Goal: Task Accomplishment & Management: Manage account settings

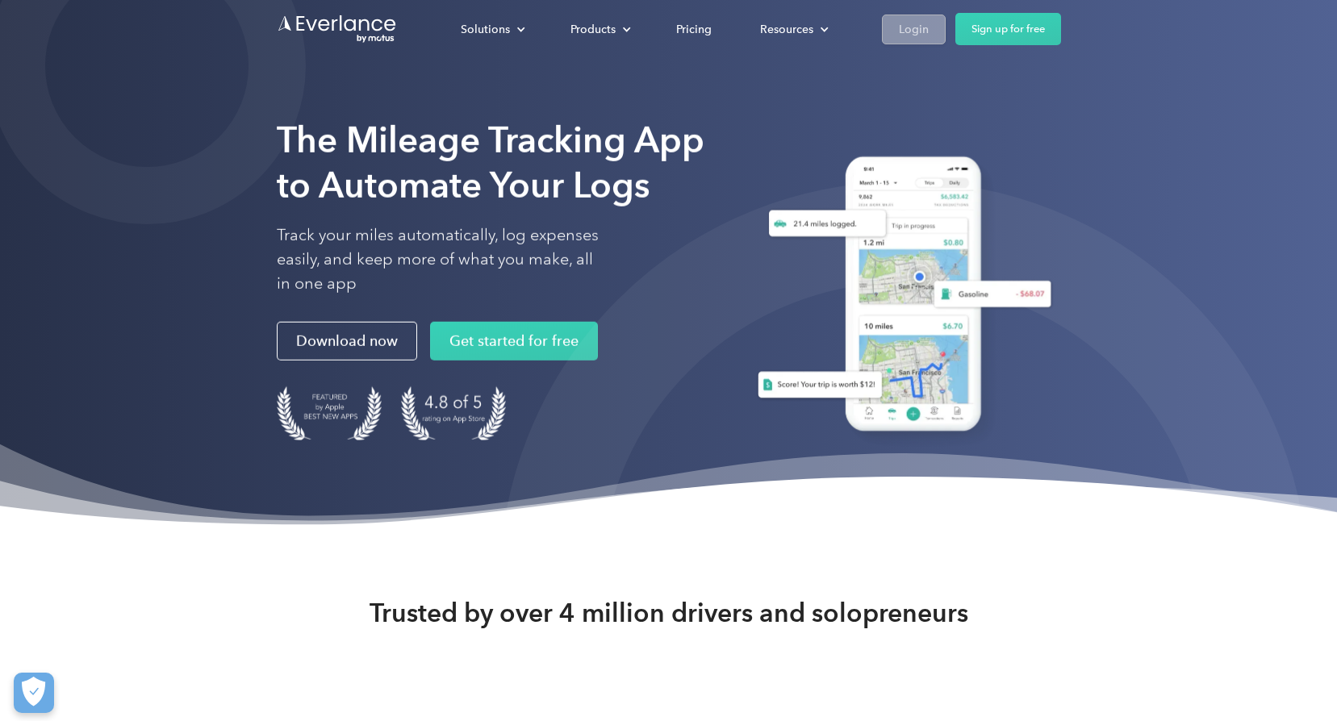
click at [913, 33] on div "Login" at bounding box center [914, 29] width 30 height 20
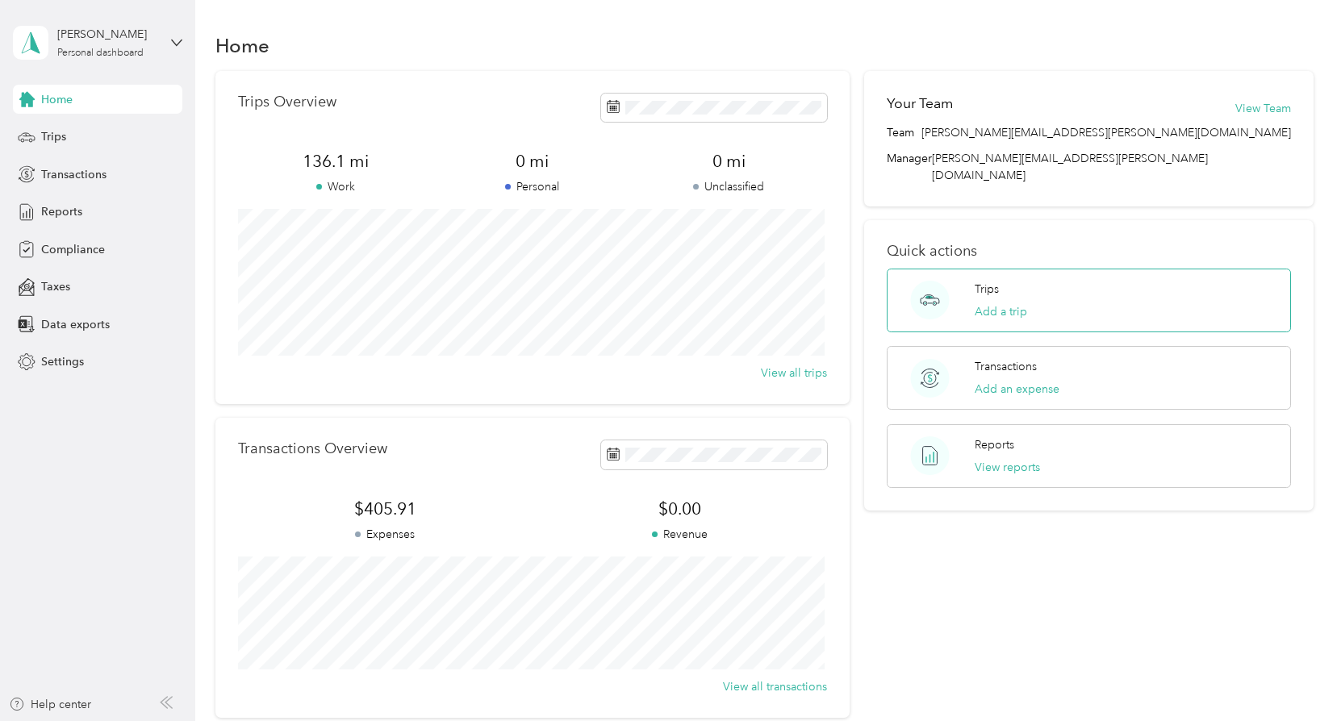
click at [1002, 281] on div "Trips Add a trip" at bounding box center [1001, 301] width 52 height 40
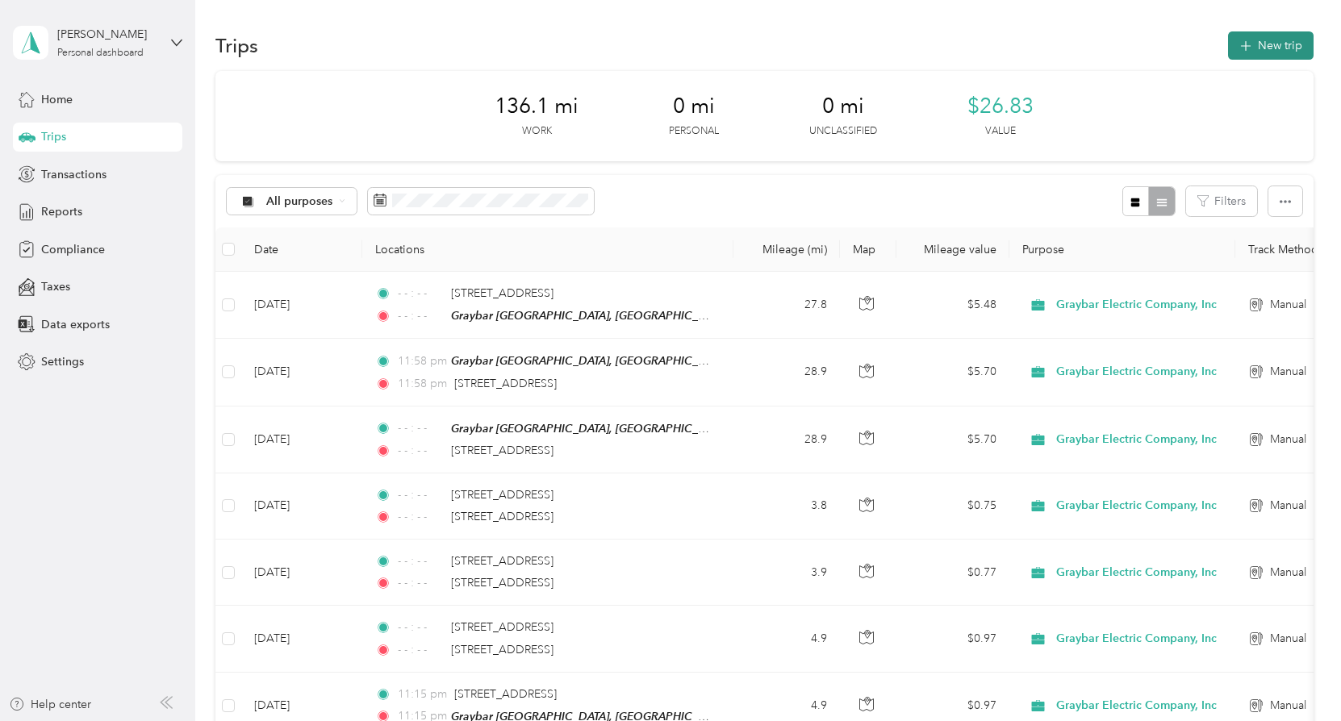
click at [1280, 43] on button "New trip" at bounding box center [1271, 45] width 86 height 28
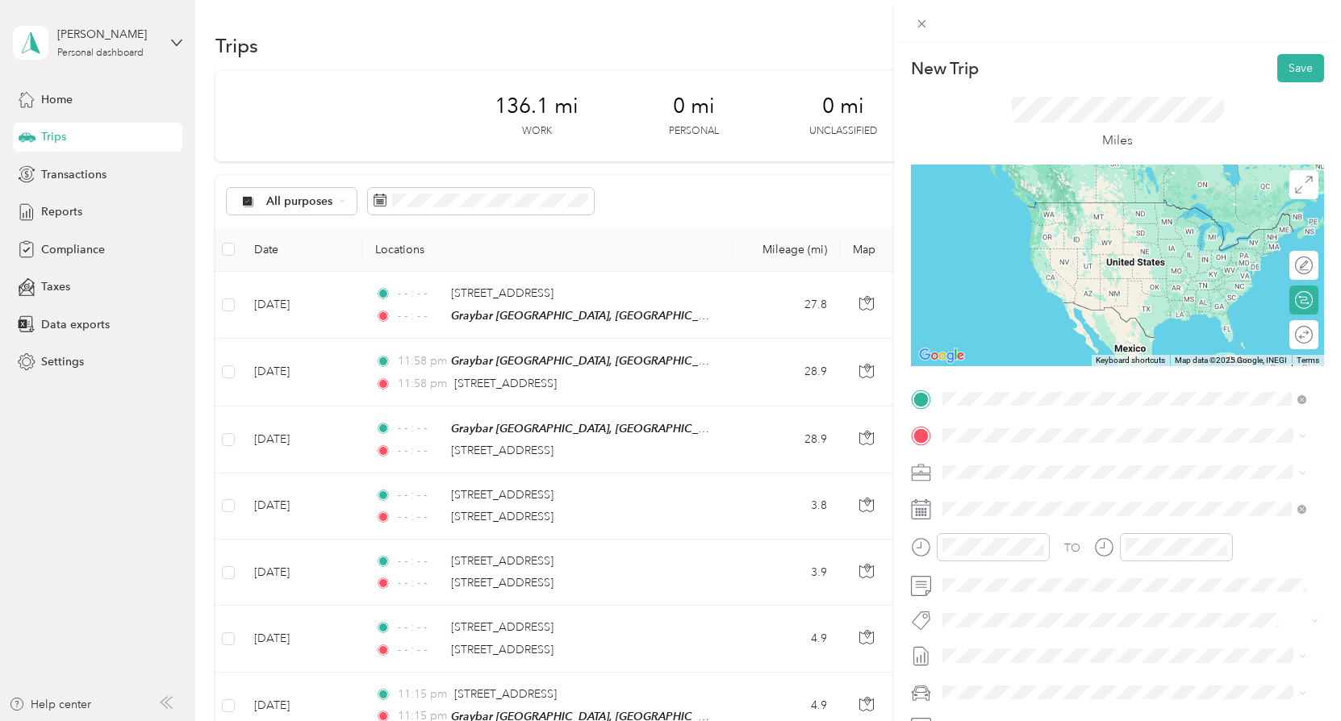
click at [1012, 465] on span "[STREET_ADDRESS][US_STATE]" at bounding box center [1053, 457] width 161 height 15
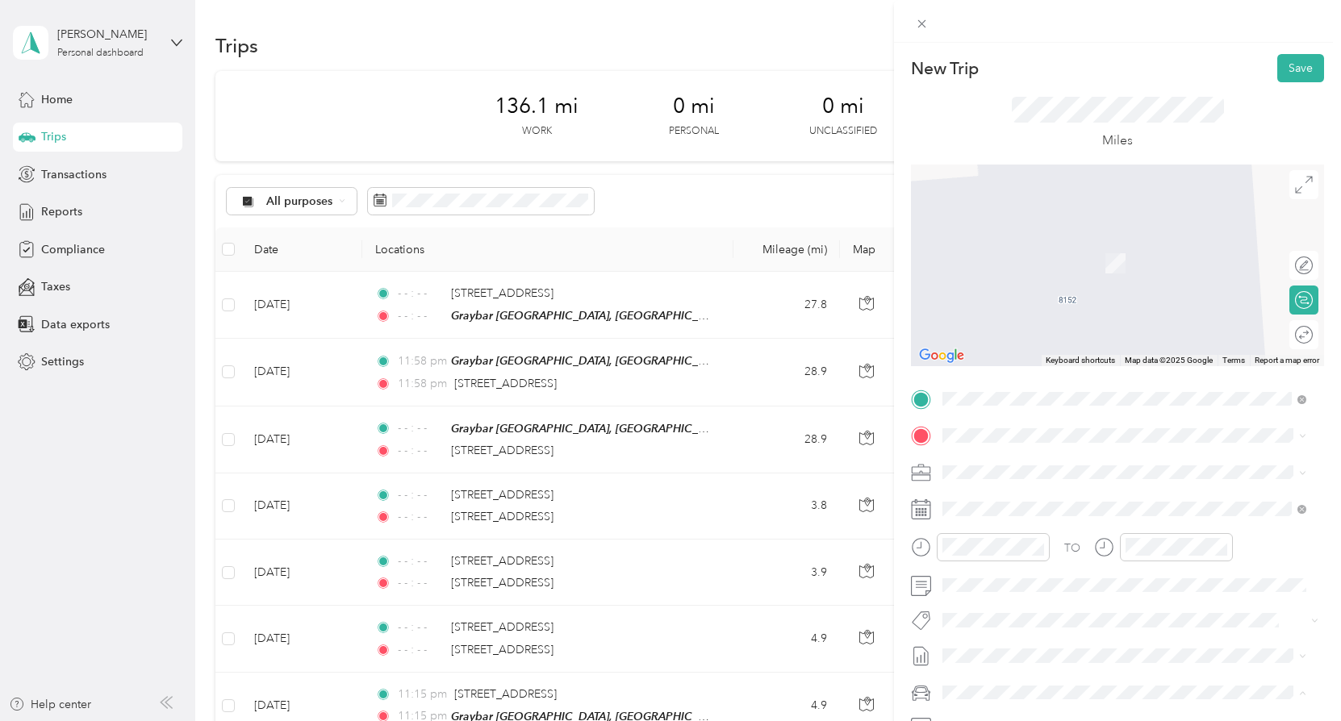
click at [1055, 460] on span "[STREET_ADDRESS][US_STATE]" at bounding box center [1053, 457] width 161 height 15
click at [1040, 545] on icon "close-circle" at bounding box center [1038, 546] width 11 height 11
click at [1218, 545] on icon "close-circle" at bounding box center [1221, 546] width 11 height 11
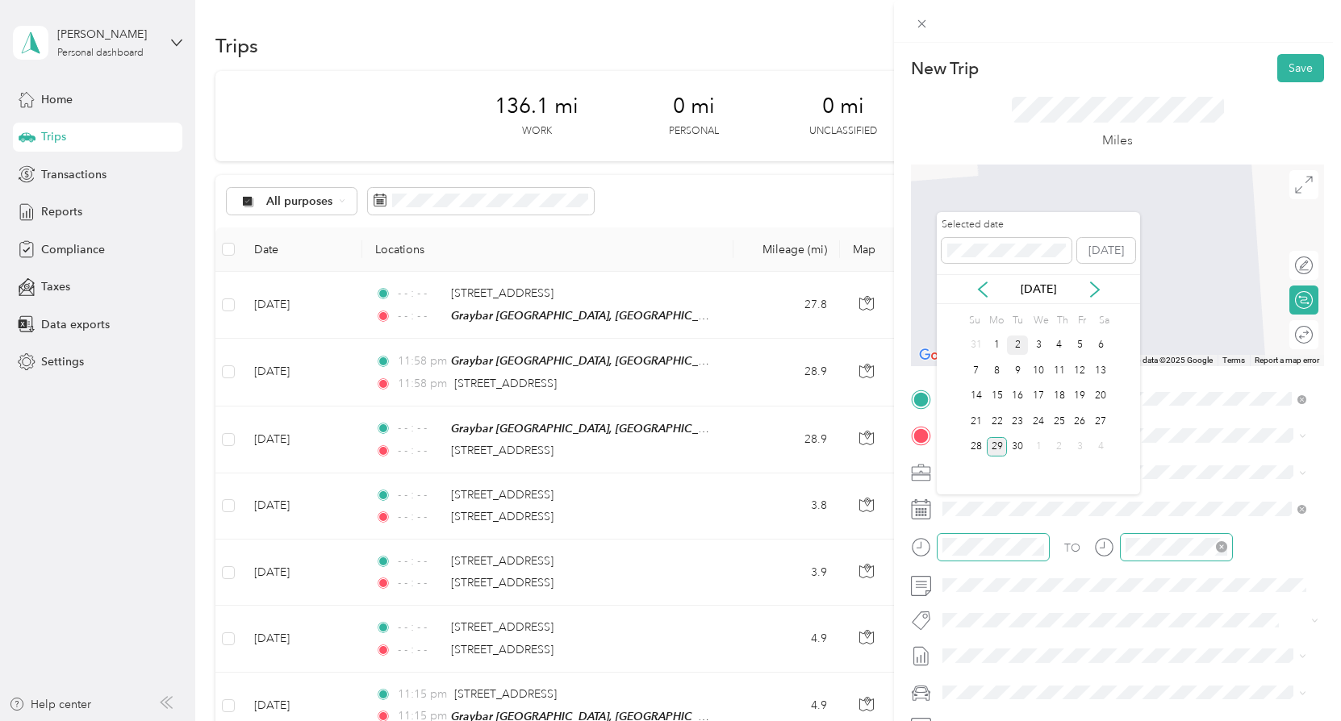
click at [1019, 348] on div "2" at bounding box center [1017, 346] width 21 height 20
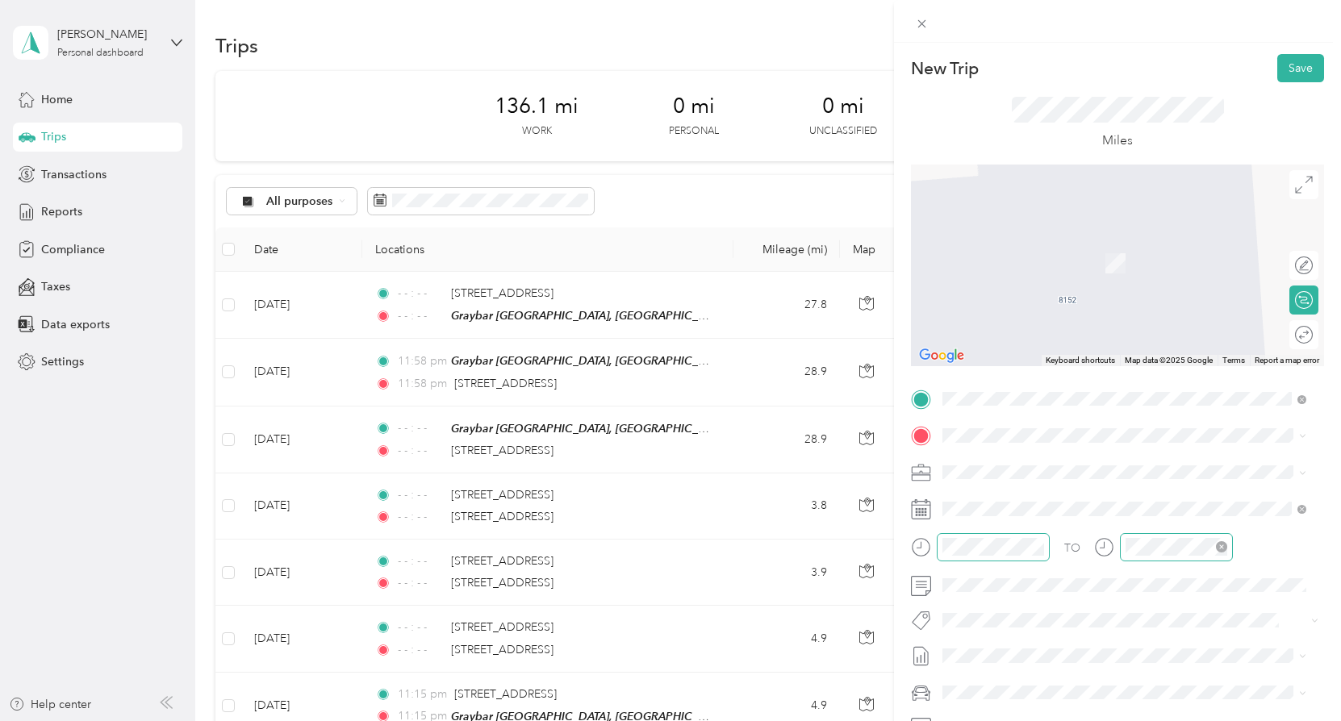
click at [1220, 550] on icon "close-circle" at bounding box center [1221, 546] width 11 height 11
click at [1286, 68] on button "Save" at bounding box center [1300, 68] width 47 height 28
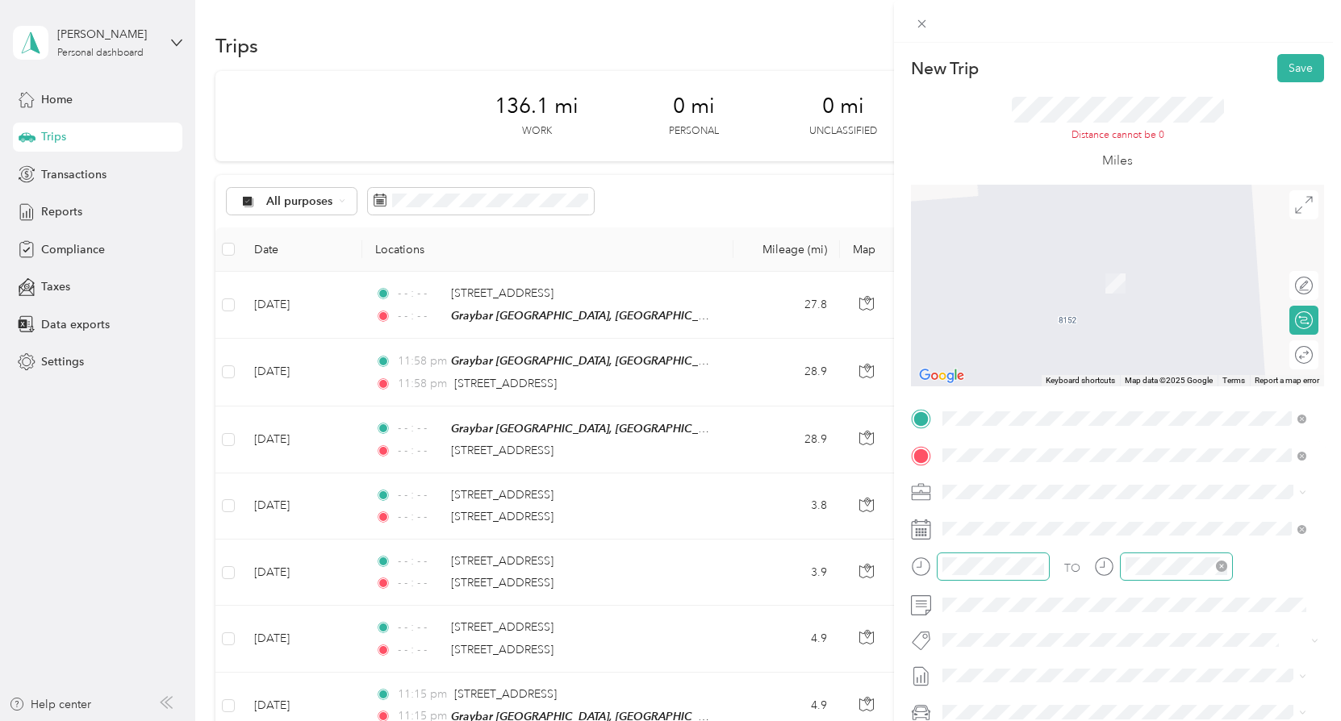
click at [1113, 520] on span "[STREET_ADDRESS][US_STATE]" at bounding box center [1053, 514] width 161 height 15
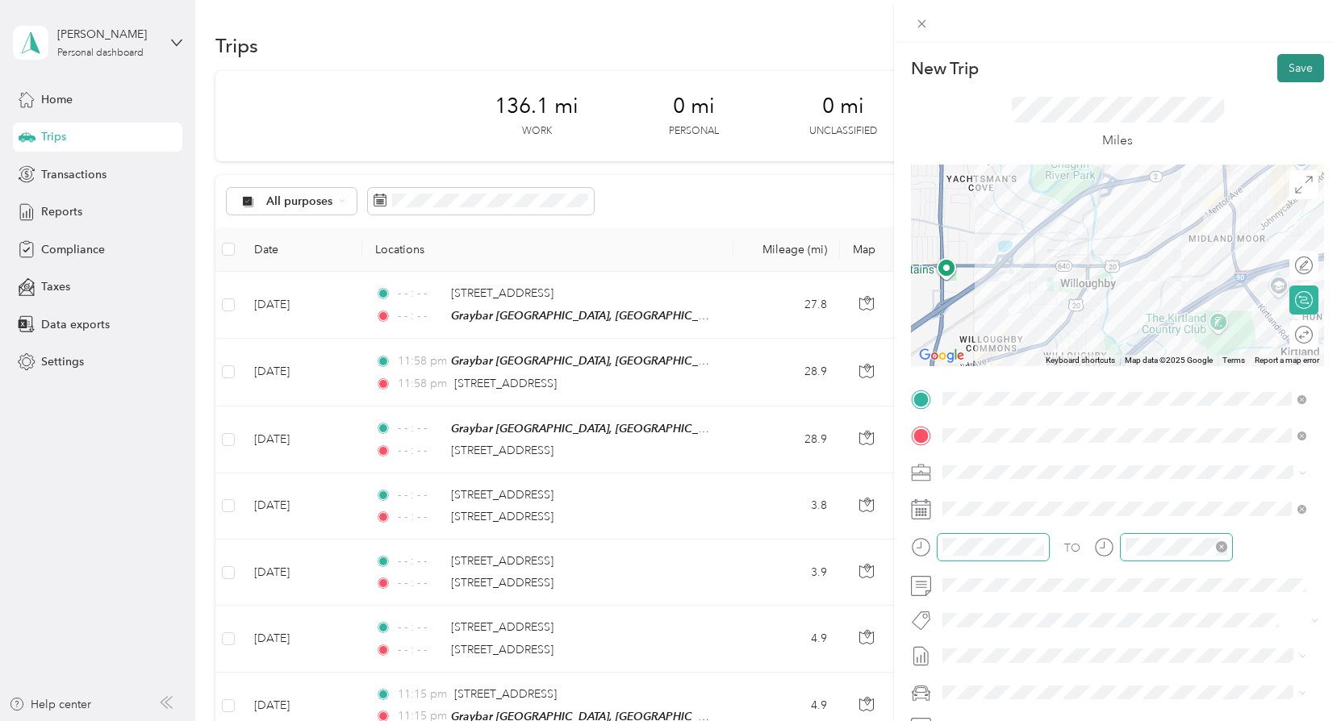
click at [1281, 69] on button "Save" at bounding box center [1300, 68] width 47 height 28
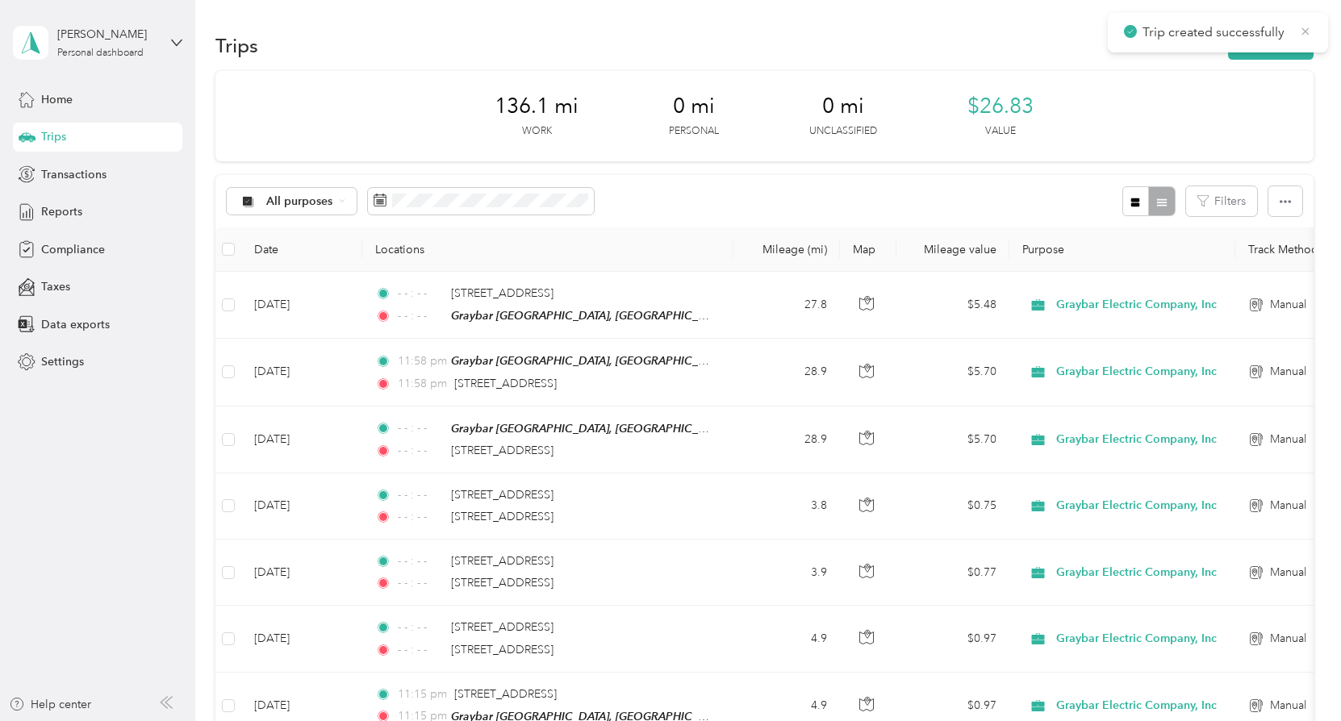
click at [1305, 33] on icon at bounding box center [1305, 31] width 13 height 15
click at [1259, 49] on button "New trip" at bounding box center [1271, 45] width 86 height 28
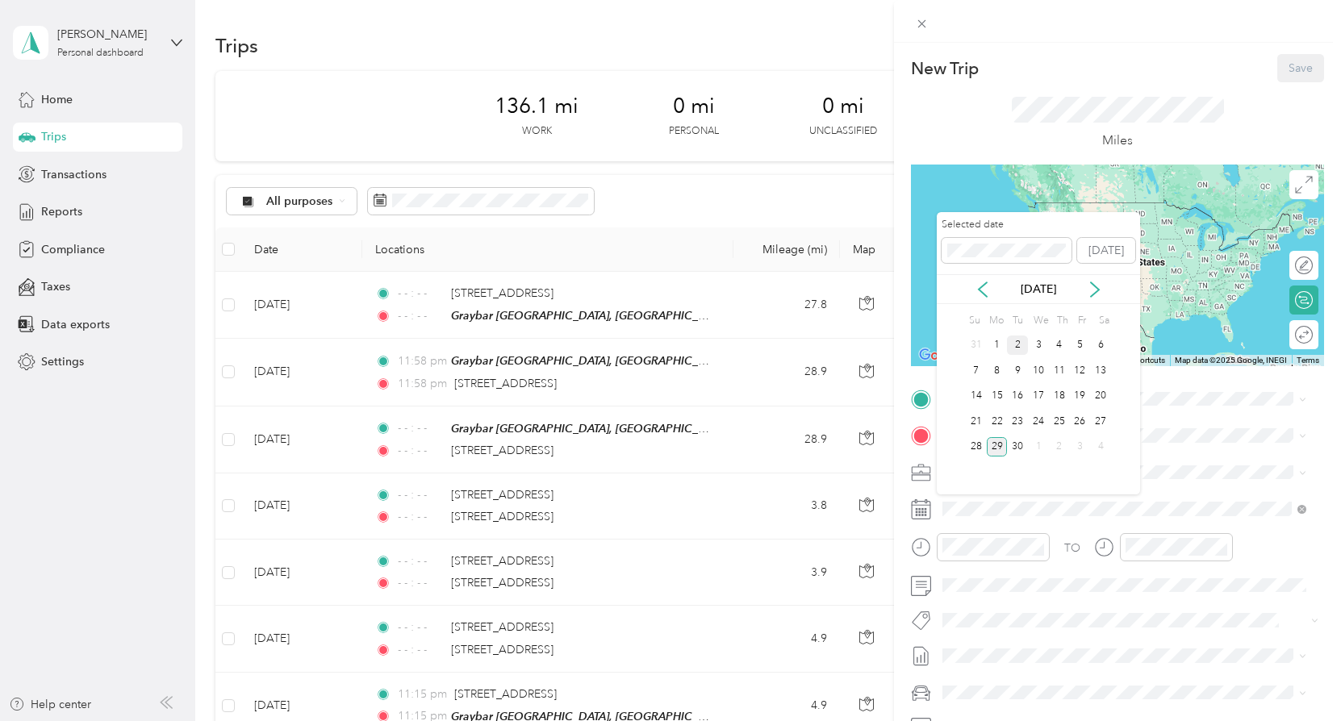
click at [1015, 345] on div "2" at bounding box center [1017, 346] width 21 height 20
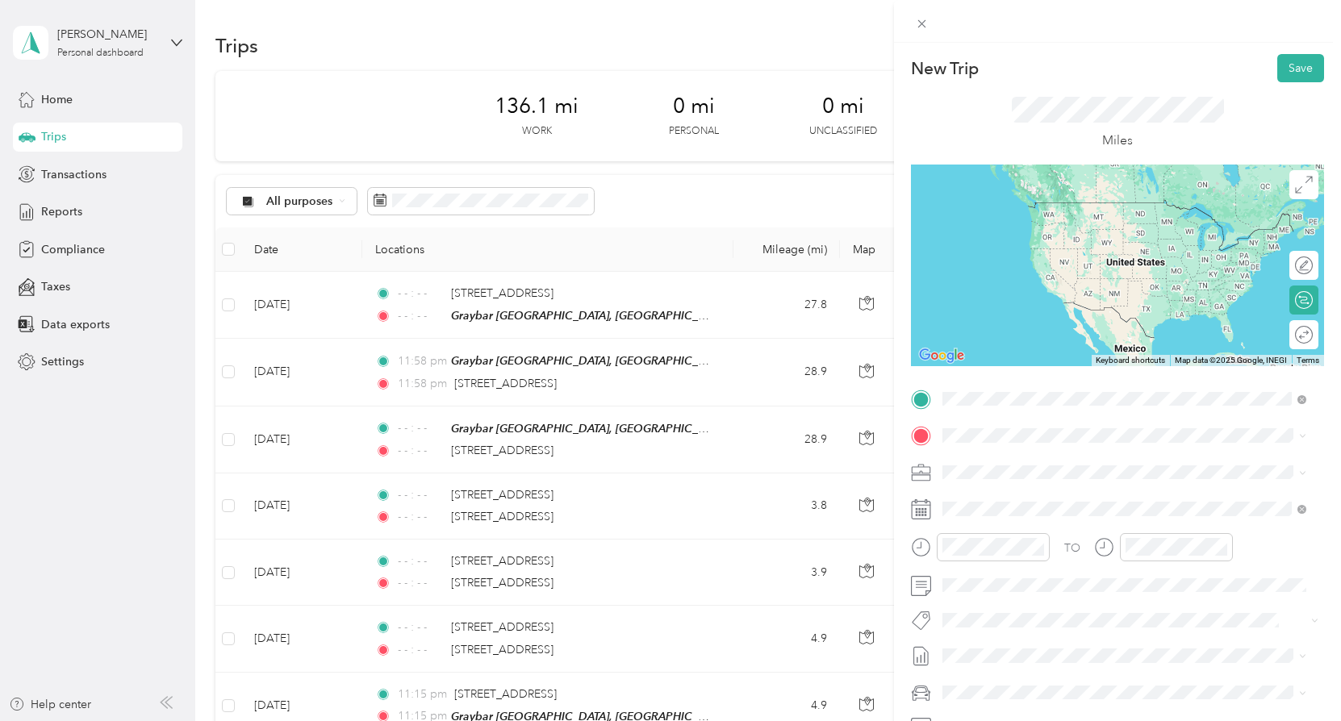
click at [1034, 451] on span "[STREET_ADDRESS][US_STATE]" at bounding box center [1053, 457] width 161 height 15
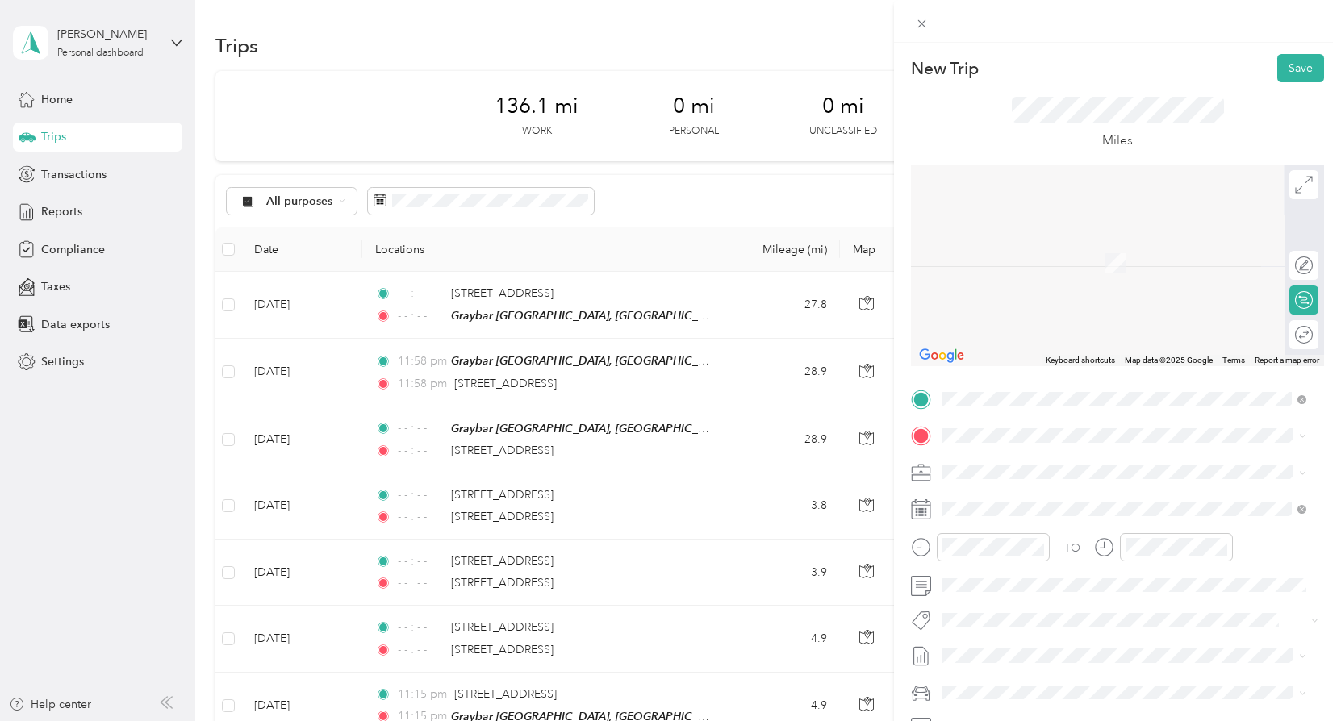
click at [1039, 500] on span "[STREET_ADDRESS][US_STATE]" at bounding box center [1053, 493] width 161 height 15
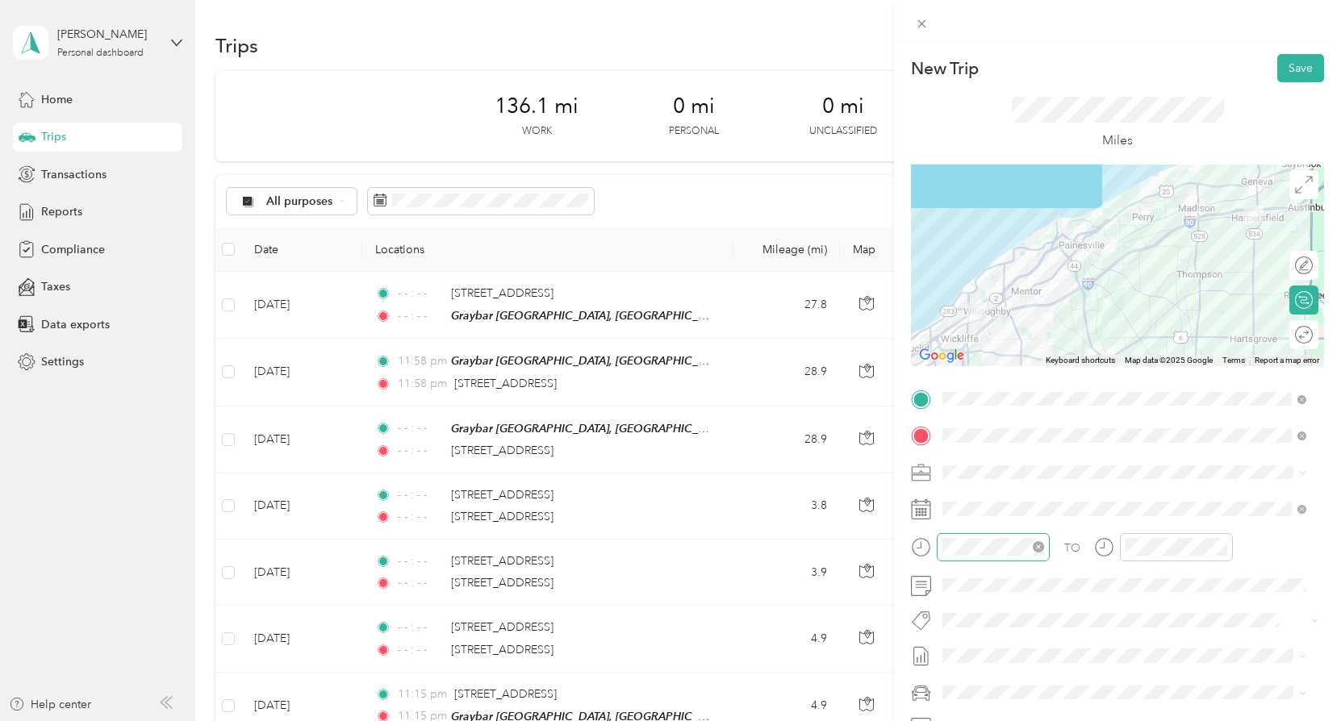
click at [1035, 545] on icon "close-circle" at bounding box center [1038, 546] width 11 height 11
click at [1219, 546] on icon "close-circle" at bounding box center [1221, 546] width 11 height 11
click at [1284, 68] on button "Save" at bounding box center [1300, 68] width 47 height 28
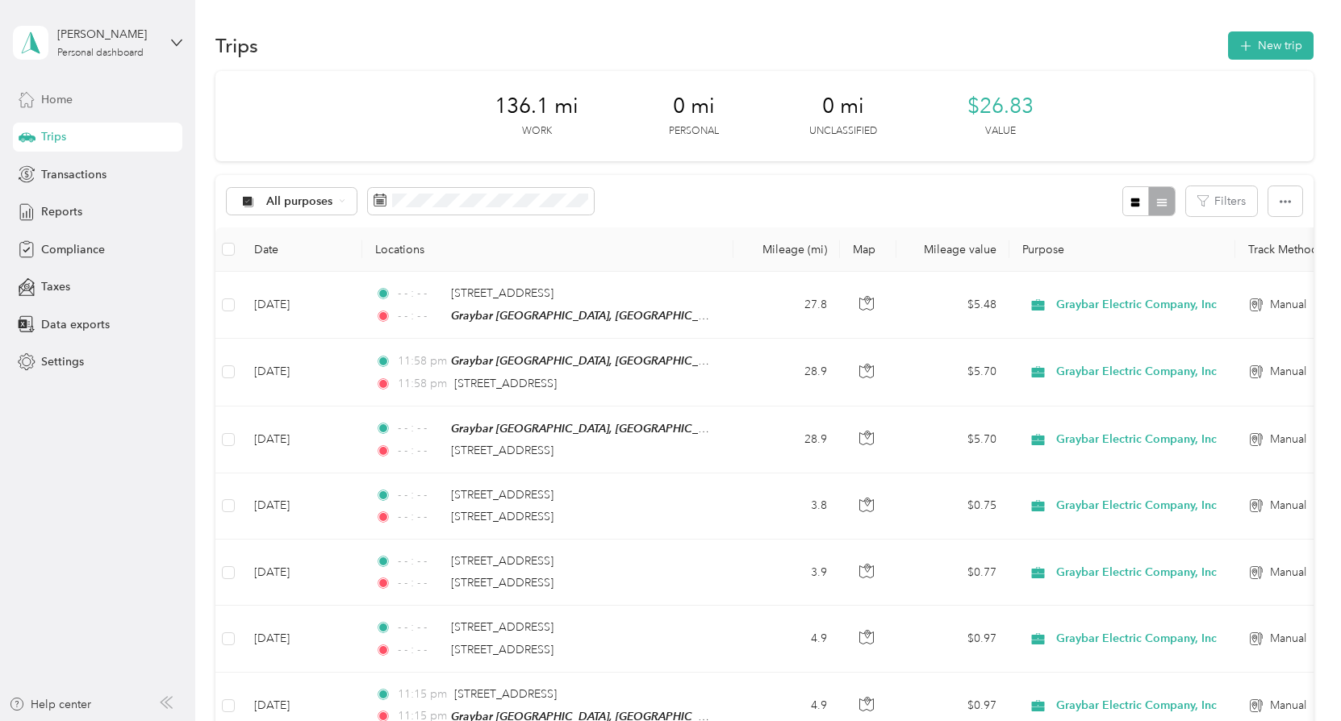
click at [48, 95] on span "Home" at bounding box center [56, 99] width 31 height 17
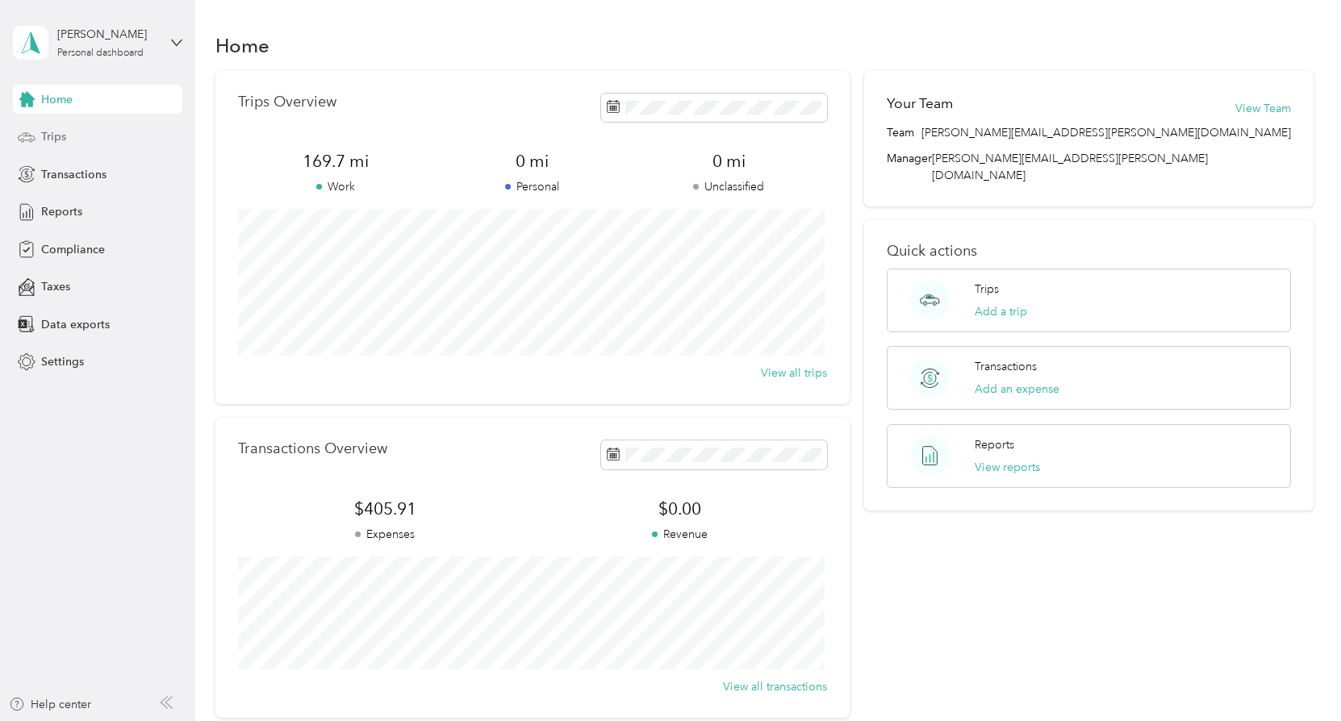
click at [52, 135] on span "Trips" at bounding box center [53, 136] width 25 height 17
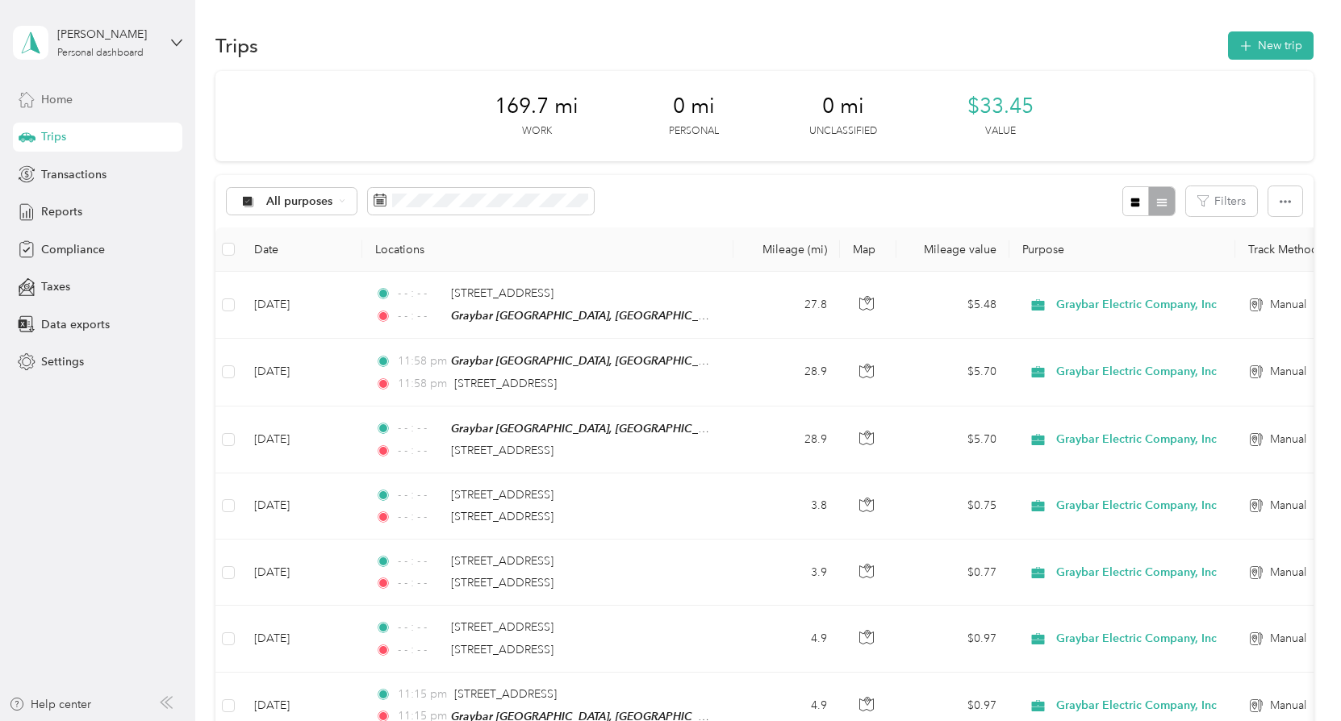
click at [77, 98] on div "Home" at bounding box center [97, 99] width 169 height 29
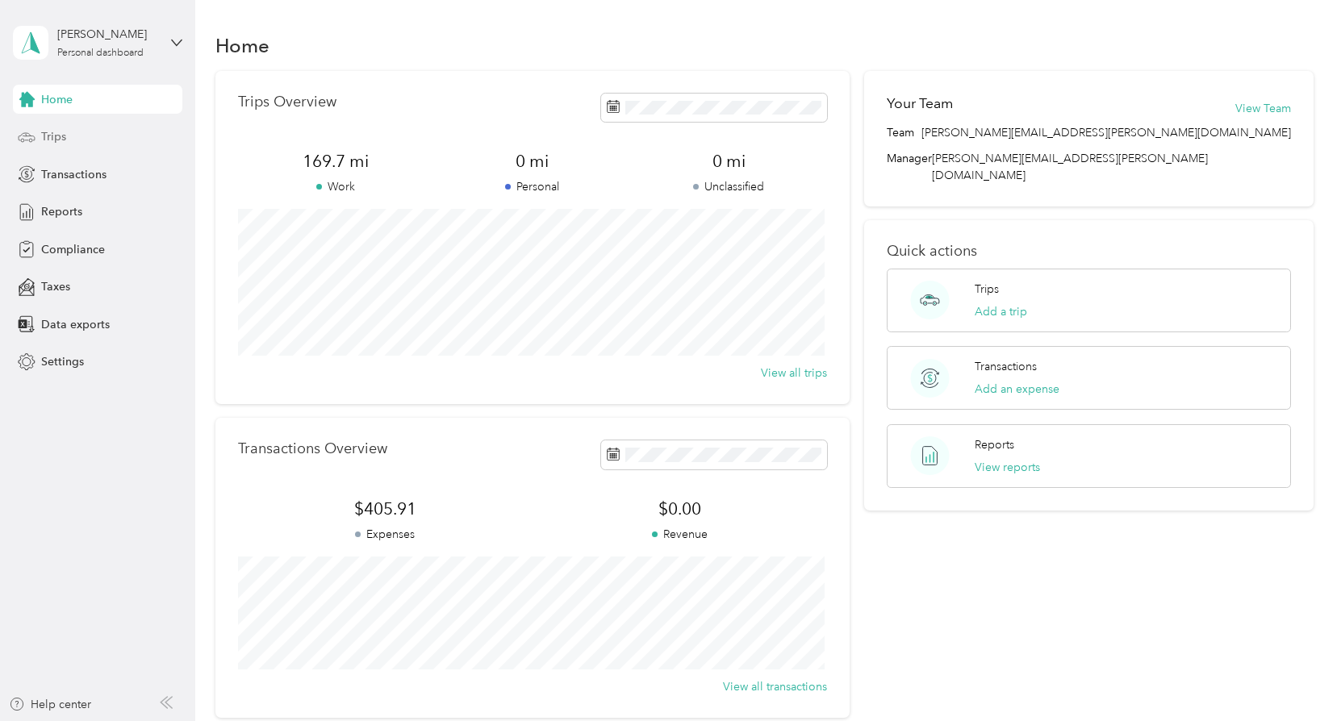
click at [54, 138] on span "Trips" at bounding box center [53, 136] width 25 height 17
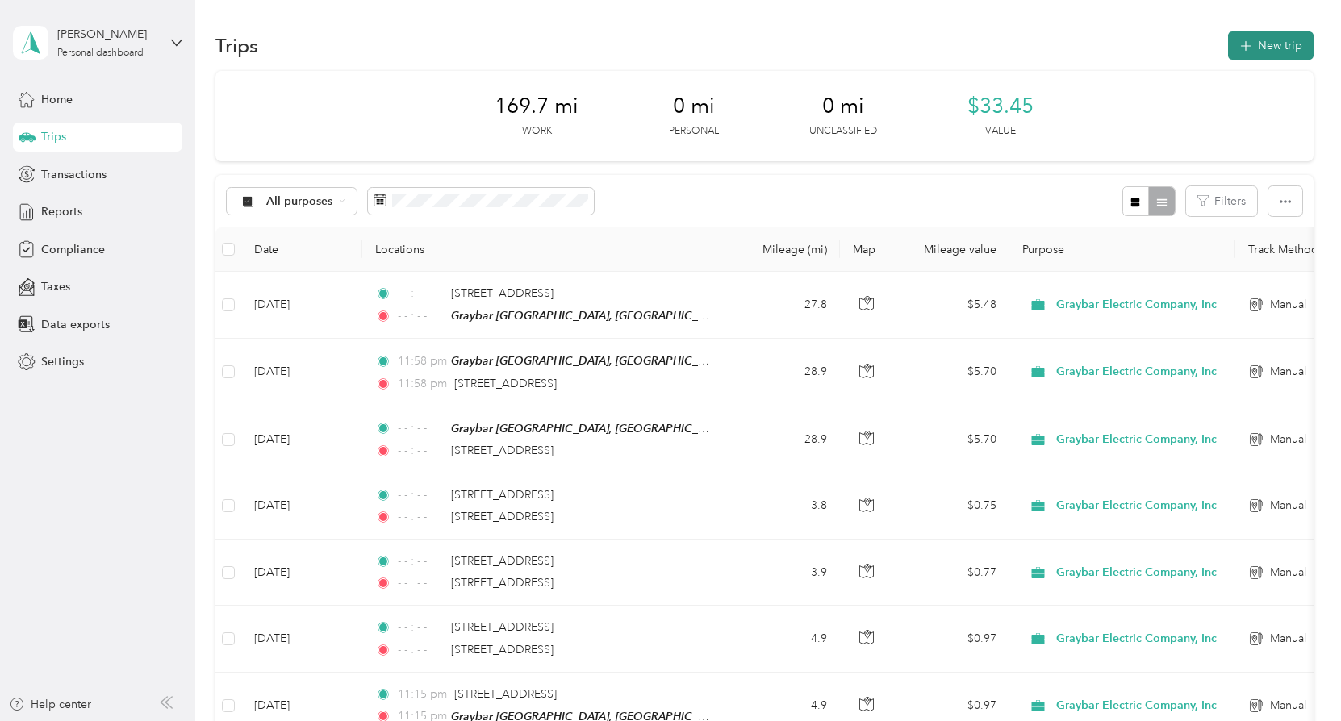
click at [1274, 37] on button "New trip" at bounding box center [1271, 45] width 86 height 28
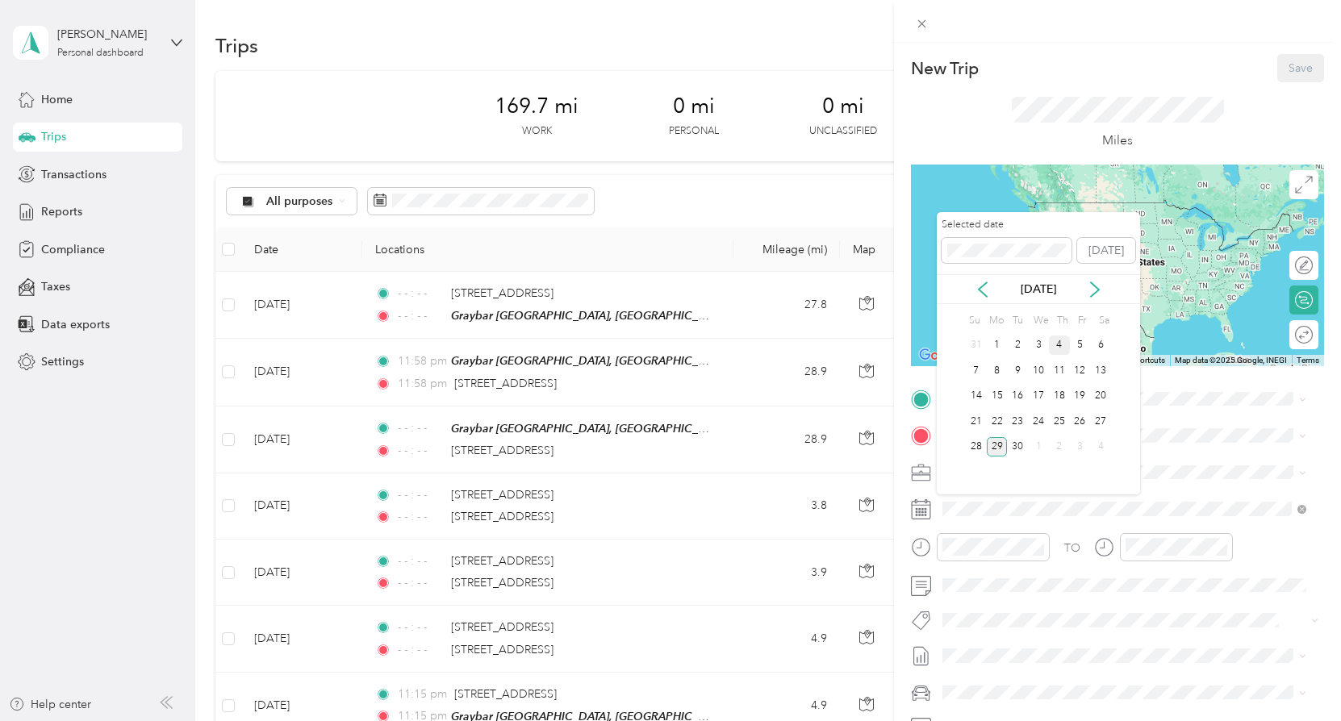
click at [1058, 344] on div "4" at bounding box center [1059, 346] width 21 height 20
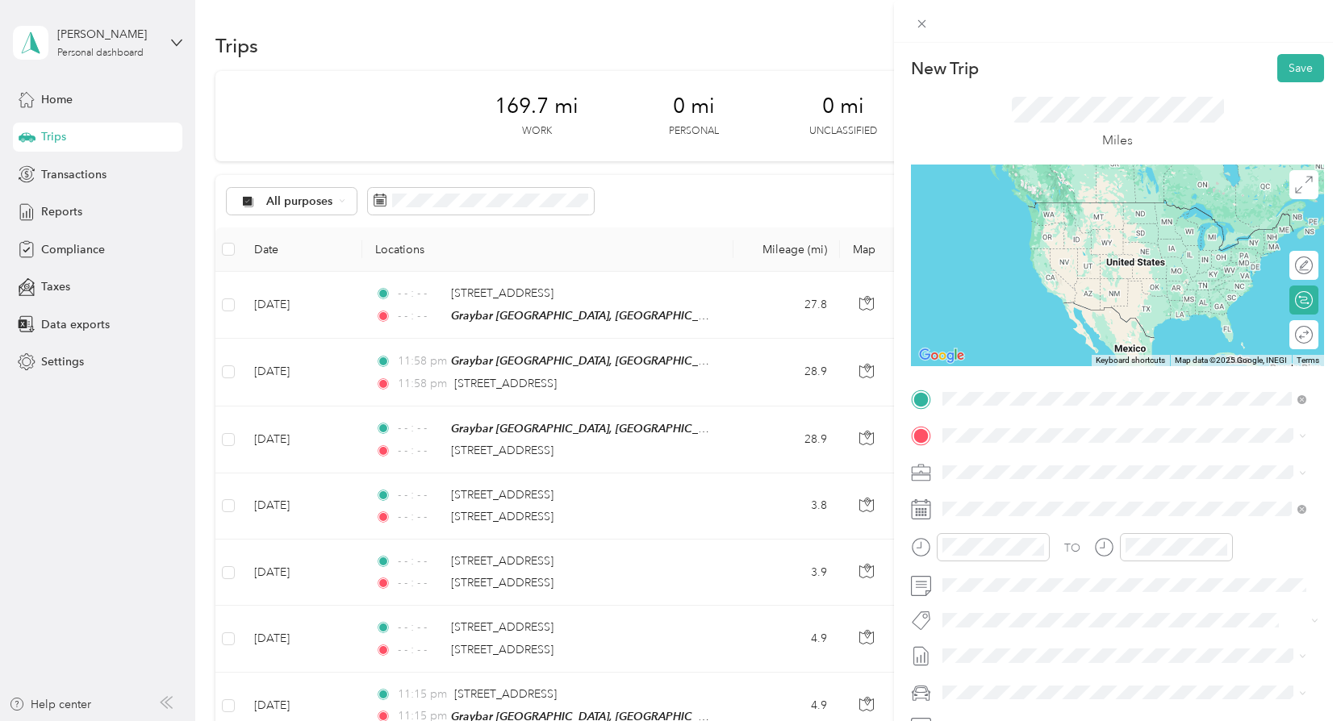
click at [1075, 455] on span "[STREET_ADDRESS][US_STATE]" at bounding box center [1053, 457] width 161 height 15
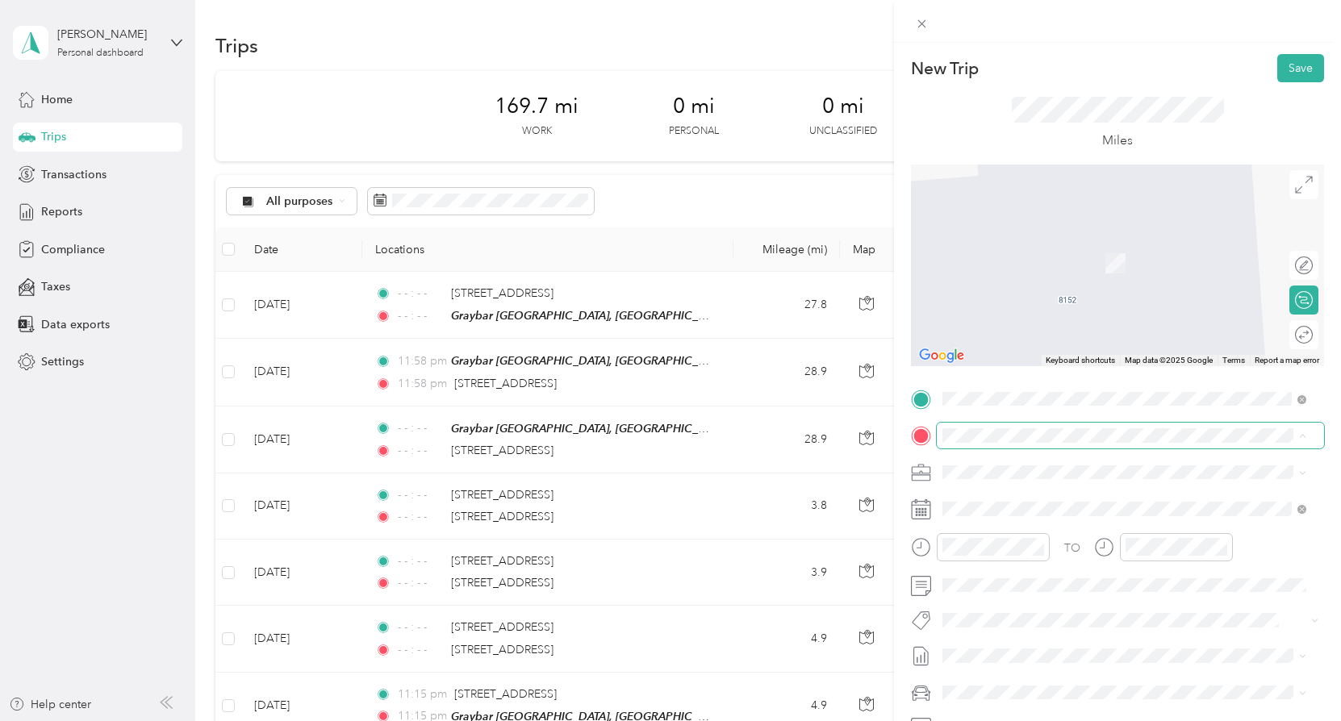
click at [1020, 424] on span at bounding box center [1130, 436] width 387 height 26
click at [1093, 501] on span "[STREET_ADDRESS][US_STATE]" at bounding box center [1053, 493] width 161 height 15
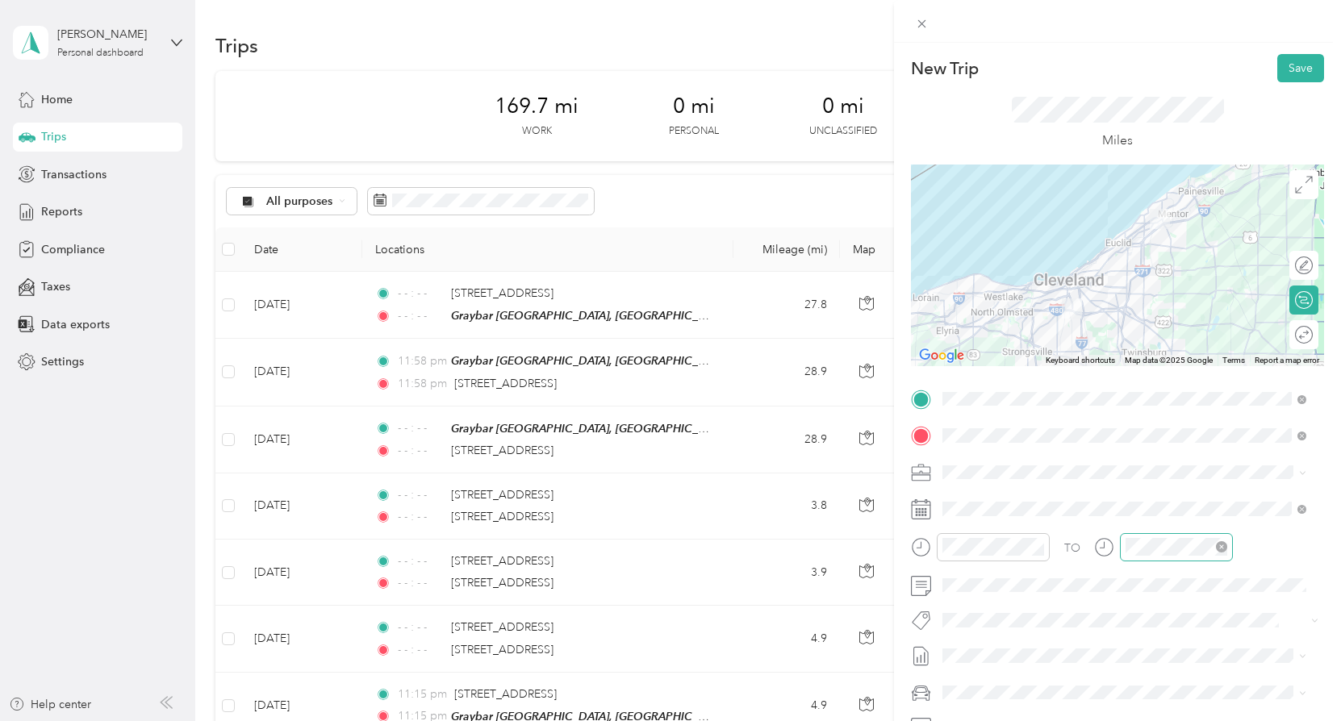
click at [1218, 550] on icon "close-circle" at bounding box center [1221, 546] width 11 height 11
click at [1037, 547] on icon "close-circle" at bounding box center [1038, 546] width 11 height 11
click at [1286, 75] on button "Save" at bounding box center [1300, 68] width 47 height 28
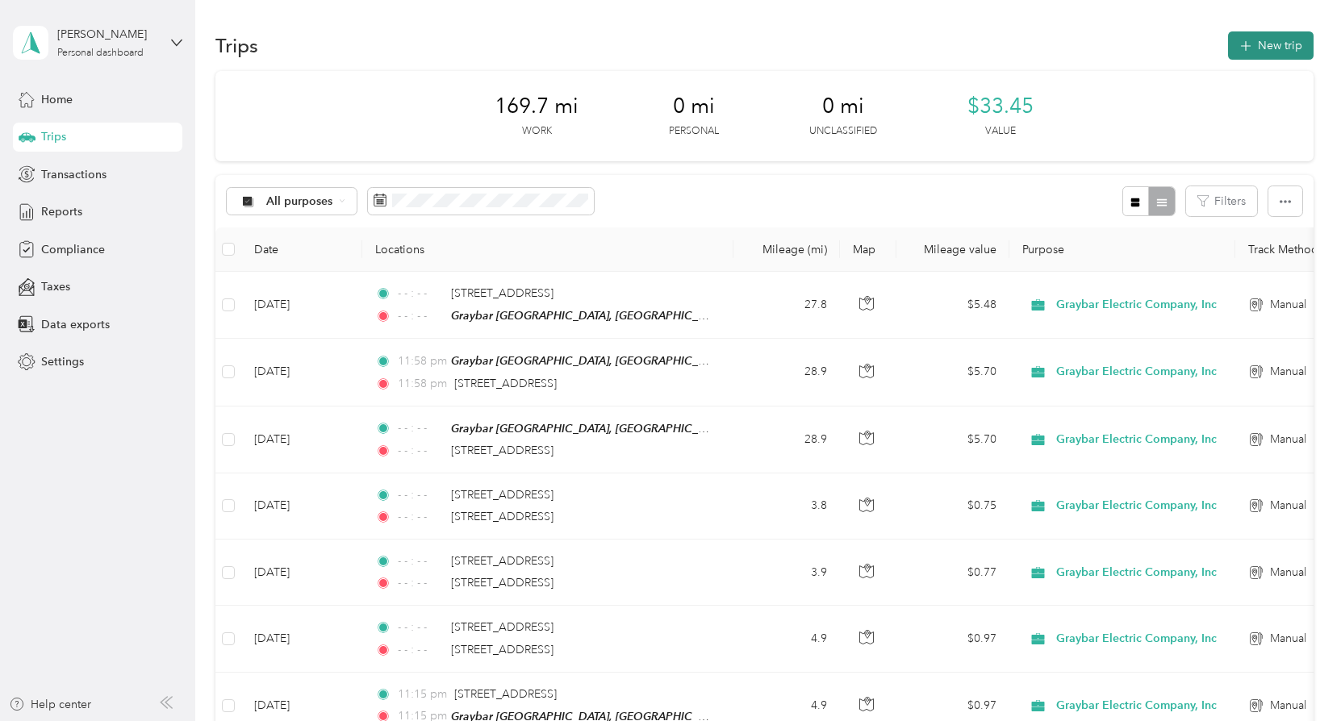
click at [1271, 49] on button "New trip" at bounding box center [1271, 45] width 86 height 28
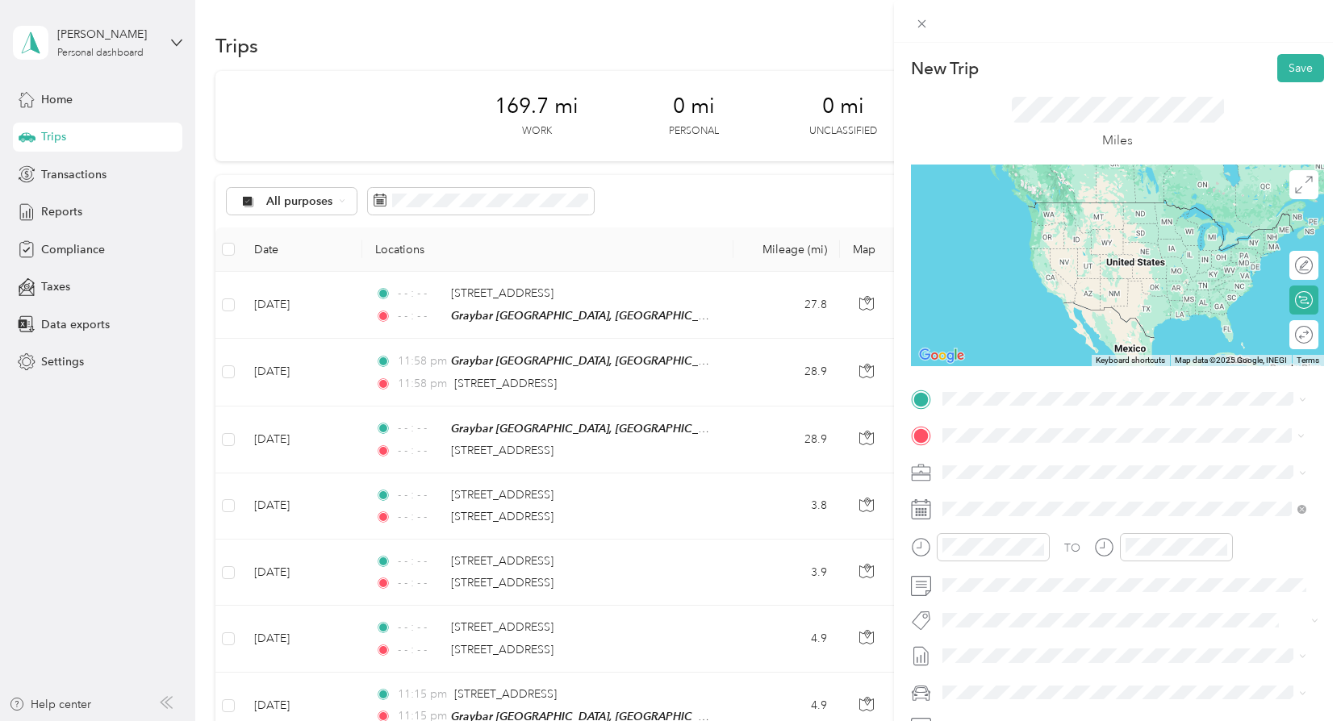
click at [1046, 500] on span "[STREET_ADDRESS][US_STATE]" at bounding box center [1053, 493] width 161 height 15
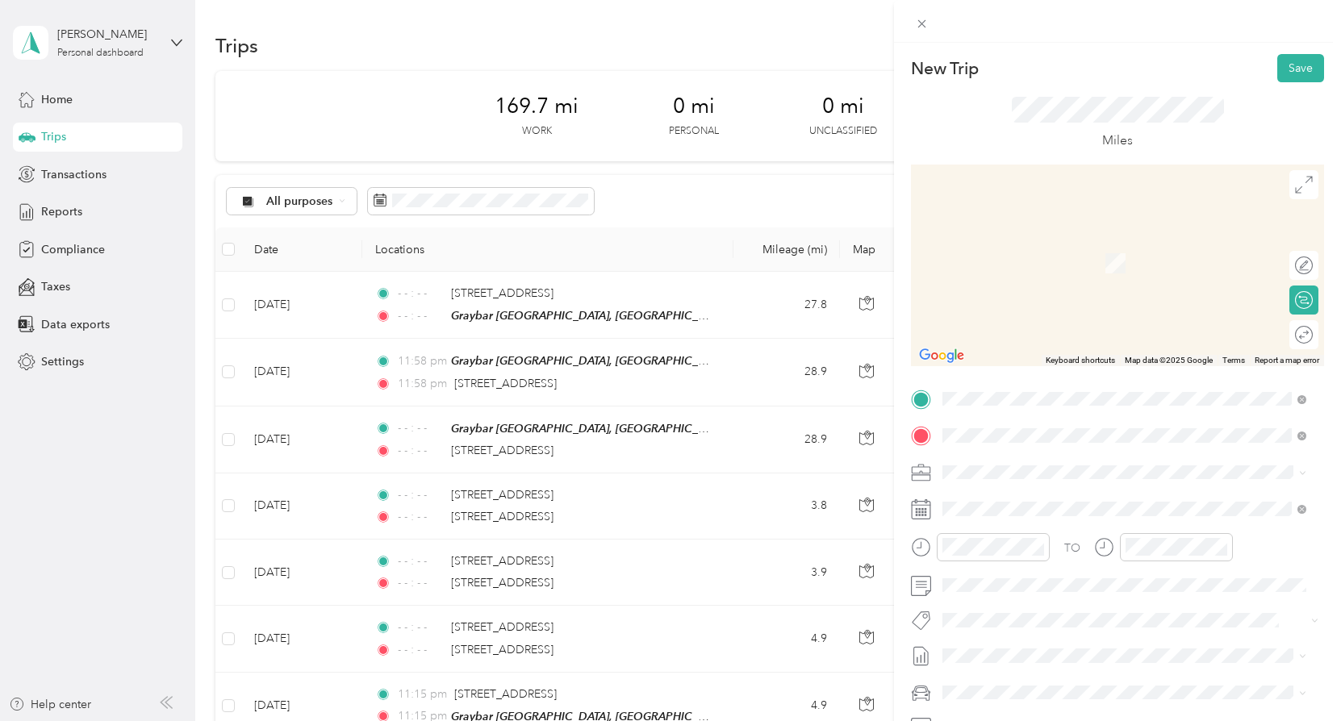
click at [1041, 465] on span "[STREET_ADDRESS][US_STATE]" at bounding box center [1053, 457] width 161 height 15
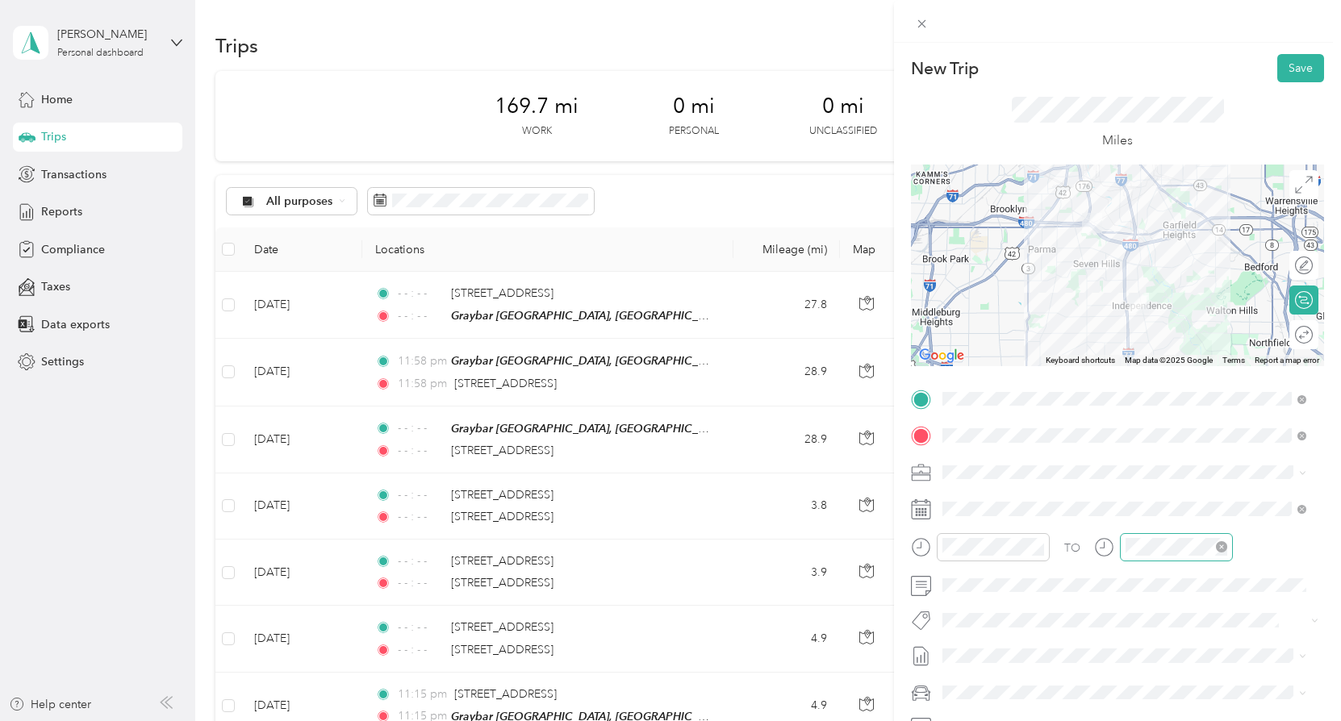
drag, startPoint x: 1291, startPoint y: 64, endPoint x: 1149, endPoint y: 557, distance: 513.8
click at [1209, 527] on div "New Trip Save This trip cannot be edited because it is either under review, app…" at bounding box center [1117, 415] width 413 height 722
click at [1039, 547] on icon "close-circle" at bounding box center [1038, 546] width 11 height 11
click at [1220, 545] on icon "close-circle" at bounding box center [1221, 546] width 11 height 11
click at [1280, 73] on button "Save" at bounding box center [1300, 68] width 47 height 28
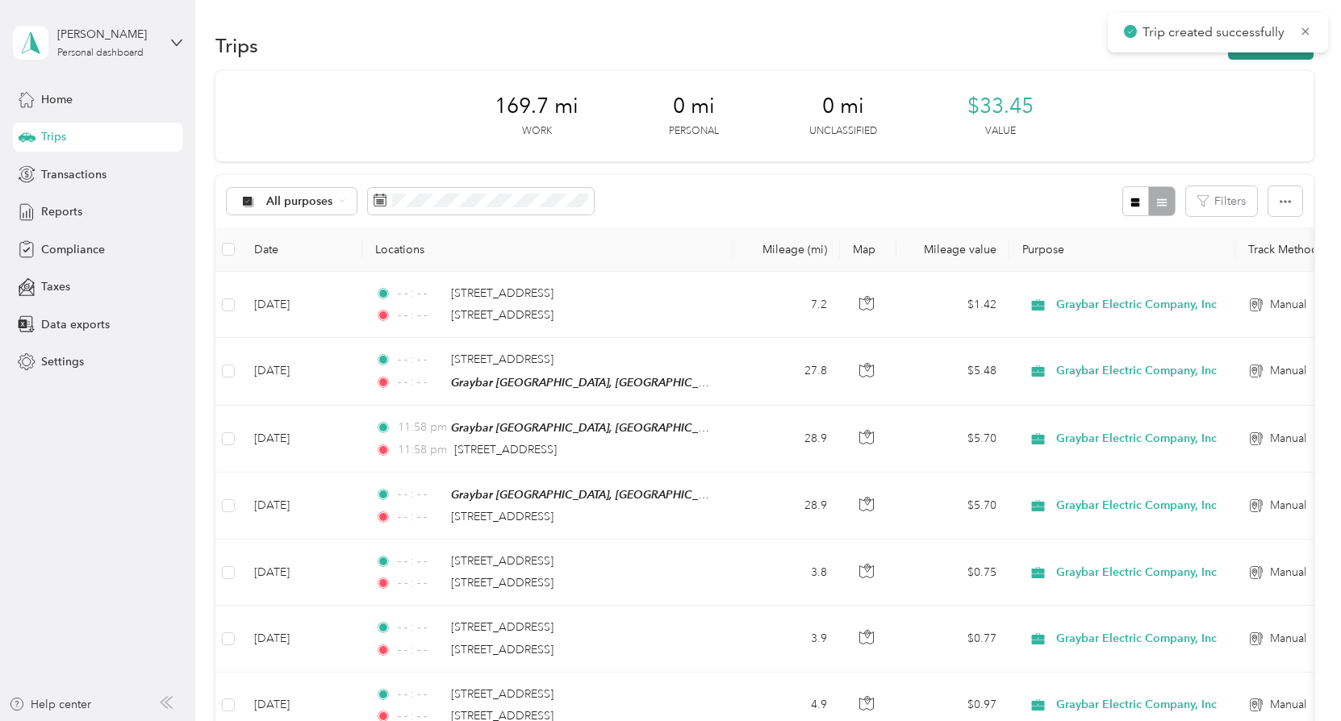
click at [1254, 54] on button "New trip" at bounding box center [1271, 45] width 86 height 28
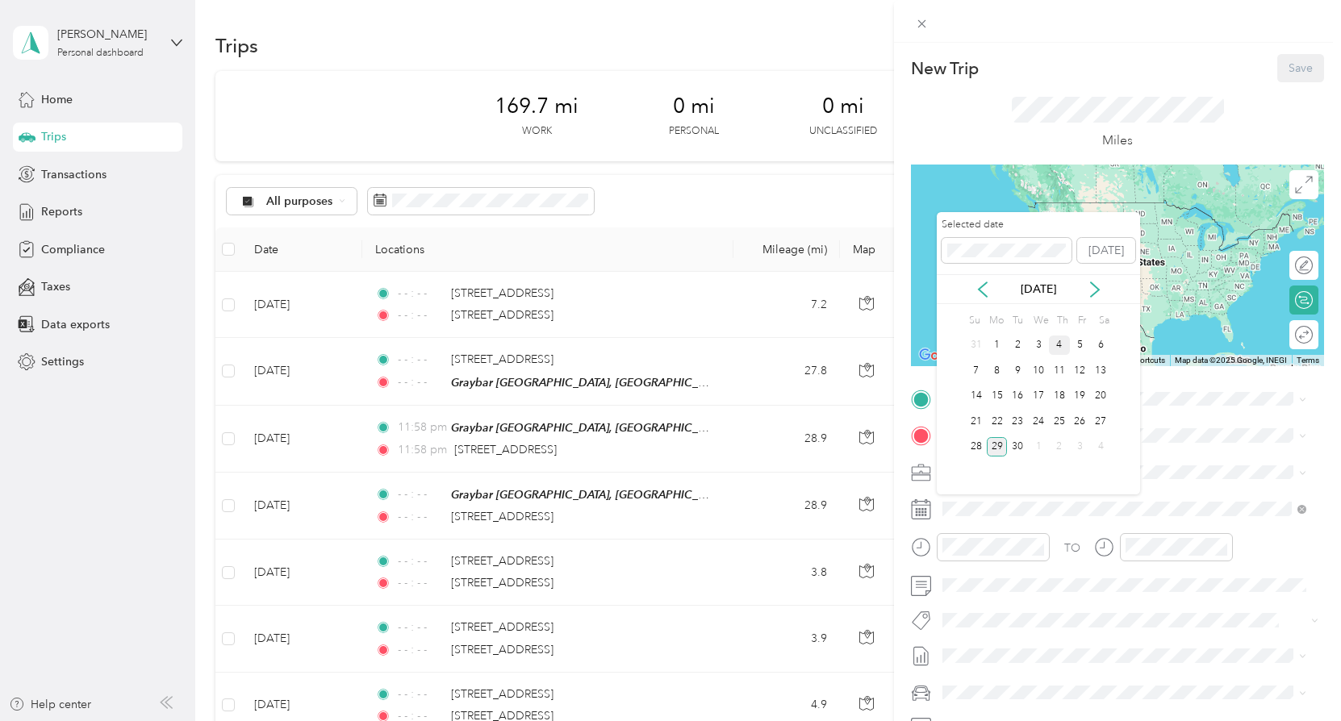
click at [1063, 345] on div "4" at bounding box center [1059, 346] width 21 height 20
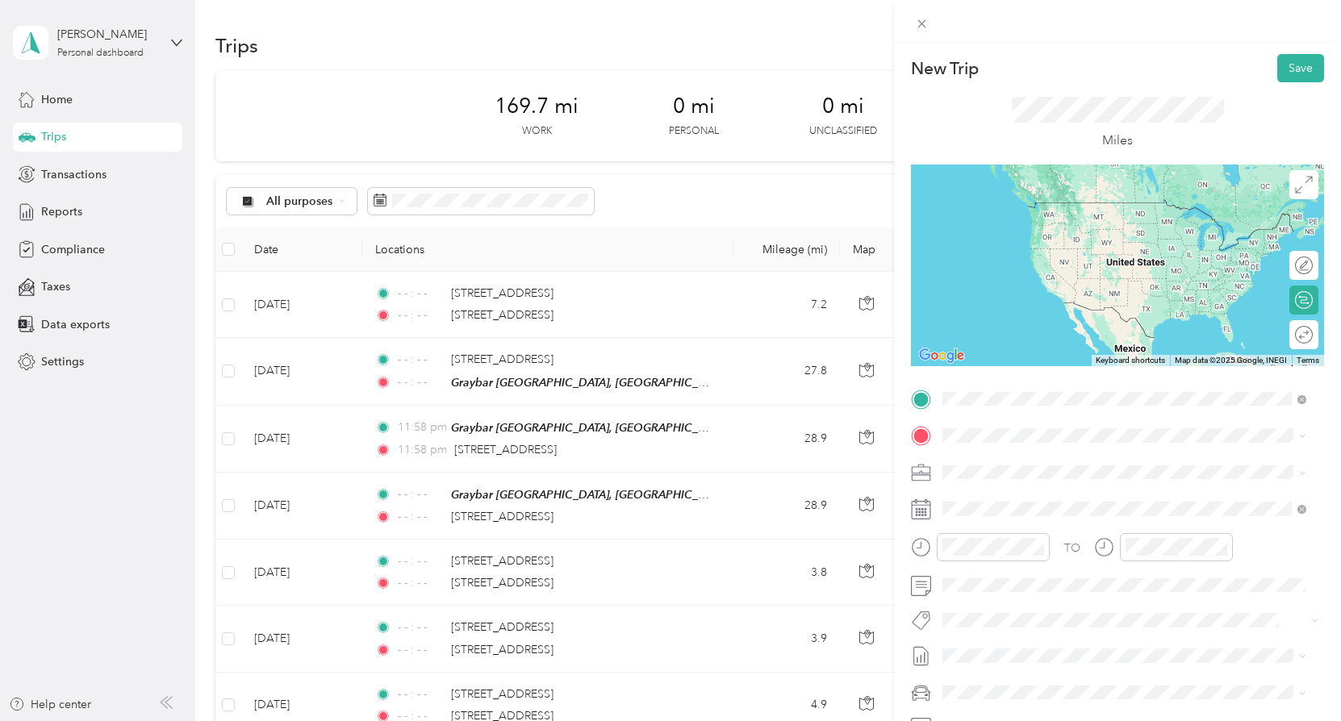
click at [1141, 674] on div "TO Add photo" at bounding box center [1117, 581] width 413 height 390
click at [1069, 458] on span "[STREET_ADDRESS][US_STATE]" at bounding box center [1053, 455] width 161 height 15
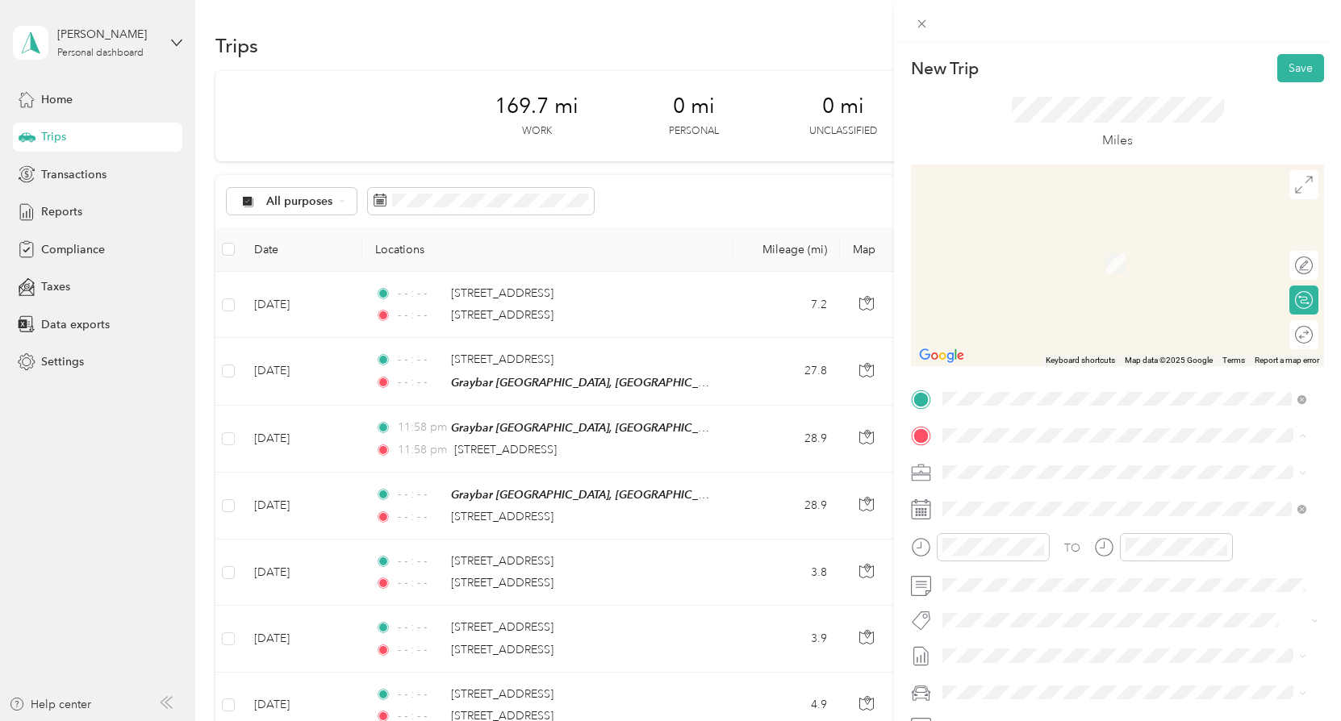
click at [1094, 512] on div "TEAM [GEOGRAPHIC_DATA][STREET_ADDRESS][US_STATE]" at bounding box center [1137, 516] width 328 height 48
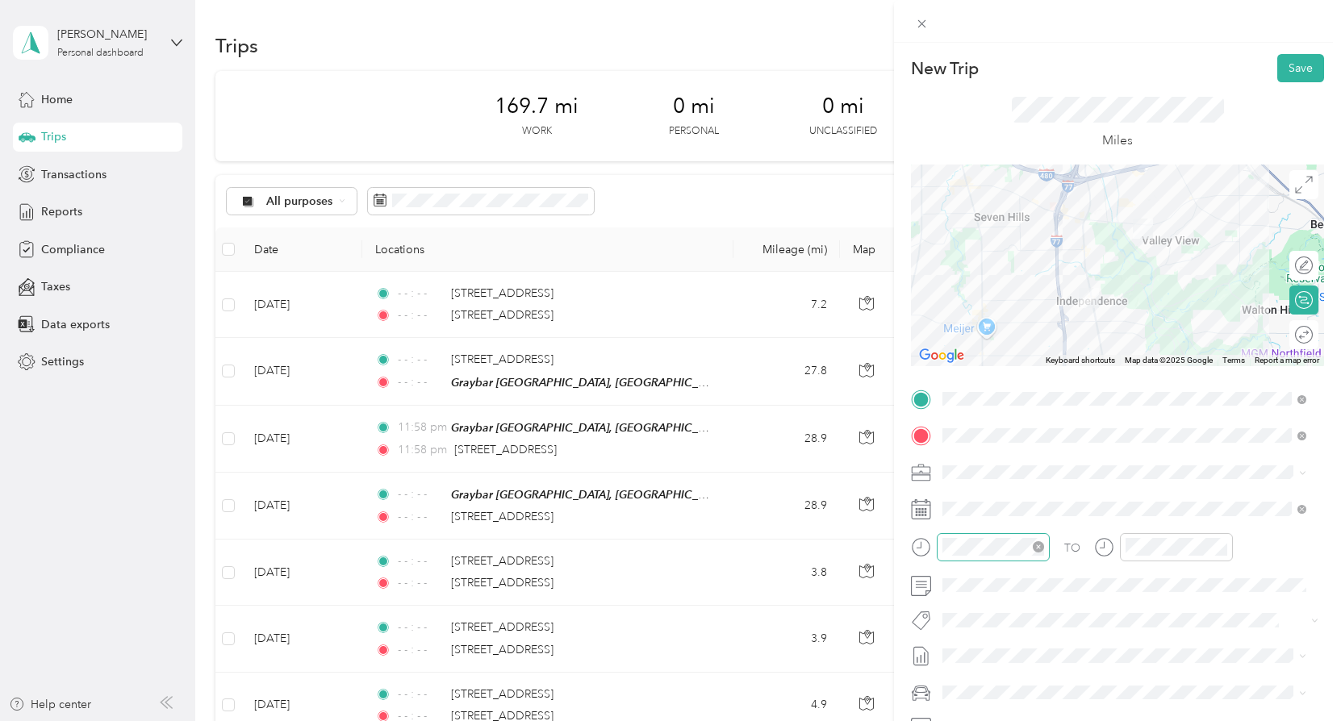
click at [1037, 551] on icon "close-circle" at bounding box center [1038, 546] width 11 height 11
click at [1218, 550] on icon "close-circle" at bounding box center [1221, 546] width 11 height 11
click at [1285, 66] on button "Save" at bounding box center [1300, 68] width 47 height 28
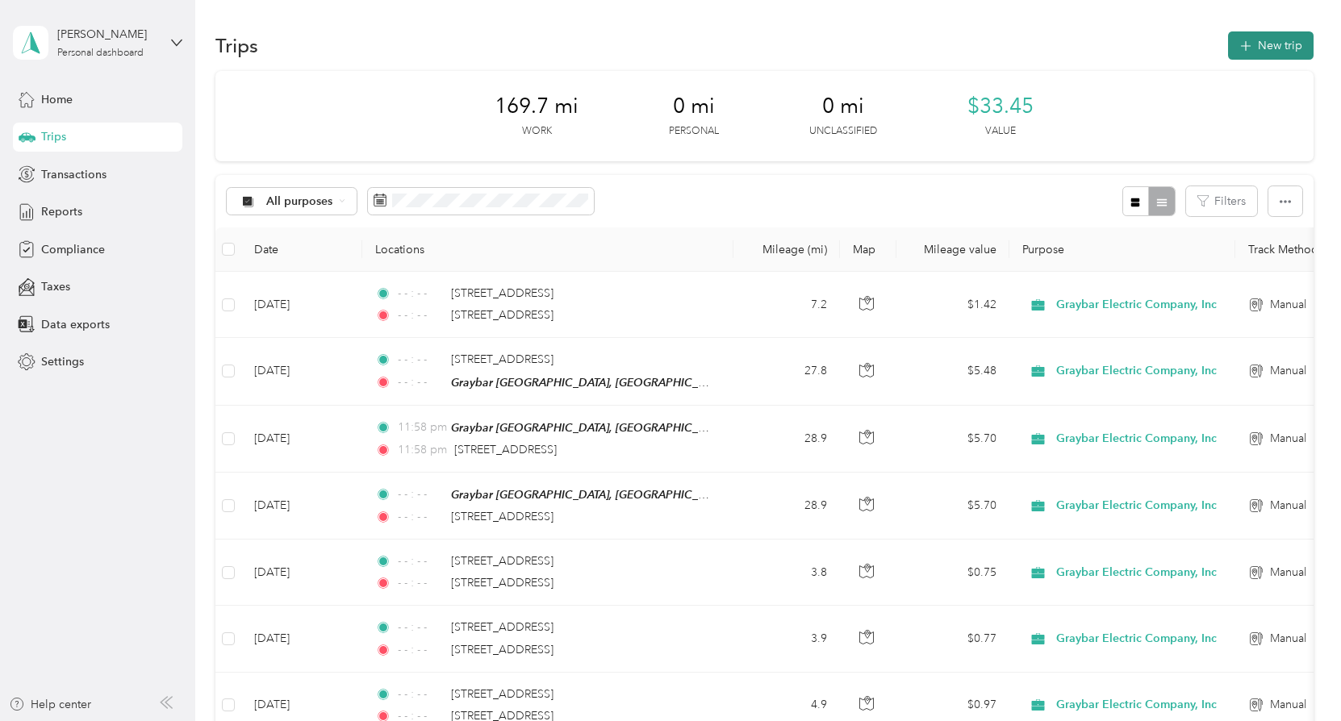
click at [1271, 44] on button "New trip" at bounding box center [1271, 45] width 86 height 28
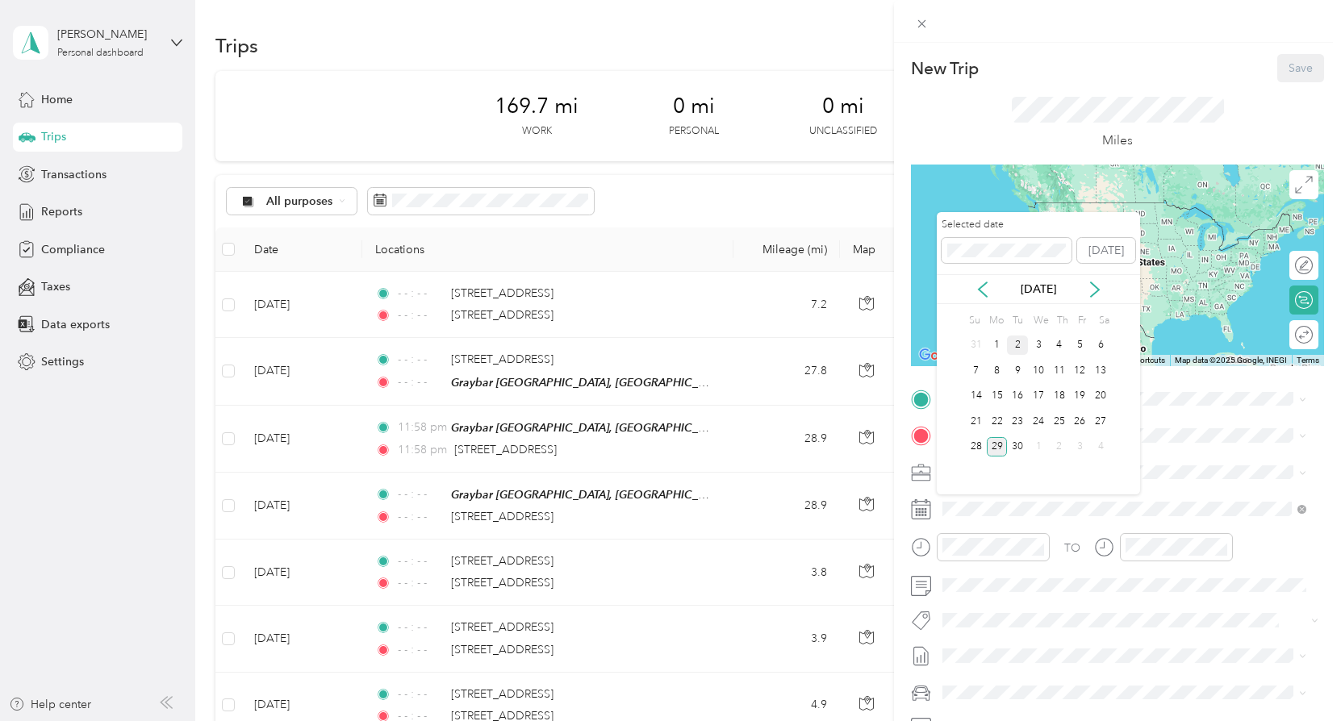
click at [1016, 345] on div "2" at bounding box center [1017, 346] width 21 height 20
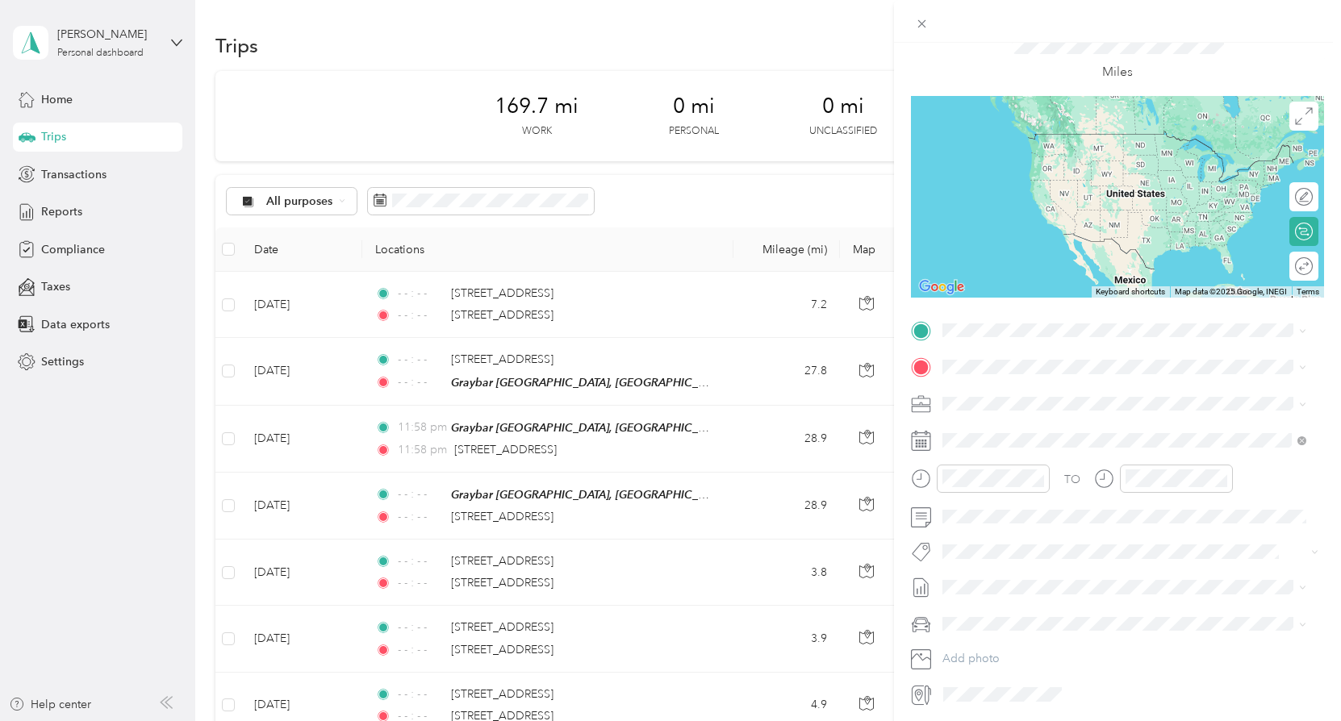
scroll to position [126, 0]
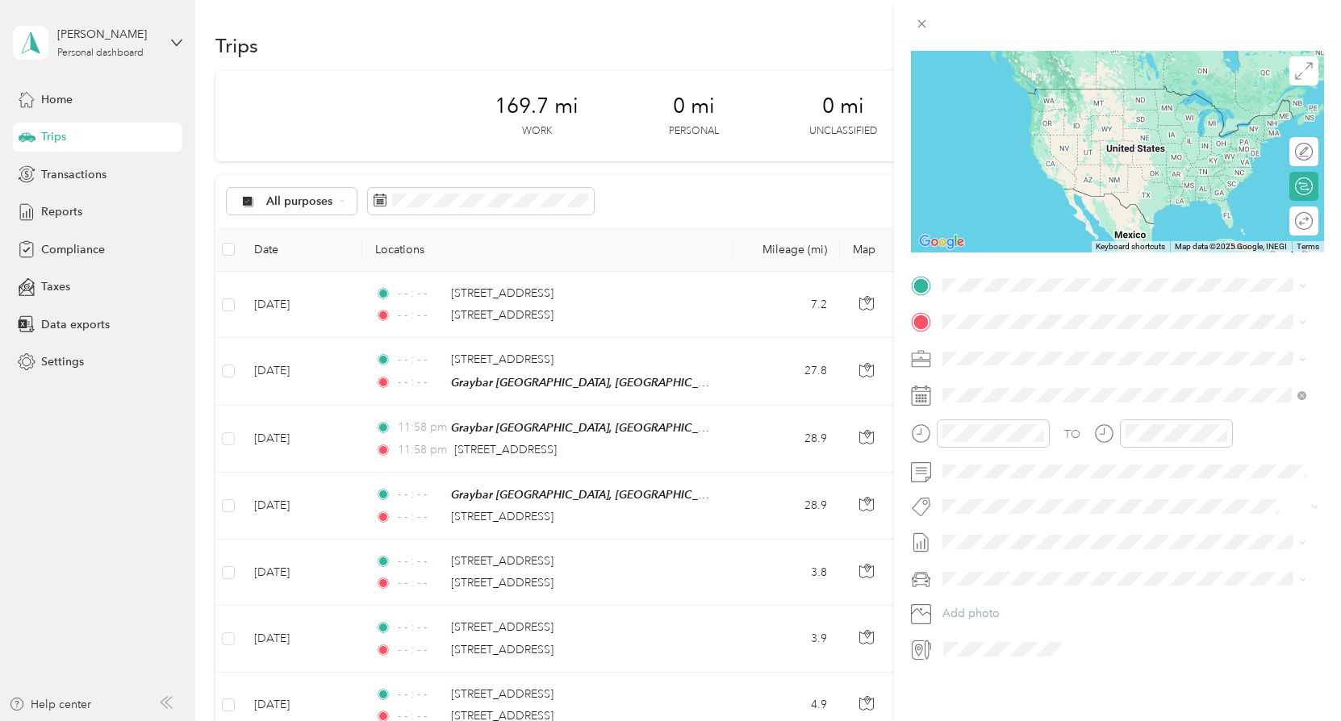
click at [54, 136] on div "New Trip Save This trip cannot be edited because it is either under review, app…" at bounding box center [670, 360] width 1341 height 721
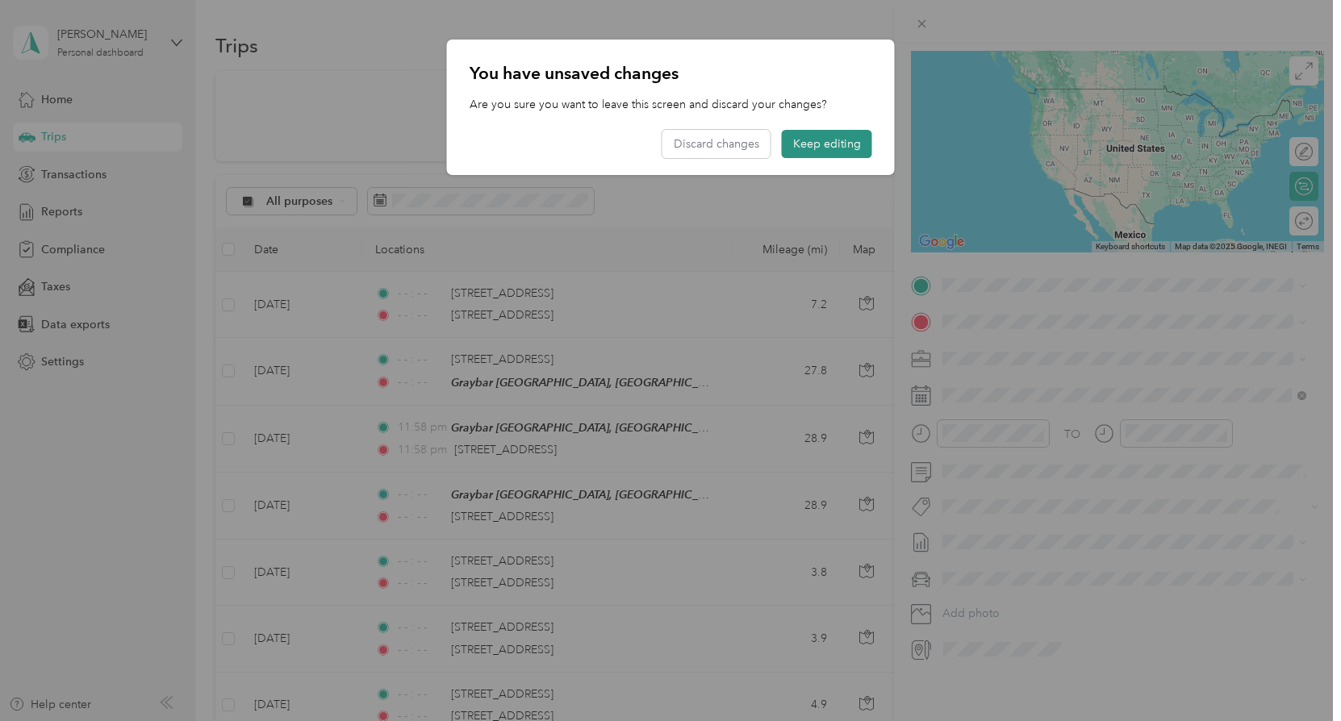
click at [833, 148] on button "Keep editing" at bounding box center [827, 144] width 90 height 28
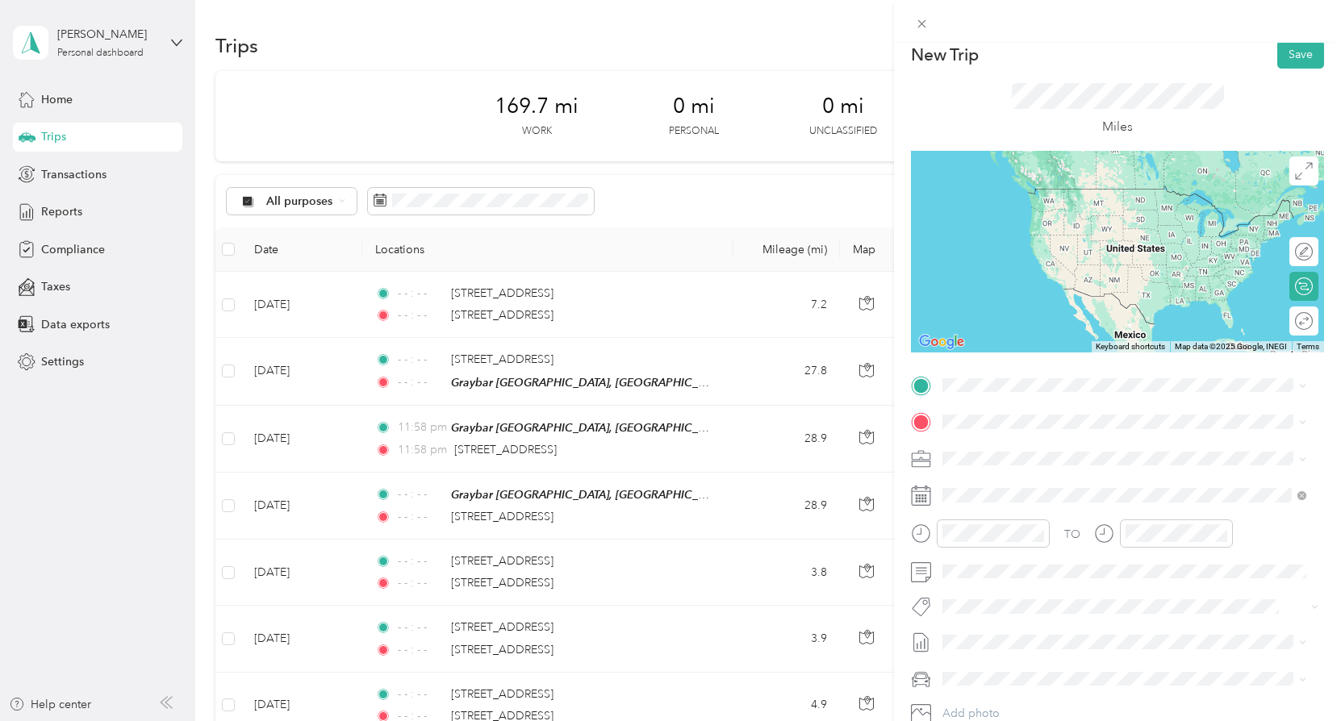
scroll to position [0, 0]
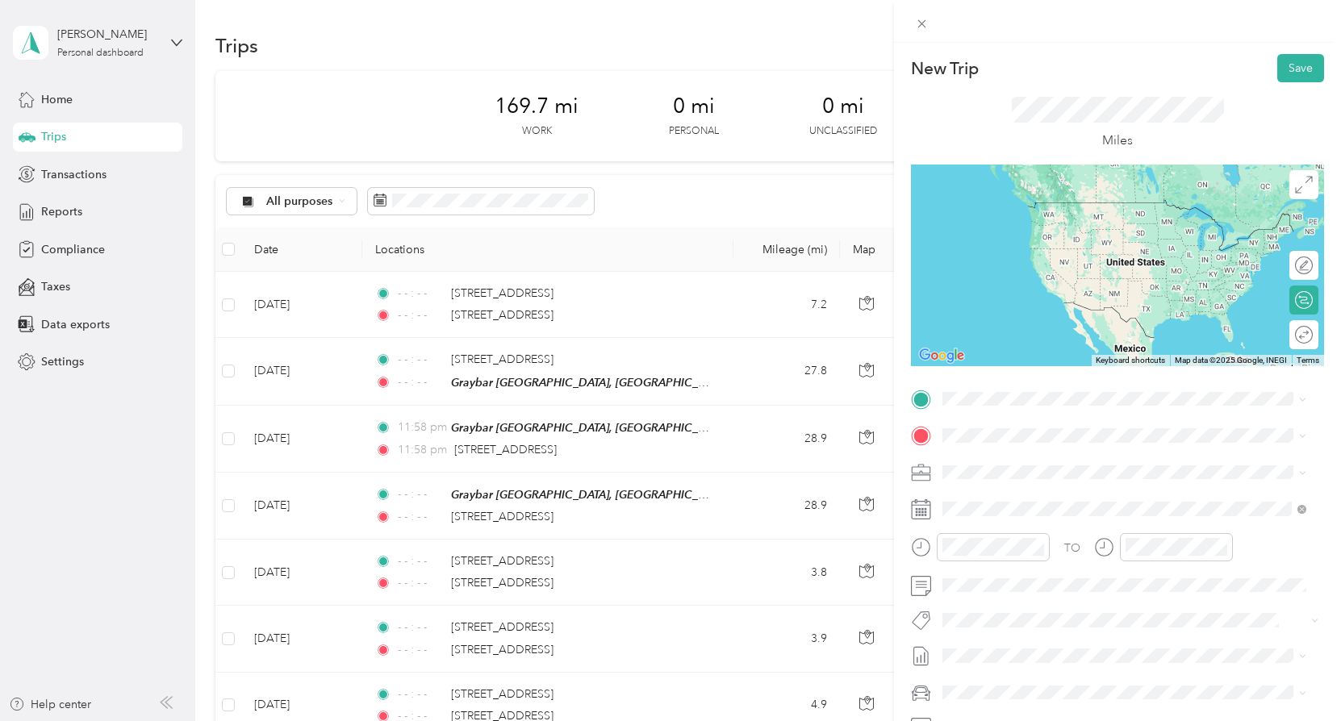
click at [542, 569] on div "New Trip Save This trip cannot be edited because it is either under review, app…" at bounding box center [670, 360] width 1341 height 721
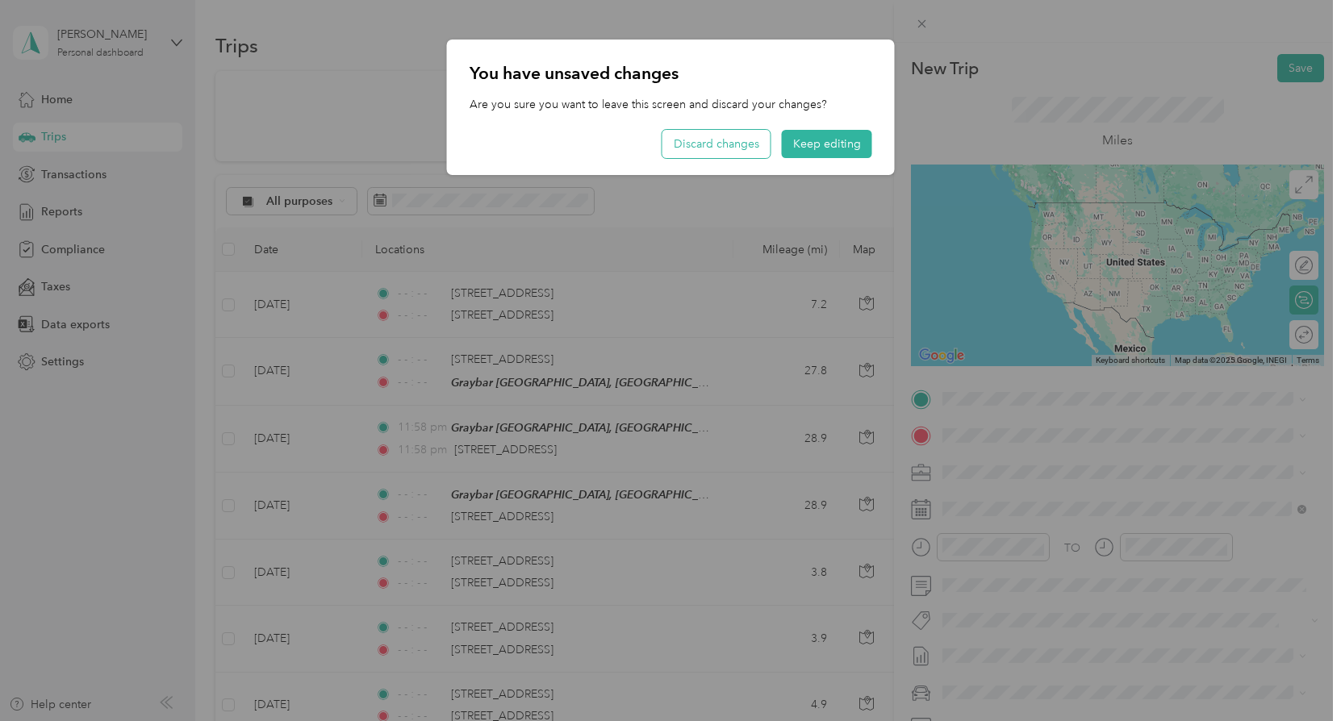
click at [701, 139] on button "Discard changes" at bounding box center [716, 144] width 108 height 28
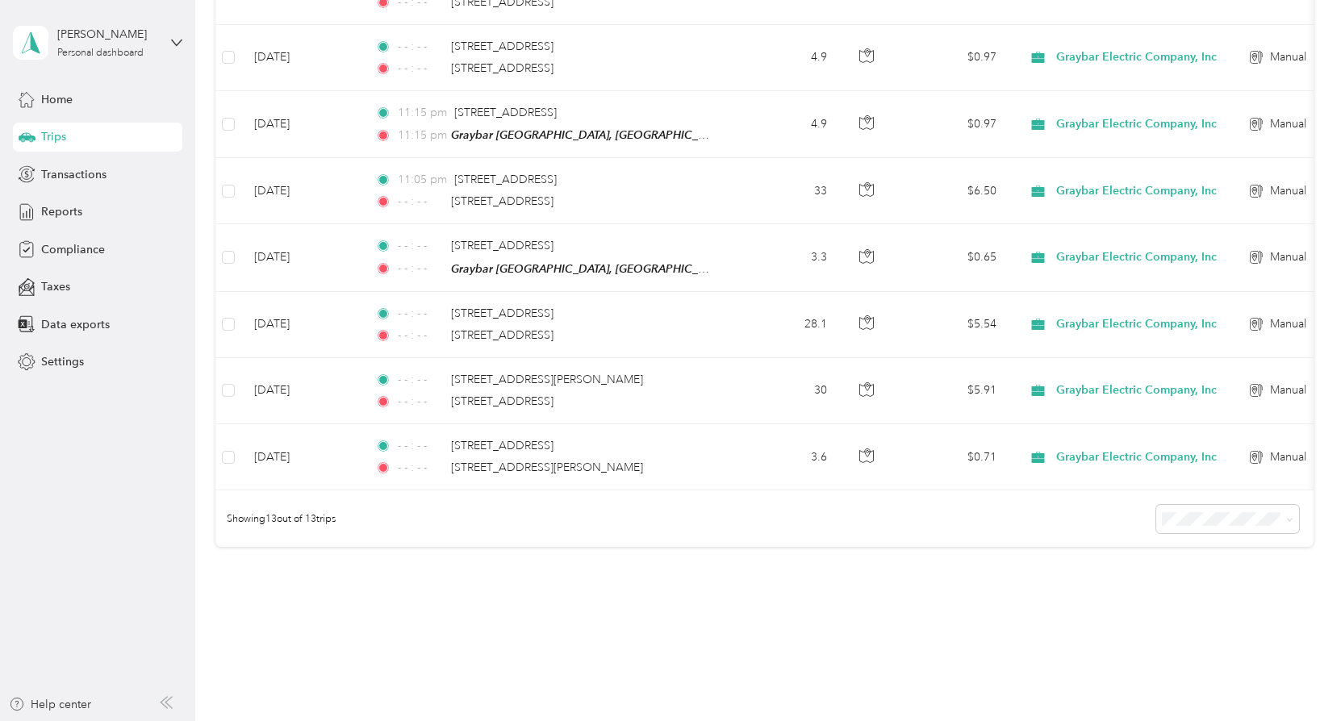
scroll to position [624, 0]
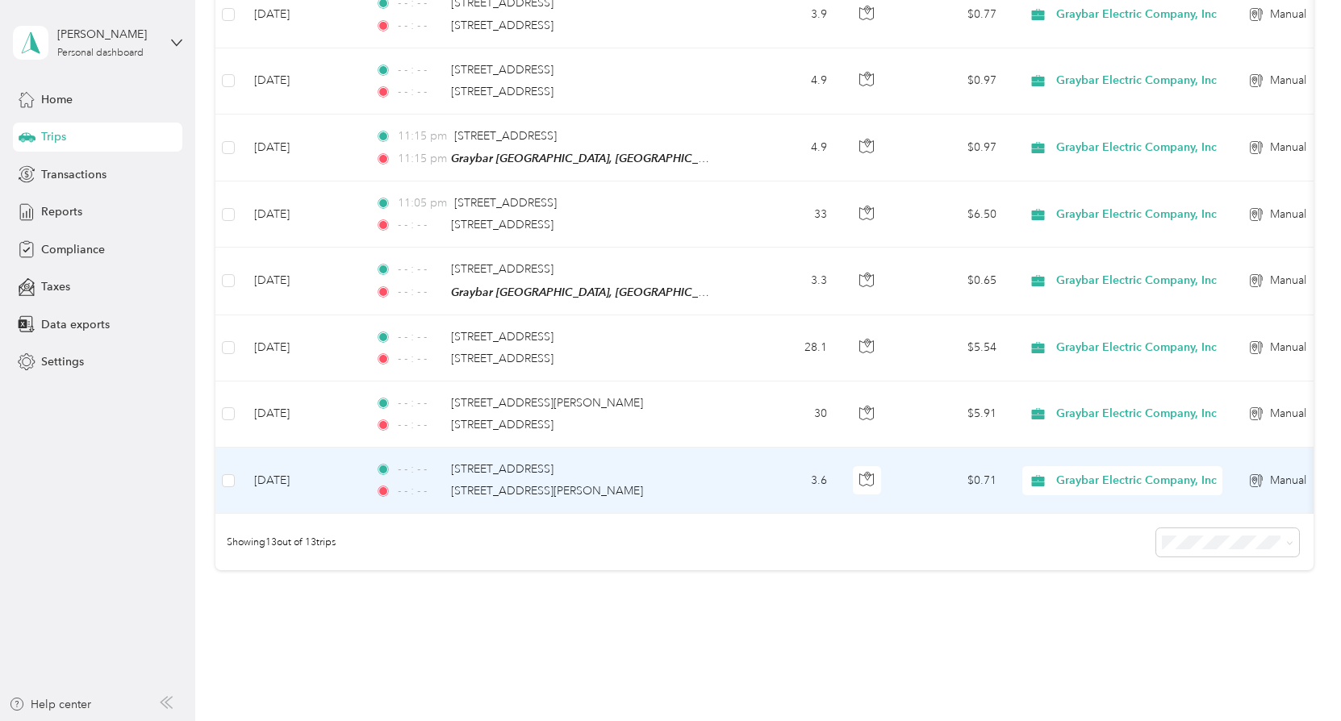
drag, startPoint x: 510, startPoint y: 487, endPoint x: 630, endPoint y: 590, distance: 157.9
click at [631, 590] on div "169.7 mi Work 0 mi Personal 0 mi Unclassified $33.45 Value All purposes Filters…" at bounding box center [764, 37] width 1098 height 1181
click at [452, 487] on div "- - : - - [STREET_ADDRESS][PERSON_NAME]" at bounding box center [544, 491] width 339 height 18
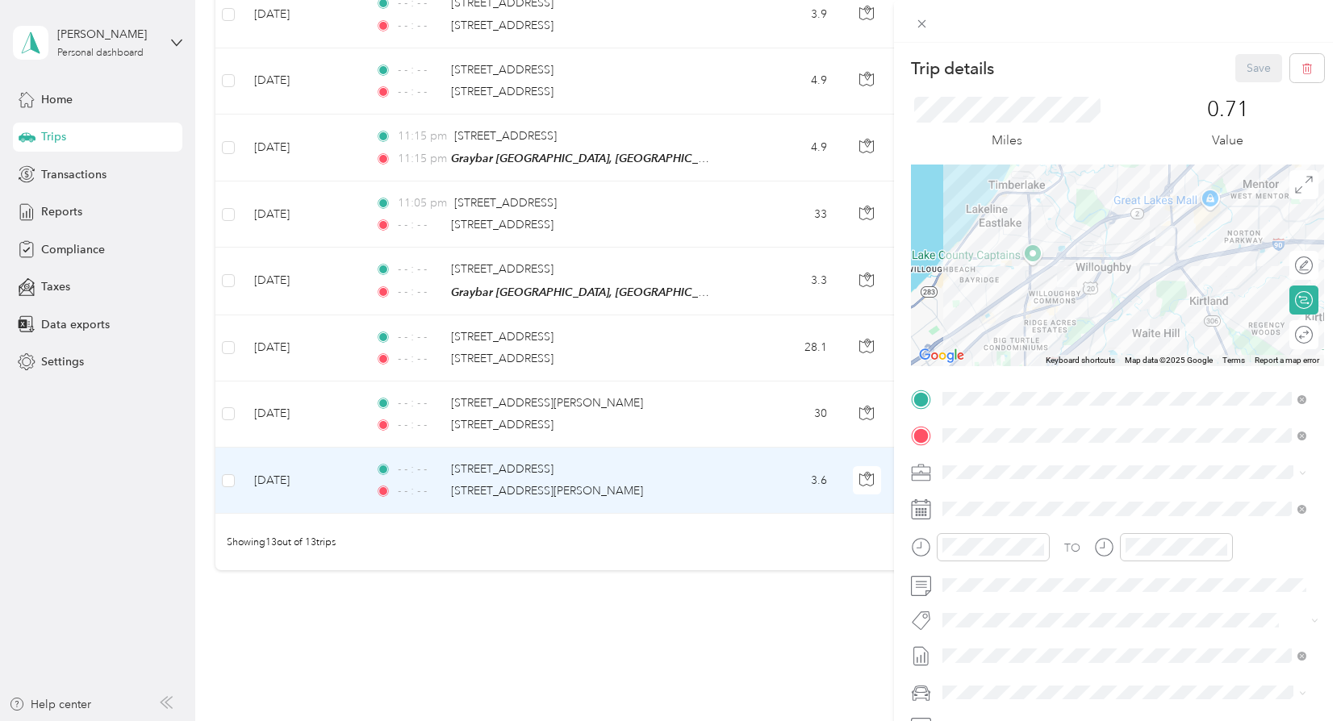
drag, startPoint x: 540, startPoint y: 461, endPoint x: 509, endPoint y: 467, distance: 31.3
drag, startPoint x: 509, startPoint y: 467, endPoint x: 561, endPoint y: 529, distance: 80.8
click at [486, 532] on div "Trip details Save This trip cannot be edited because it is either under review,…" at bounding box center [670, 360] width 1341 height 721
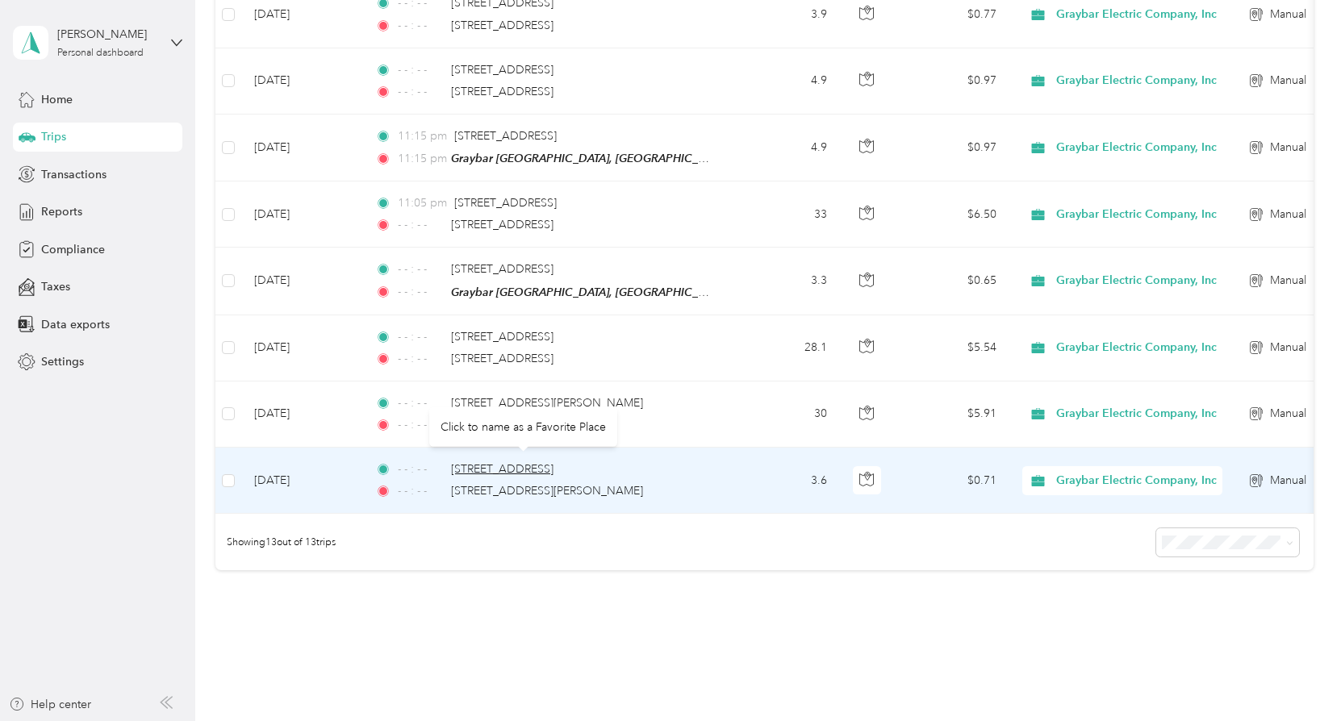
drag, startPoint x: 602, startPoint y: 463, endPoint x: 559, endPoint y: 464, distance: 42.8
click at [559, 464] on div "- - : - - [STREET_ADDRESS]" at bounding box center [544, 470] width 339 height 18
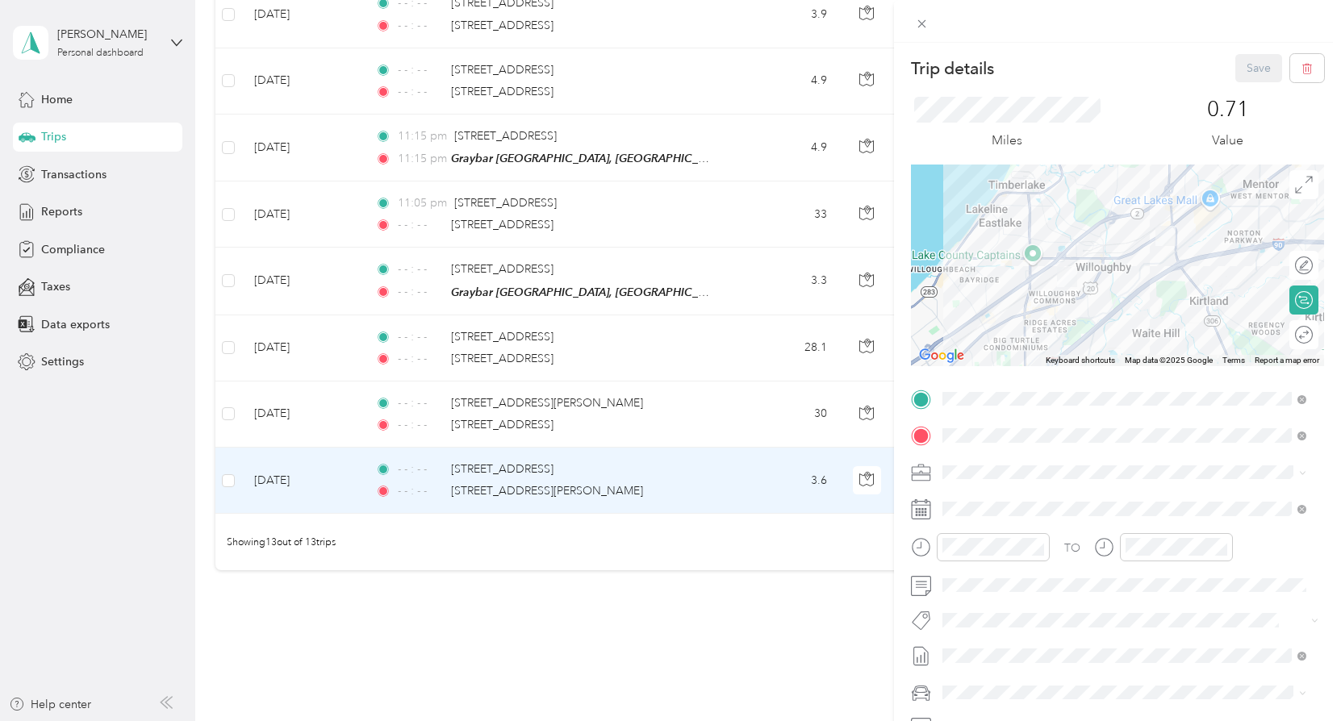
drag, startPoint x: 559, startPoint y: 464, endPoint x: 603, endPoint y: 470, distance: 44.8
click at [591, 470] on div "Trip details Save This trip cannot be edited because it is either under review,…" at bounding box center [670, 360] width 1341 height 721
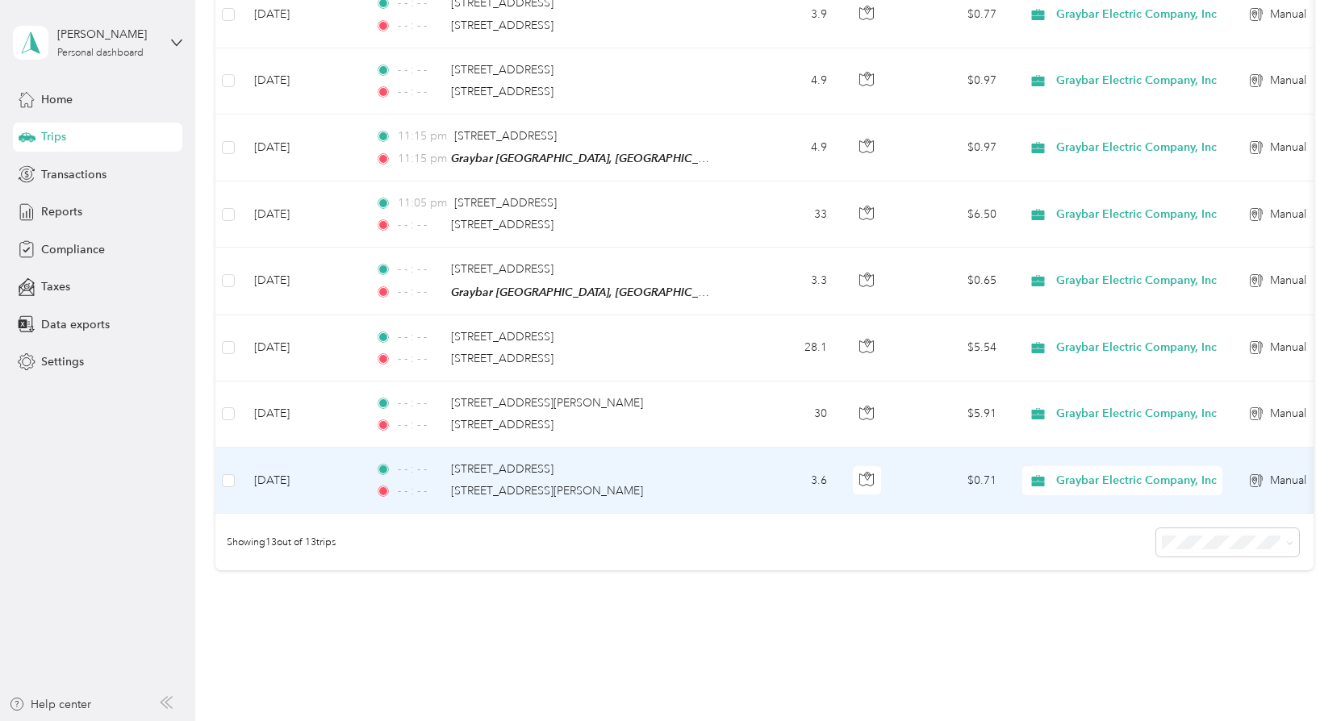
click at [601, 466] on div "- - : - - [STREET_ADDRESS]" at bounding box center [544, 470] width 339 height 18
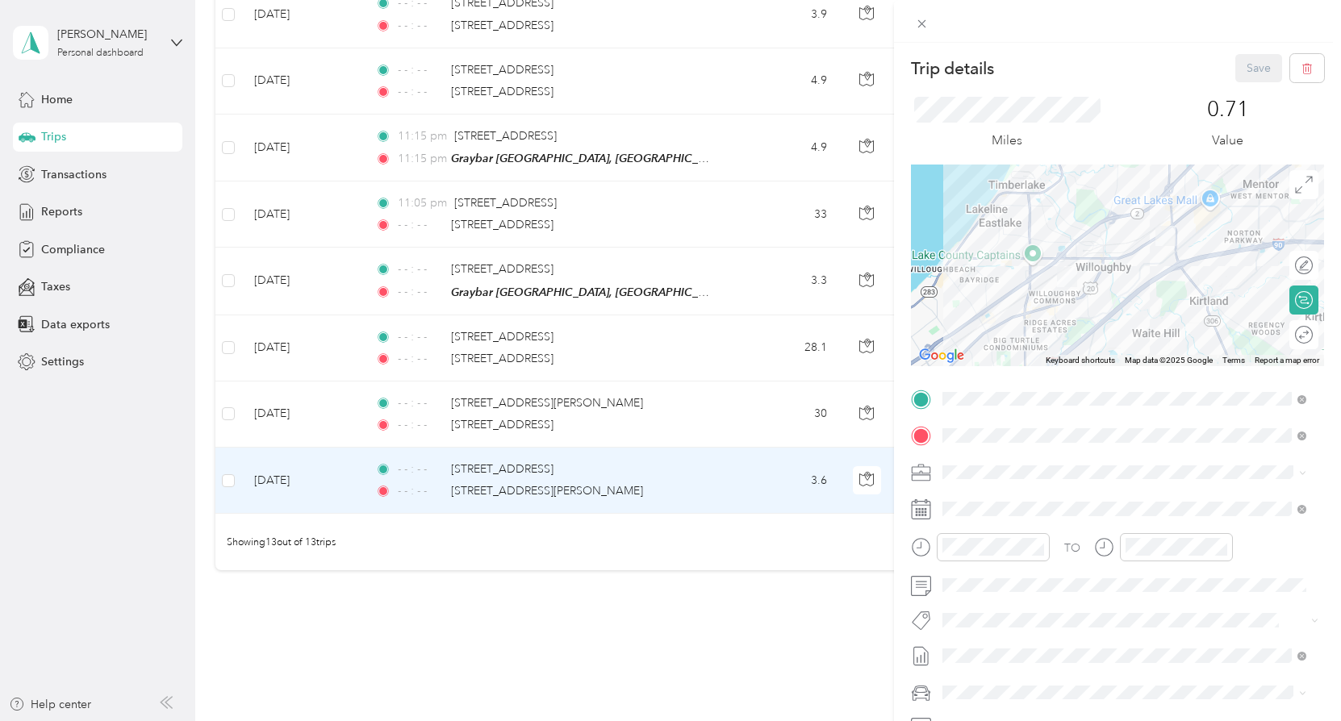
drag, startPoint x: 601, startPoint y: 466, endPoint x: 520, endPoint y: 466, distance: 81.5
click at [520, 466] on div "Trip details Save This trip cannot be edited because it is either under review,…" at bounding box center [670, 360] width 1341 height 721
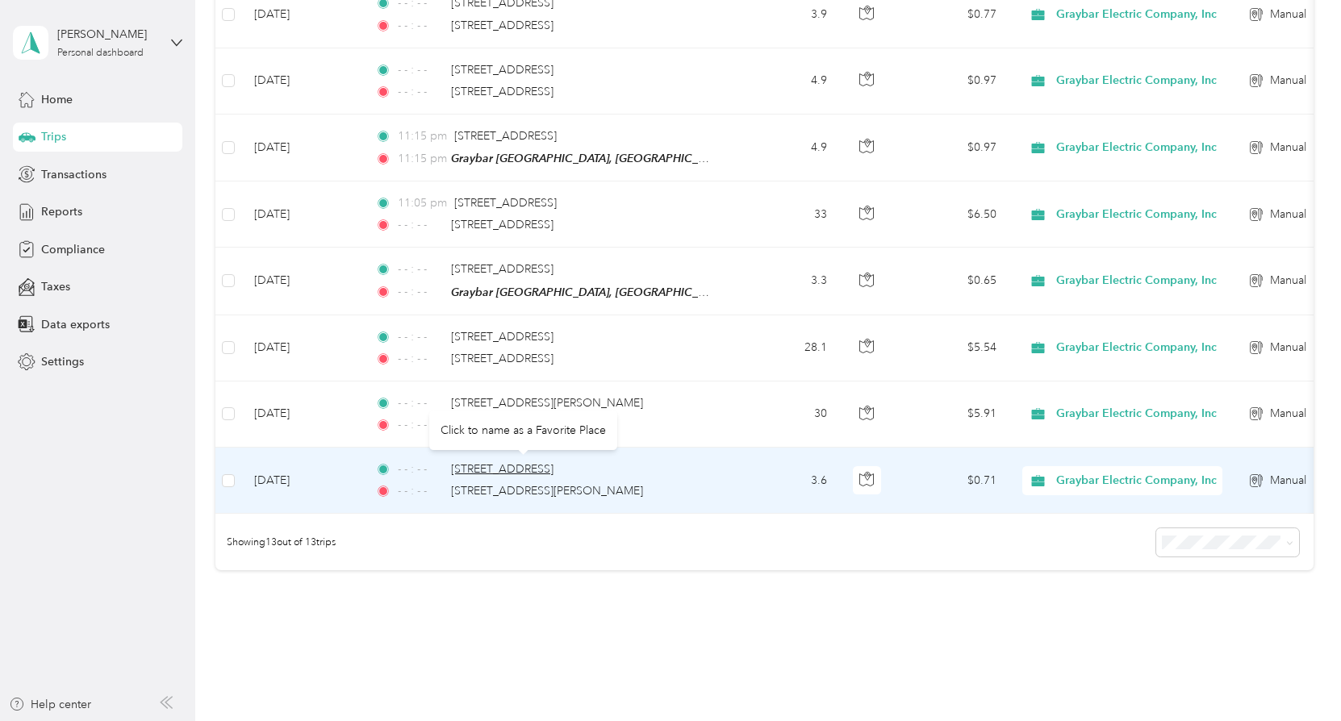
click at [553, 465] on span "[STREET_ADDRESS]" at bounding box center [502, 469] width 102 height 14
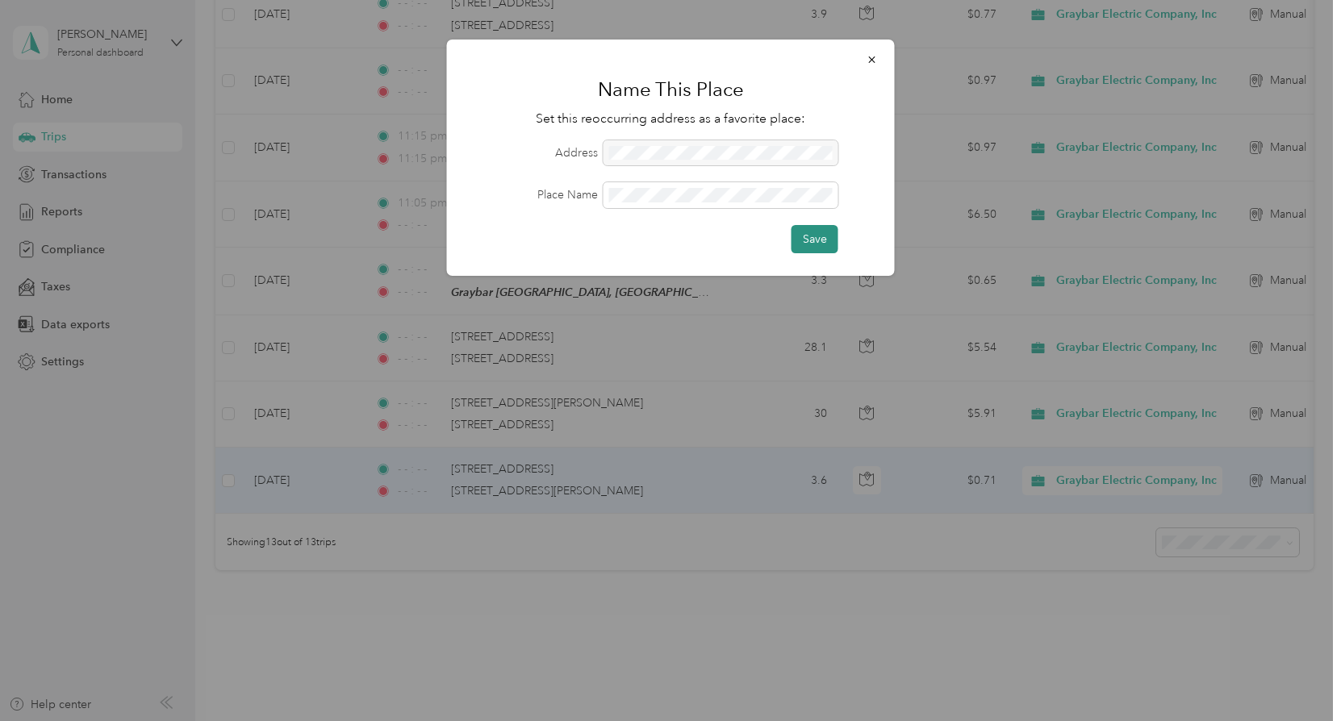
click at [809, 233] on button "Save" at bounding box center [814, 239] width 47 height 28
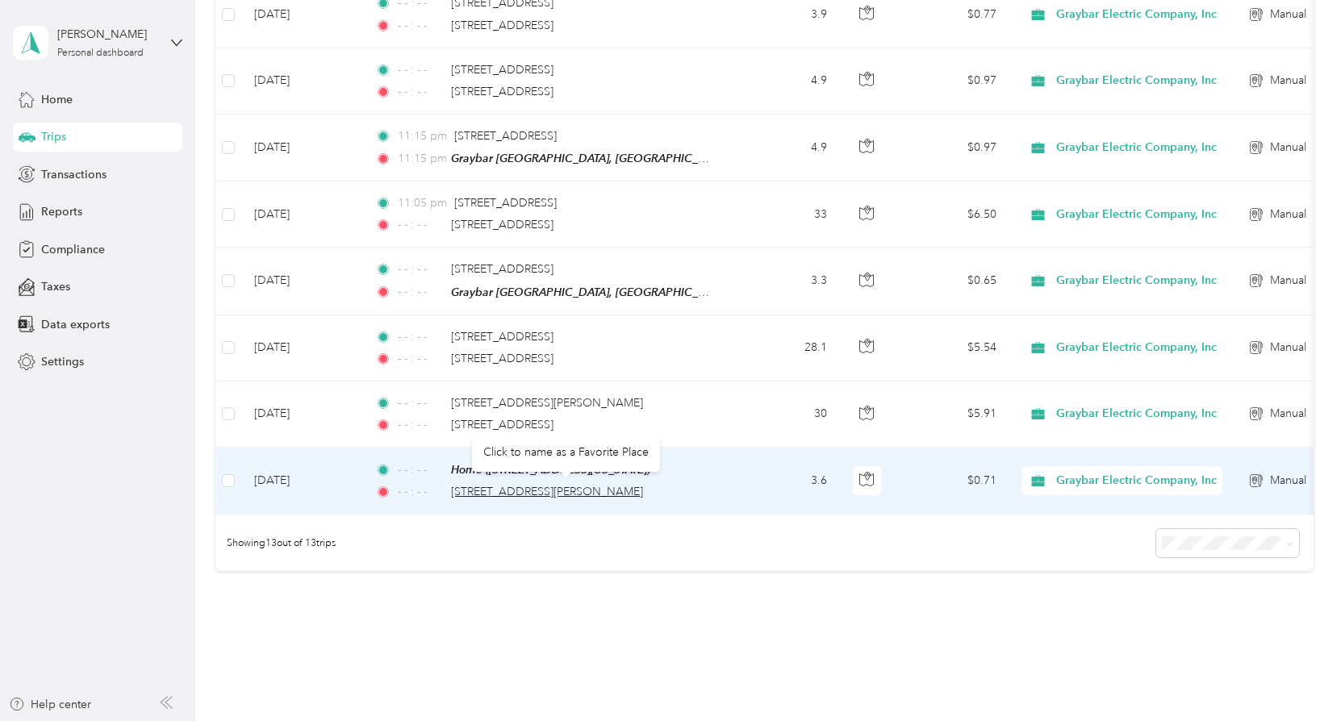
click at [557, 486] on span "[STREET_ADDRESS][PERSON_NAME]" at bounding box center [547, 492] width 192 height 14
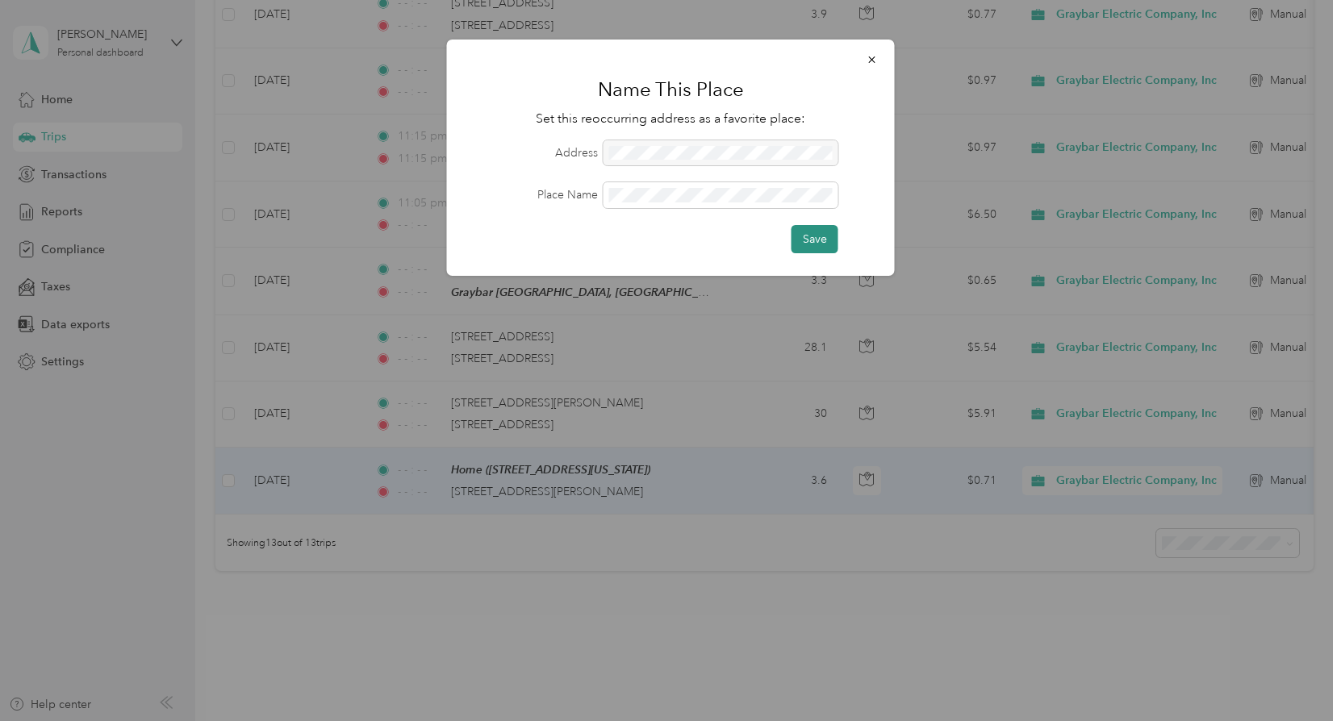
click at [820, 240] on button "Save" at bounding box center [814, 239] width 47 height 28
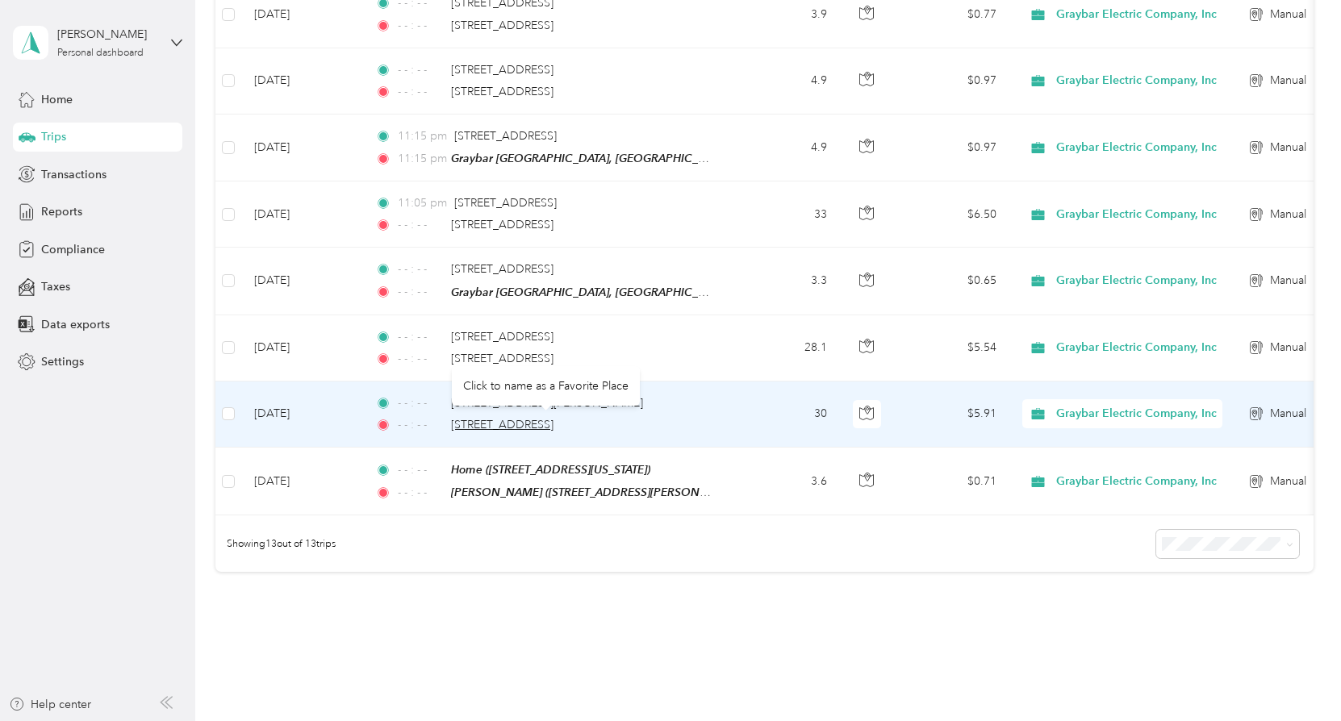
click at [532, 418] on span "[STREET_ADDRESS]" at bounding box center [502, 425] width 102 height 14
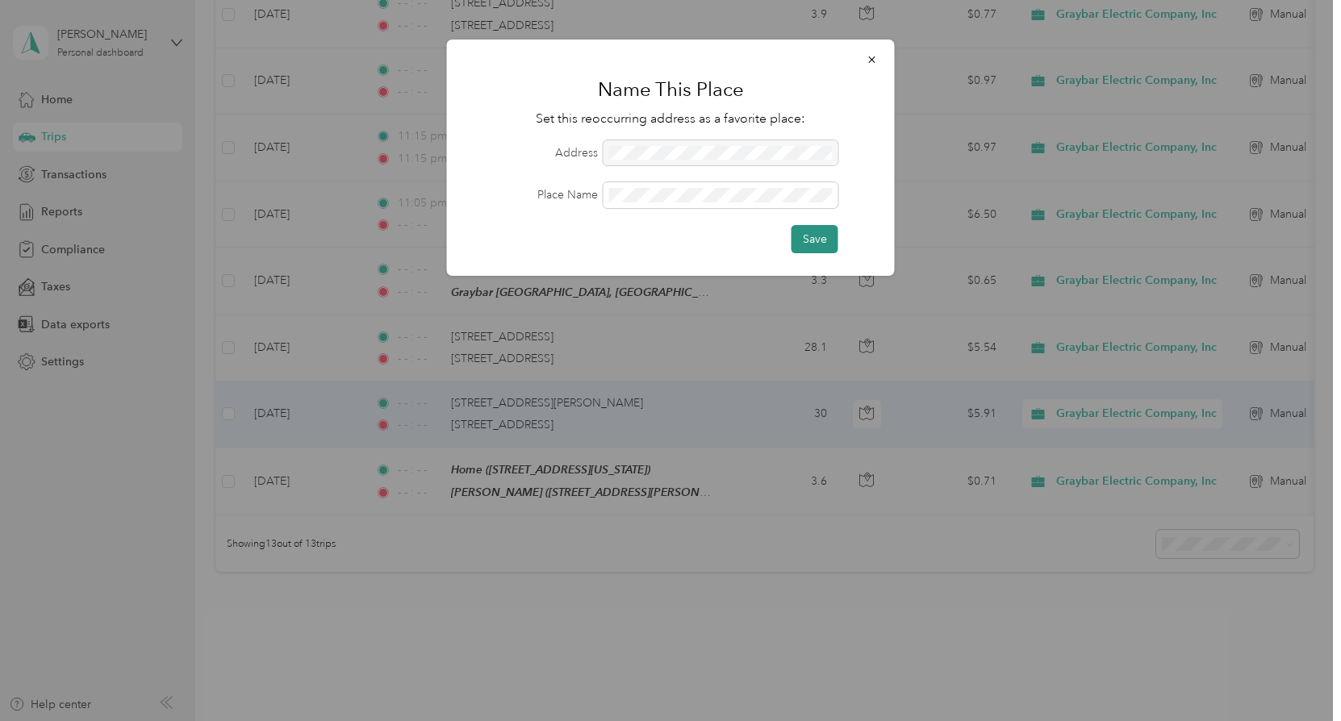
click at [810, 244] on button "Save" at bounding box center [814, 239] width 47 height 28
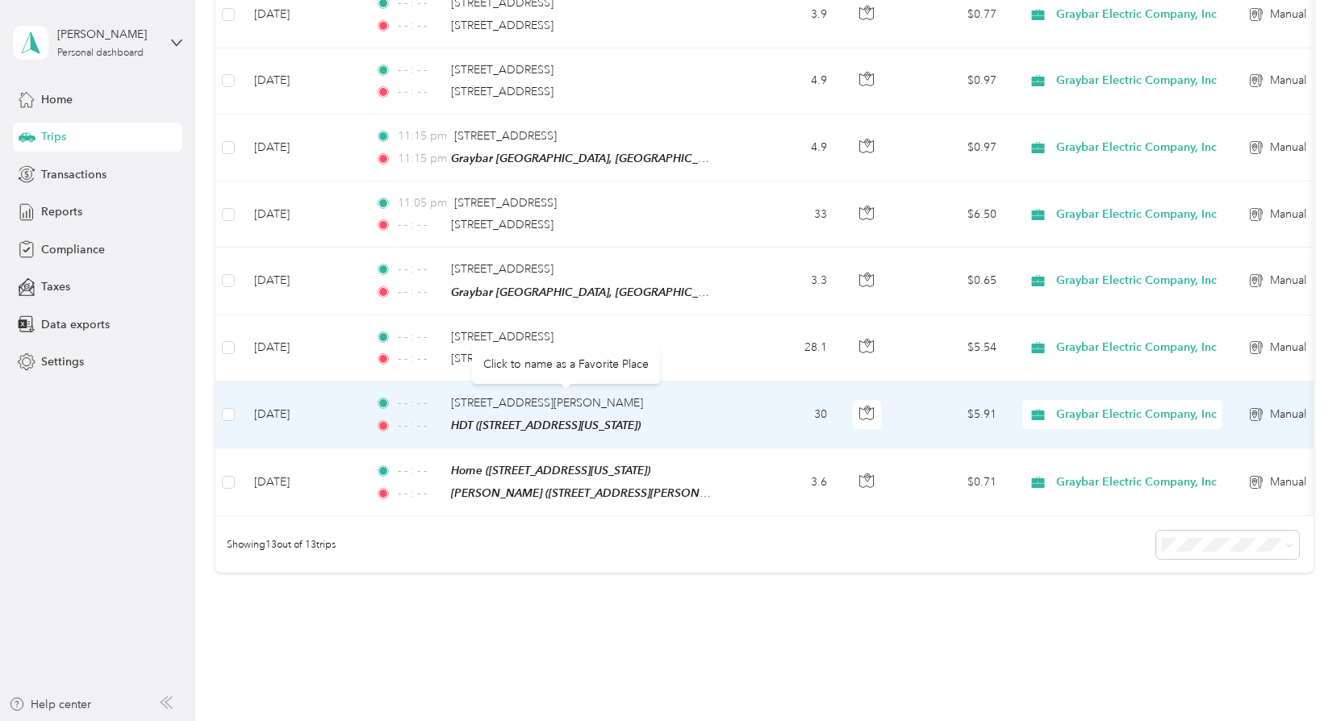
click at [526, 359] on div "Click to name as a Favorite Place" at bounding box center [566, 364] width 188 height 40
click at [565, 365] on div "Click to name as a Favorite Place" at bounding box center [566, 364] width 188 height 40
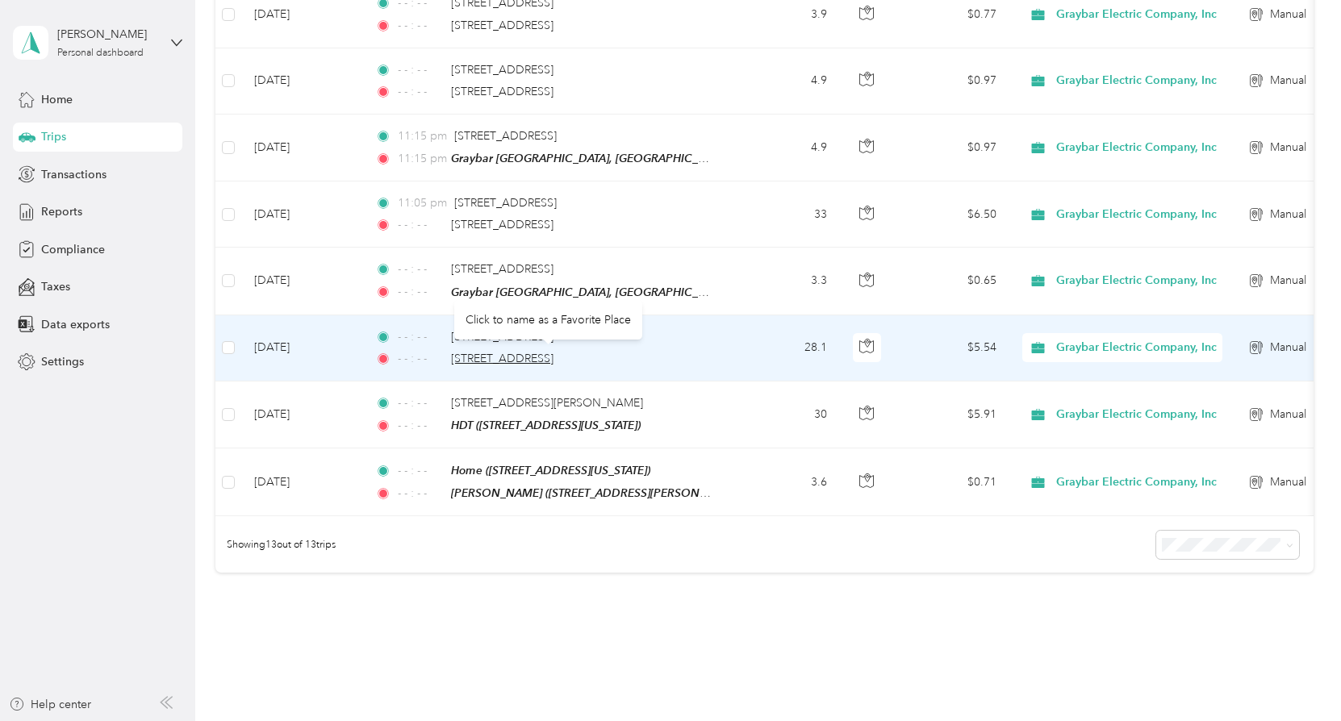
click at [466, 352] on span "[STREET_ADDRESS]" at bounding box center [502, 359] width 102 height 14
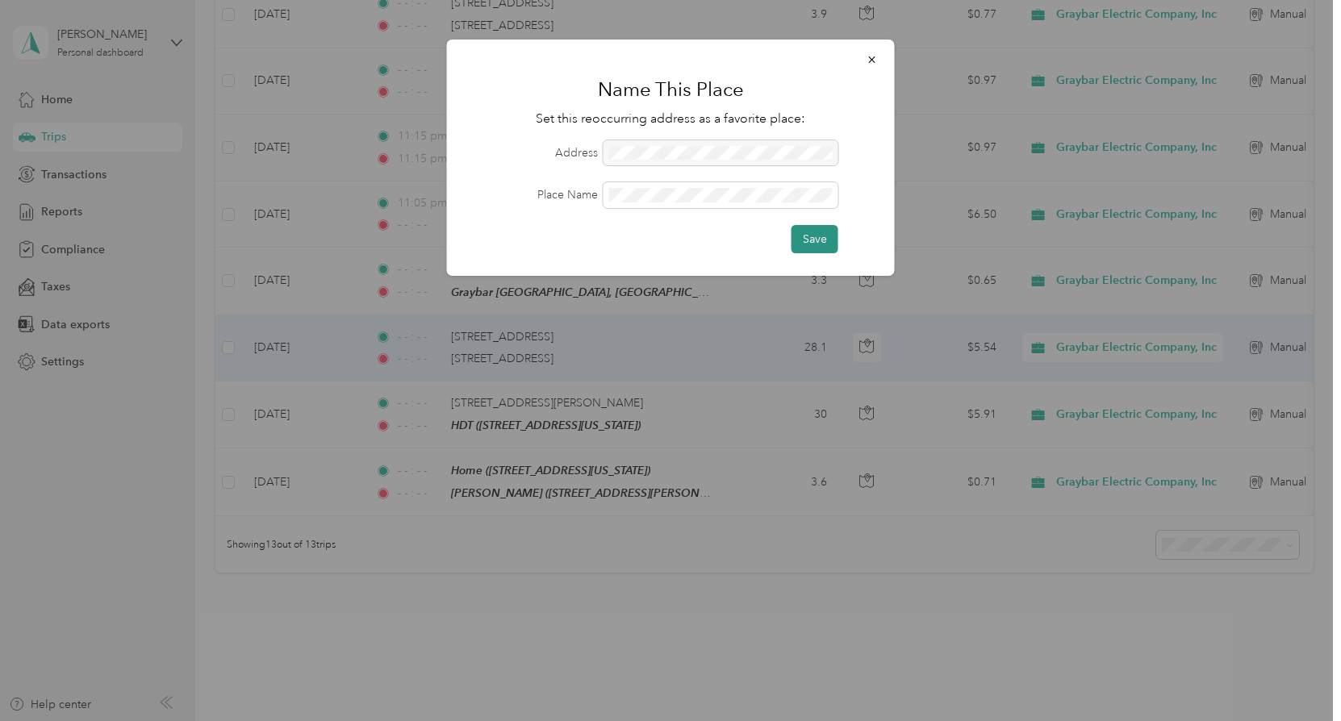
click at [810, 237] on button "Save" at bounding box center [814, 239] width 47 height 28
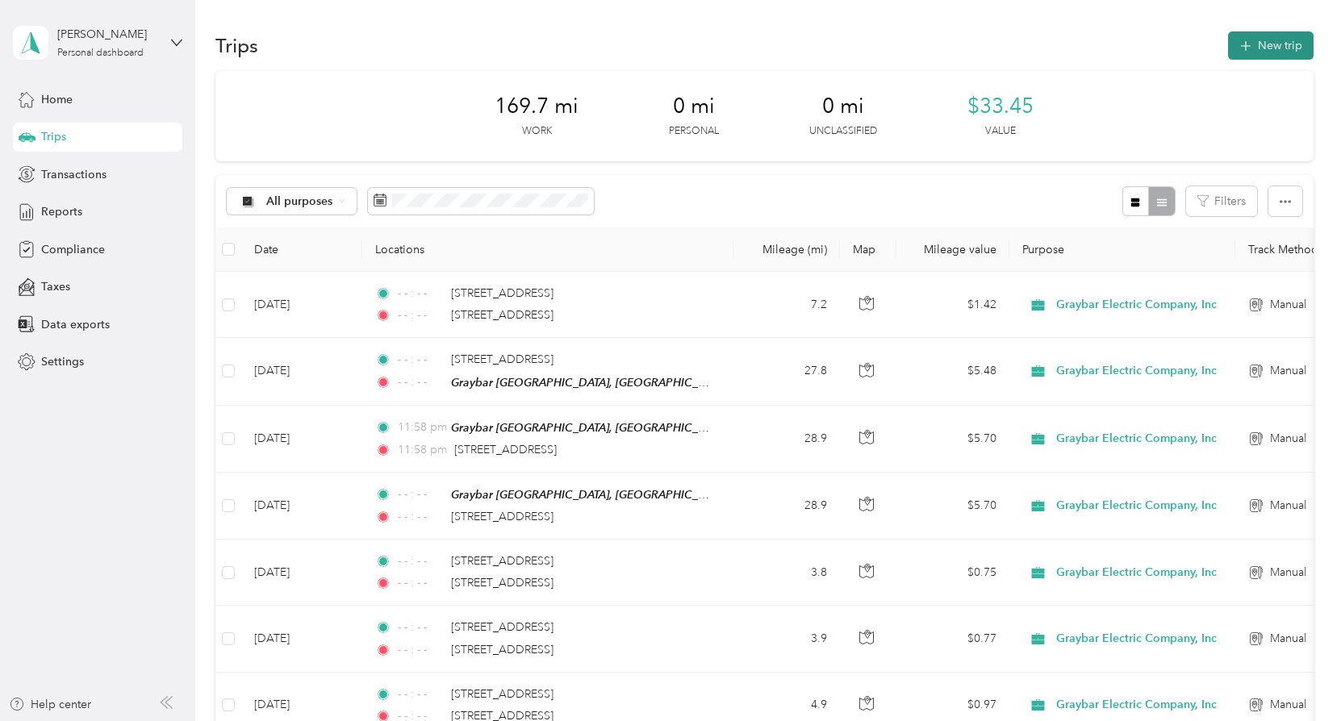
click at [1243, 39] on icon "button" at bounding box center [1245, 46] width 19 height 19
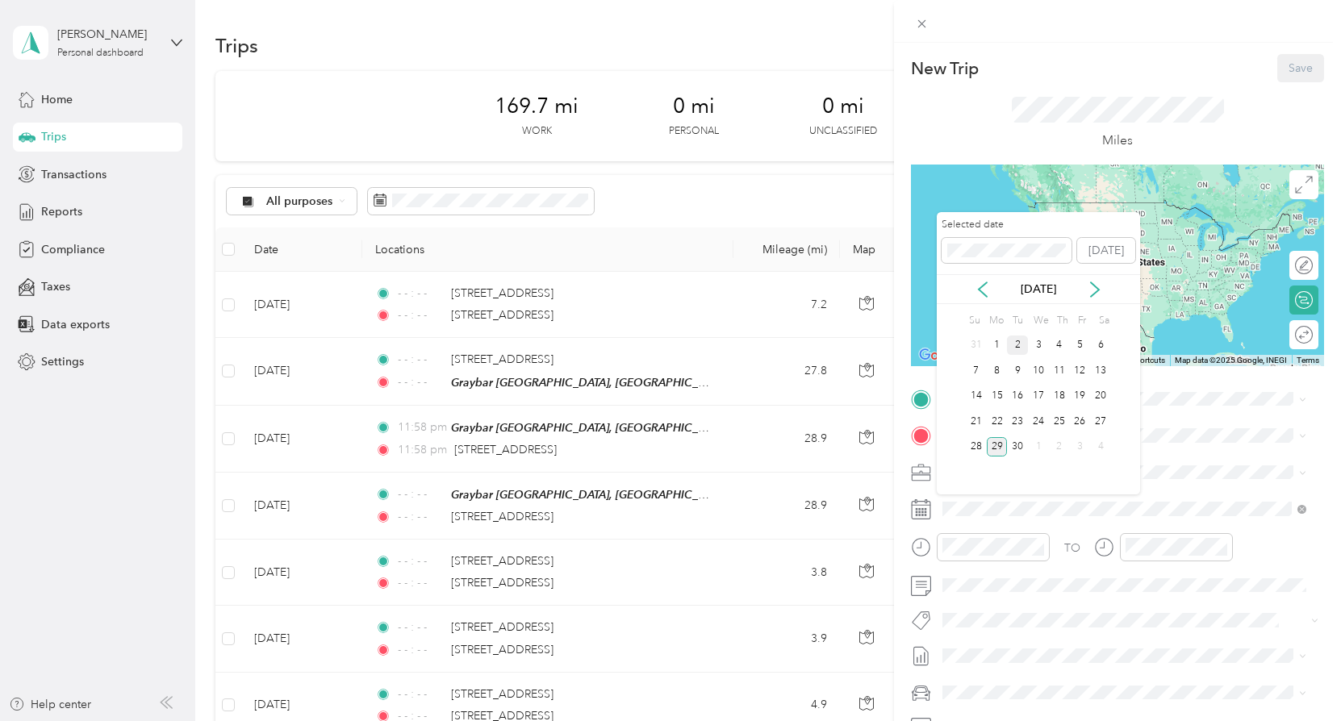
click at [1018, 346] on div "2" at bounding box center [1017, 346] width 21 height 20
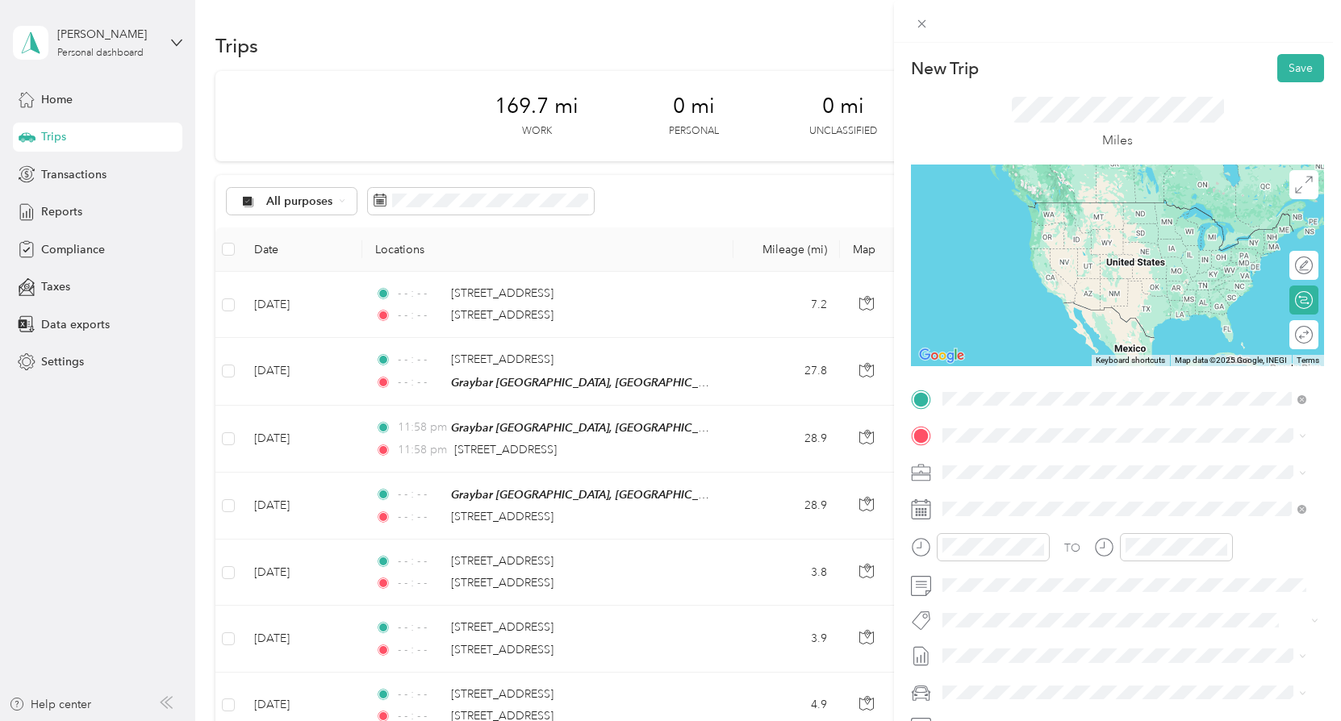
click at [1007, 468] on div "HDT [STREET_ADDRESS][US_STATE]" at bounding box center [1053, 473] width 161 height 34
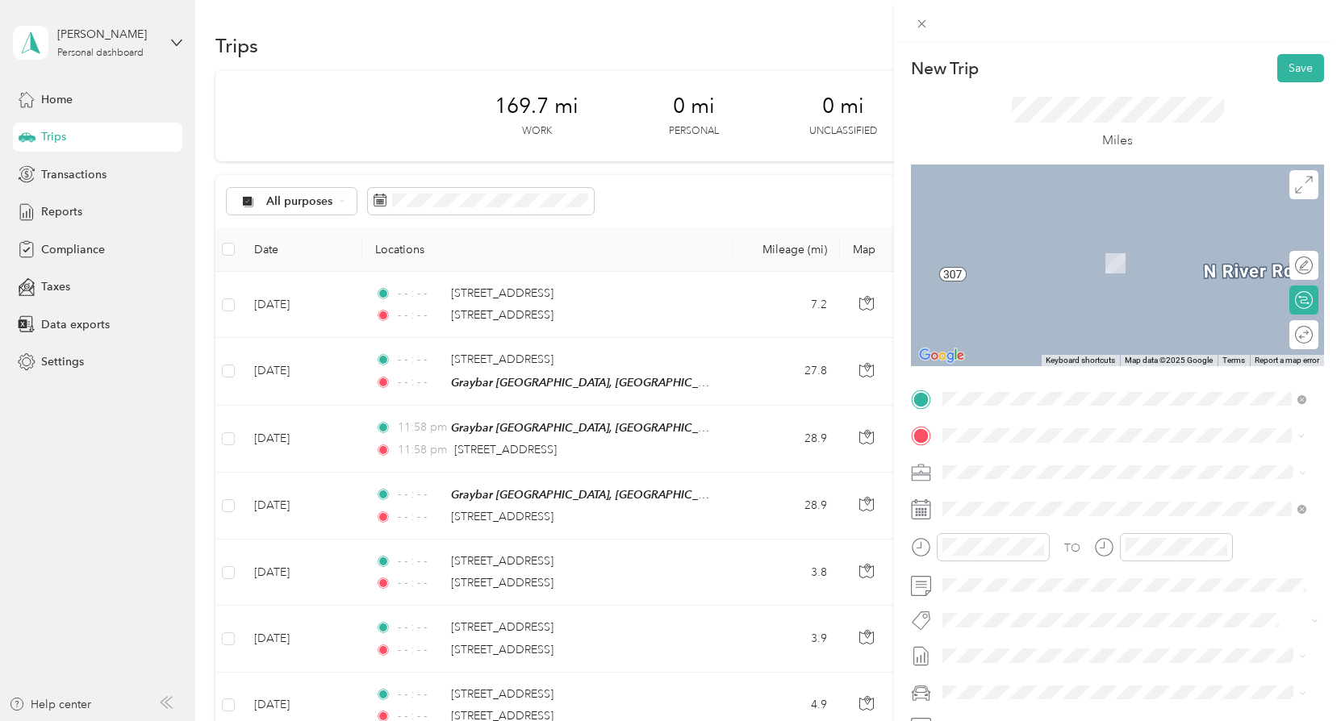
click at [1031, 526] on div "Home [STREET_ADDRESS][US_STATE]" at bounding box center [1053, 509] width 161 height 34
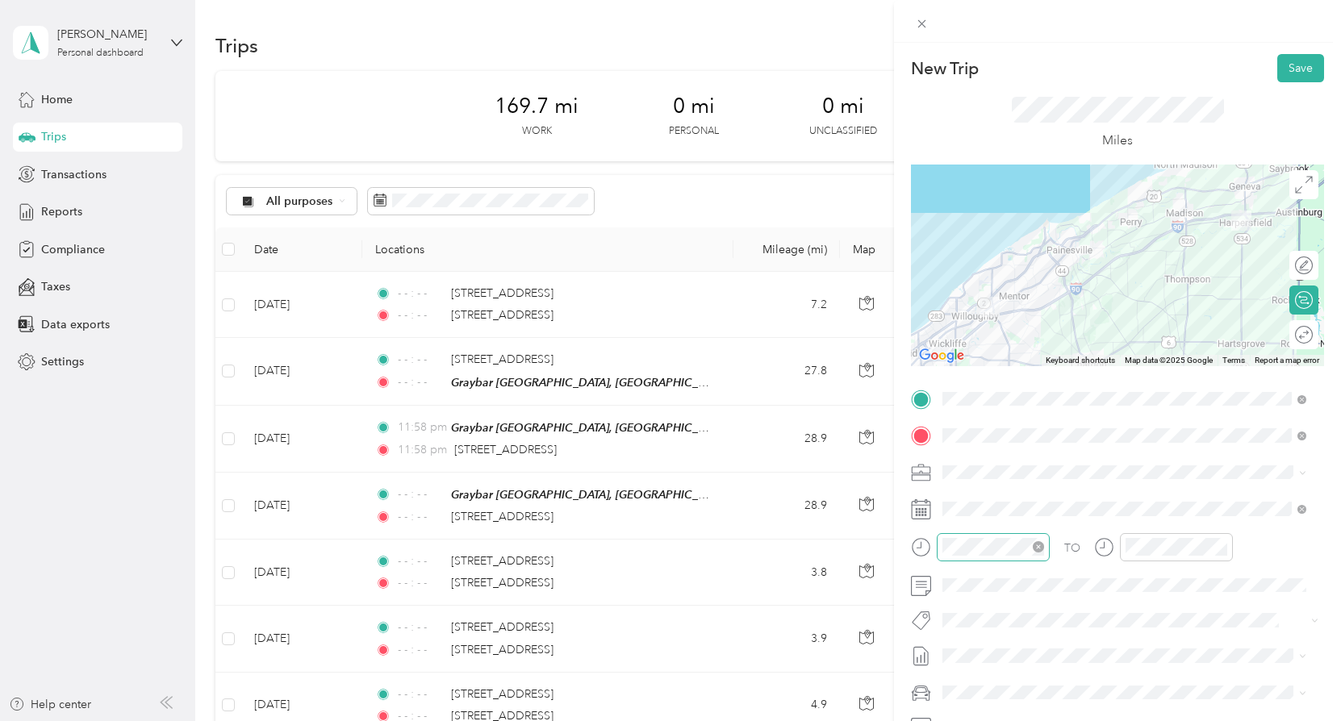
click at [1040, 541] on icon "close-circle" at bounding box center [1038, 546] width 11 height 11
click at [1219, 544] on icon "close-circle" at bounding box center [1221, 546] width 11 height 11
click at [1282, 66] on button "Save" at bounding box center [1300, 68] width 47 height 28
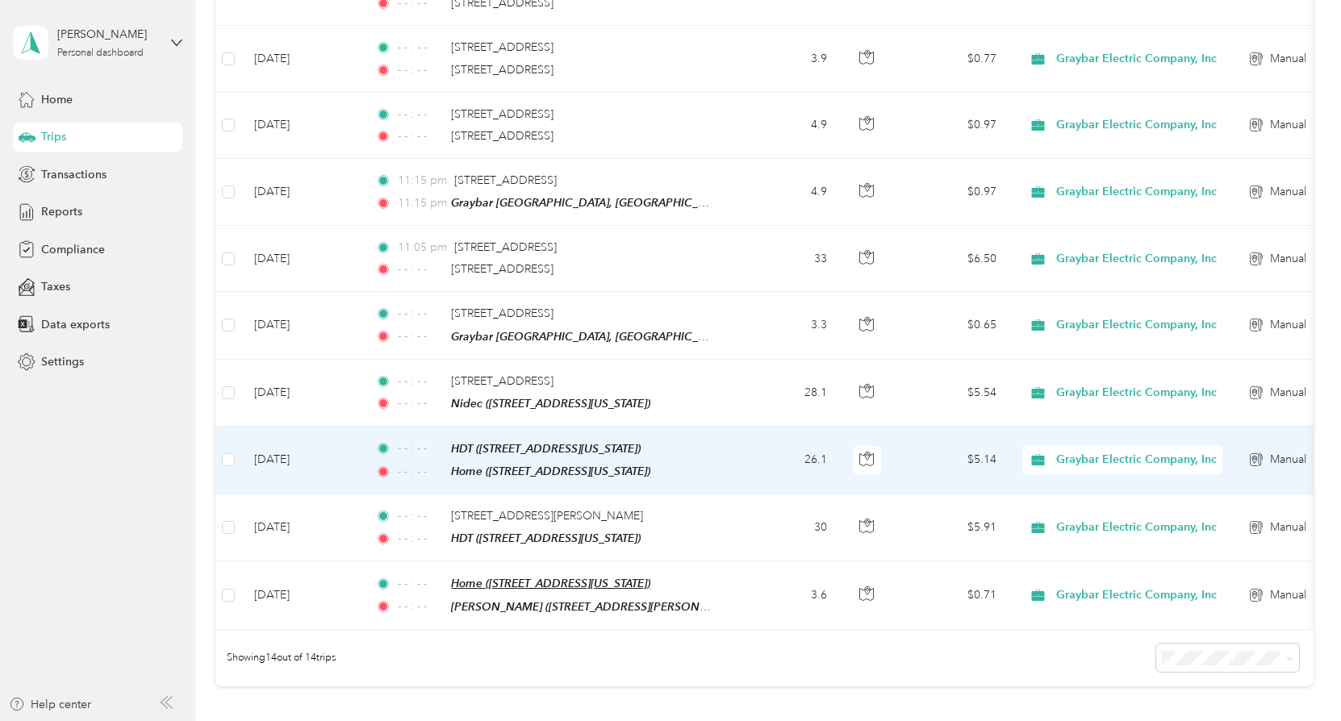
scroll to position [585, 0]
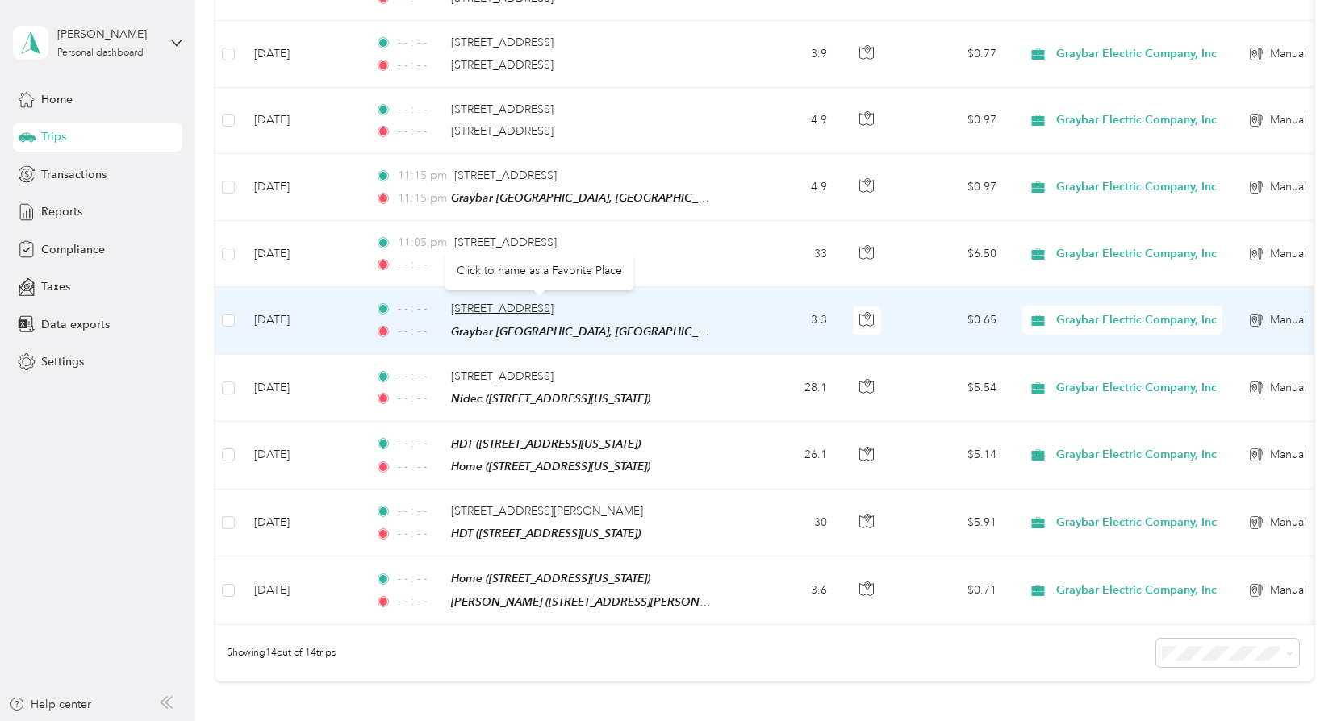
drag, startPoint x: 637, startPoint y: 305, endPoint x: 453, endPoint y: 311, distance: 184.9
click at [453, 311] on div "- - : - - [STREET_ADDRESS]" at bounding box center [544, 309] width 339 height 18
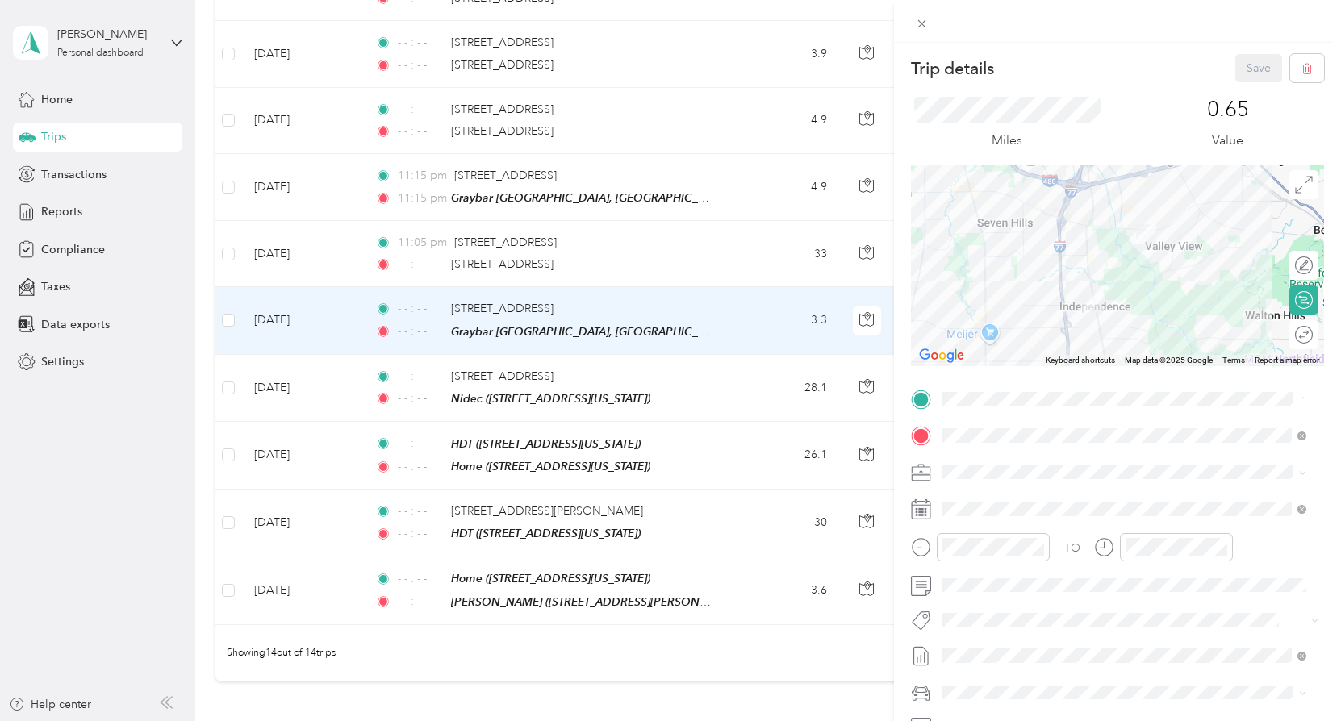
drag, startPoint x: 453, startPoint y: 311, endPoint x: 497, endPoint y: 303, distance: 45.1
drag, startPoint x: 497, startPoint y: 303, endPoint x: 474, endPoint y: 308, distance: 23.1
click at [474, 308] on div "Trip details Save This trip cannot be edited because it is either under review,…" at bounding box center [670, 360] width 1341 height 721
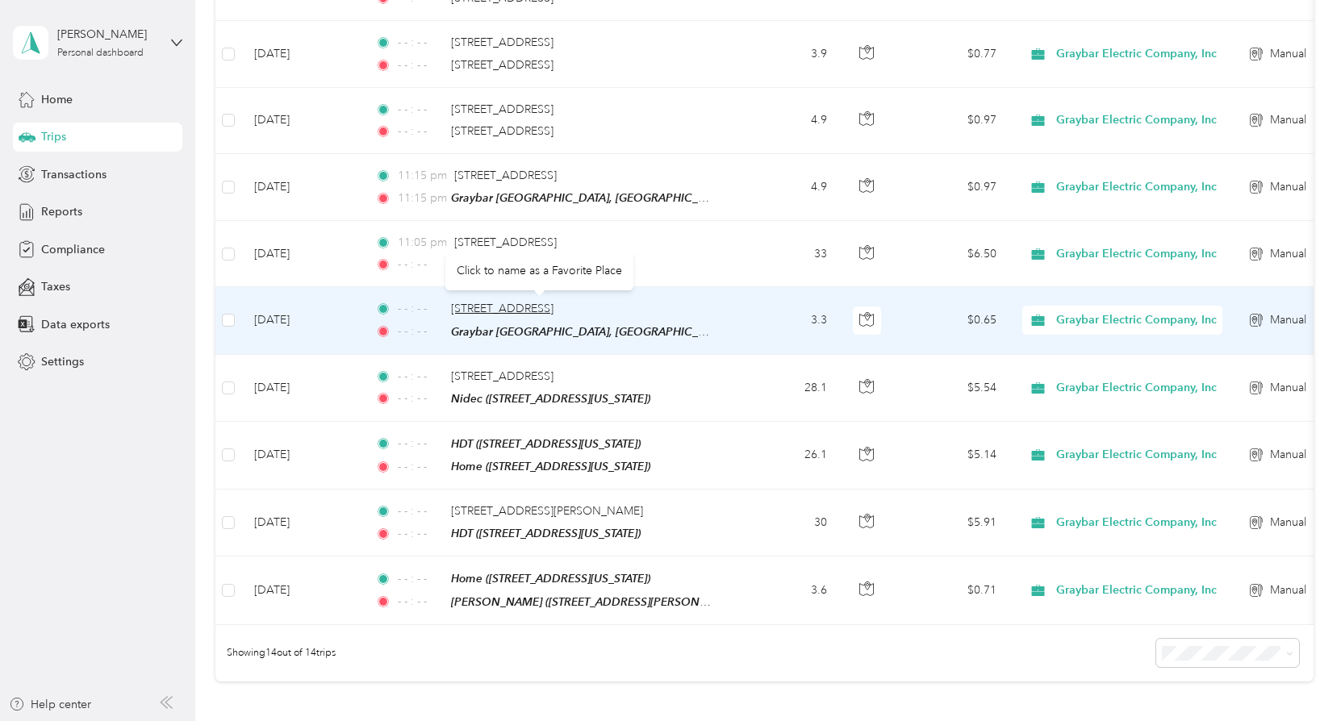
drag, startPoint x: 626, startPoint y: 303, endPoint x: 451, endPoint y: 310, distance: 175.2
click at [451, 310] on div "- - : - - [STREET_ADDRESS]" at bounding box center [544, 309] width 339 height 18
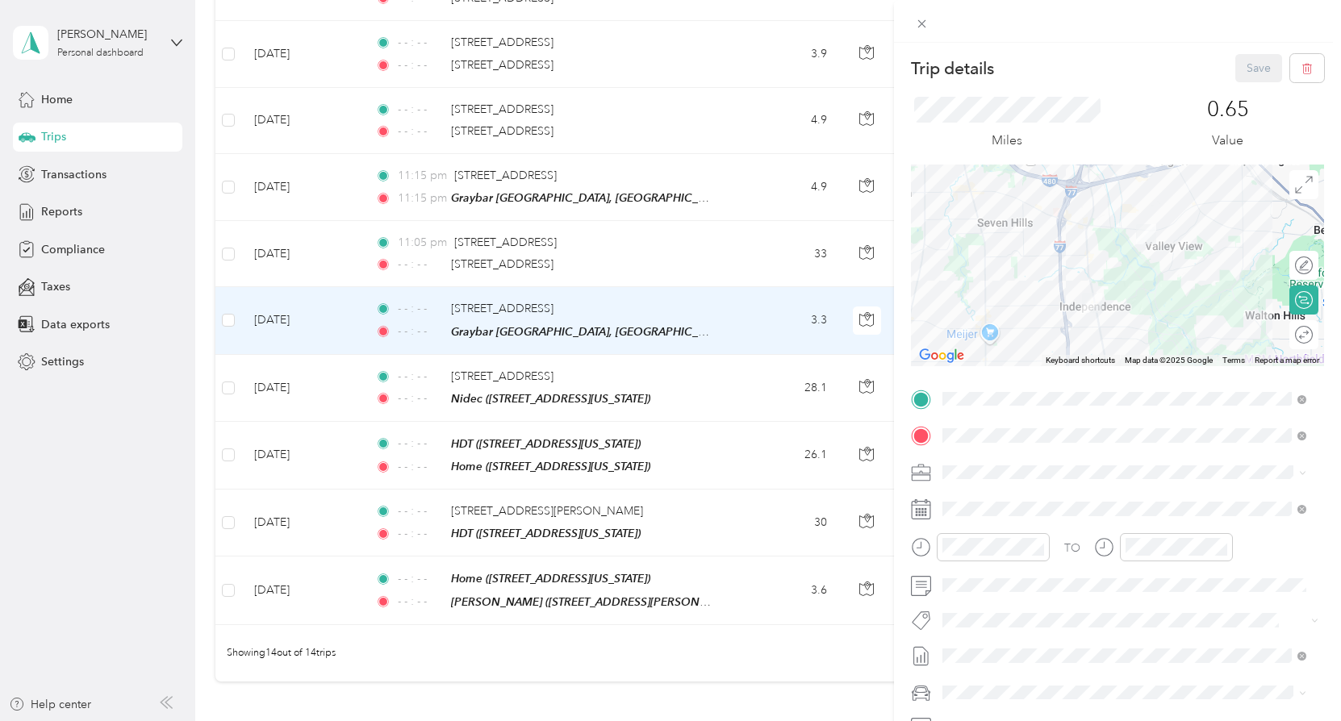
click at [61, 136] on div "Trip details Save This trip cannot be edited because it is either under review,…" at bounding box center [670, 360] width 1341 height 721
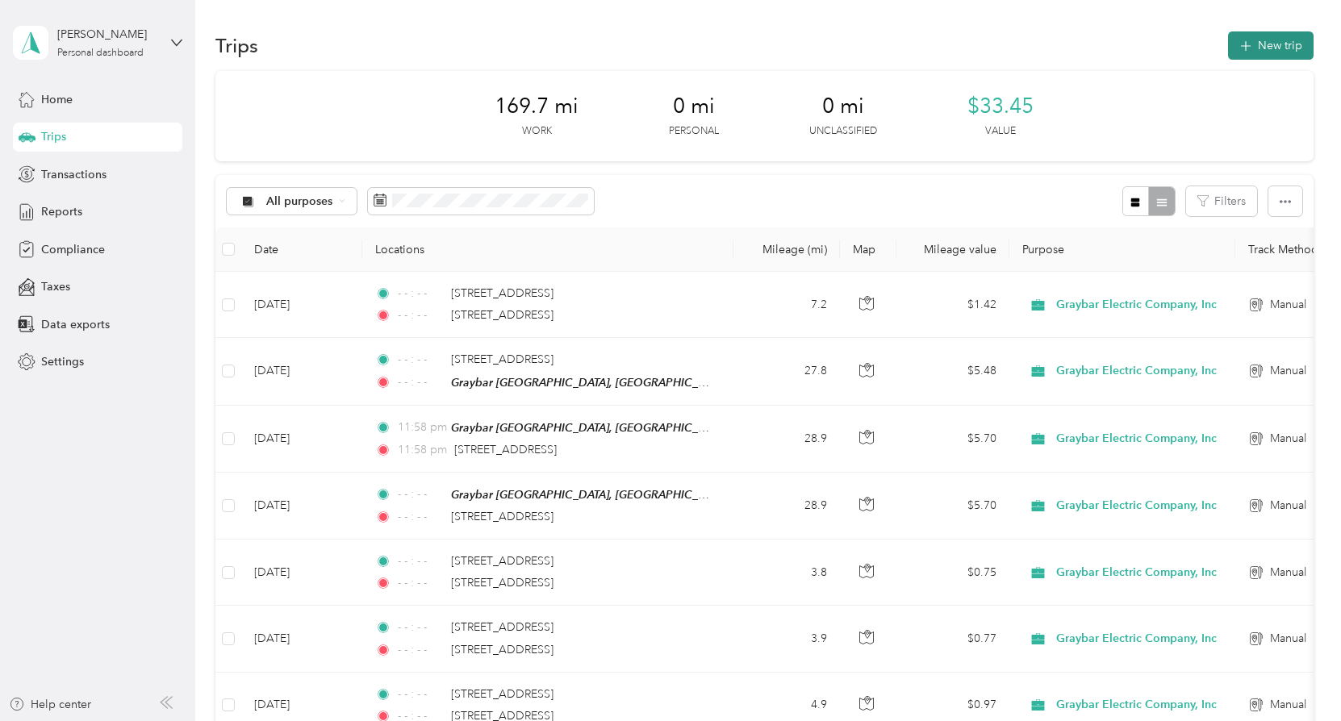
click at [1263, 42] on button "New trip" at bounding box center [1271, 45] width 86 height 28
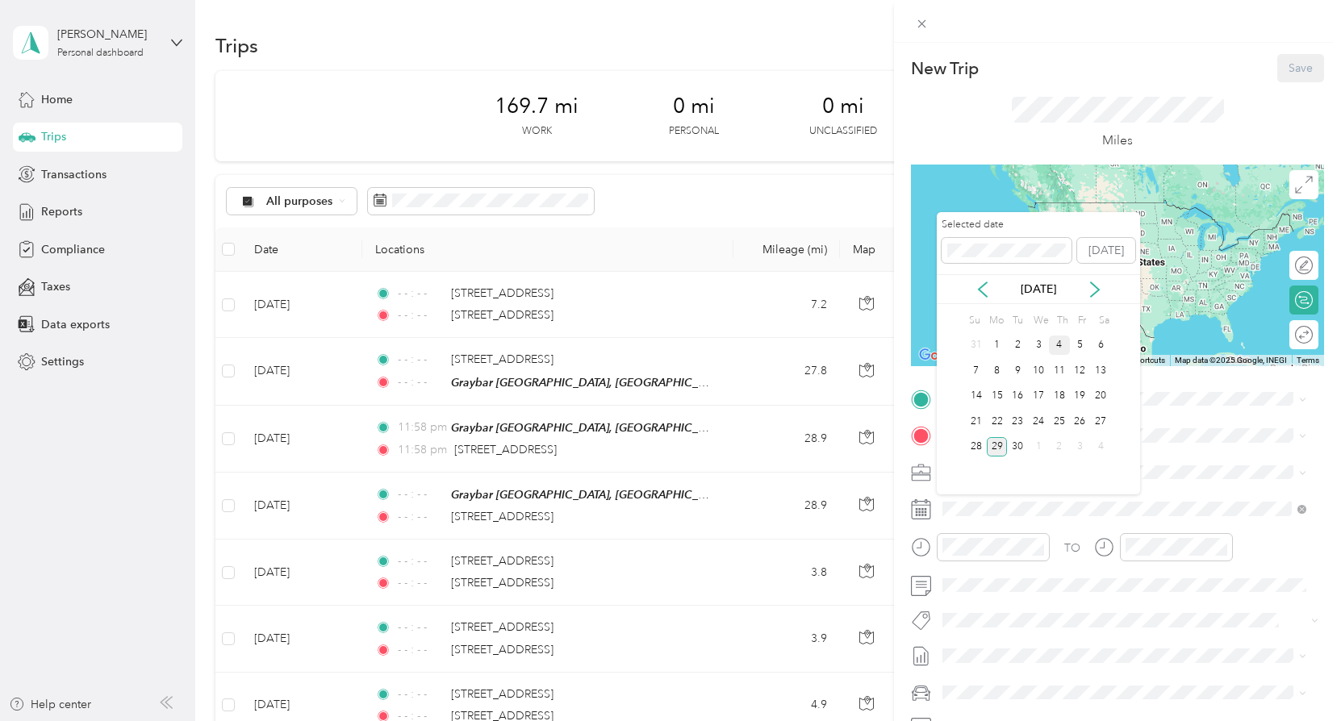
click at [1059, 348] on div "4" at bounding box center [1059, 346] width 21 height 20
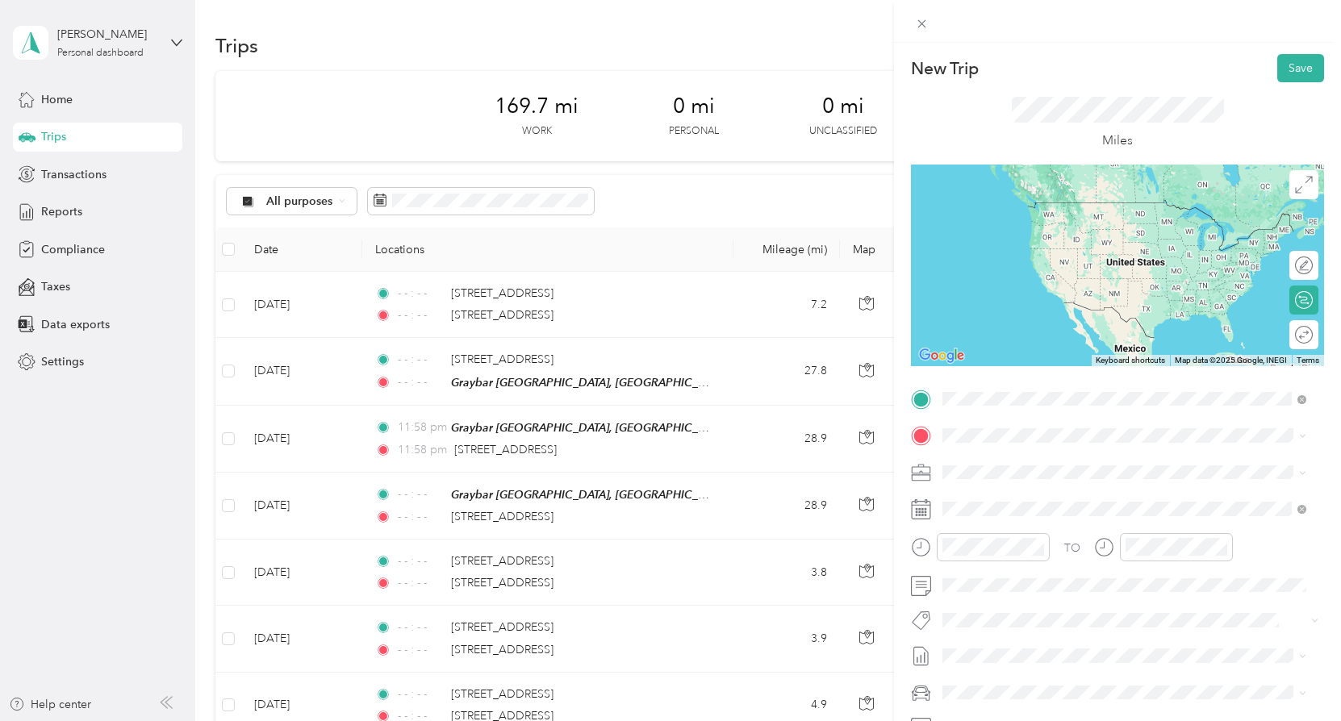
click at [1004, 465] on span "[STREET_ADDRESS][US_STATE]" at bounding box center [1053, 457] width 161 height 15
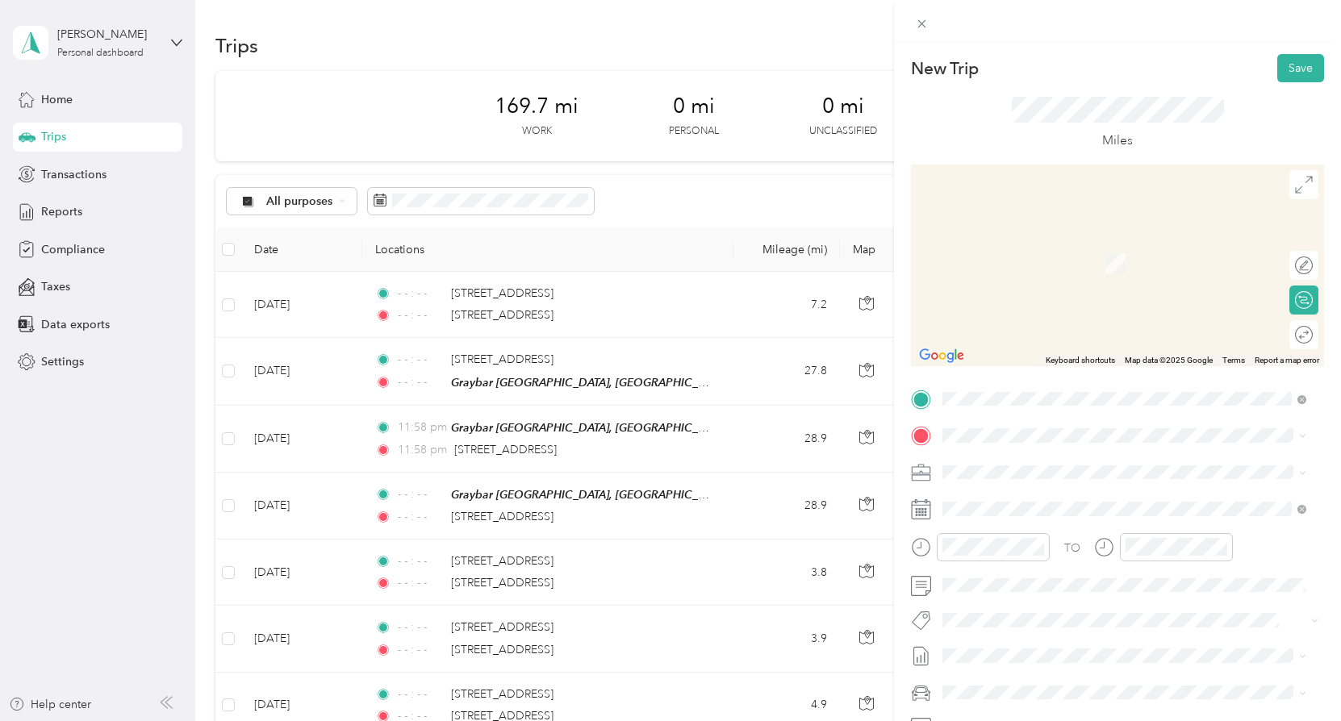
click at [1068, 524] on span "[STREET_ADDRESS][US_STATE]" at bounding box center [1053, 531] width 161 height 14
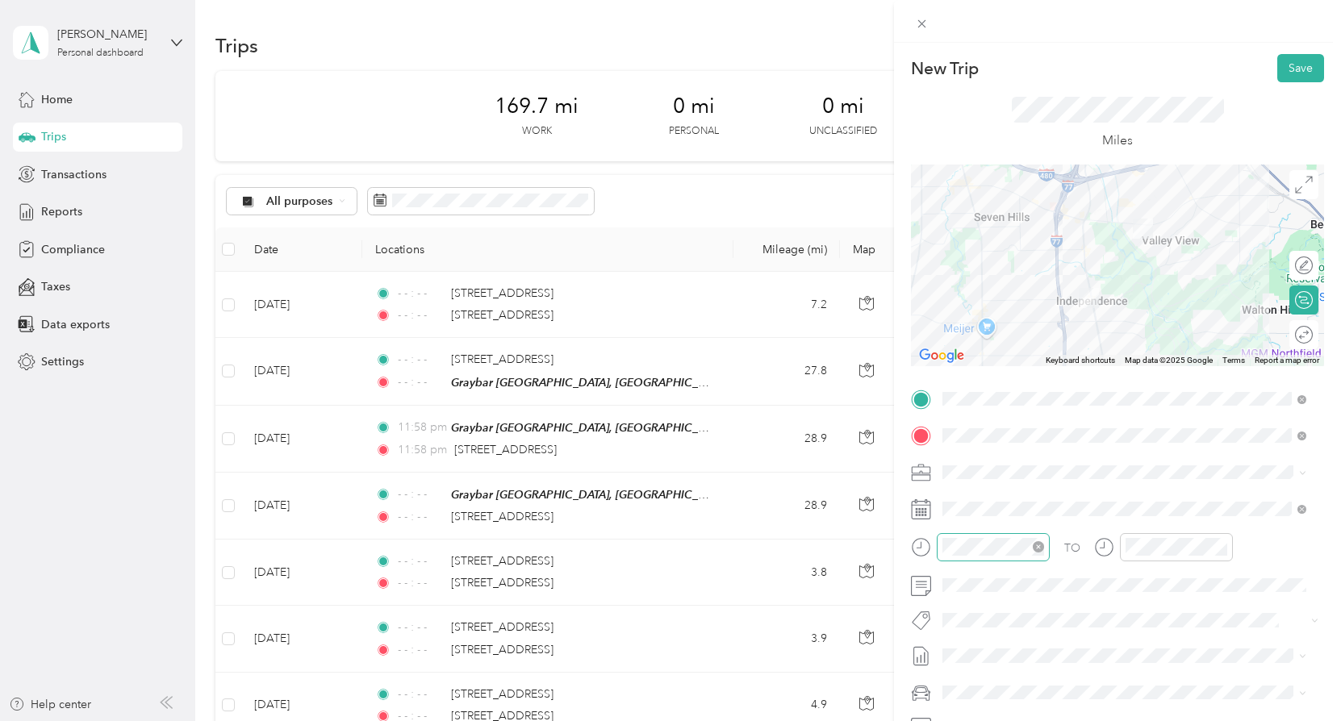
drag, startPoint x: 1042, startPoint y: 544, endPoint x: 1106, endPoint y: 566, distance: 68.4
click at [1042, 545] on icon "close-circle" at bounding box center [1038, 546] width 11 height 11
click at [1222, 545] on icon "close-circle" at bounding box center [1221, 546] width 11 height 11
click at [1287, 63] on button "Save" at bounding box center [1300, 68] width 47 height 28
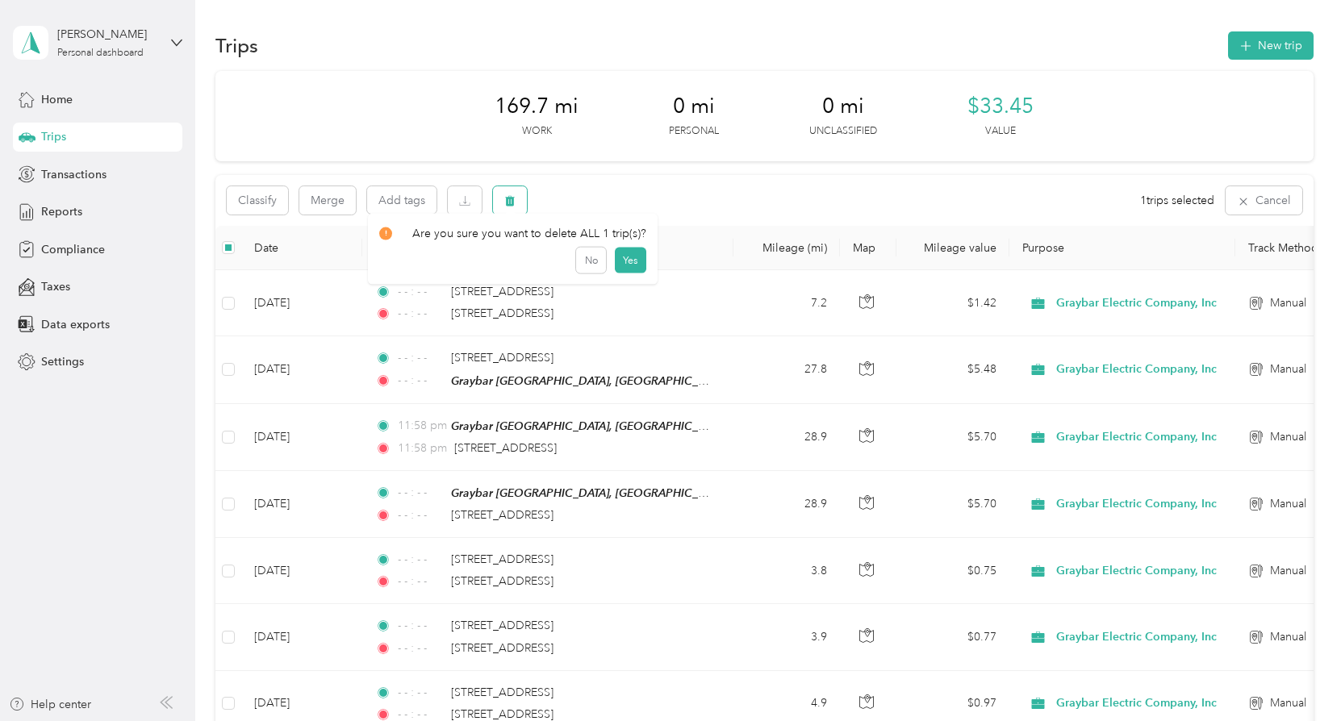
click at [516, 195] on button "button" at bounding box center [510, 200] width 34 height 28
click at [628, 268] on button "Yes" at bounding box center [629, 268] width 31 height 26
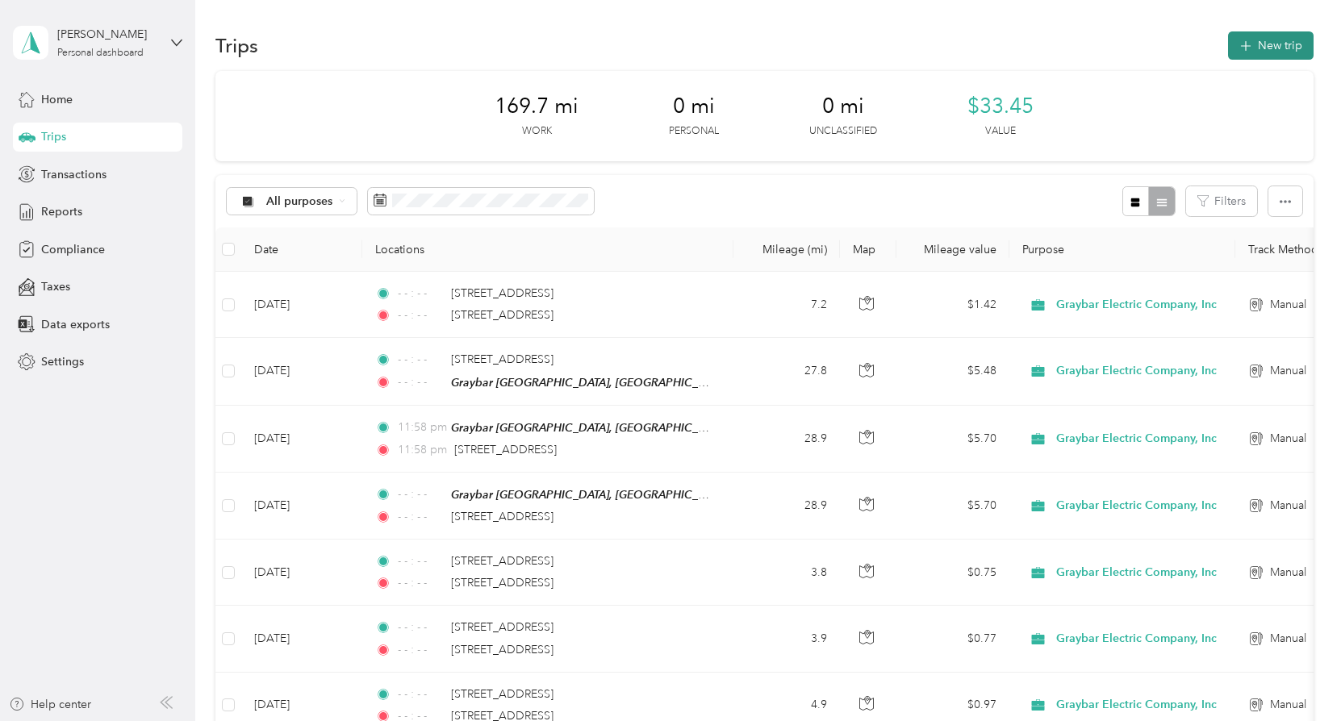
click at [1284, 40] on button "New trip" at bounding box center [1271, 45] width 86 height 28
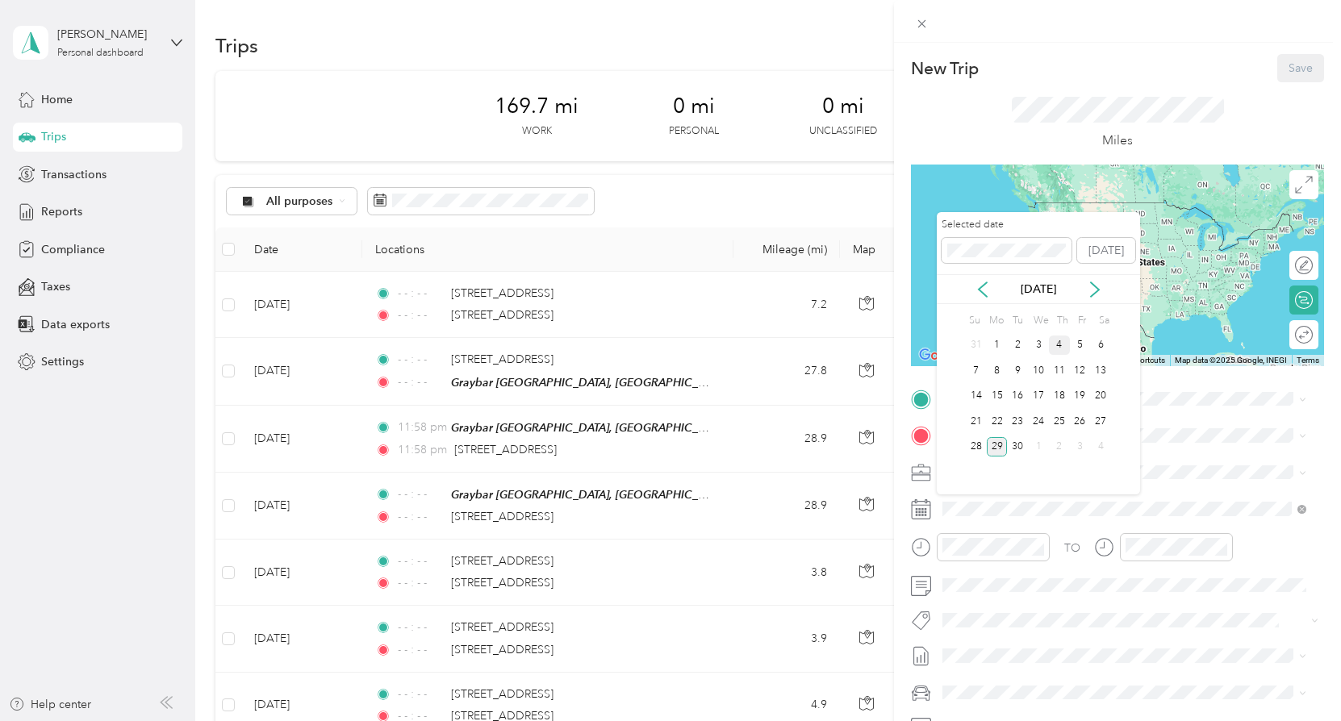
click at [1063, 347] on div "4" at bounding box center [1059, 346] width 21 height 20
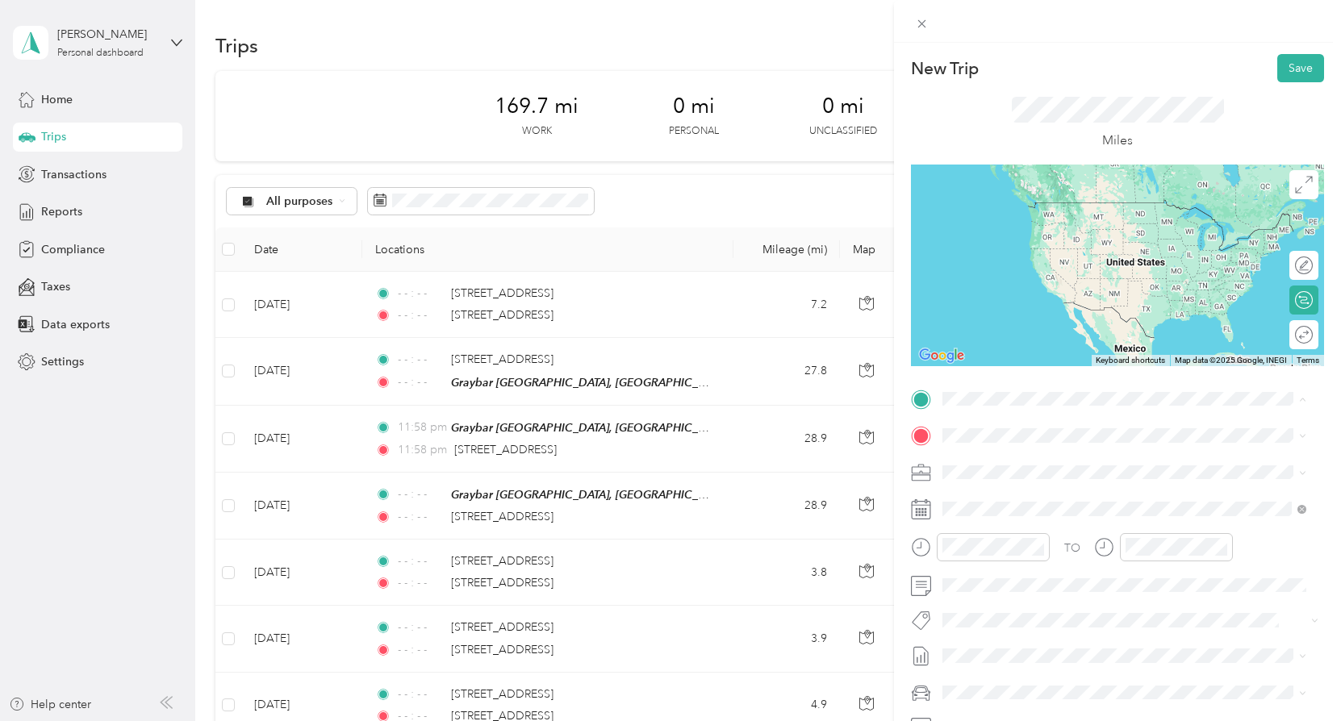
click at [1067, 606] on div "TEAM [GEOGRAPHIC_DATA][STREET_ADDRESS][US_STATE]" at bounding box center [1137, 581] width 328 height 48
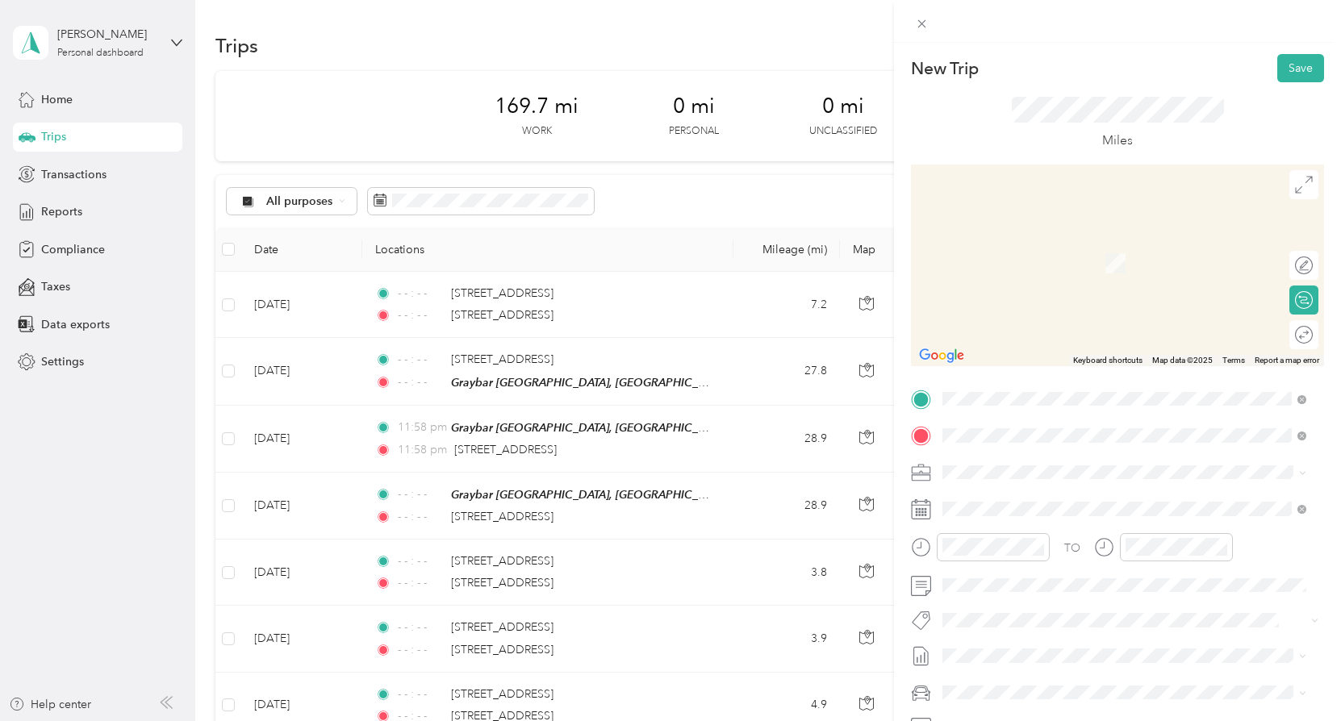
click at [1034, 522] on div "Home [STREET_ADDRESS][US_STATE]" at bounding box center [1053, 509] width 161 height 34
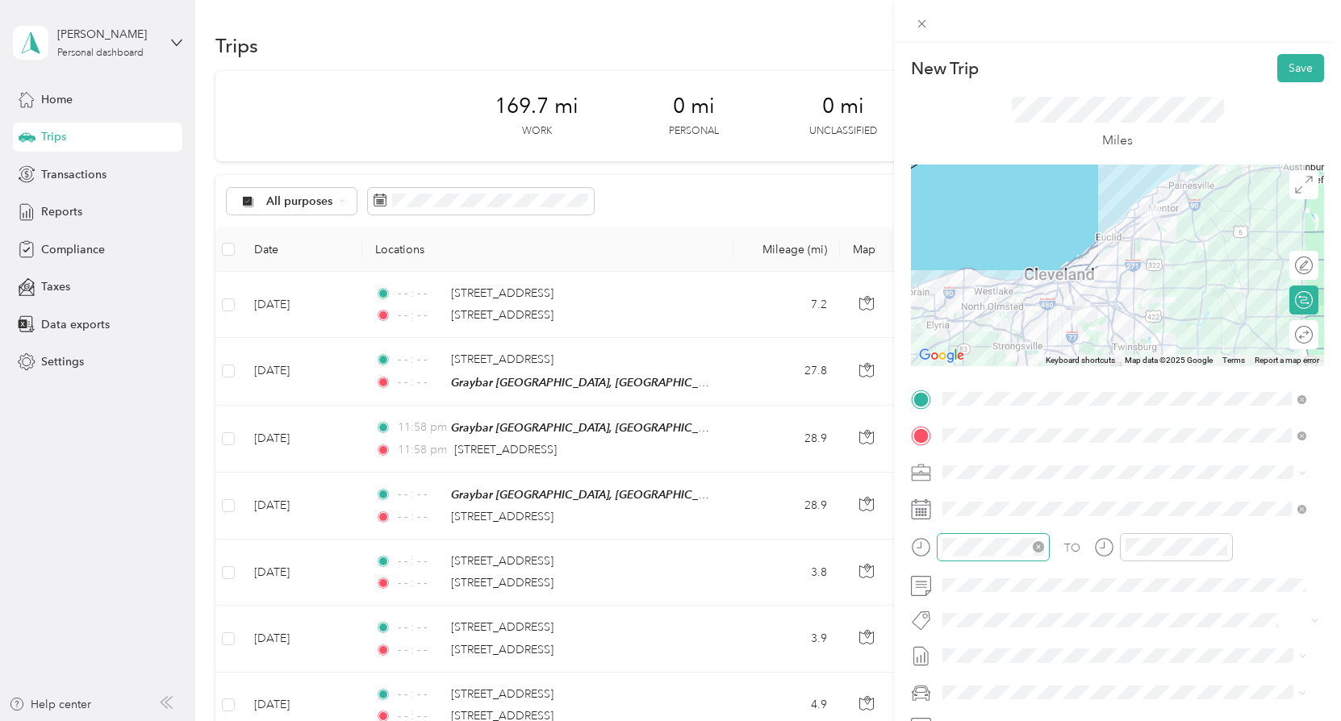
click at [1017, 535] on div at bounding box center [993, 547] width 113 height 28
click at [1036, 549] on icon "close-circle" at bounding box center [1038, 546] width 11 height 11
click at [1220, 547] on icon "close-circle" at bounding box center [1221, 546] width 11 height 11
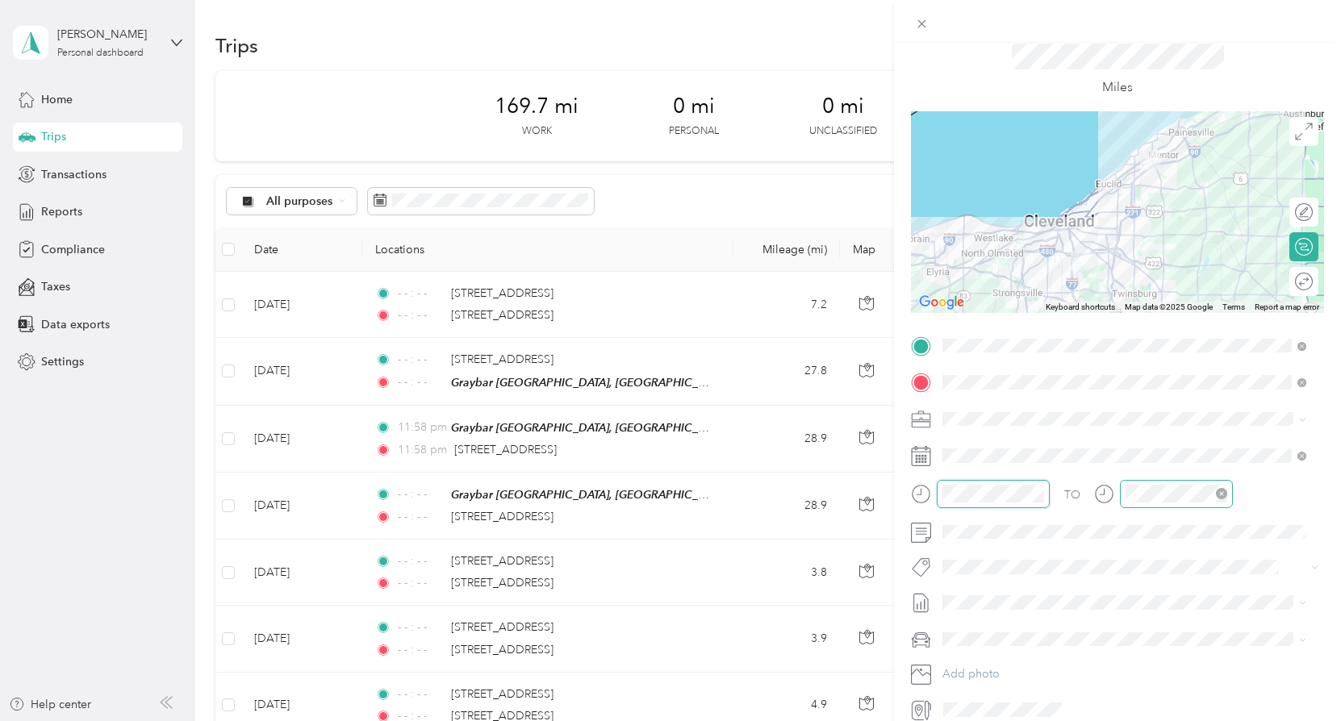
scroll to position [0, 0]
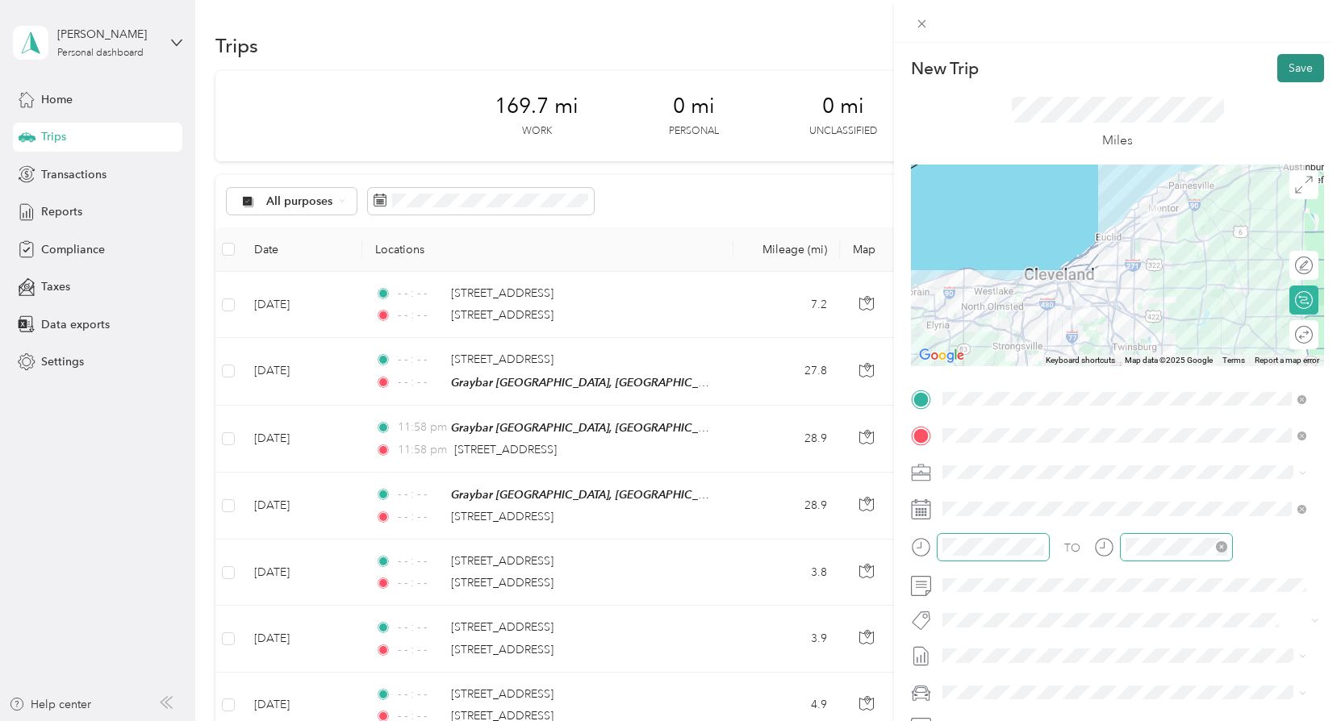
click at [1289, 74] on button "Save" at bounding box center [1300, 68] width 47 height 28
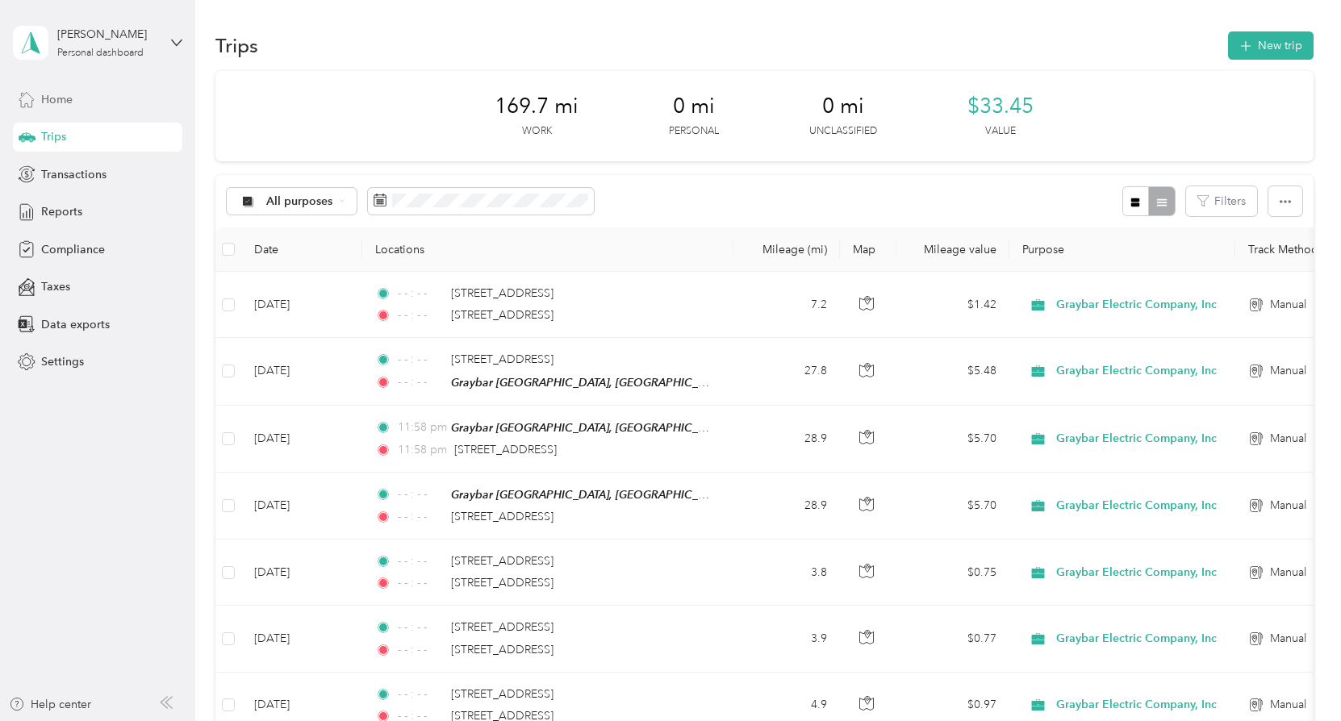
click at [61, 106] on span "Home" at bounding box center [56, 99] width 31 height 17
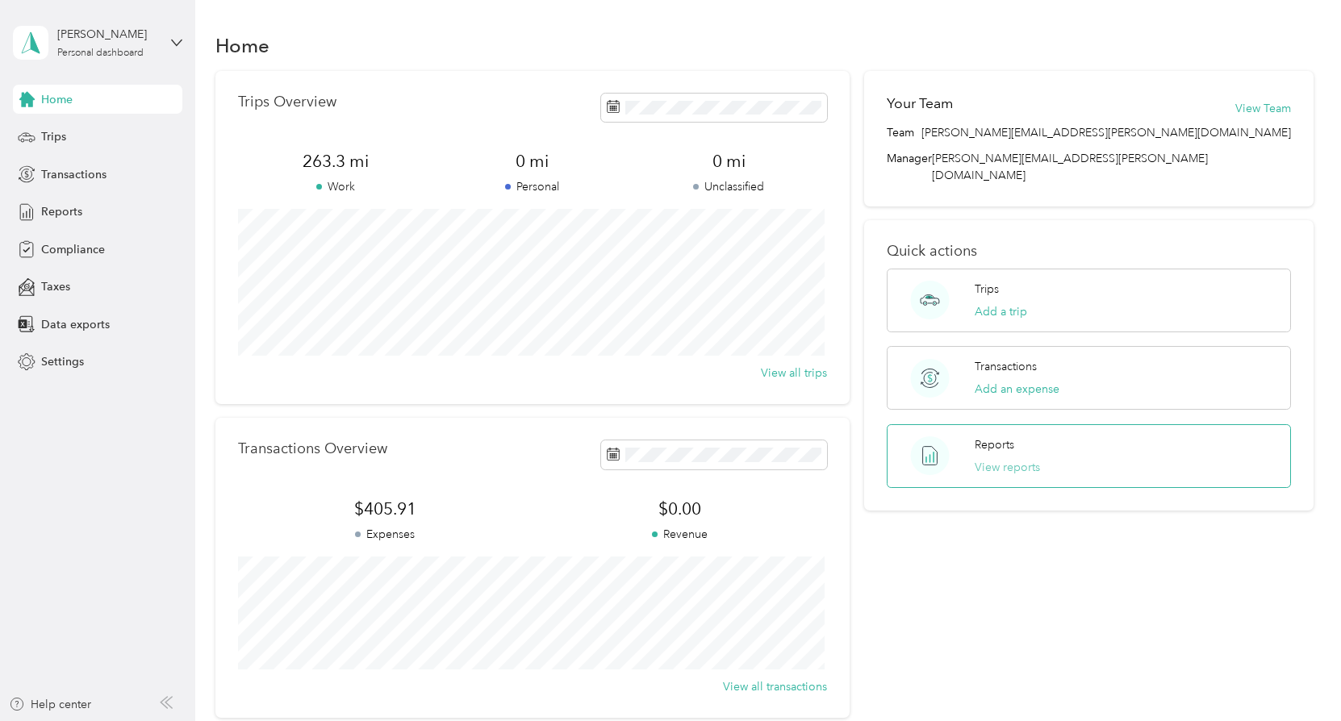
click at [1025, 459] on button "View reports" at bounding box center [1007, 467] width 65 height 17
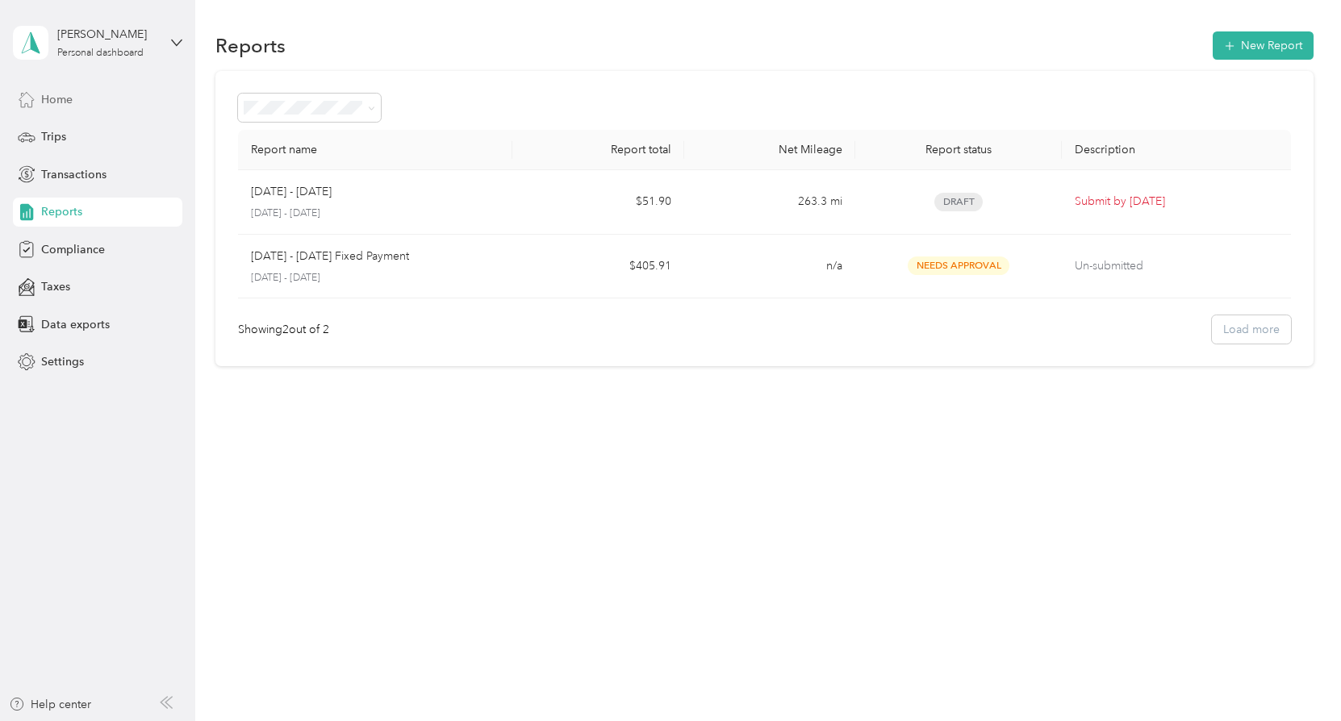
click at [48, 95] on span "Home" at bounding box center [56, 99] width 31 height 17
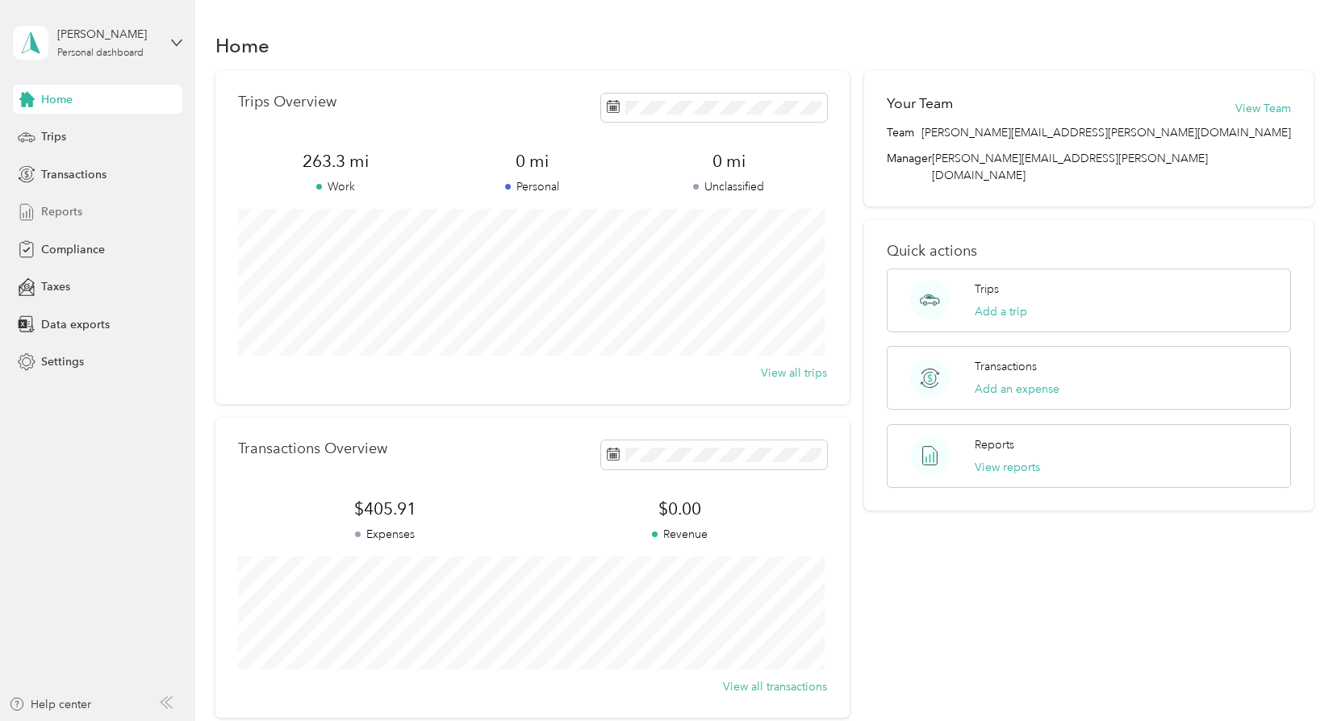
click at [59, 204] on span "Reports" at bounding box center [61, 211] width 41 height 17
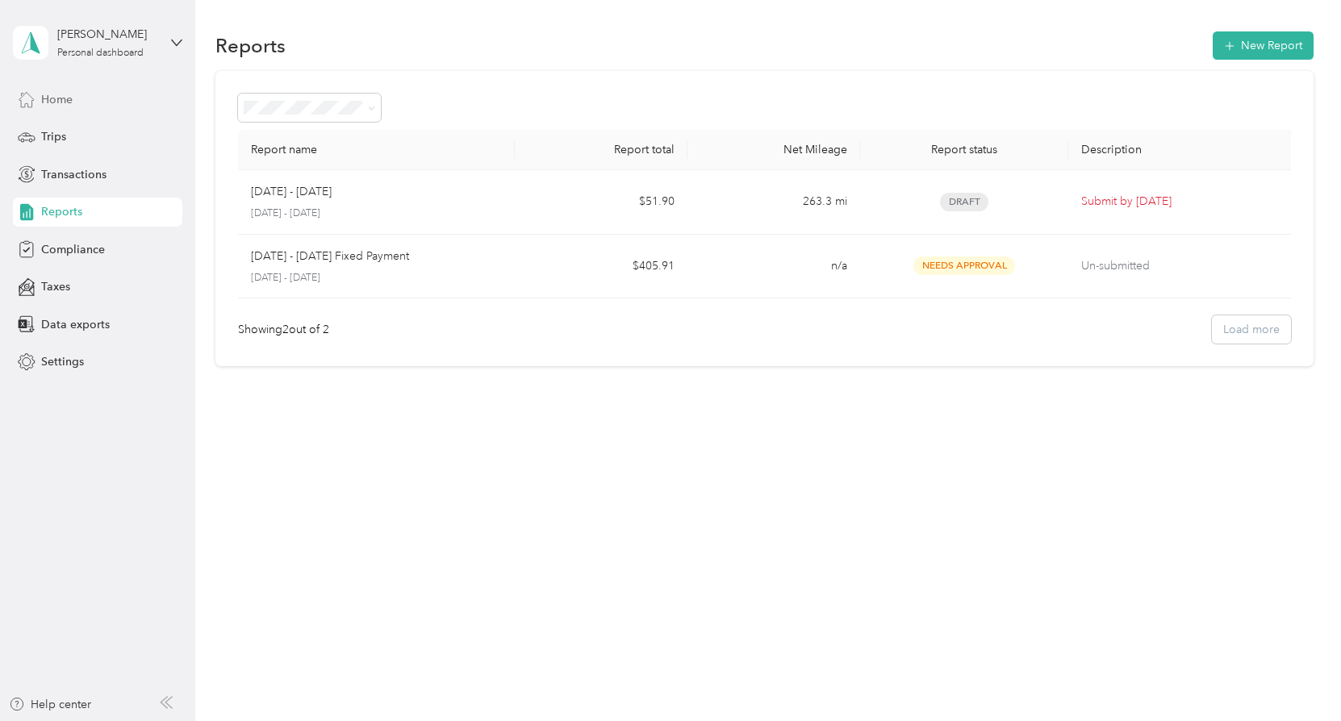
click at [65, 98] on span "Home" at bounding box center [56, 99] width 31 height 17
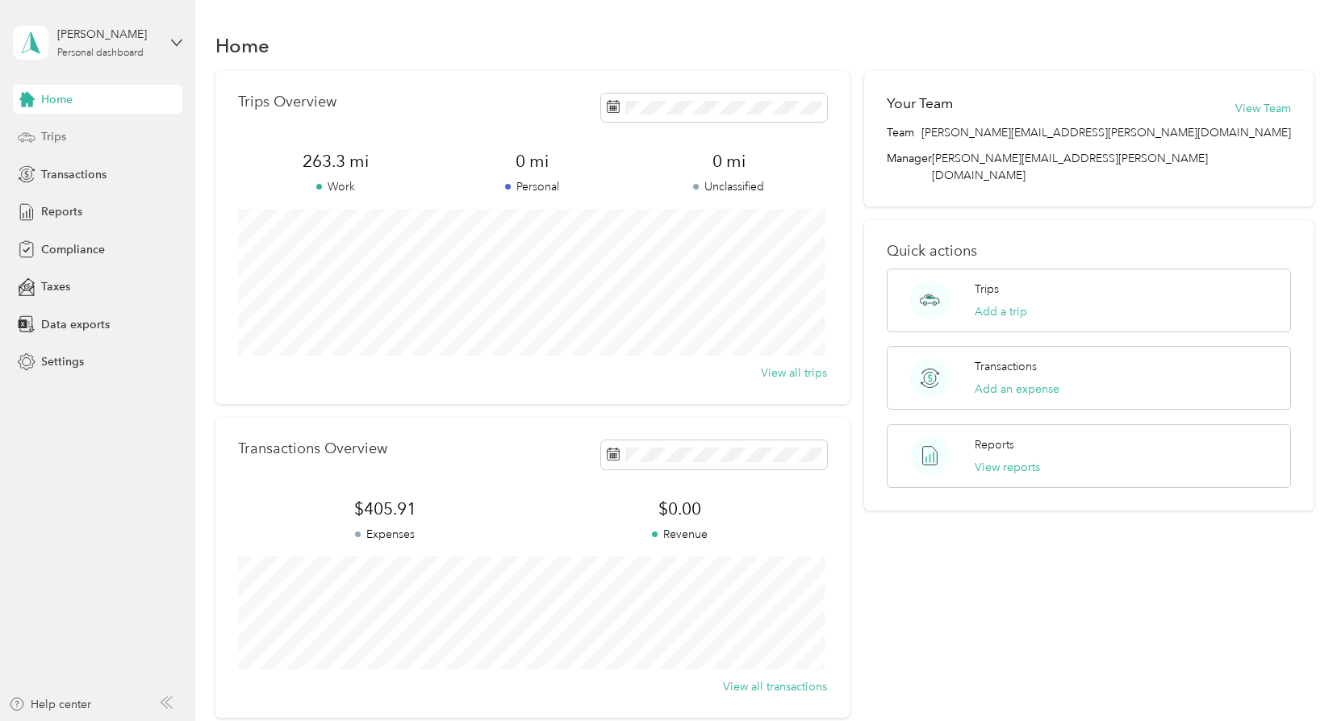
click at [48, 132] on span "Trips" at bounding box center [53, 136] width 25 height 17
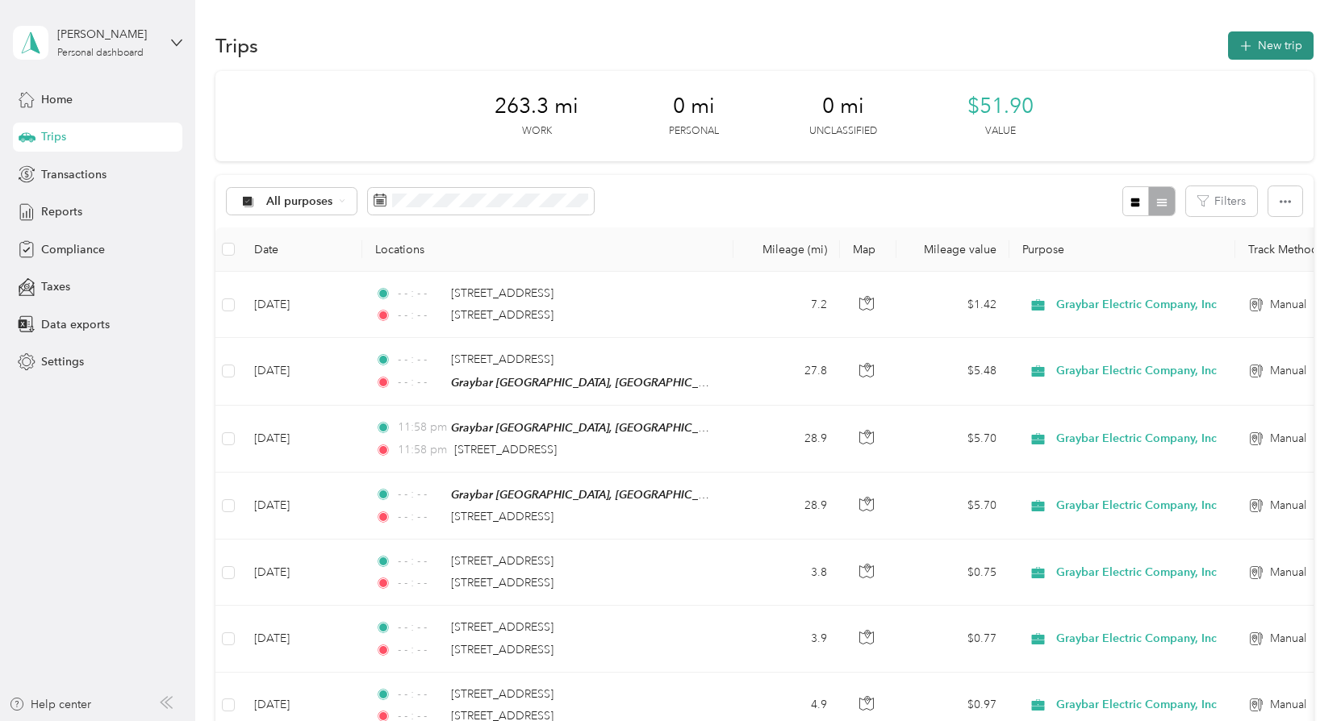
click at [1264, 43] on button "New trip" at bounding box center [1271, 45] width 86 height 28
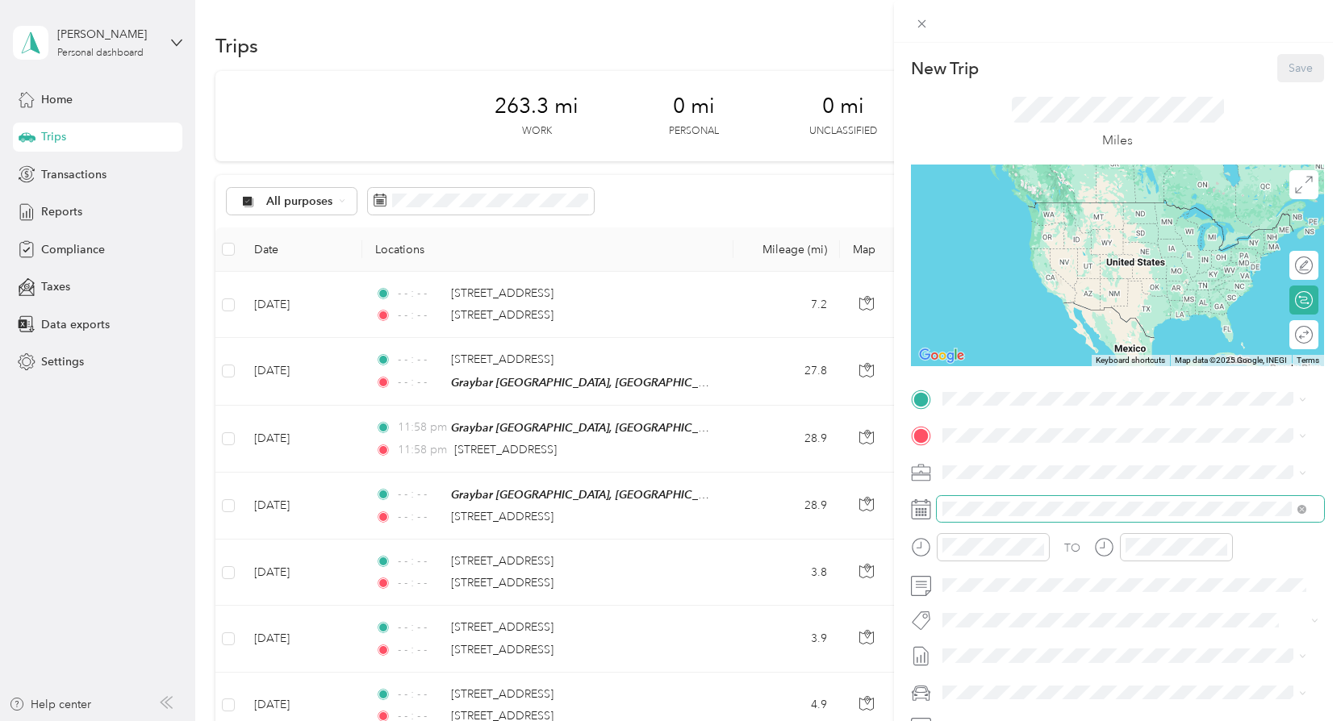
click at [971, 501] on span at bounding box center [1130, 509] width 387 height 26
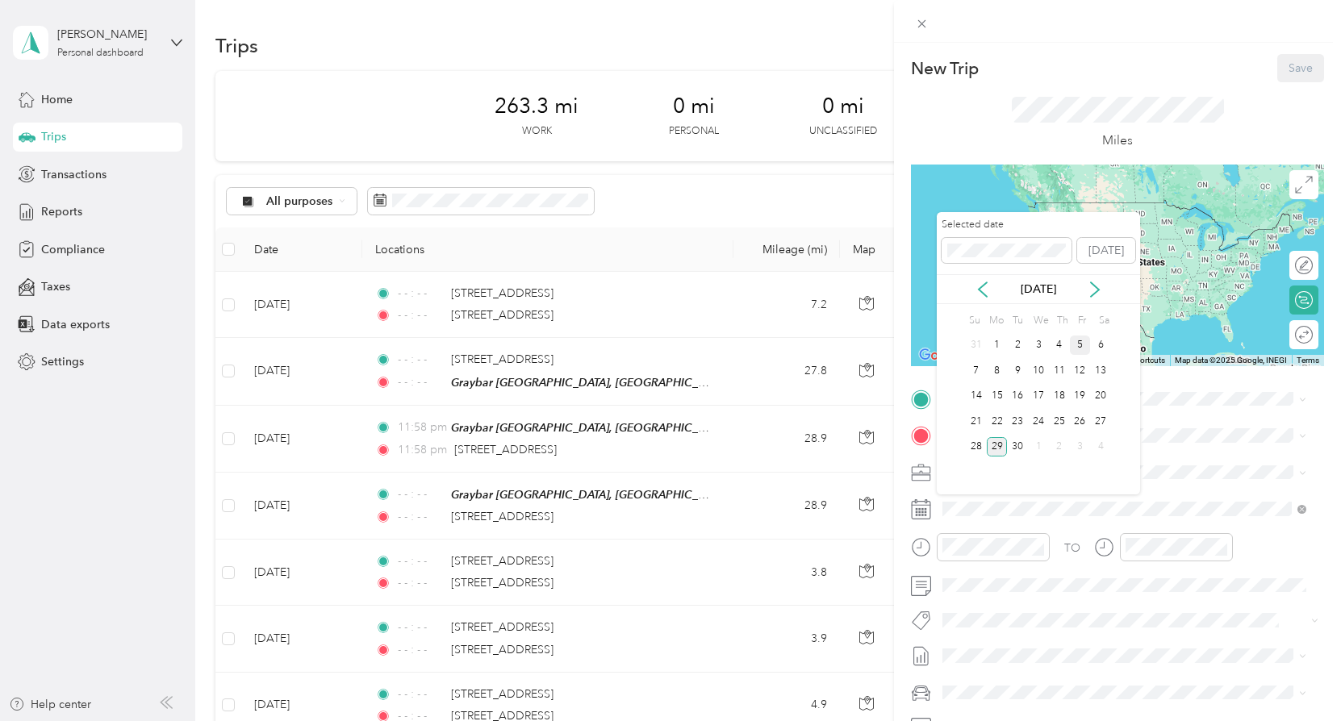
click at [1083, 340] on div "5" at bounding box center [1080, 346] width 21 height 20
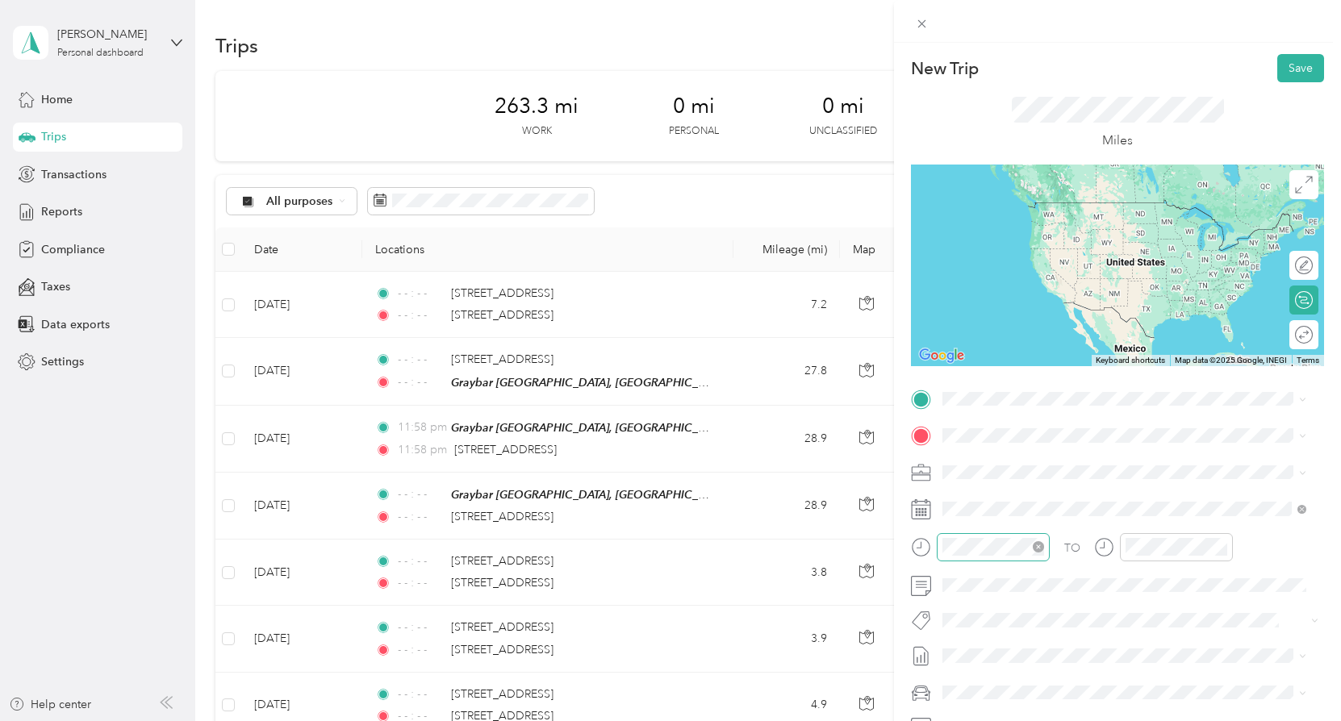
click at [1040, 542] on icon "close-circle" at bounding box center [1038, 546] width 11 height 11
click at [1221, 547] on icon "close-circle" at bounding box center [1221, 546] width 11 height 11
drag, startPoint x: 615, startPoint y: 587, endPoint x: 603, endPoint y: 582, distance: 13.0
click at [603, 582] on div "New Trip Save This trip cannot be edited because it is either under review, app…" at bounding box center [670, 360] width 1341 height 721
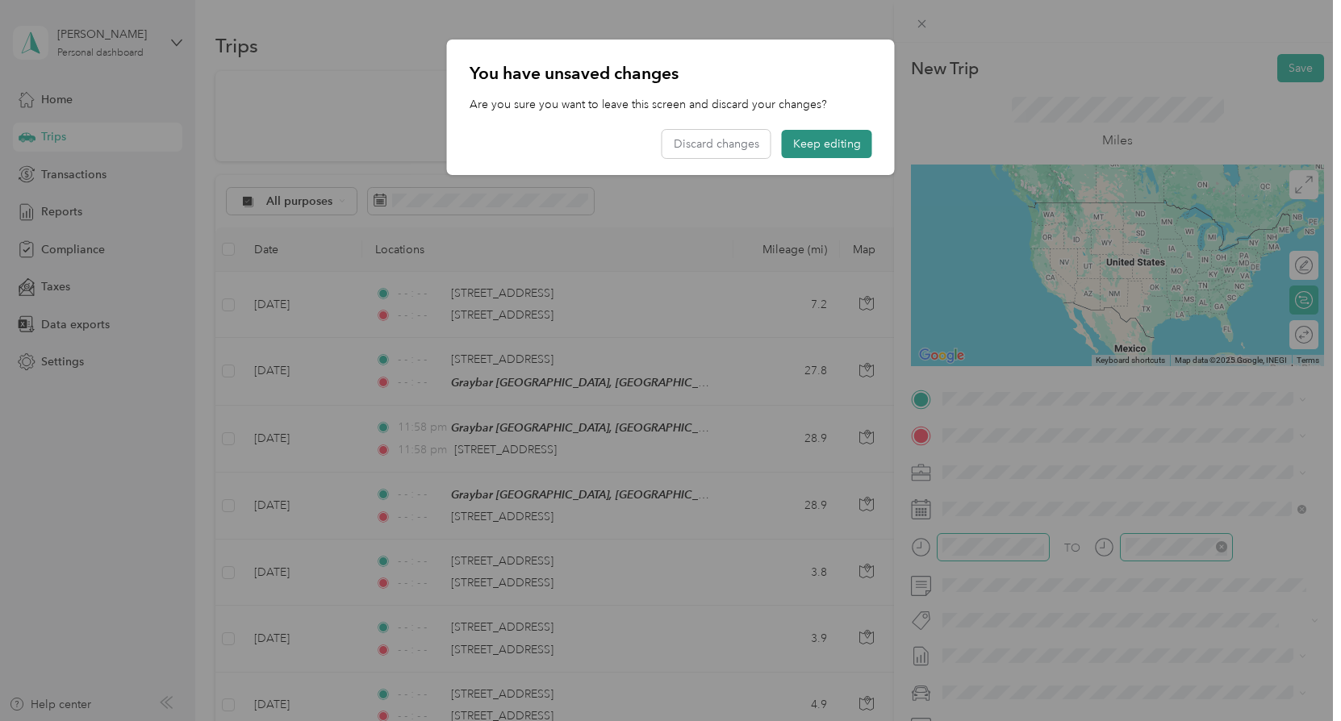
click at [812, 144] on button "Keep editing" at bounding box center [827, 144] width 90 height 28
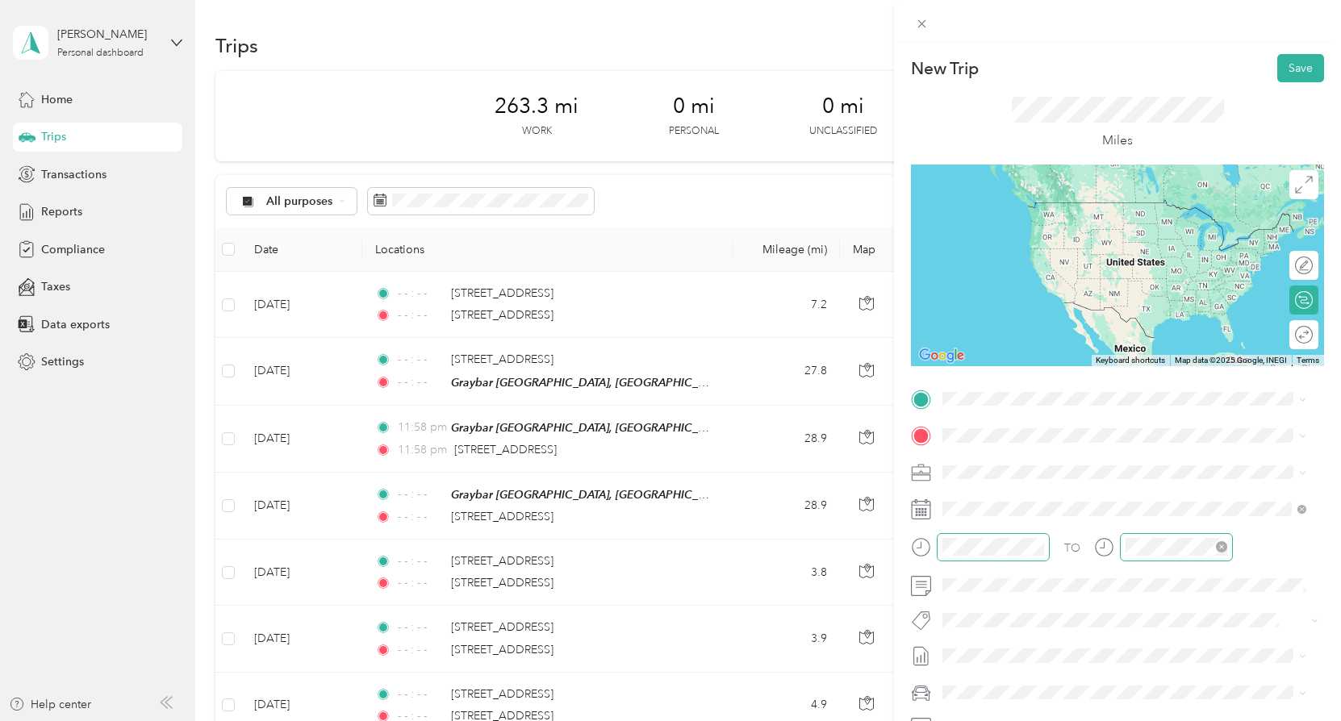
click at [65, 96] on div "New Trip Save This trip cannot be edited because it is either under review, app…" at bounding box center [670, 360] width 1341 height 721
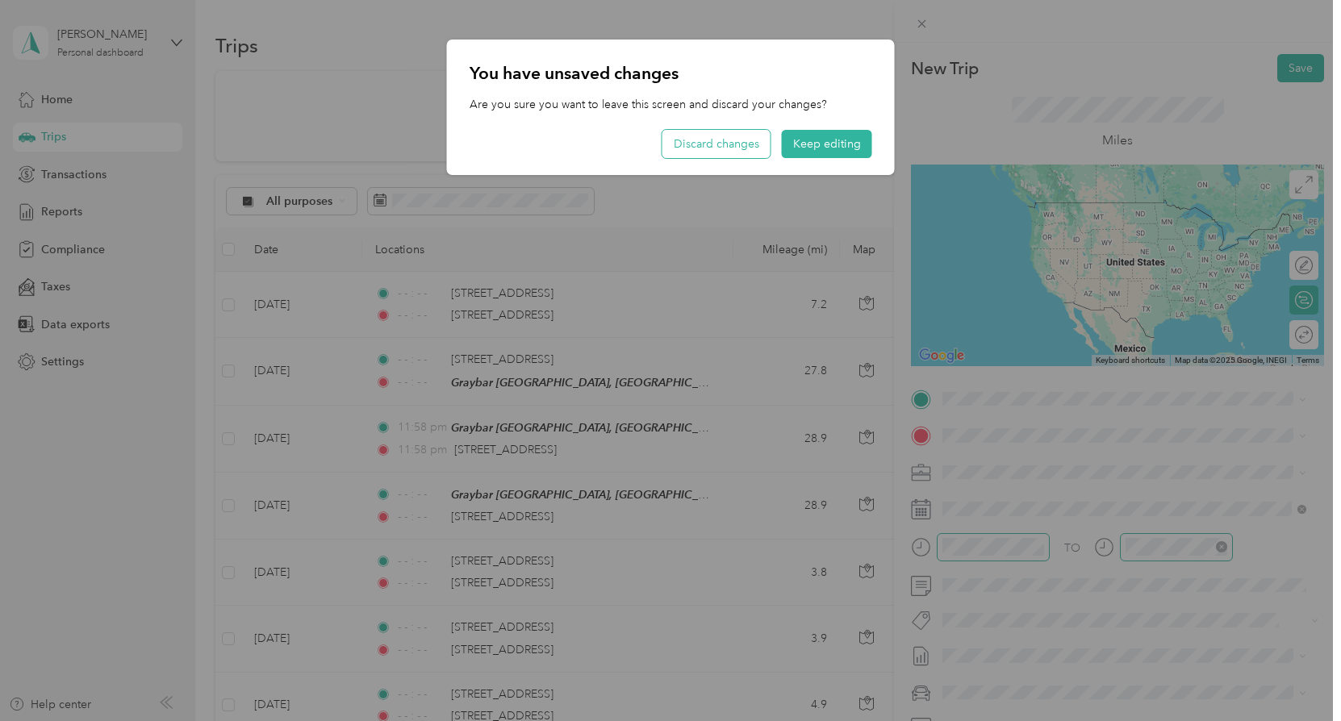
click at [722, 147] on button "Discard changes" at bounding box center [716, 144] width 108 height 28
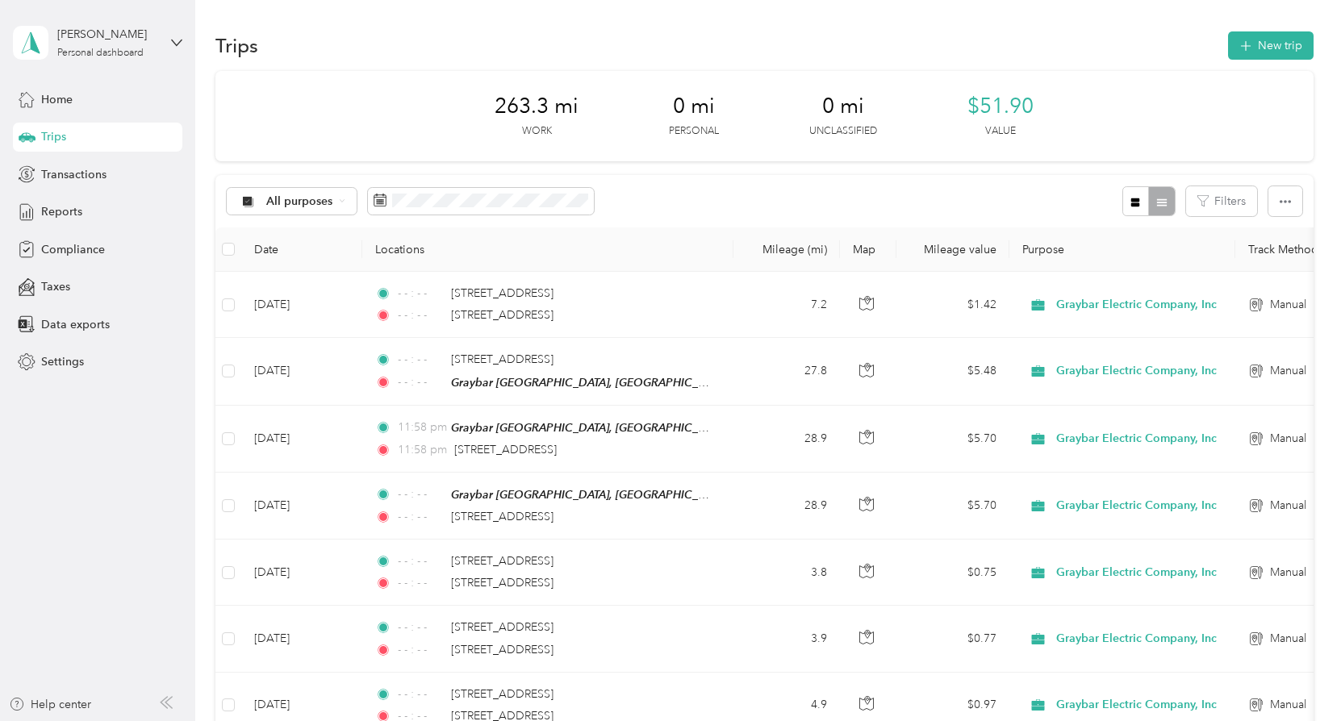
click at [59, 139] on span "Trips" at bounding box center [53, 136] width 25 height 17
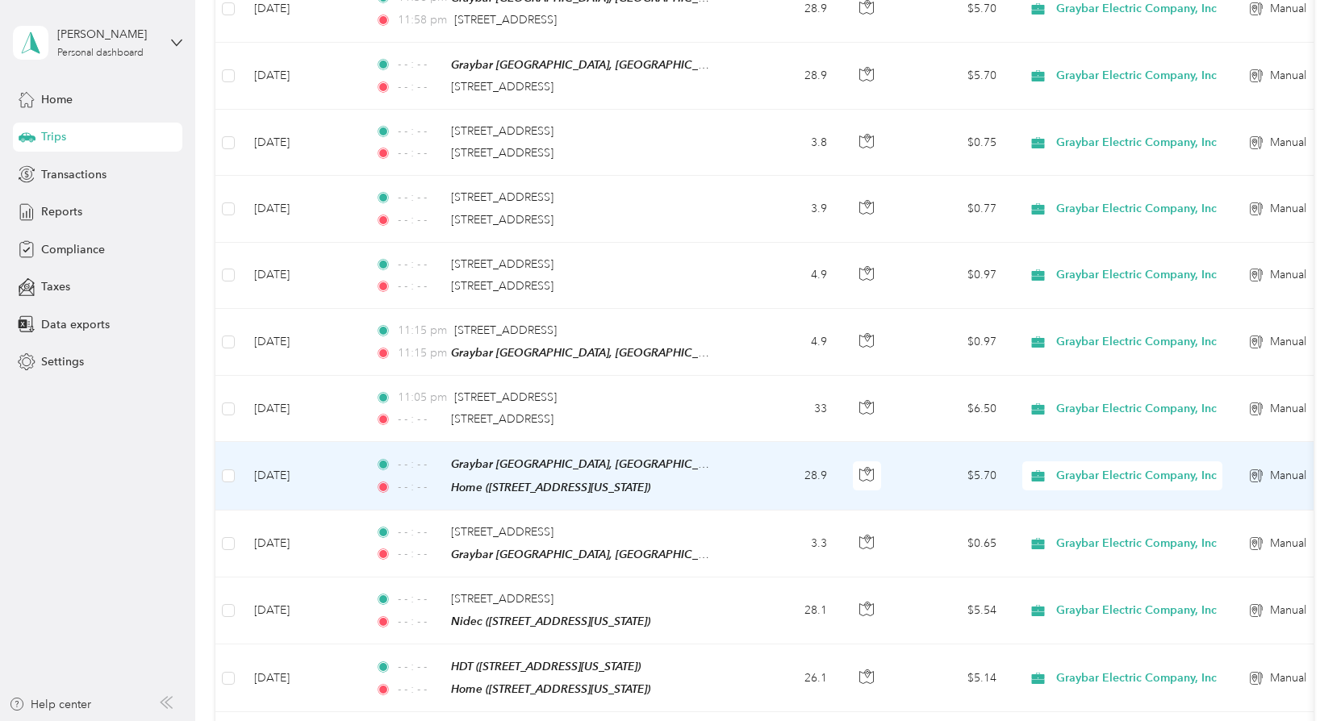
scroll to position [766, 0]
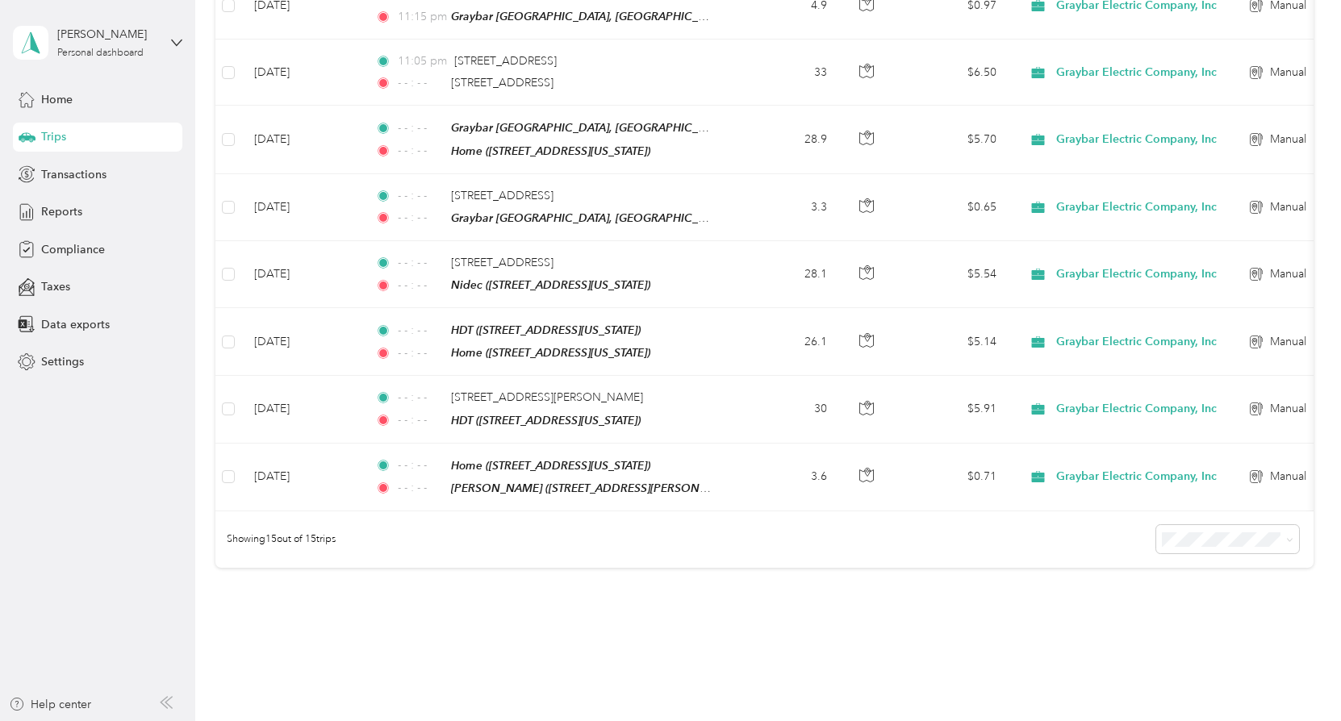
drag, startPoint x: 594, startPoint y: 479, endPoint x: 653, endPoint y: 576, distance: 113.3
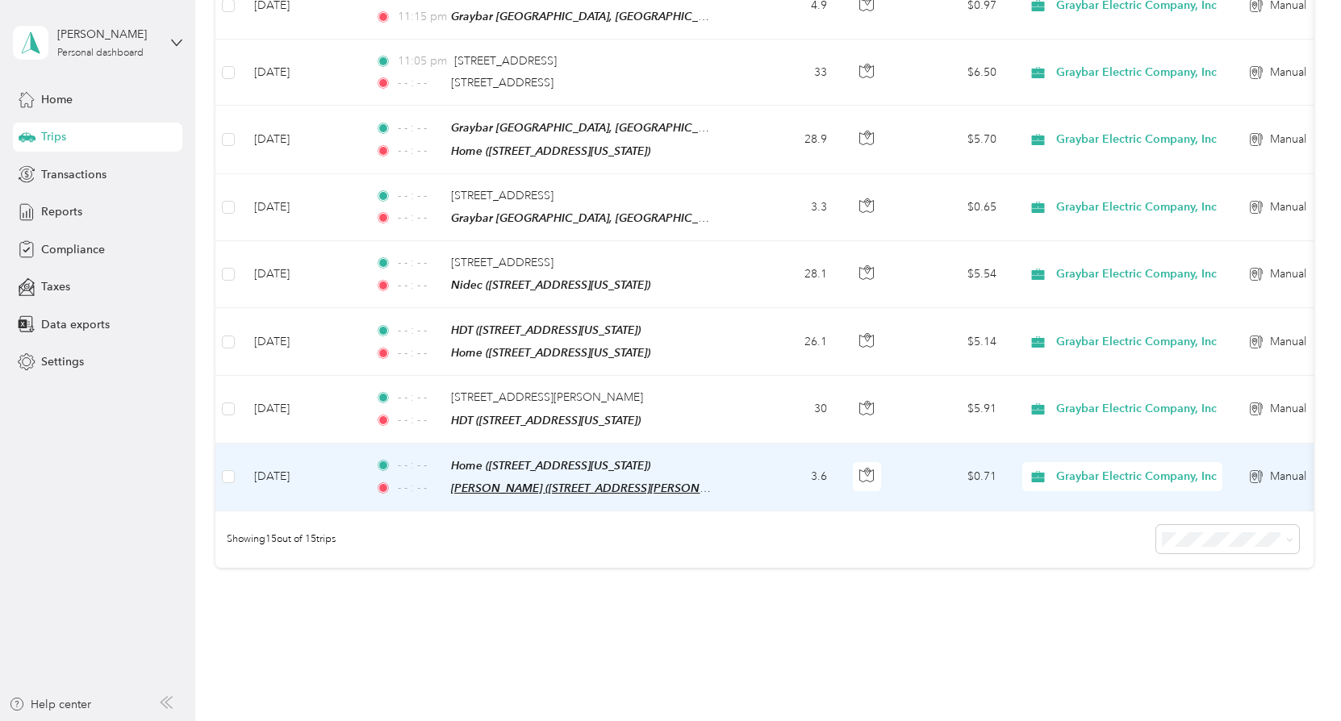
click at [488, 482] on span "[PERSON_NAME] ([STREET_ADDRESS][PERSON_NAME][PERSON_NAME][US_STATE])" at bounding box center [671, 489] width 441 height 14
drag, startPoint x: 491, startPoint y: 478, endPoint x: 553, endPoint y: 554, distance: 98.7
click at [553, 554] on div "Showing 15 out of 15 trips" at bounding box center [764, 539] width 1098 height 56
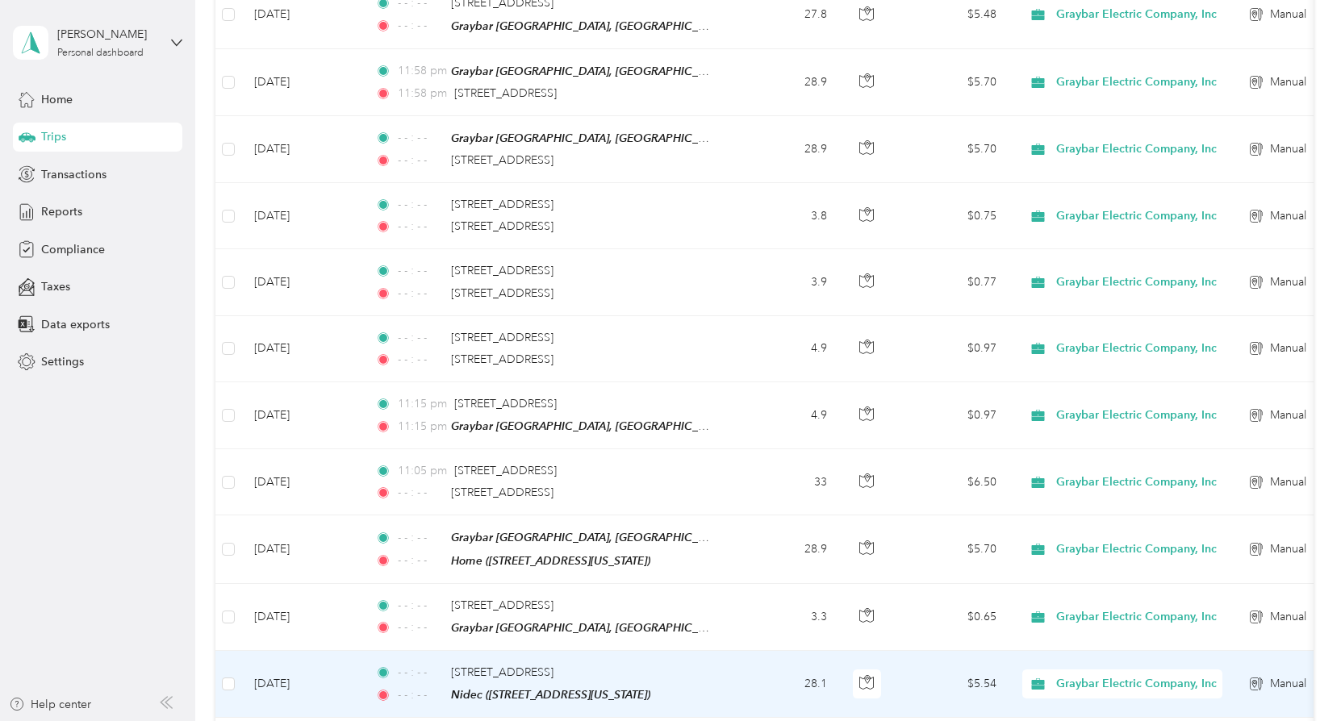
scroll to position [282, 0]
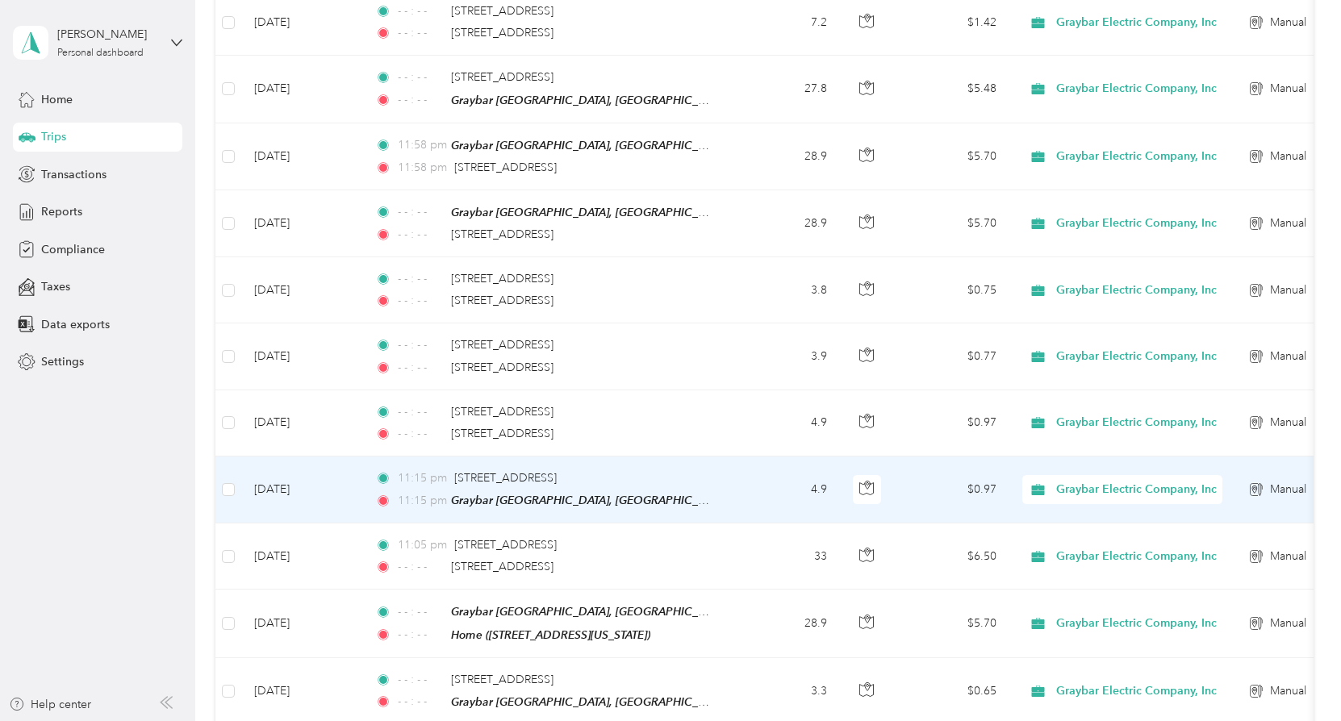
click at [422, 478] on span "11:15 pm" at bounding box center [422, 479] width 49 height 18
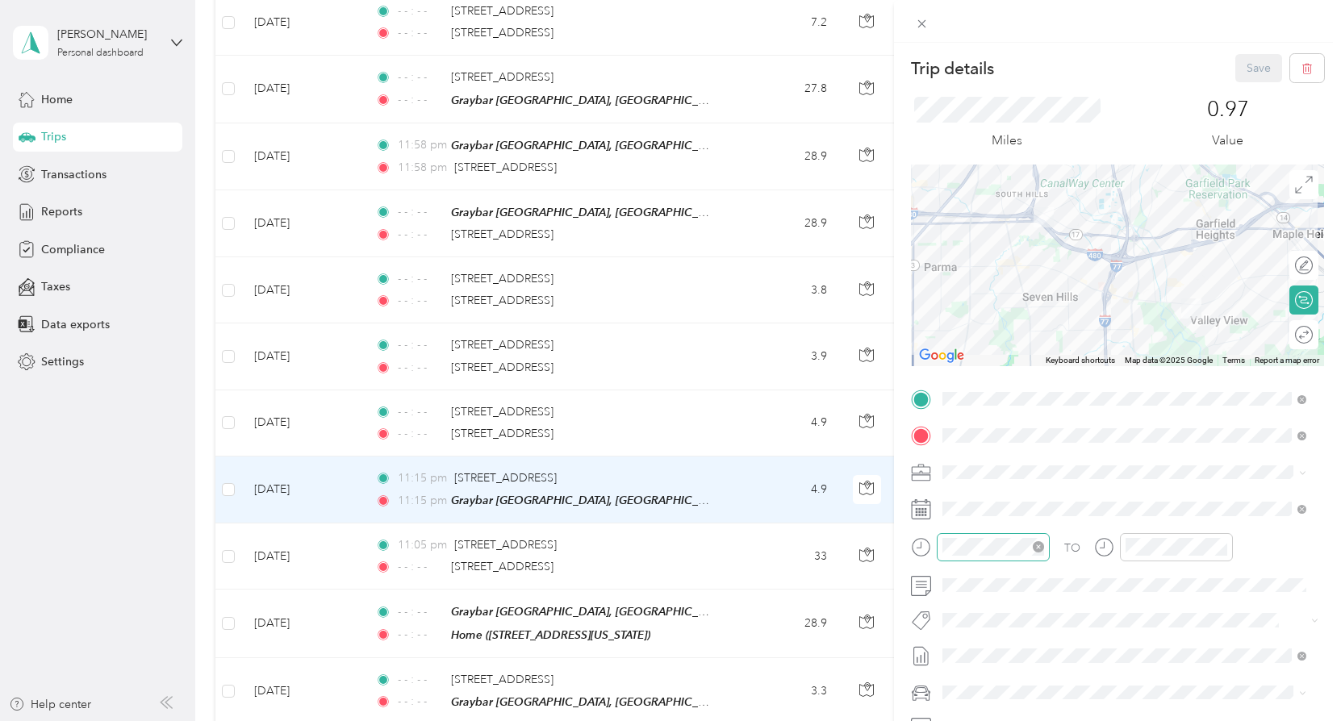
click at [1039, 549] on icon "close-circle" at bounding box center [1038, 546] width 11 height 11
click at [1228, 538] on div at bounding box center [1176, 547] width 113 height 28
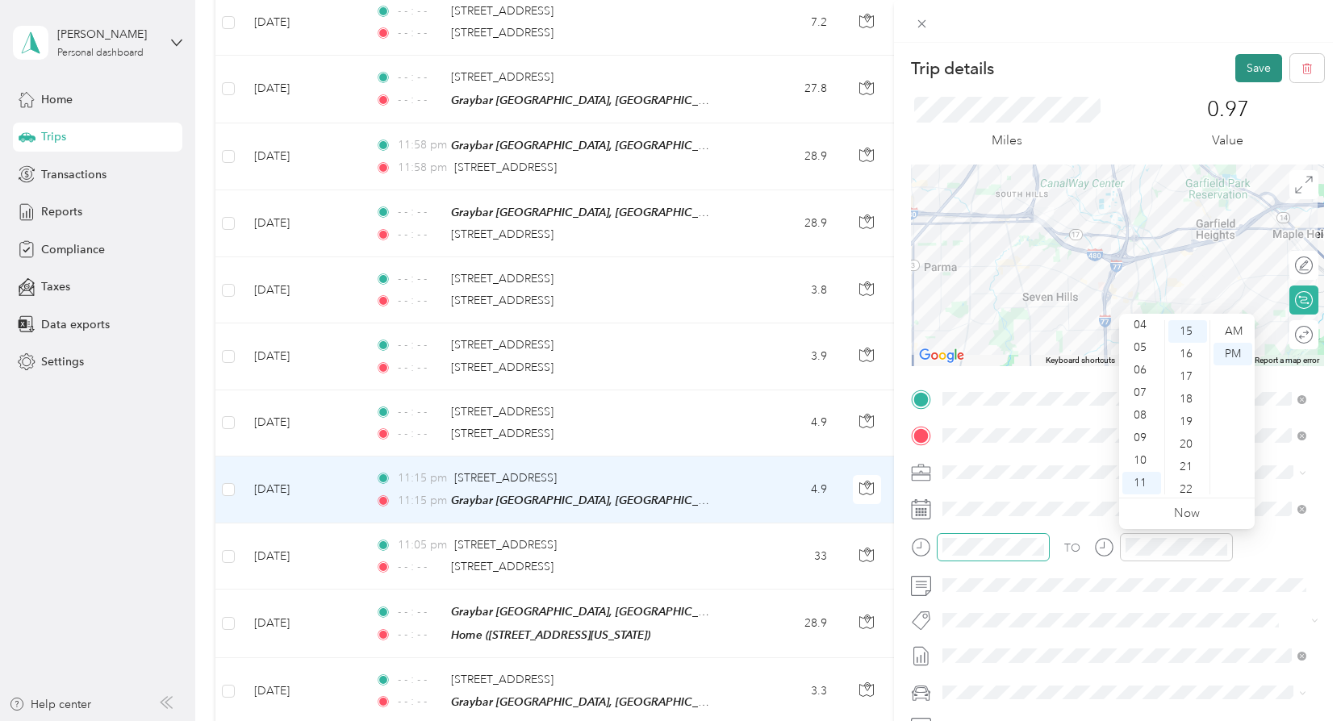
click at [1245, 60] on button "Save" at bounding box center [1258, 68] width 47 height 28
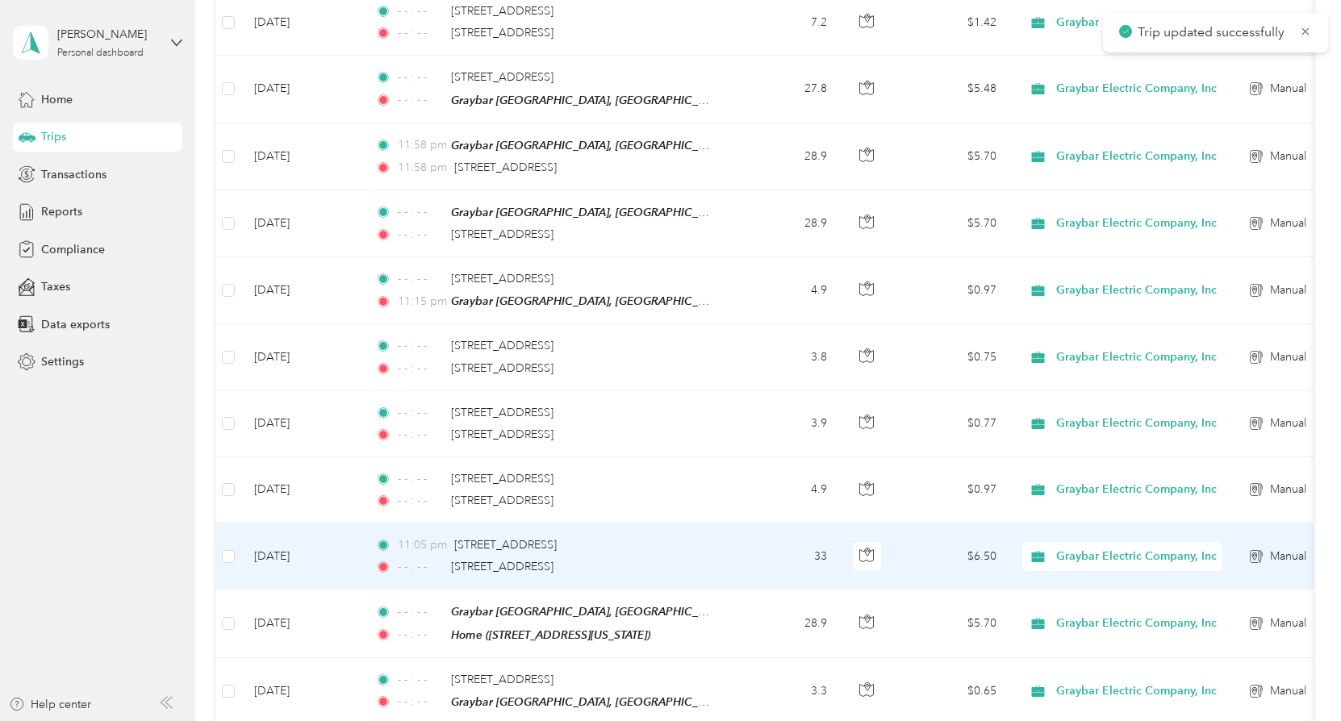
click at [406, 546] on span "11:05 pm" at bounding box center [422, 545] width 49 height 18
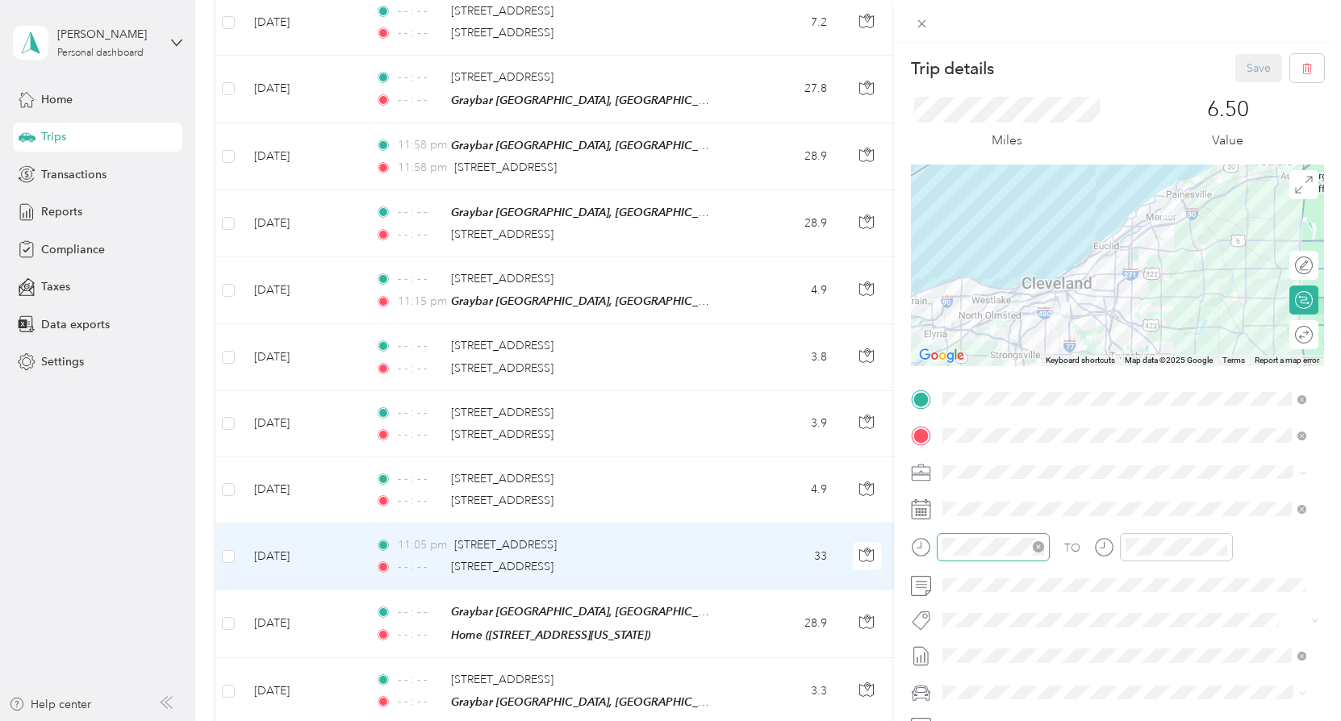
click at [1037, 545] on icon "close-circle" at bounding box center [1038, 546] width 11 height 11
click at [1247, 67] on button "Save" at bounding box center [1258, 68] width 47 height 28
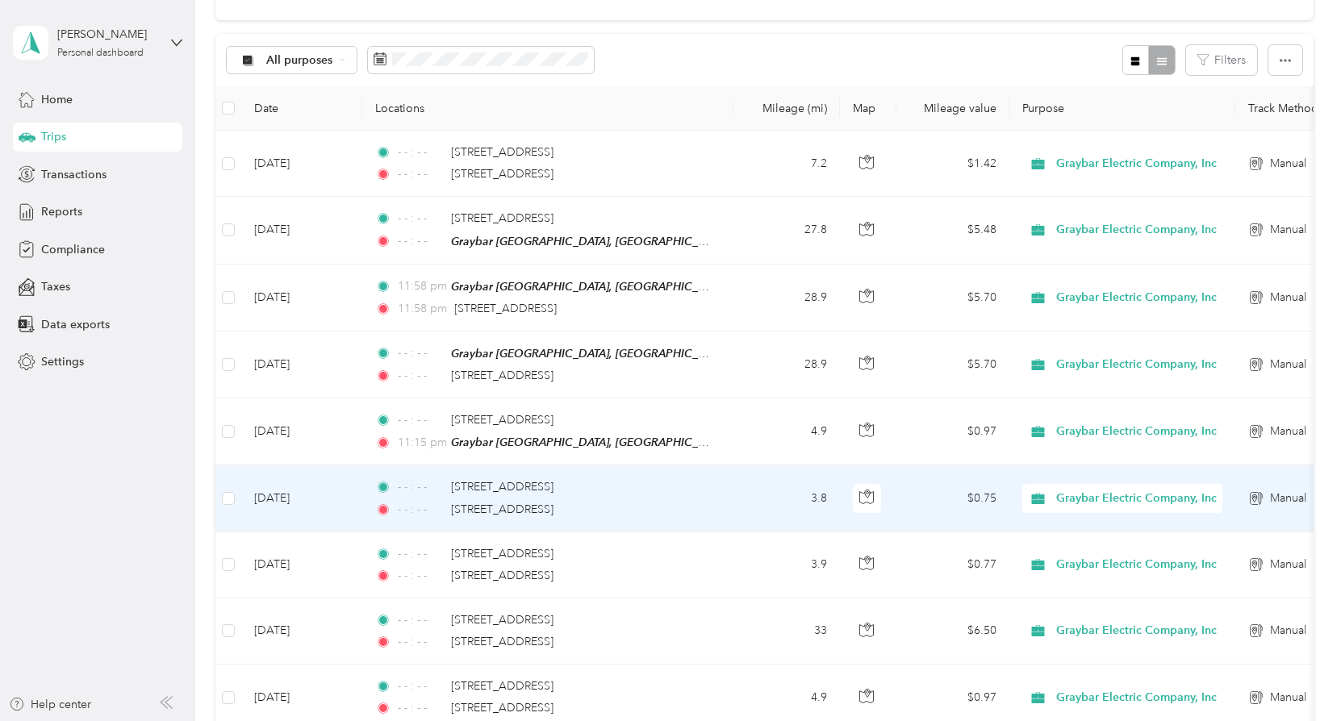
scroll to position [121, 0]
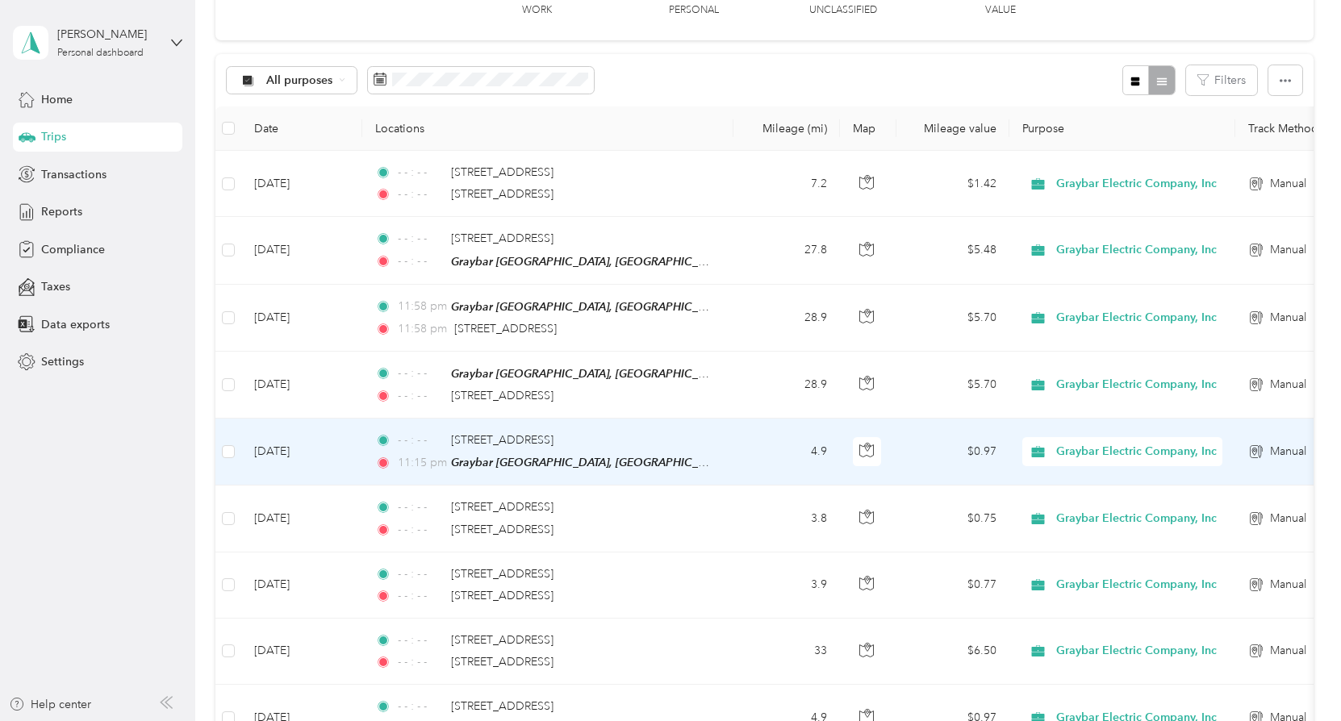
click at [414, 462] on span "11:15 pm" at bounding box center [421, 463] width 46 height 18
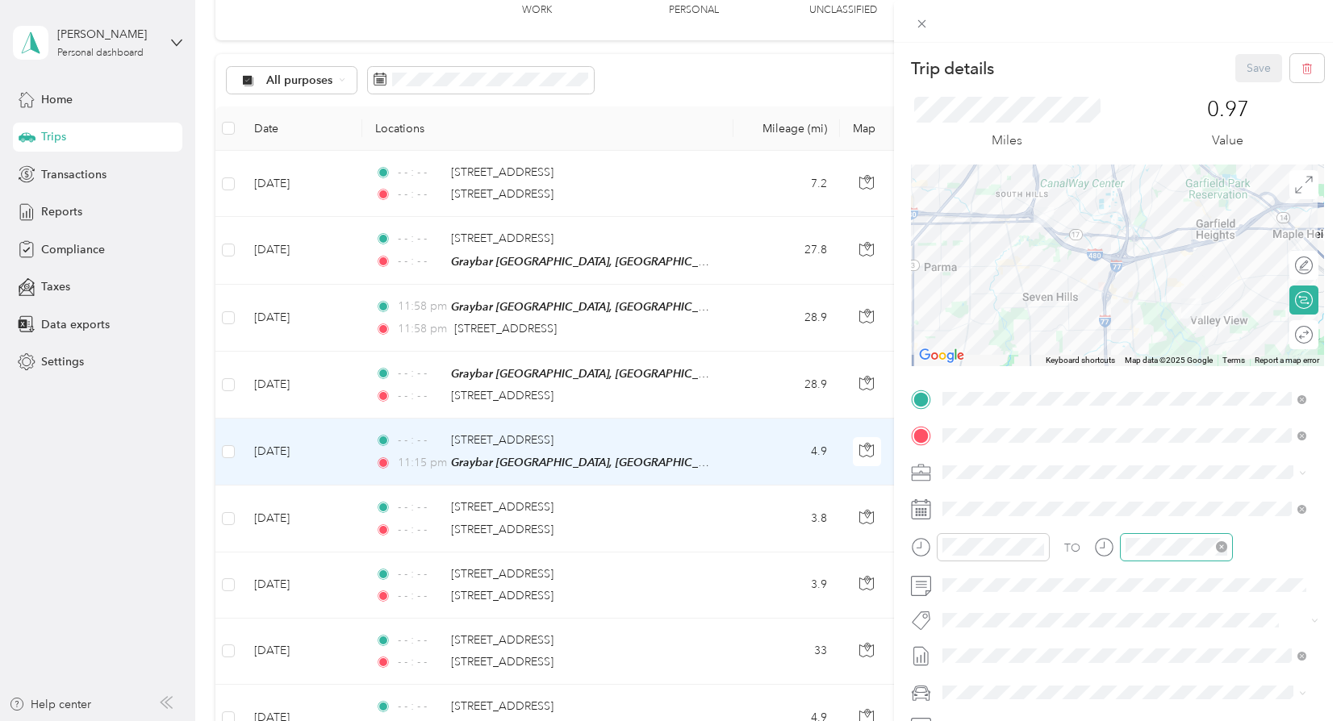
click at [1218, 548] on icon "close-circle" at bounding box center [1221, 546] width 11 height 11
click at [1244, 67] on button "Save" at bounding box center [1258, 68] width 47 height 28
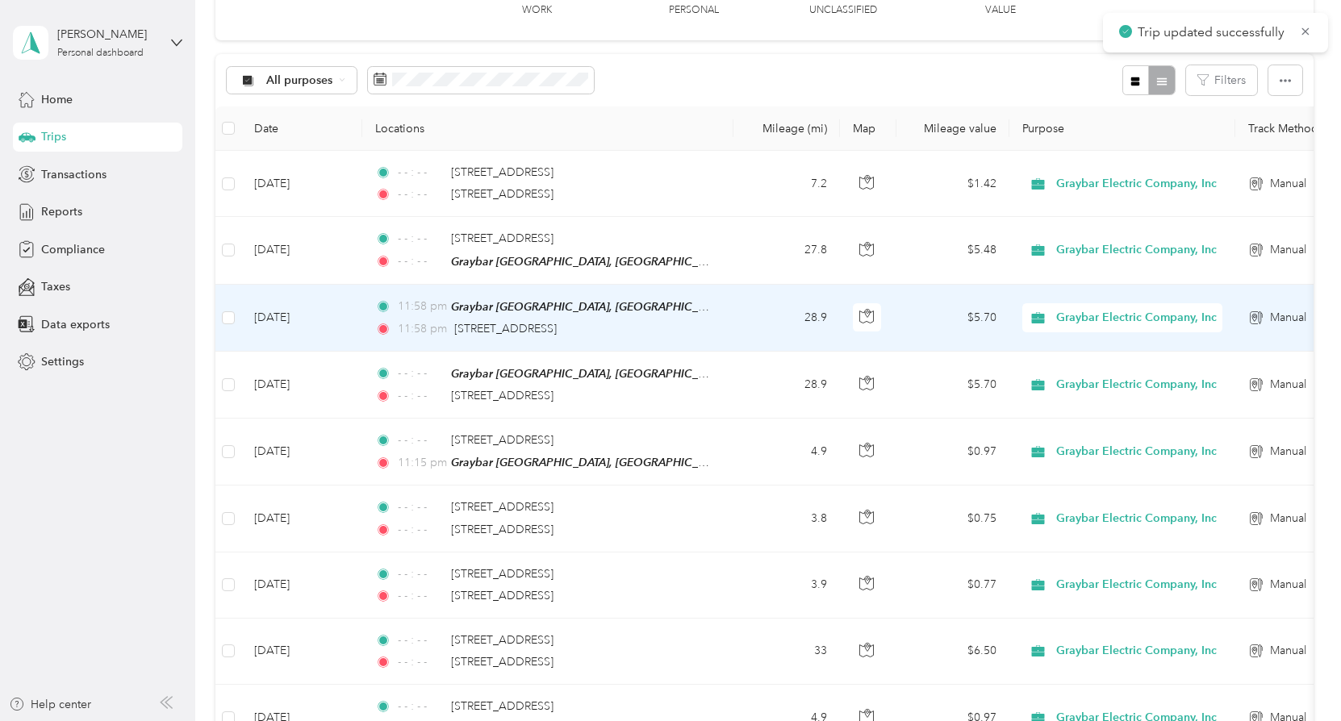
click at [431, 328] on span "11:58 pm" at bounding box center [422, 329] width 49 height 18
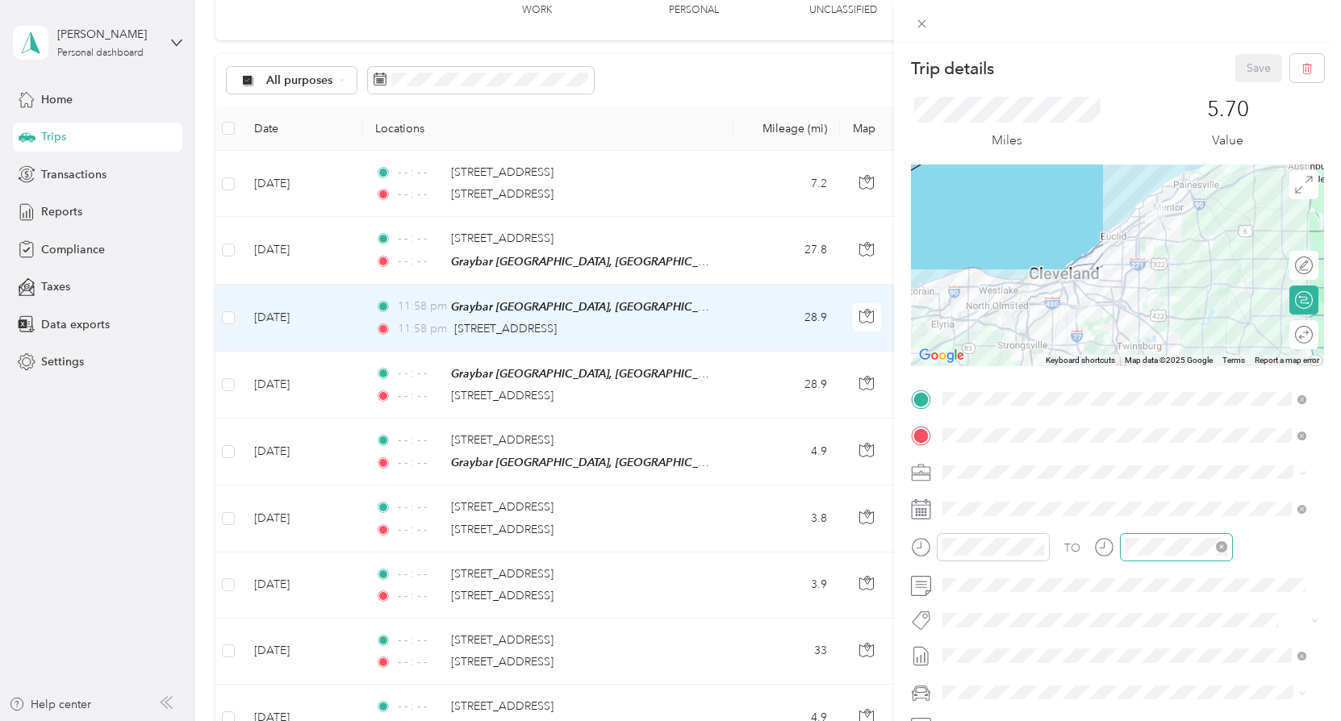
click at [1219, 547] on icon "close-circle" at bounding box center [1221, 546] width 11 height 11
click at [1035, 546] on icon "close-circle" at bounding box center [1038, 546] width 11 height 11
click at [1250, 67] on button "Save" at bounding box center [1258, 68] width 47 height 28
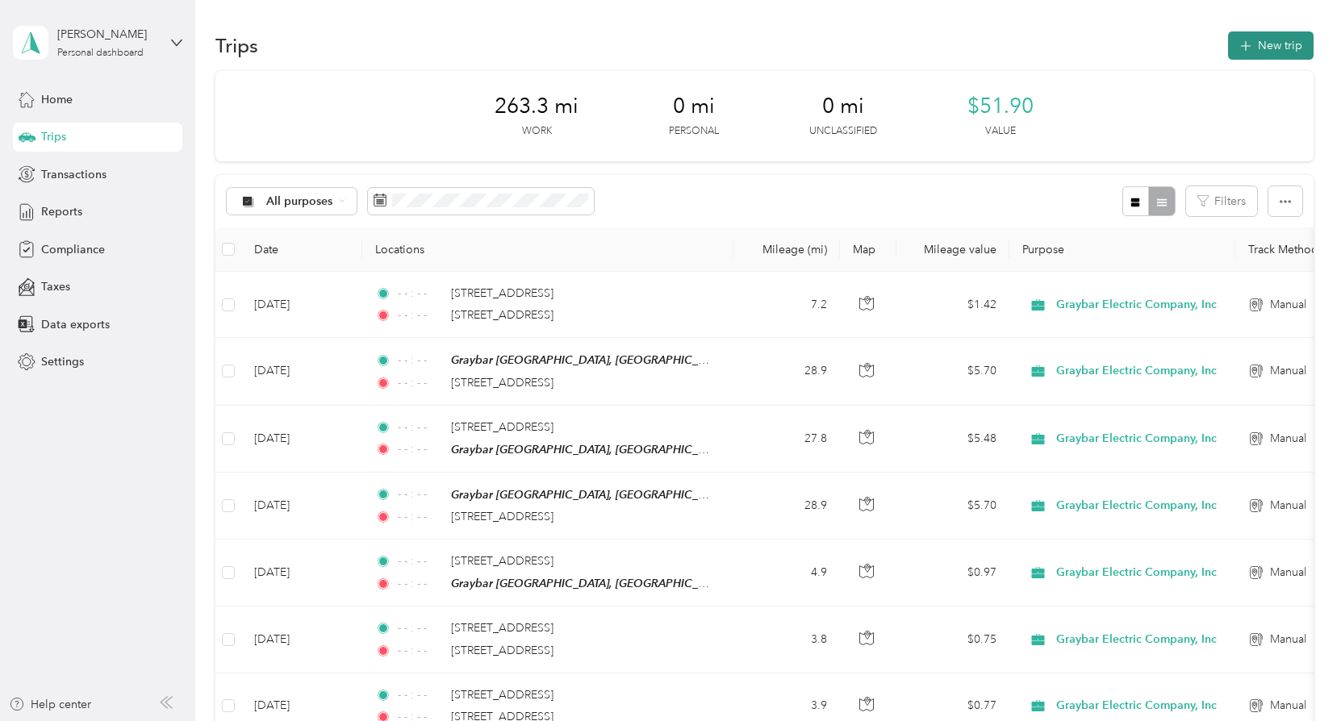
click at [1277, 44] on button "New trip" at bounding box center [1271, 45] width 86 height 28
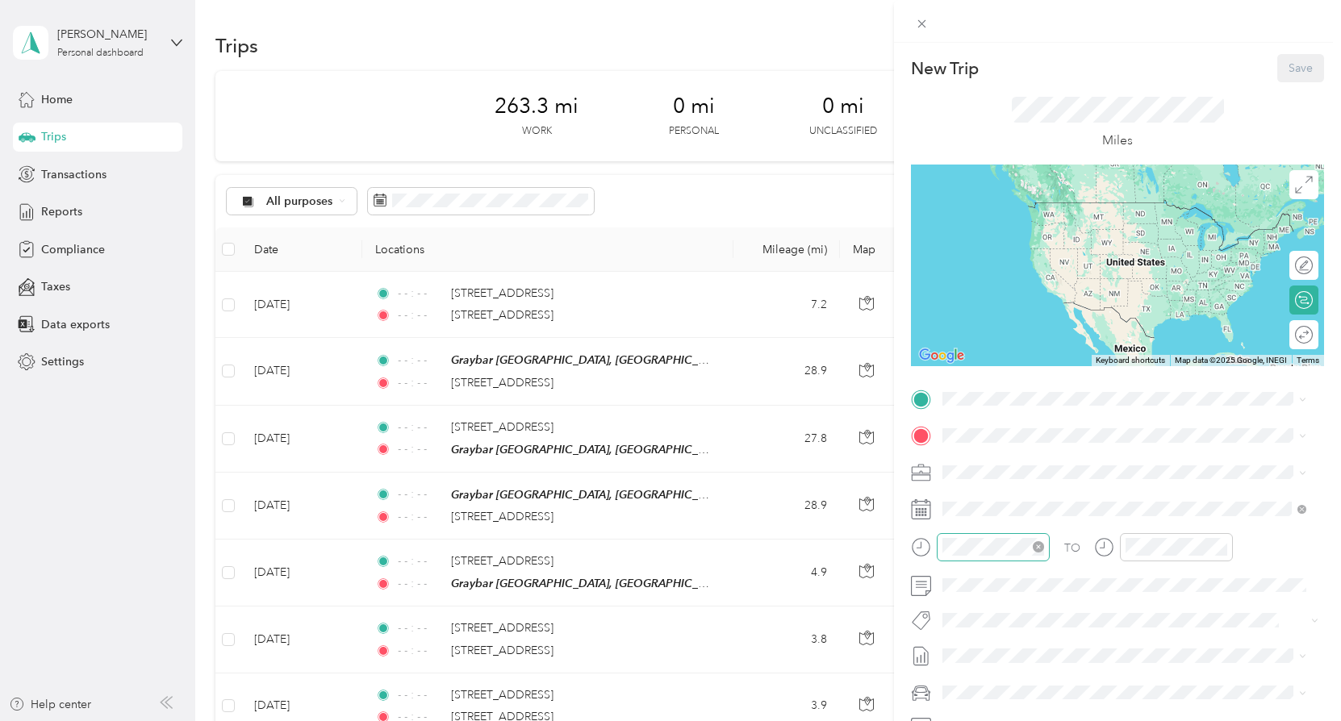
click at [1037, 549] on icon "close-circle" at bounding box center [1038, 546] width 11 height 11
click at [1222, 546] on icon "close-circle" at bounding box center [1221, 546] width 11 height 11
click at [1013, 476] on span "[STREET_ADDRESS][US_STATE]" at bounding box center [1053, 481] width 161 height 14
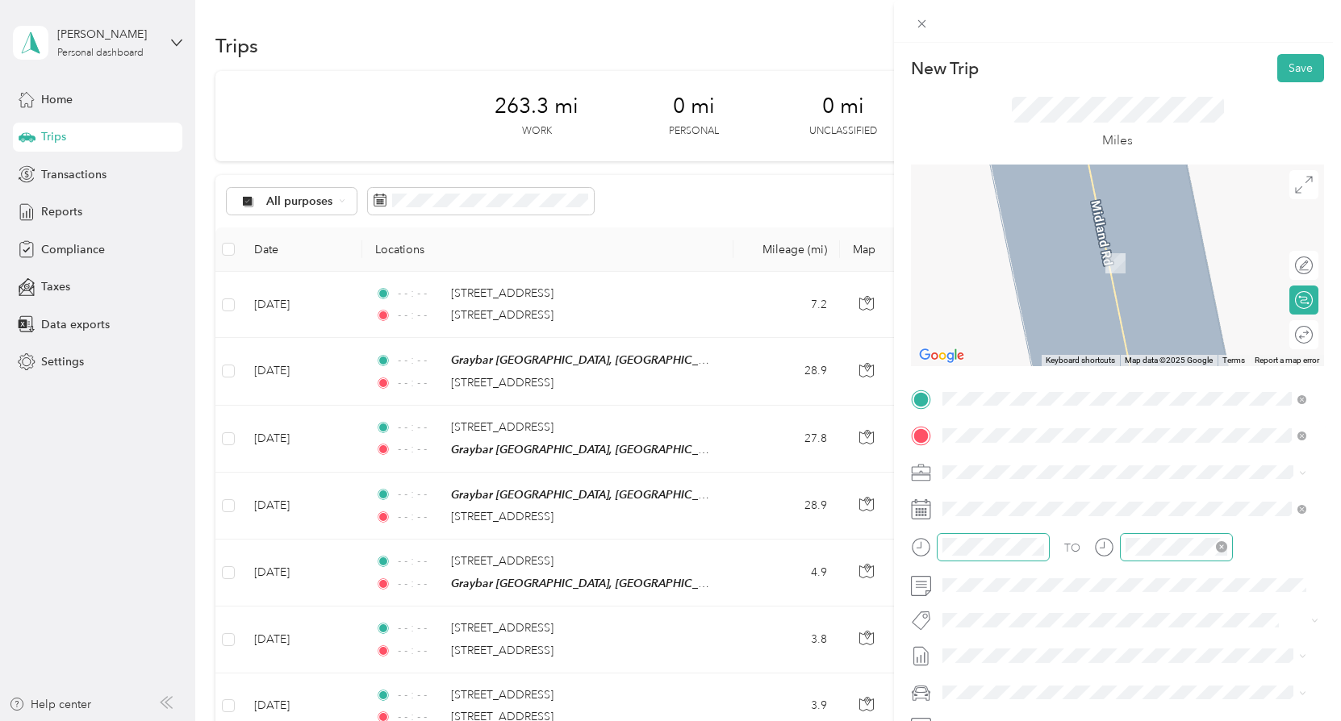
click at [1017, 496] on span "[STREET_ADDRESS][US_STATE]" at bounding box center [1053, 493] width 161 height 15
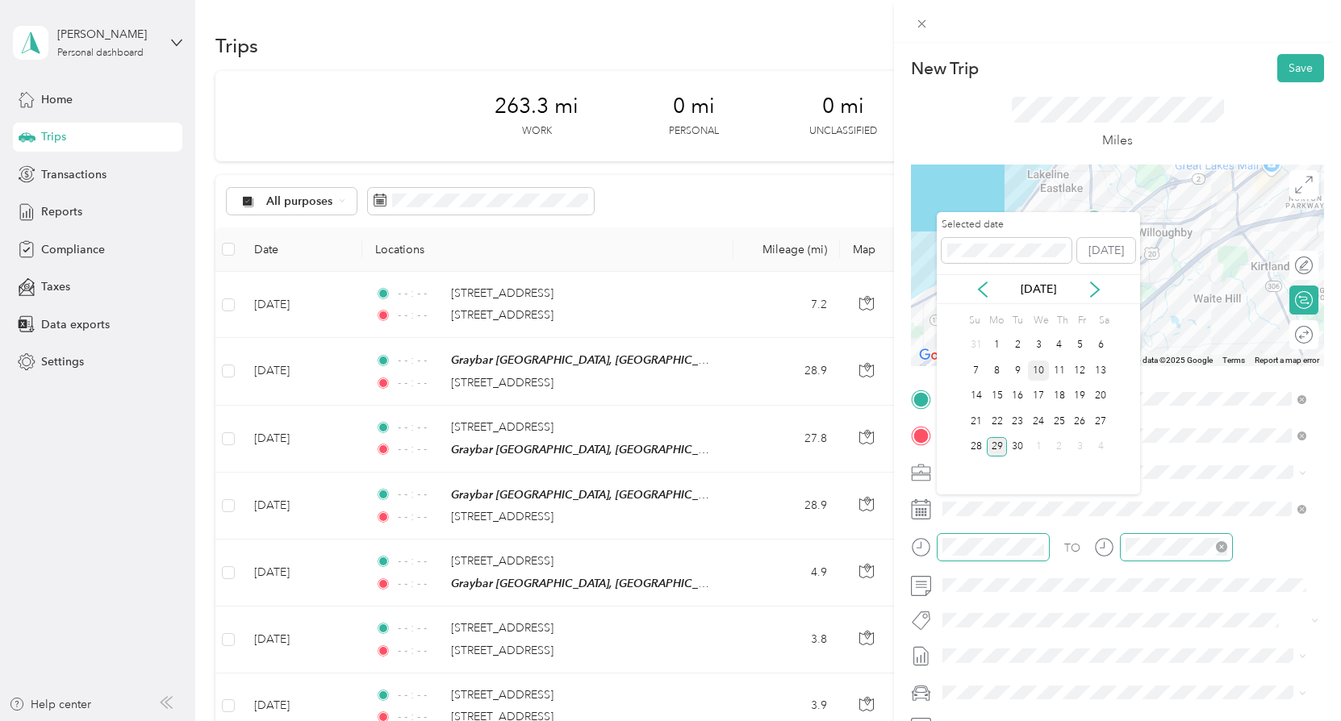
click at [1040, 371] on div "10" at bounding box center [1038, 371] width 21 height 20
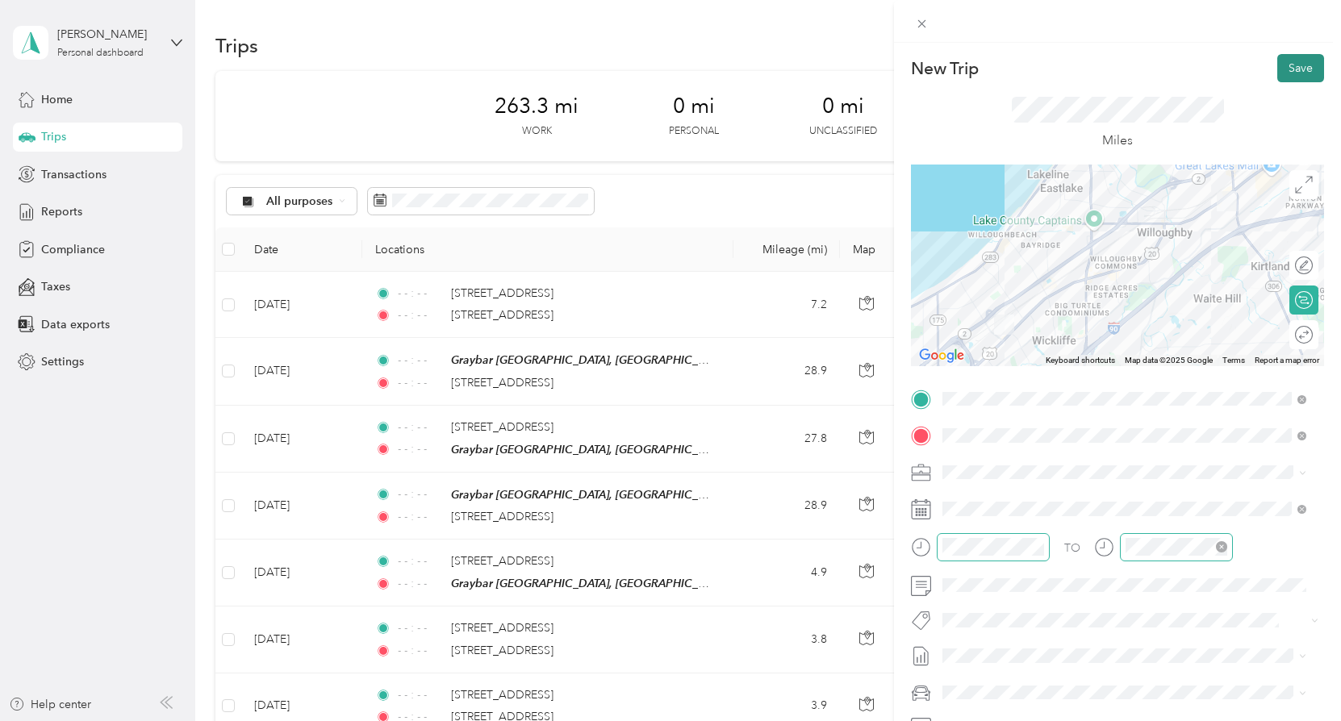
click at [1288, 69] on button "Save" at bounding box center [1300, 68] width 47 height 28
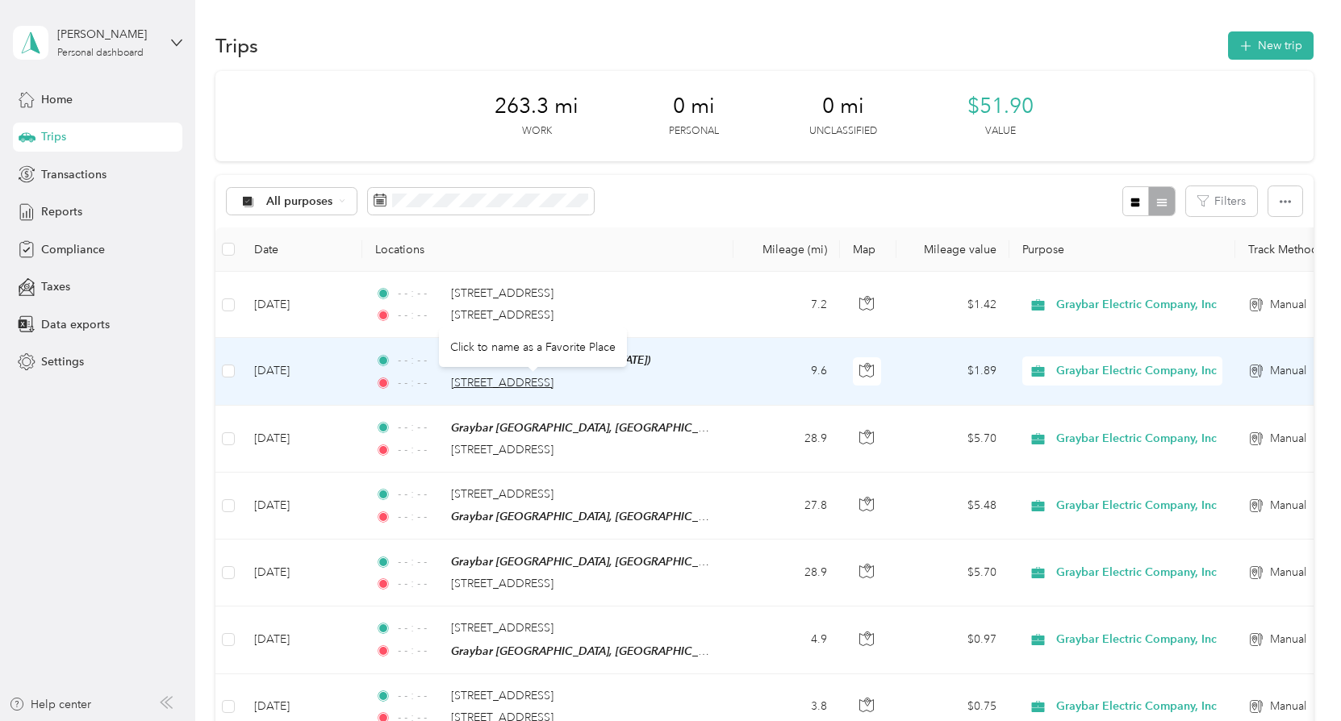
click at [527, 384] on span "[STREET_ADDRESS]" at bounding box center [502, 383] width 102 height 14
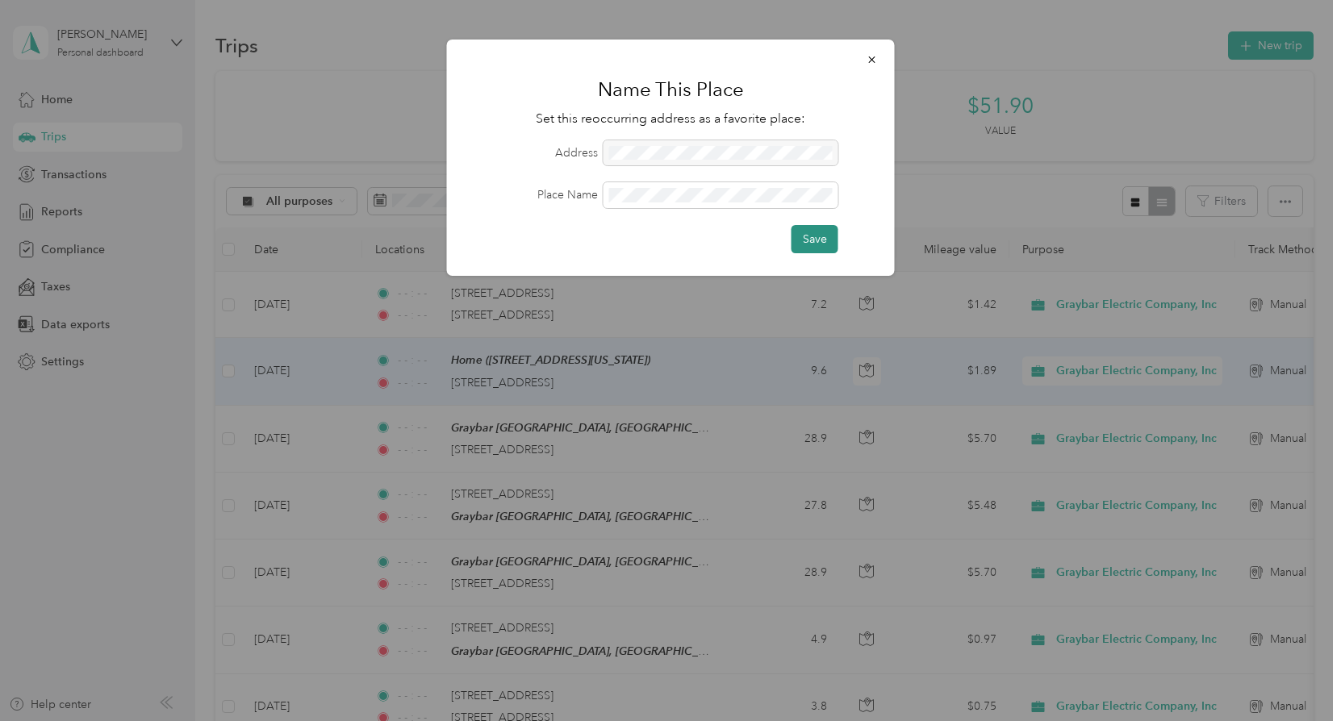
click at [808, 227] on button "Save" at bounding box center [814, 239] width 47 height 28
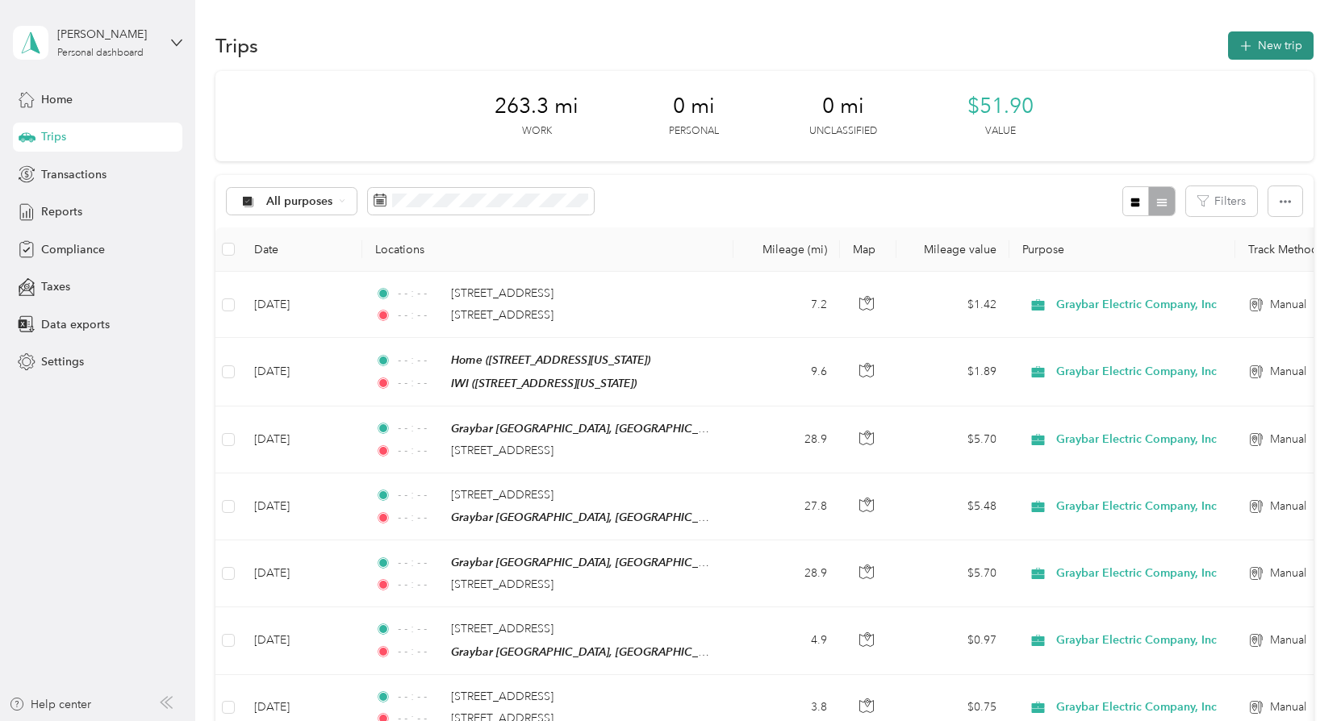
click at [1265, 40] on button "New trip" at bounding box center [1271, 45] width 86 height 28
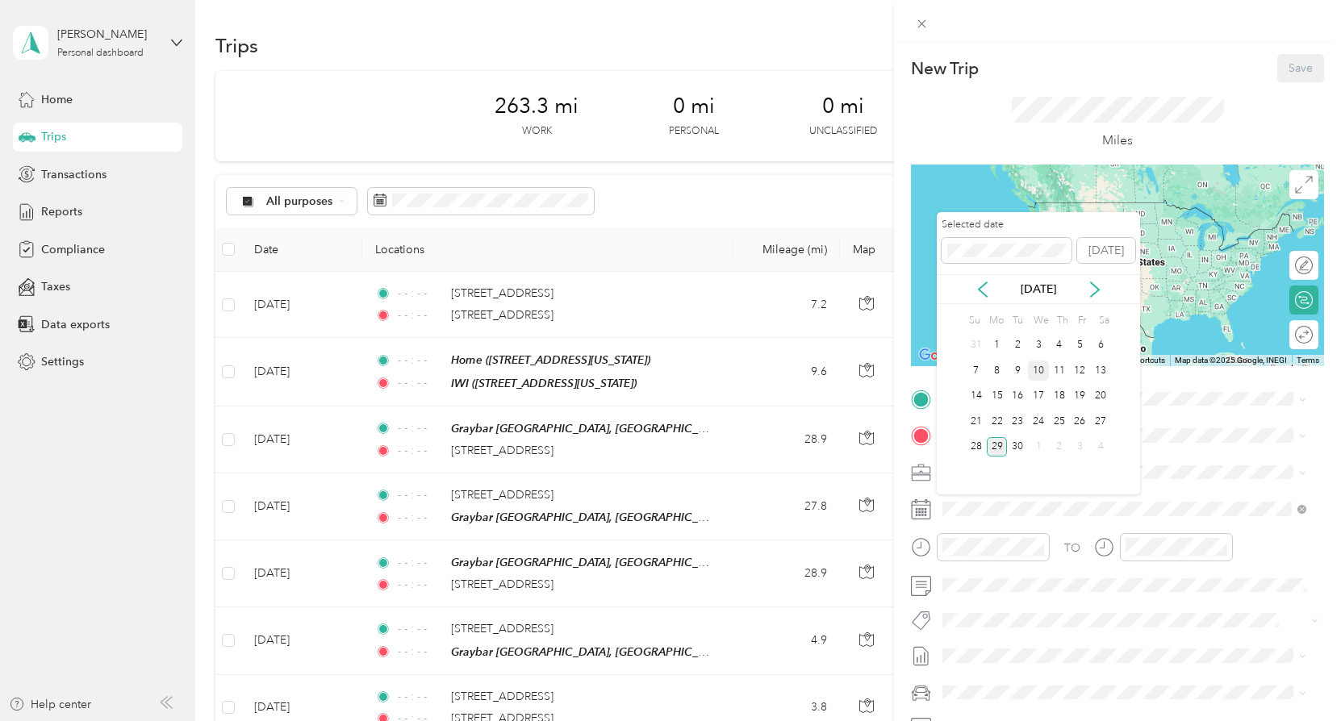
click at [1040, 372] on div "10" at bounding box center [1038, 371] width 21 height 20
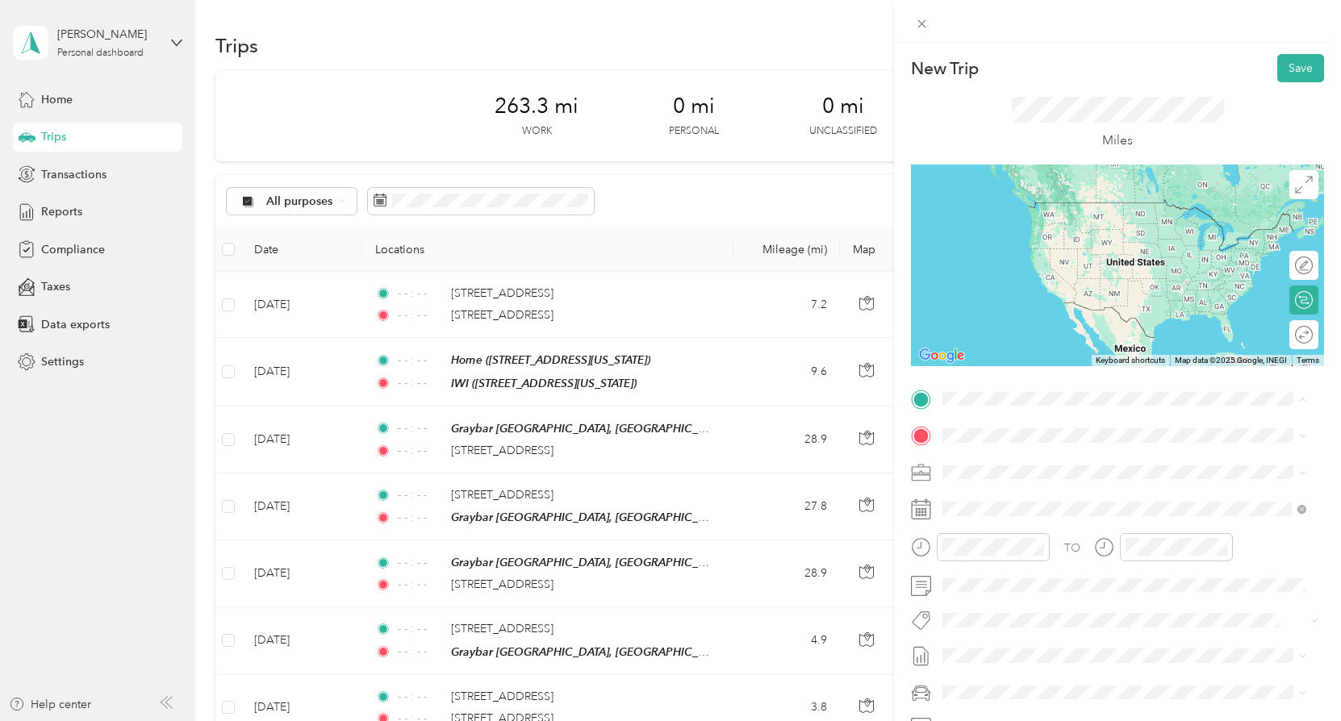
click at [1044, 590] on span "[STREET_ADDRESS][US_STATE]" at bounding box center [1053, 583] width 161 height 14
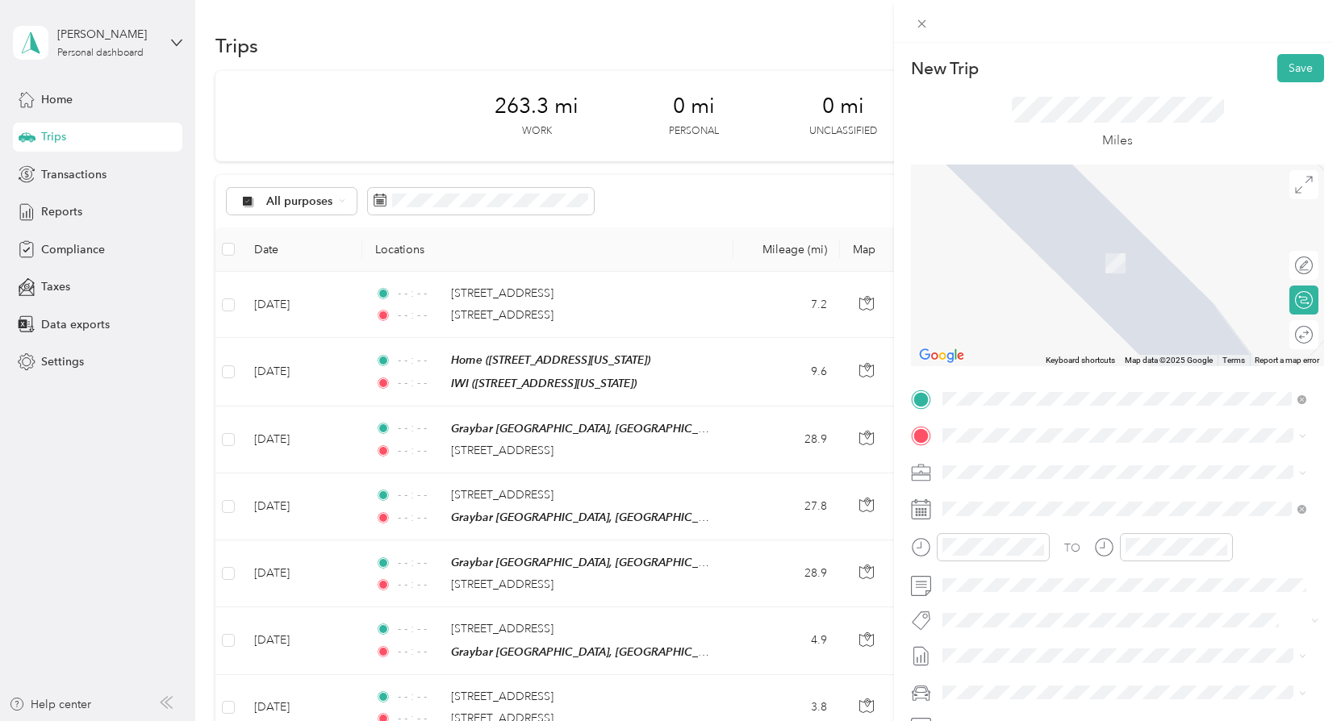
click at [1029, 485] on div "[STREET_ADDRESS][US_STATE]" at bounding box center [1124, 493] width 353 height 22
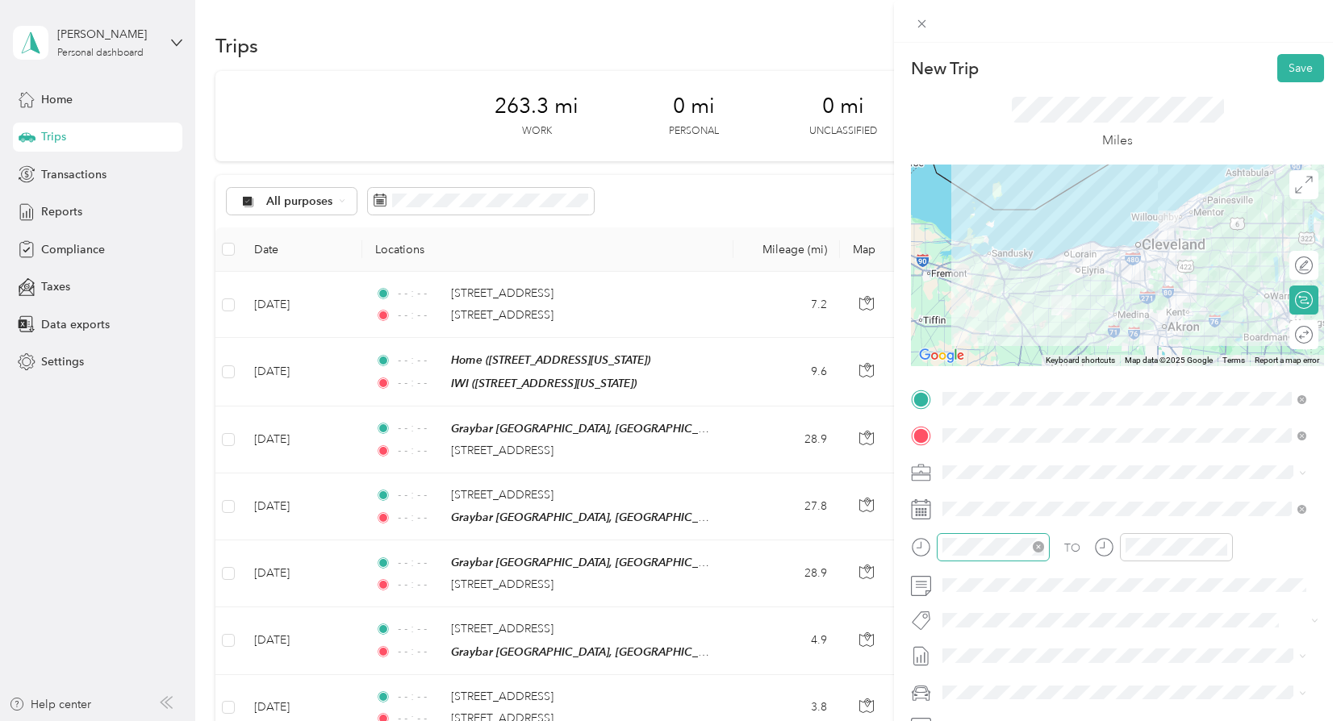
click at [1040, 546] on icon "close-circle" at bounding box center [1038, 546] width 11 height 11
click at [1219, 545] on icon "close-circle" at bounding box center [1221, 546] width 11 height 11
click at [1288, 69] on button "Save" at bounding box center [1300, 68] width 47 height 28
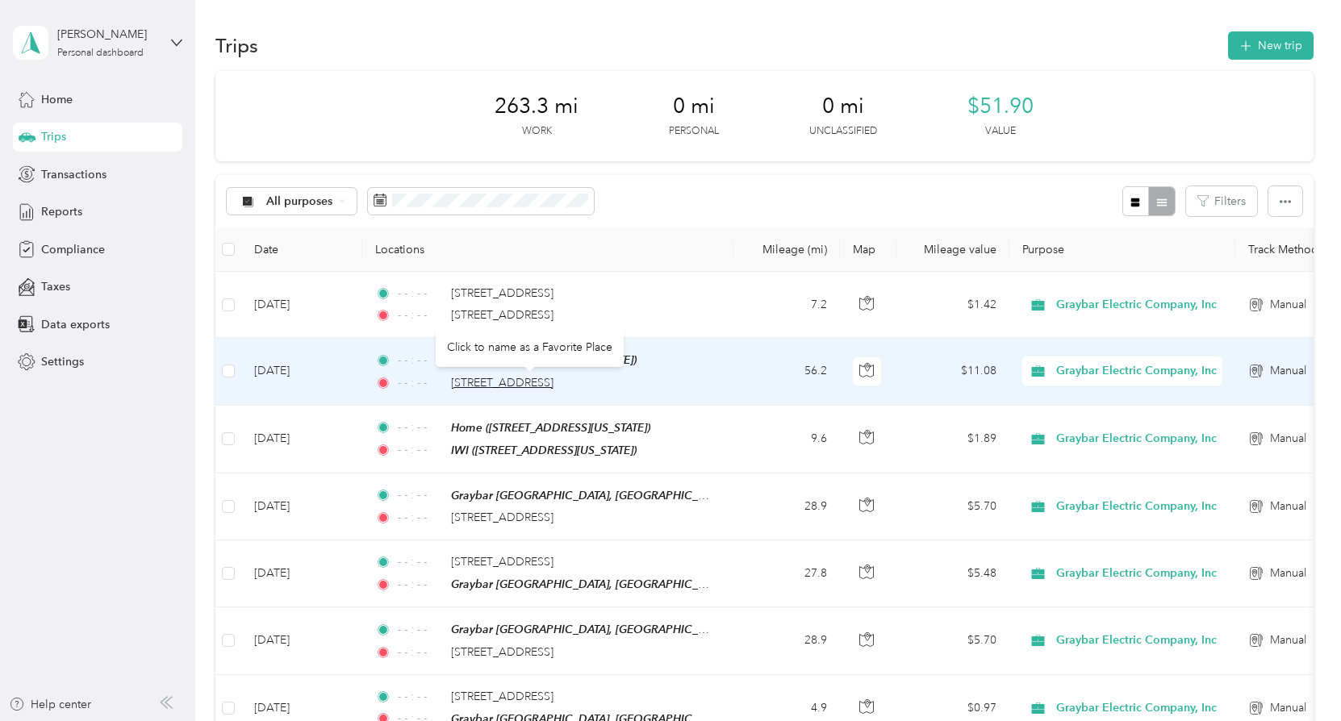
click at [540, 383] on span "[STREET_ADDRESS]" at bounding box center [502, 383] width 102 height 14
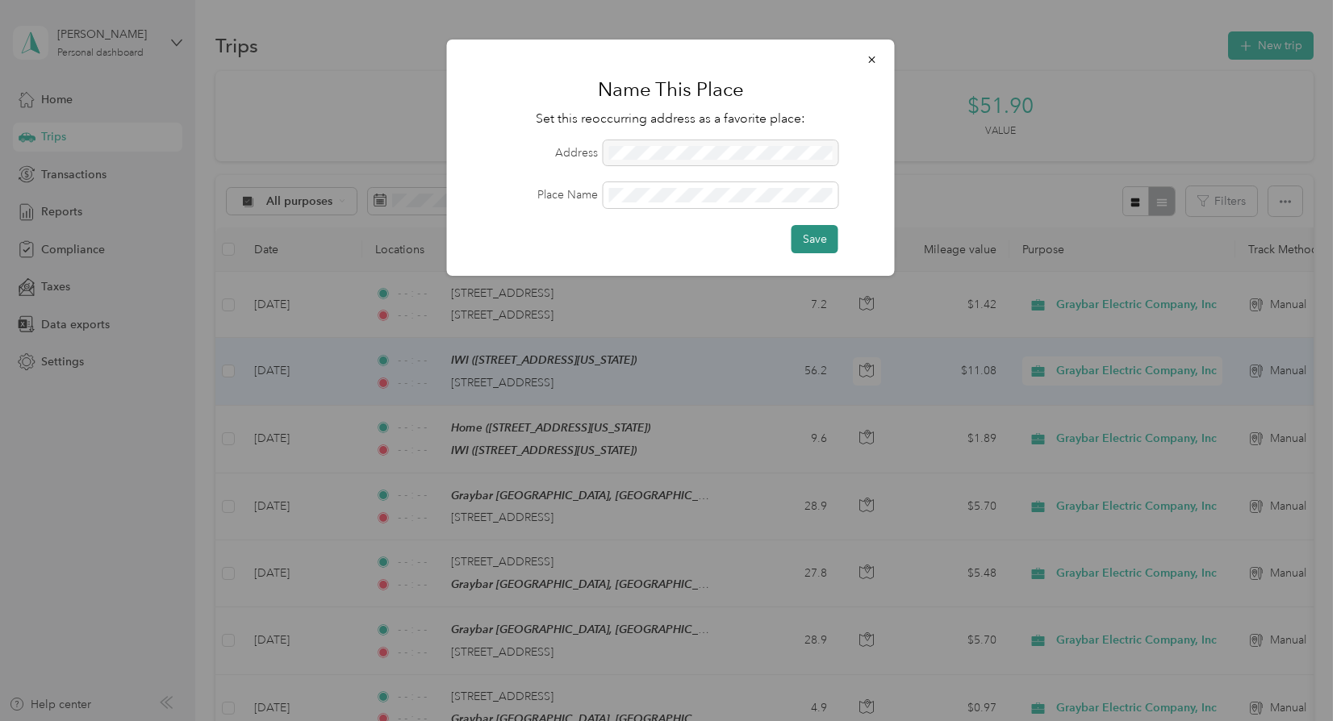
click at [814, 244] on button "Save" at bounding box center [814, 239] width 47 height 28
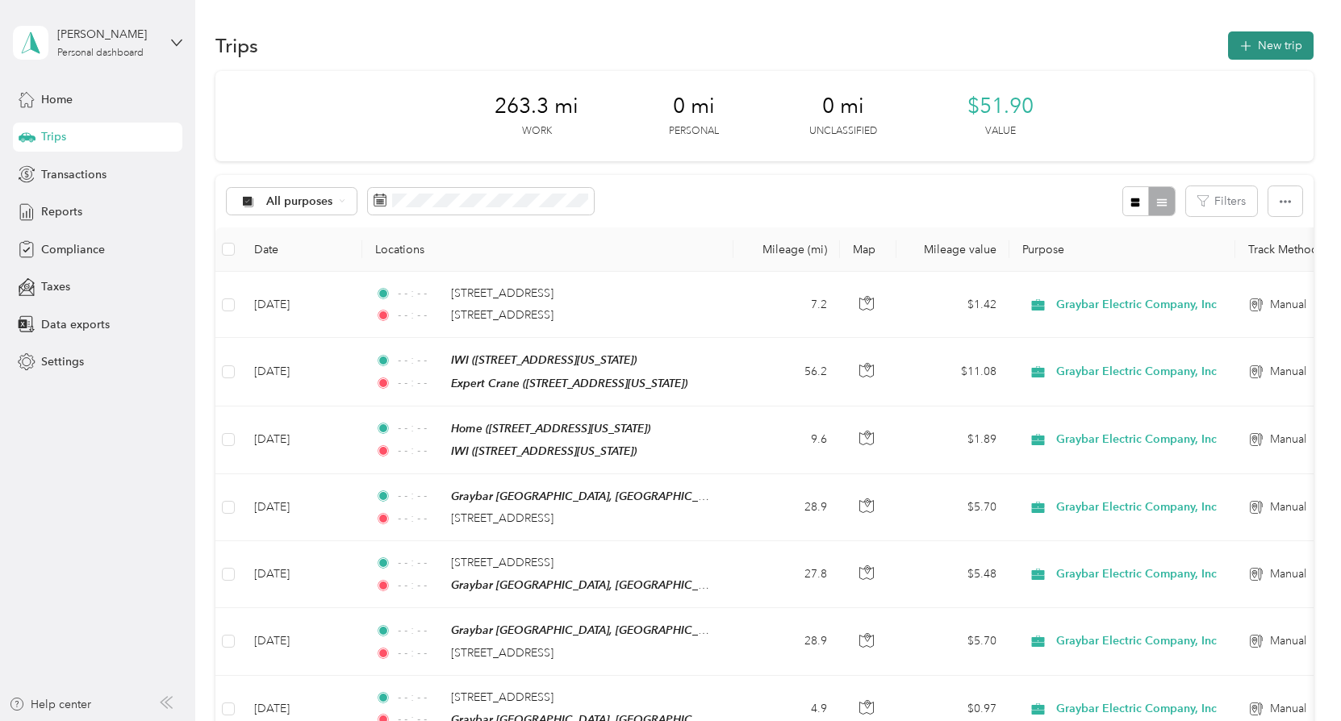
click at [1248, 47] on icon "button" at bounding box center [1245, 46] width 19 height 19
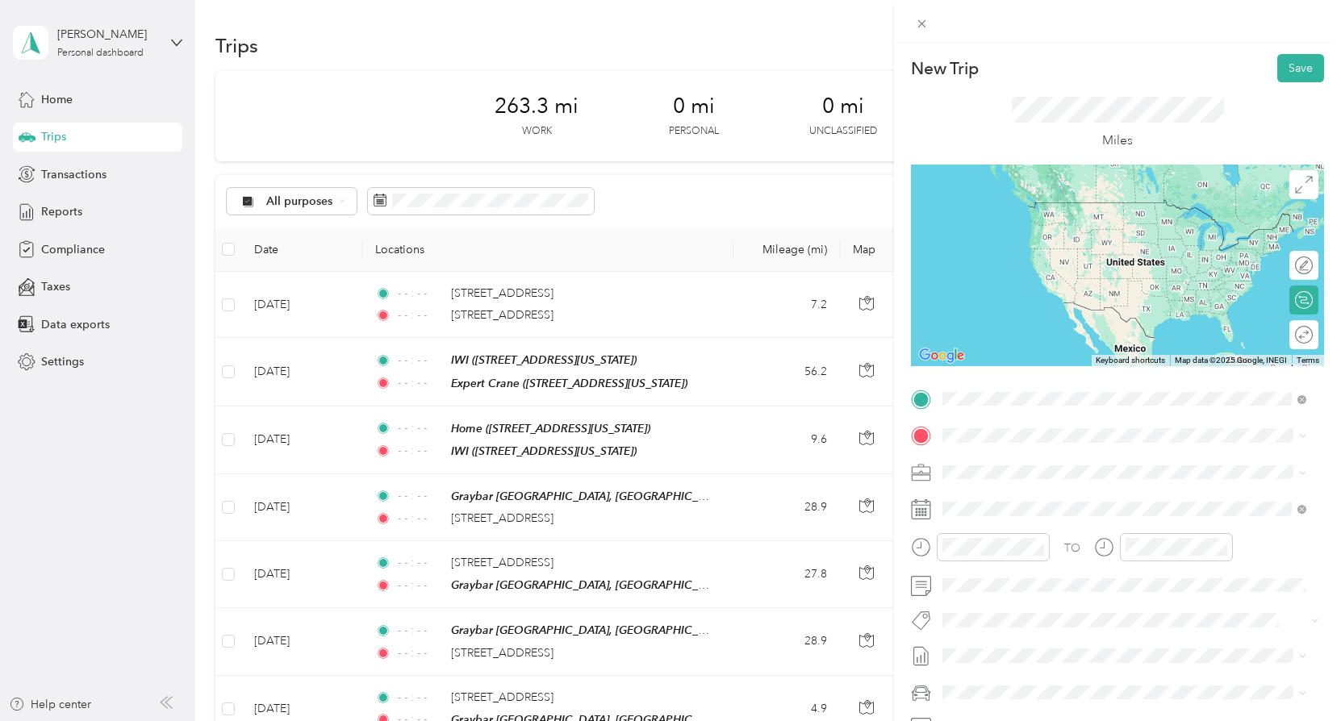
click at [1047, 483] on span "[STREET_ADDRESS][US_STATE]" at bounding box center [1053, 481] width 161 height 14
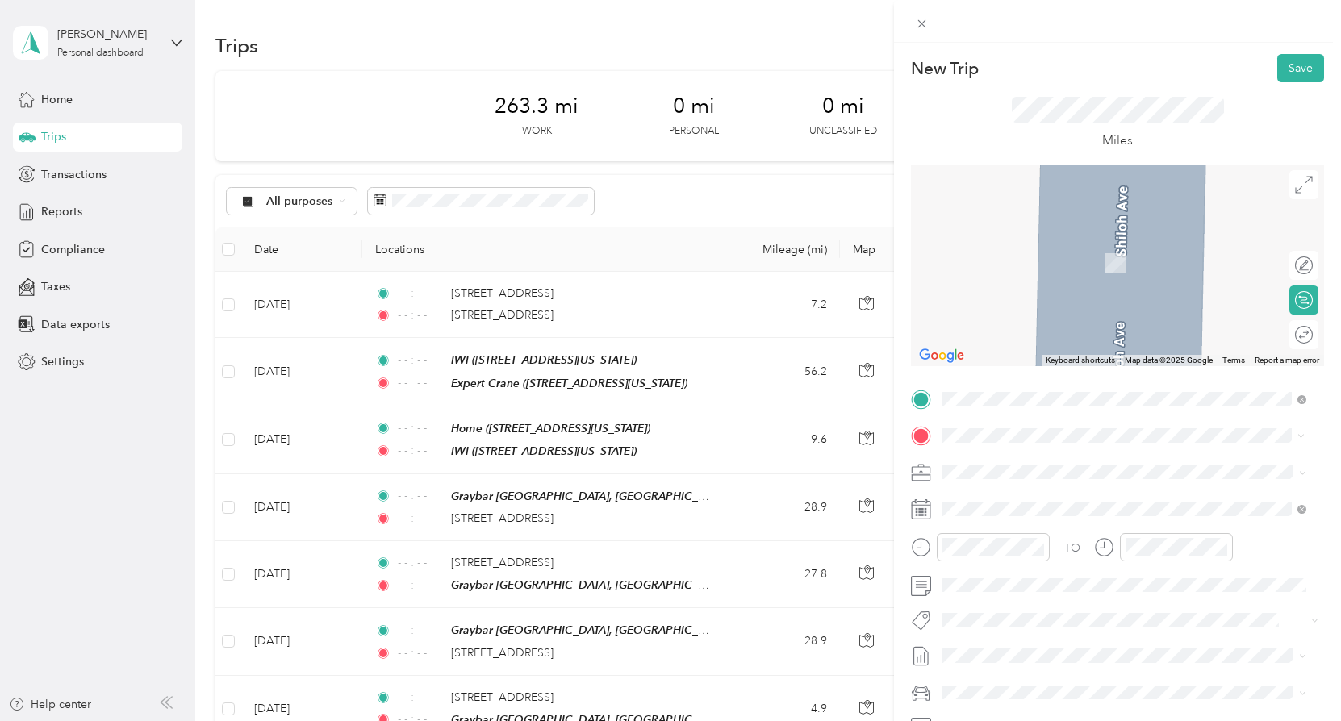
click at [1017, 508] on div "Home [STREET_ADDRESS][US_STATE]" at bounding box center [1053, 508] width 161 height 34
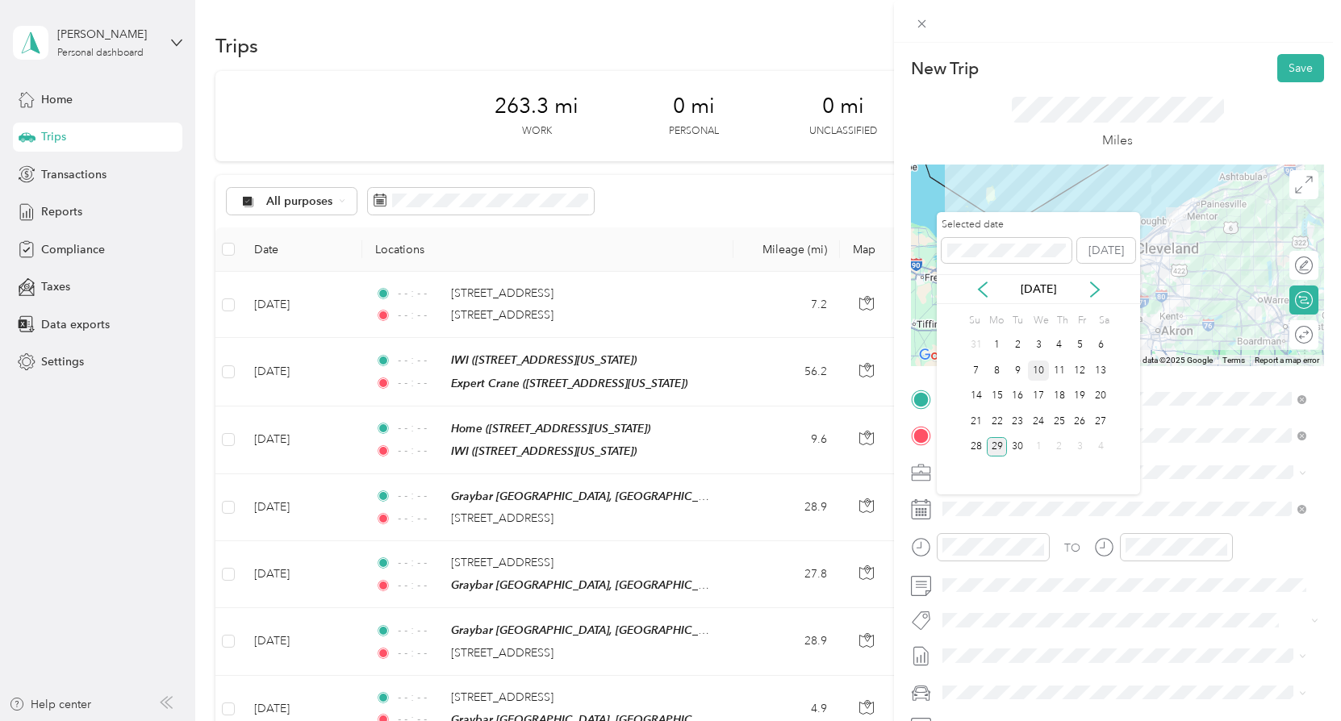
click at [1045, 375] on div "10" at bounding box center [1038, 371] width 21 height 20
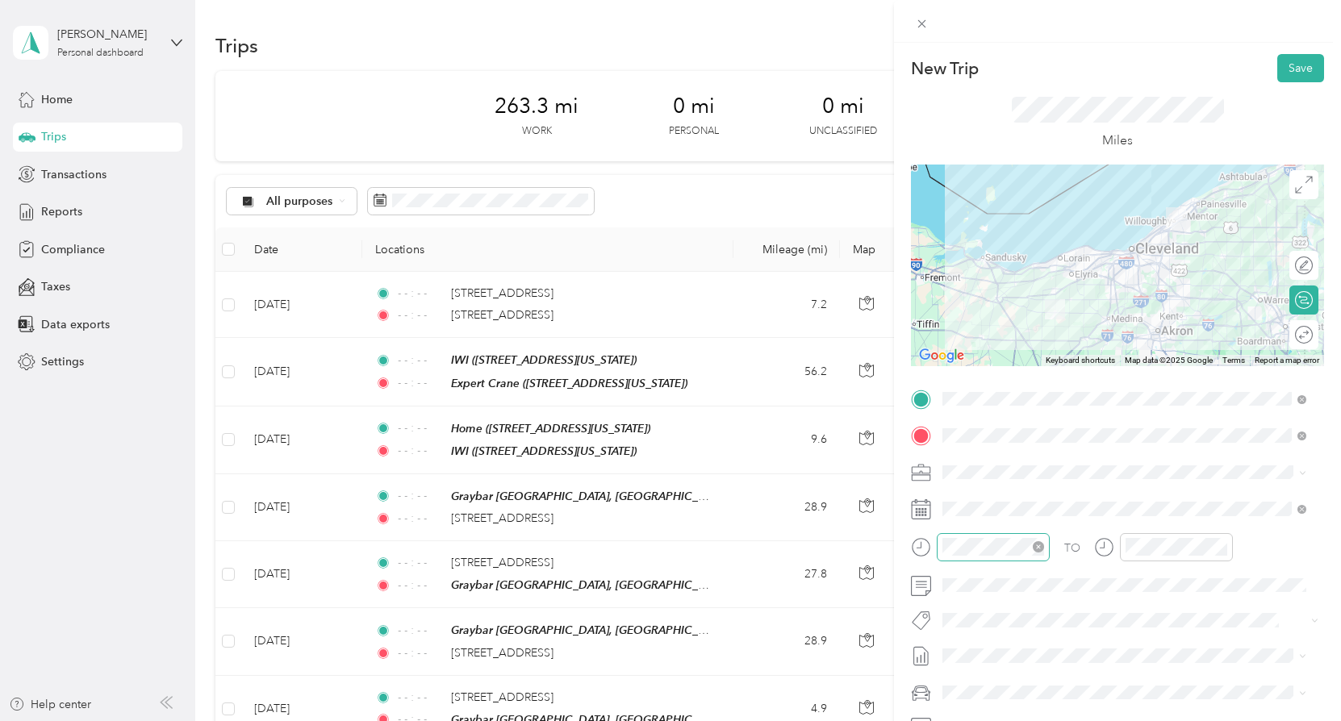
click at [1038, 544] on icon "close-circle" at bounding box center [1038, 546] width 11 height 11
click at [1222, 549] on icon "close-circle" at bounding box center [1221, 546] width 11 height 11
click at [1281, 65] on button "Save" at bounding box center [1300, 68] width 47 height 28
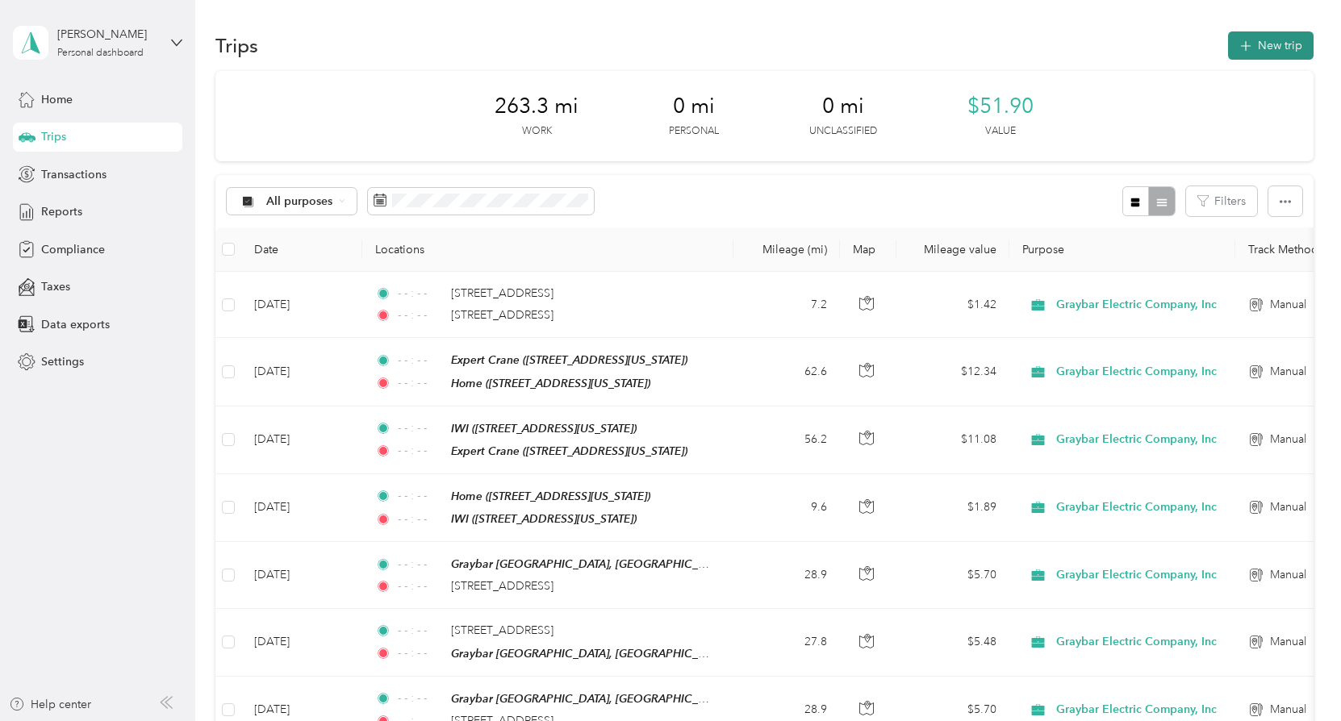
click at [1277, 51] on button "New trip" at bounding box center [1271, 45] width 86 height 28
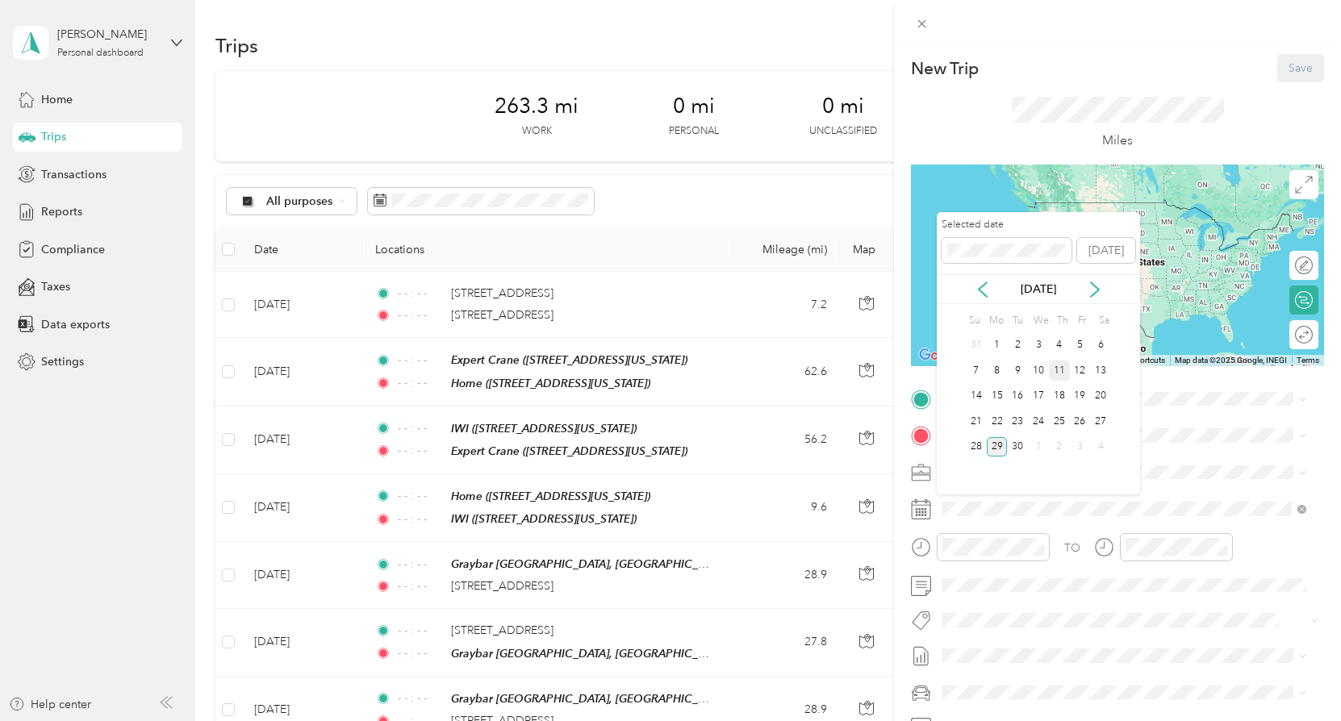
click at [1062, 370] on div "11" at bounding box center [1059, 371] width 21 height 20
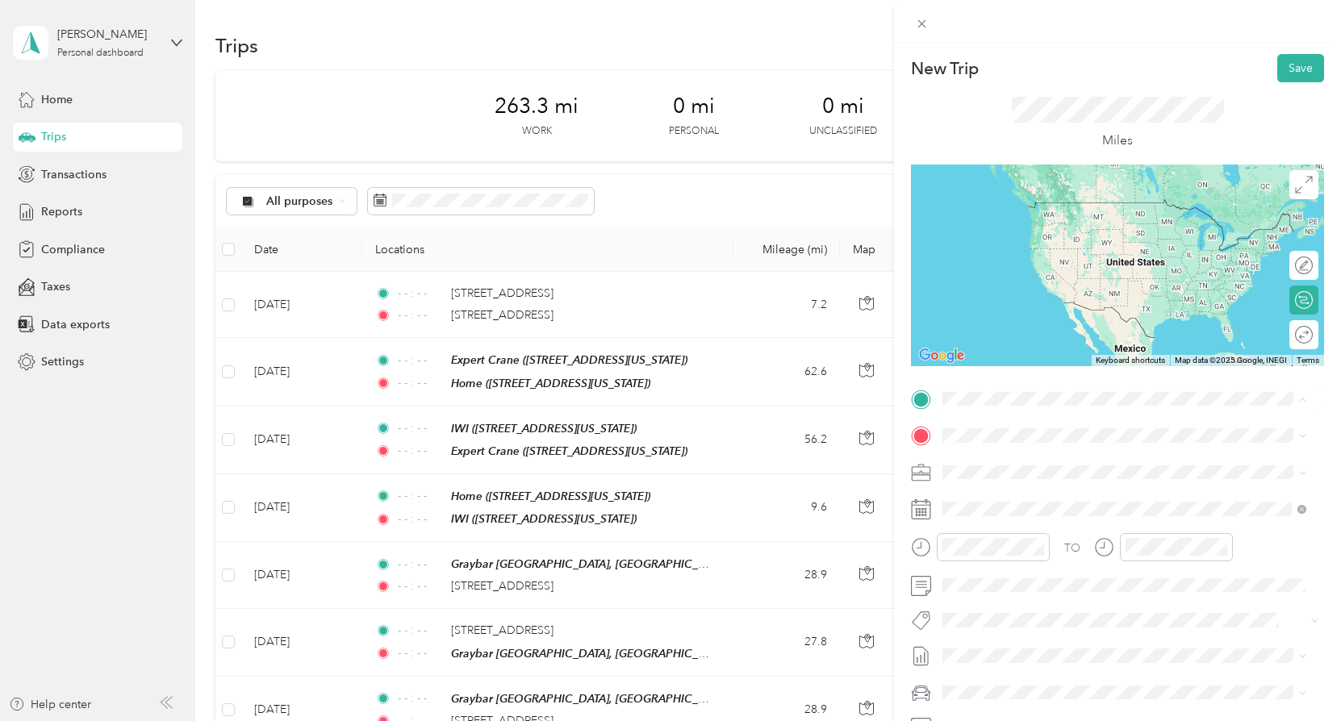
click at [1004, 467] on div "Home [STREET_ADDRESS][US_STATE]" at bounding box center [1053, 473] width 161 height 34
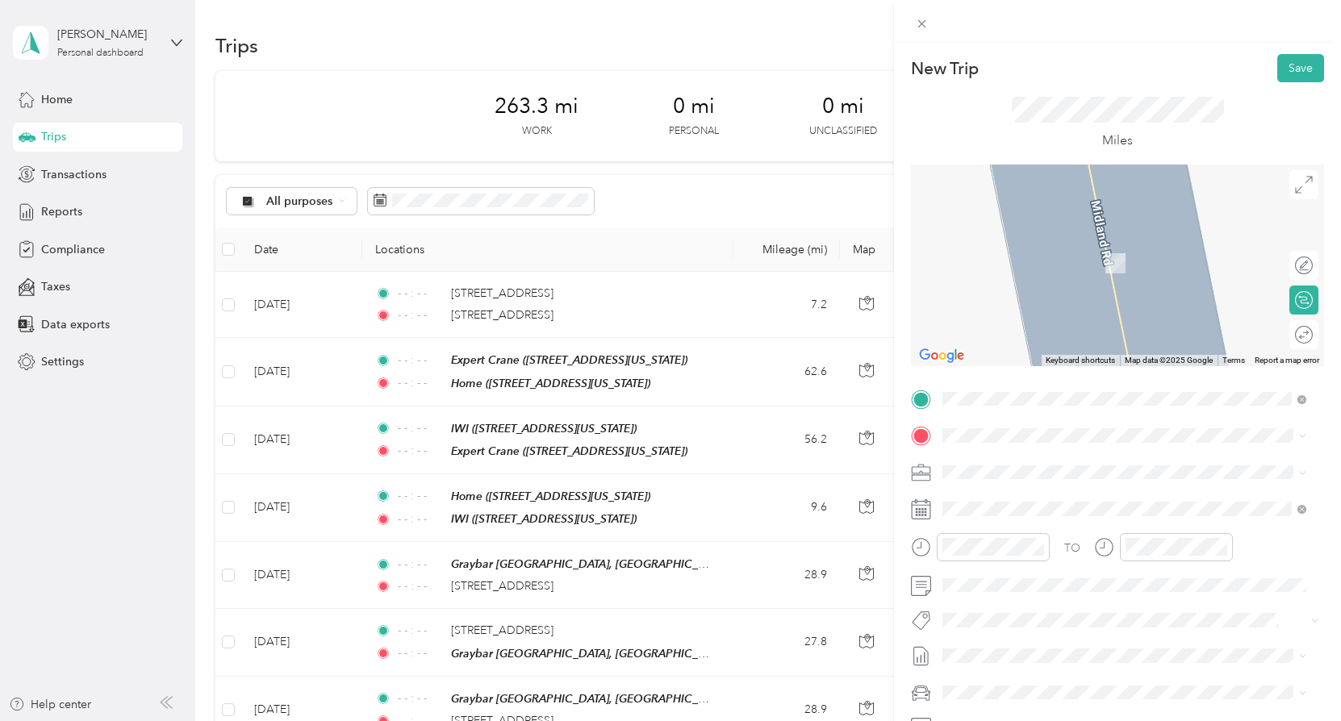
click at [1027, 499] on span "[STREET_ADDRESS][US_STATE]" at bounding box center [1053, 492] width 161 height 15
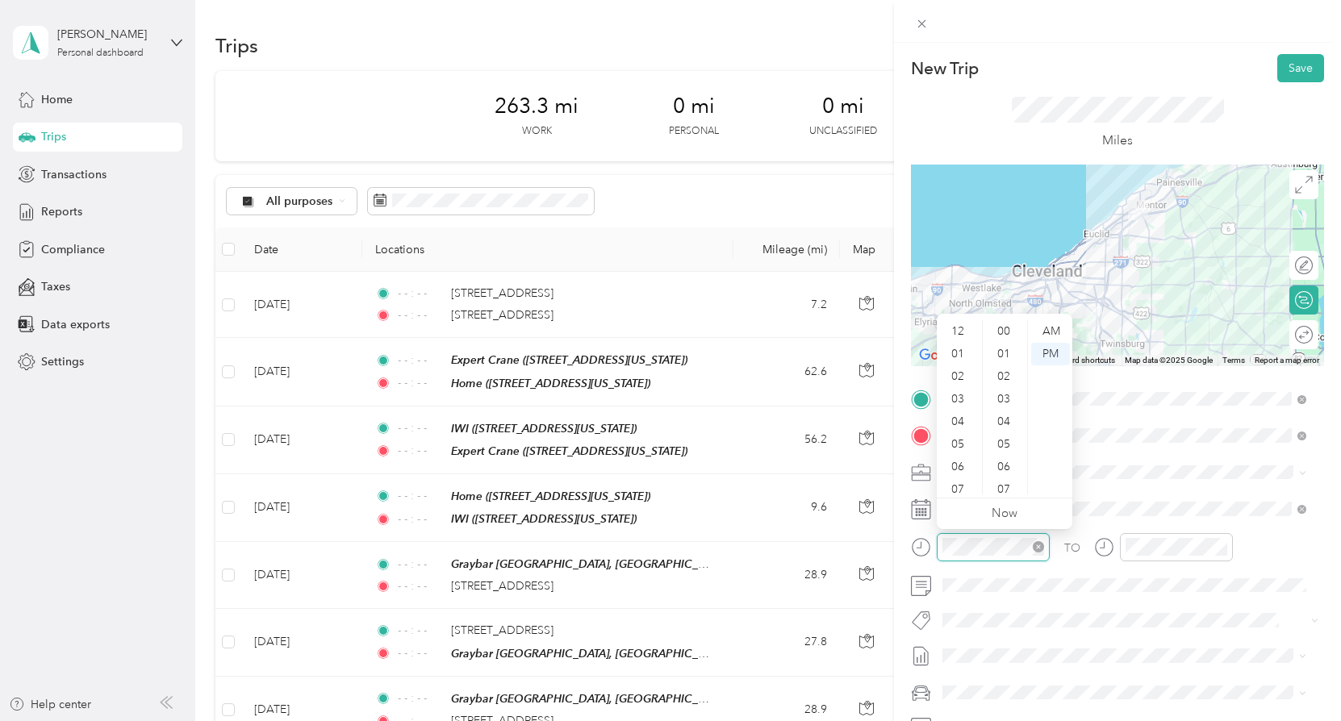
scroll to position [97, 0]
click at [1035, 545] on icon "close-circle" at bounding box center [1038, 546] width 11 height 11
click at [1221, 547] on icon "close-circle" at bounding box center [1221, 546] width 11 height 11
click at [1284, 60] on button "Save" at bounding box center [1300, 68] width 47 height 28
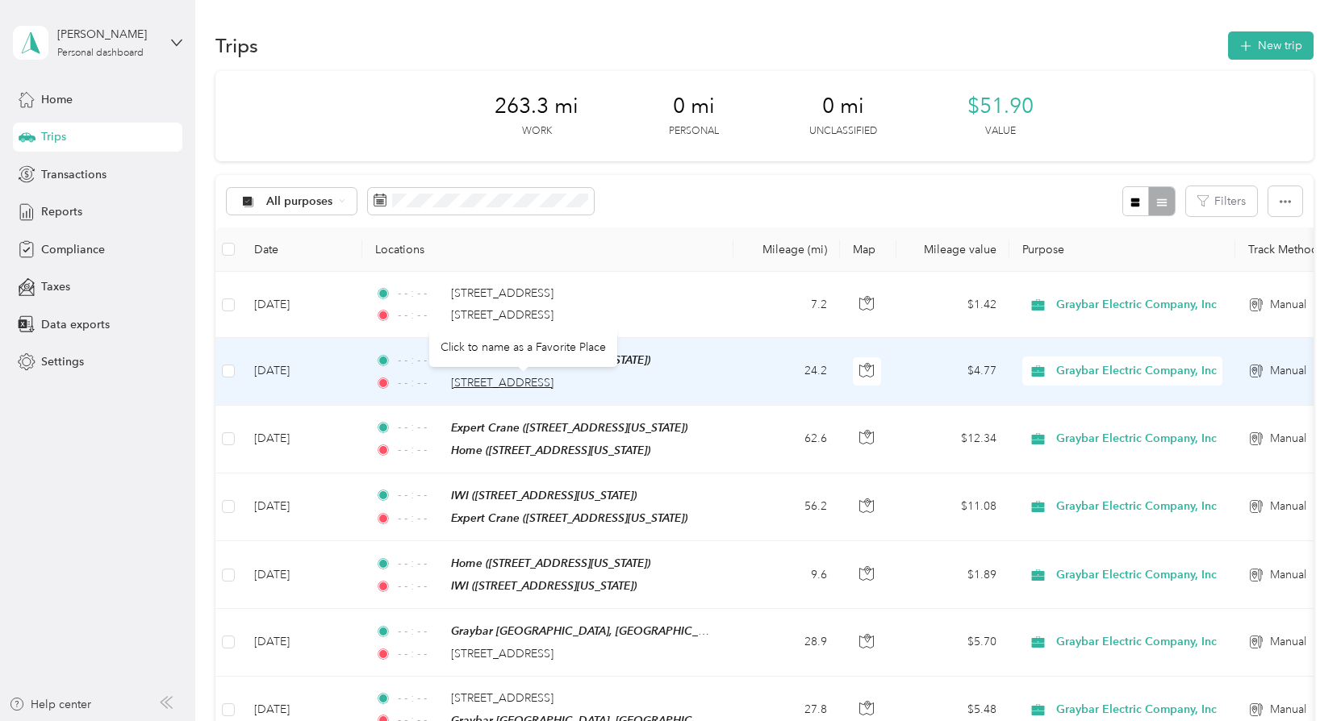
click at [520, 383] on span "[STREET_ADDRESS]" at bounding box center [502, 383] width 102 height 14
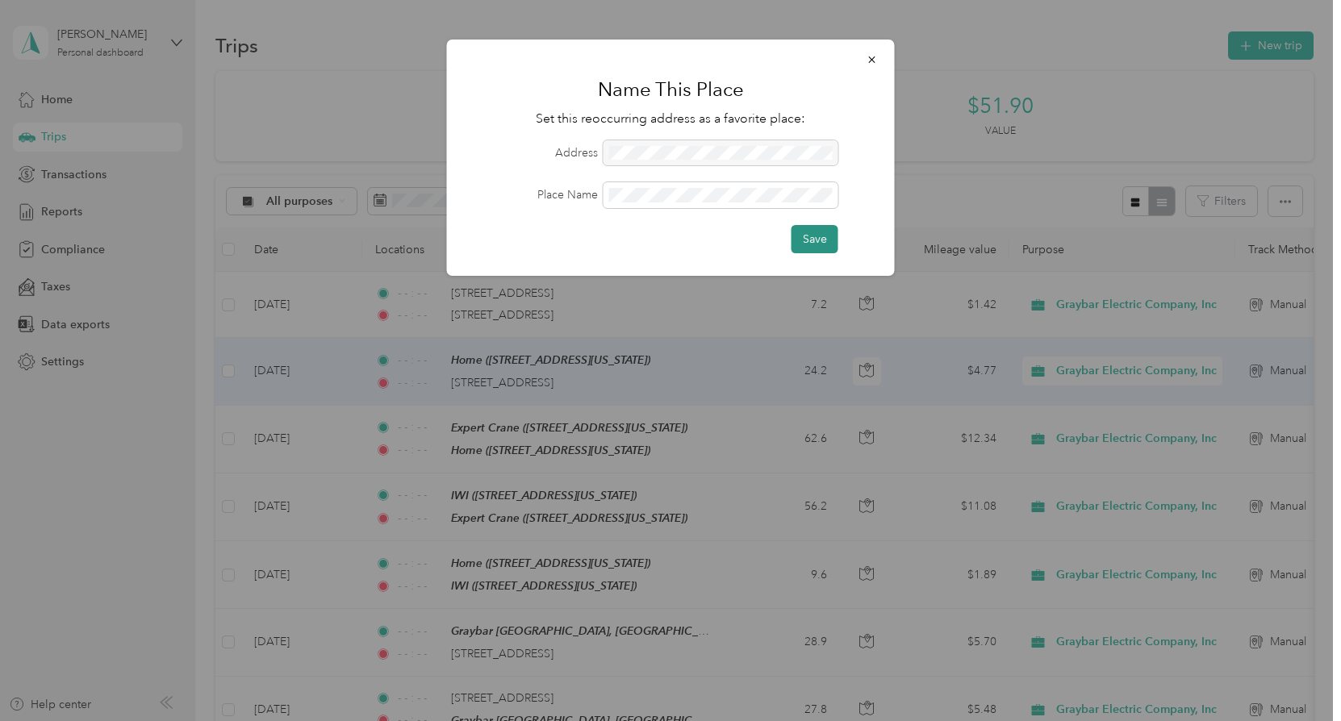
click at [820, 241] on button "Save" at bounding box center [814, 239] width 47 height 28
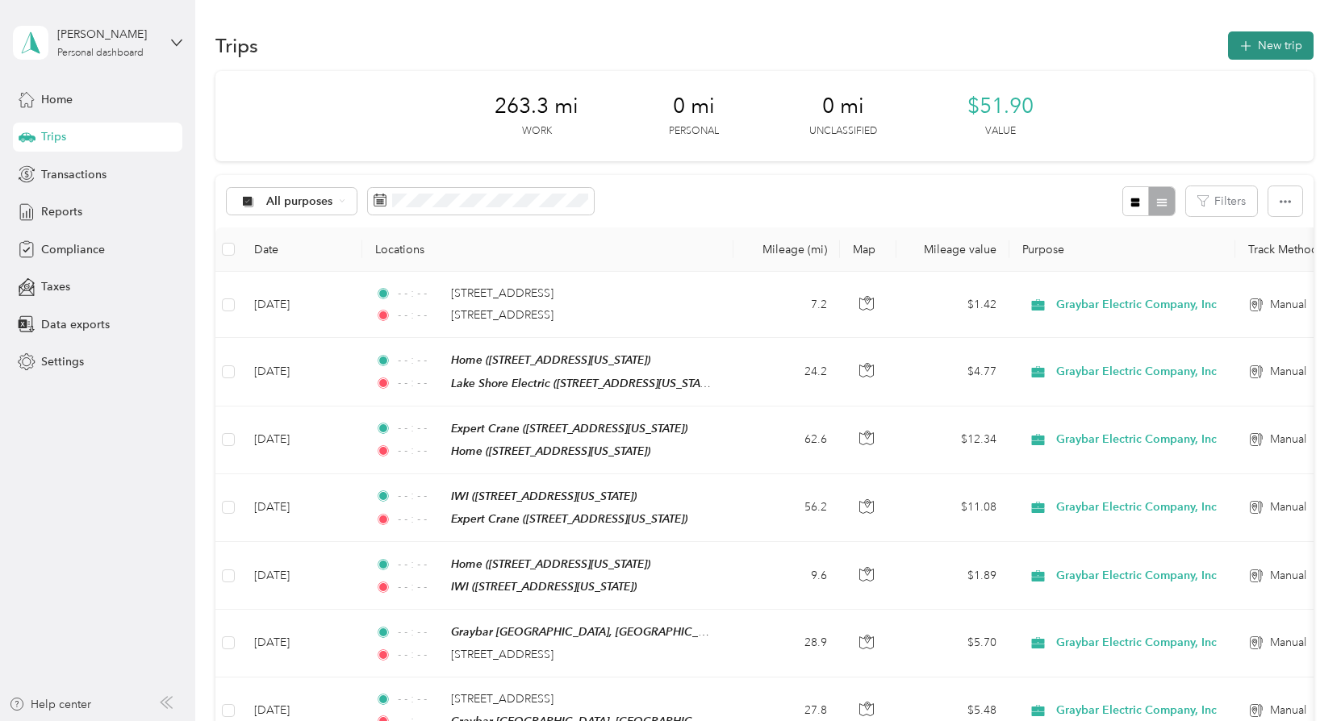
click at [1262, 46] on button "New trip" at bounding box center [1271, 45] width 86 height 28
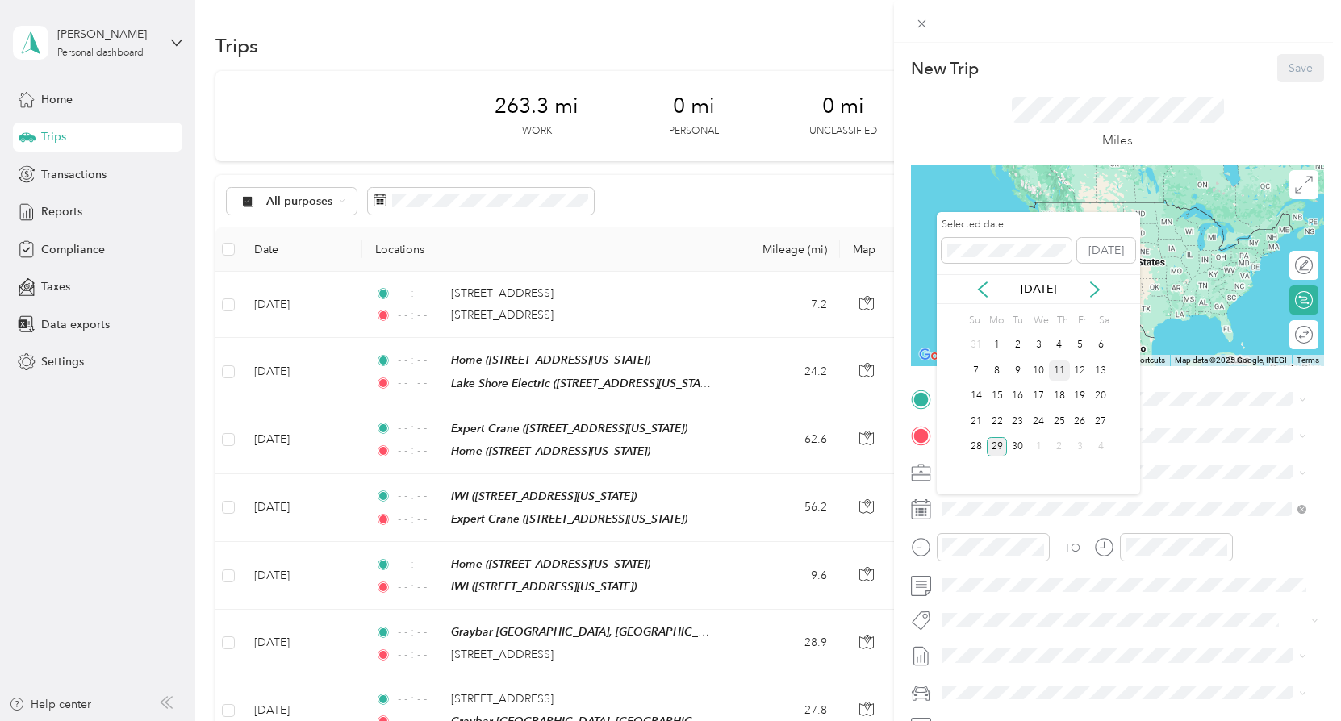
click at [1056, 366] on div "11" at bounding box center [1059, 371] width 21 height 20
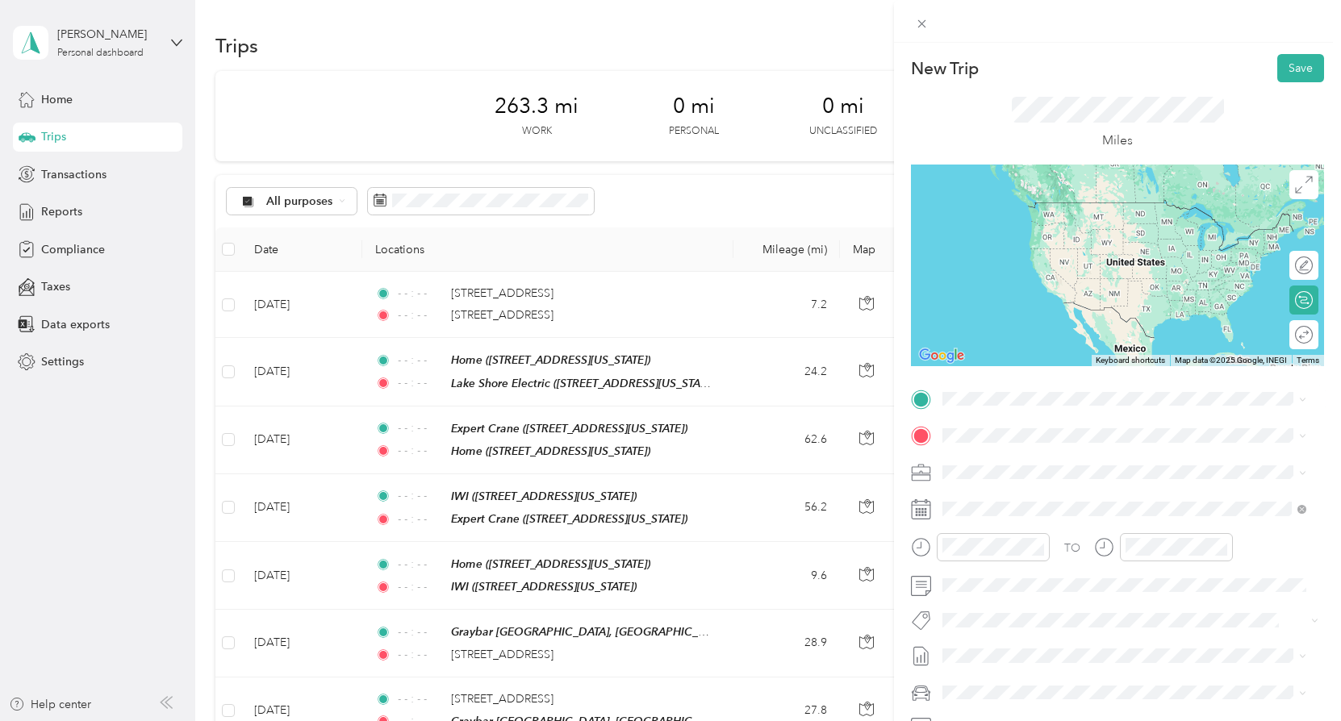
click at [1048, 463] on strong "Lake Shore Electric" at bounding box center [1024, 460] width 102 height 15
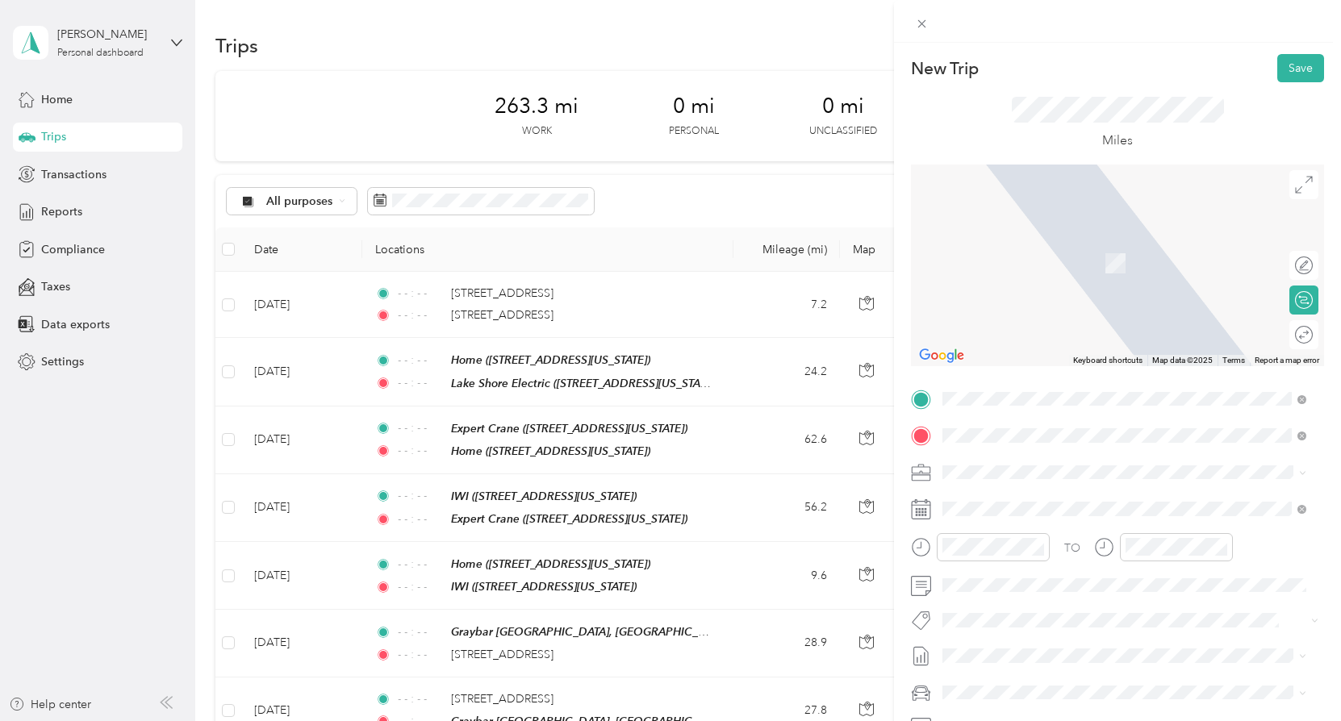
click at [1079, 511] on div "TEAM [GEOGRAPHIC_DATA][STREET_ADDRESS][US_STATE]" at bounding box center [1137, 516] width 328 height 48
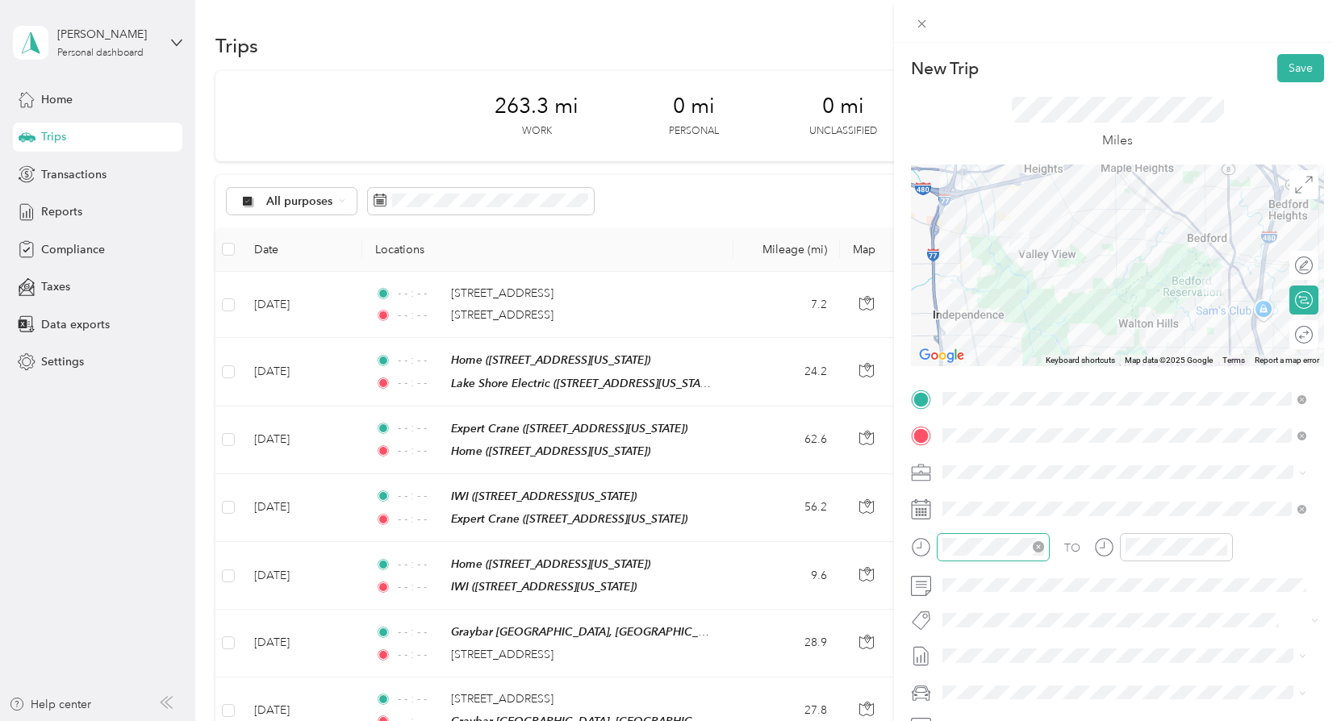
click at [1036, 548] on icon "close-circle" at bounding box center [1038, 546] width 11 height 11
click at [1217, 546] on icon "close-circle" at bounding box center [1221, 546] width 11 height 11
click at [1277, 61] on button "Save" at bounding box center [1300, 68] width 47 height 28
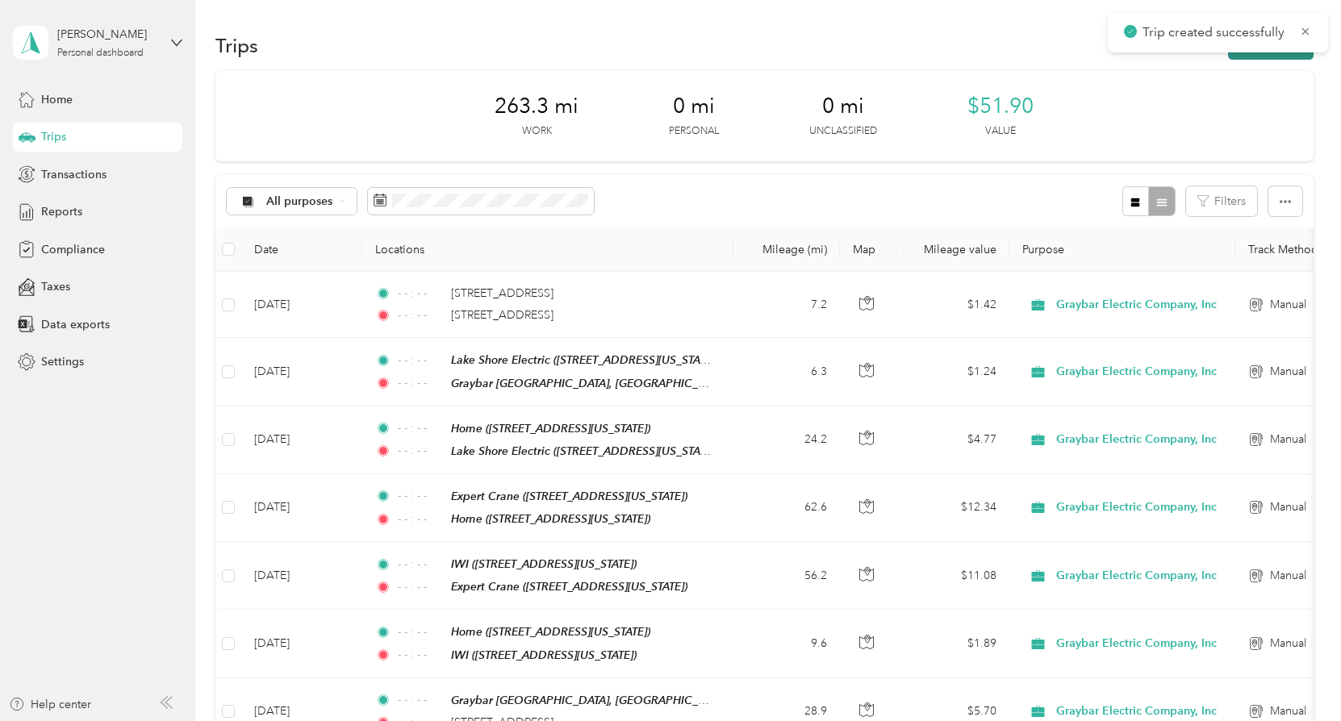
click at [1242, 56] on button "New trip" at bounding box center [1271, 45] width 86 height 28
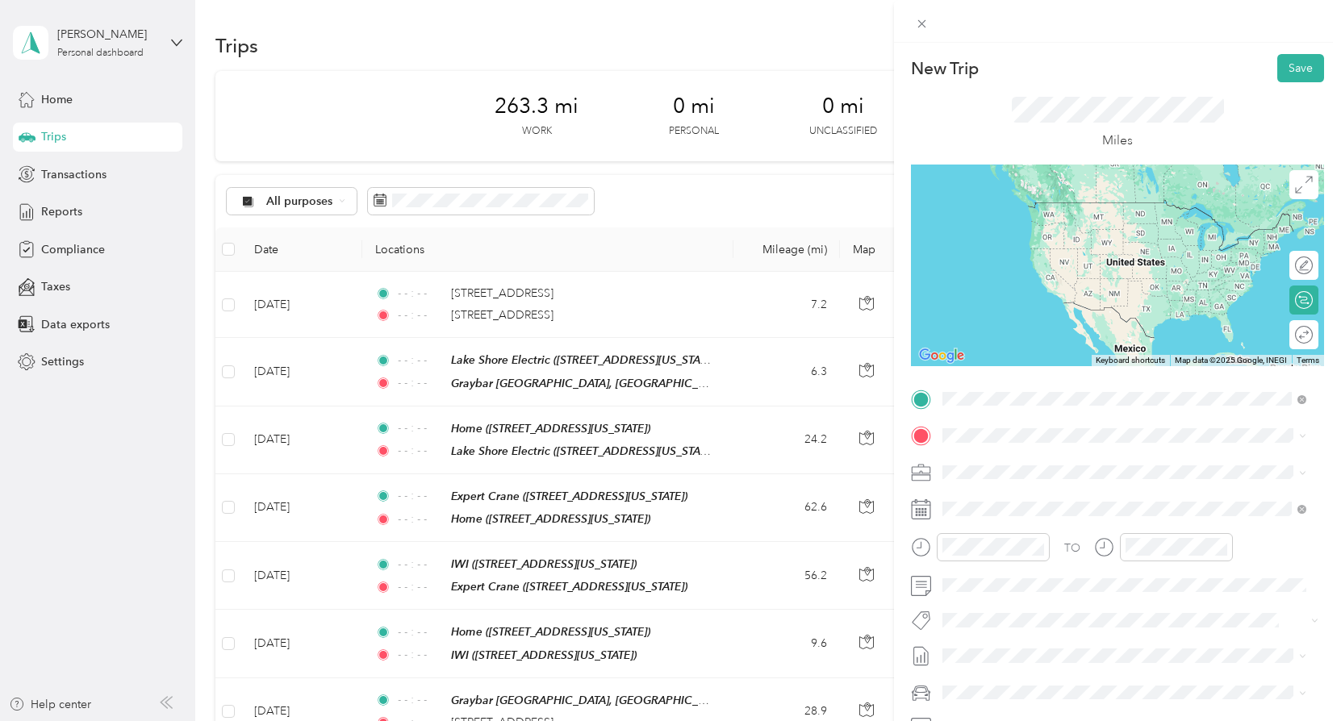
click at [1054, 470] on div "TEAM Graybar [GEOGRAPHIC_DATA], [GEOGRAPHIC_DATA]" at bounding box center [1137, 470] width 328 height 28
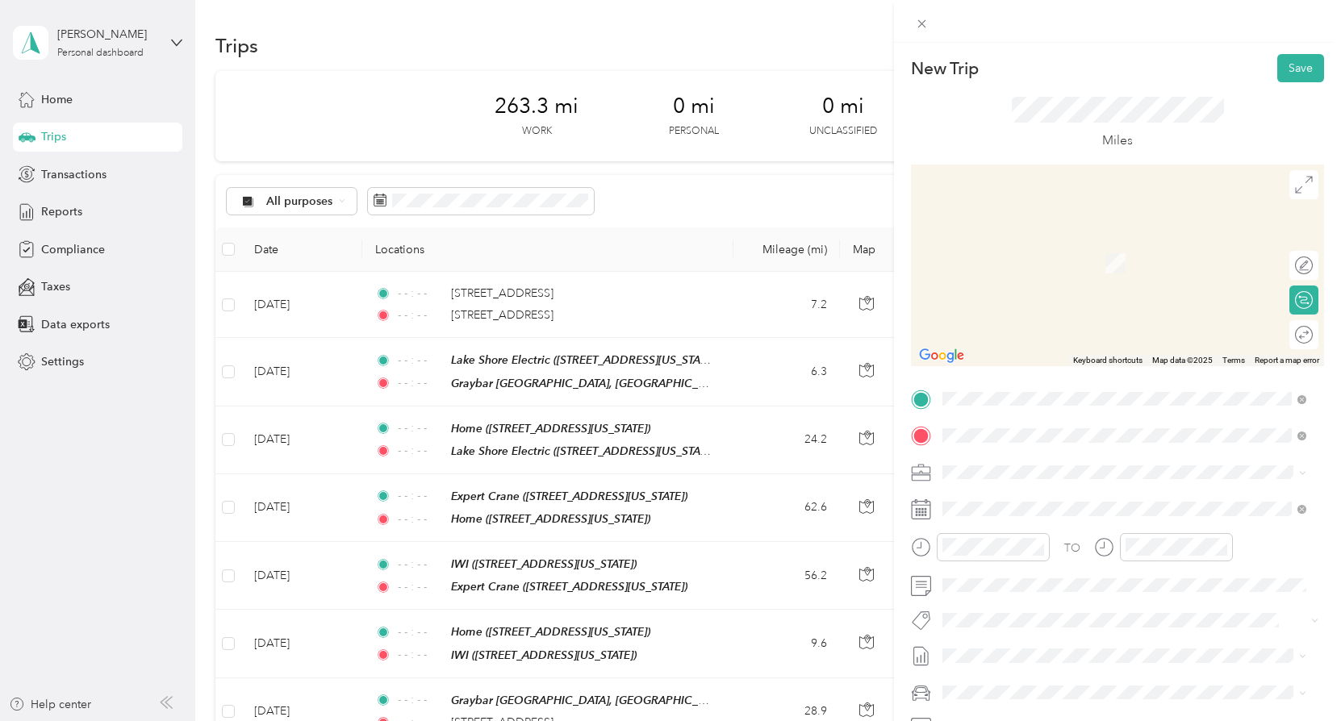
click at [1046, 503] on div "Home [STREET_ADDRESS][US_STATE]" at bounding box center [1053, 509] width 161 height 34
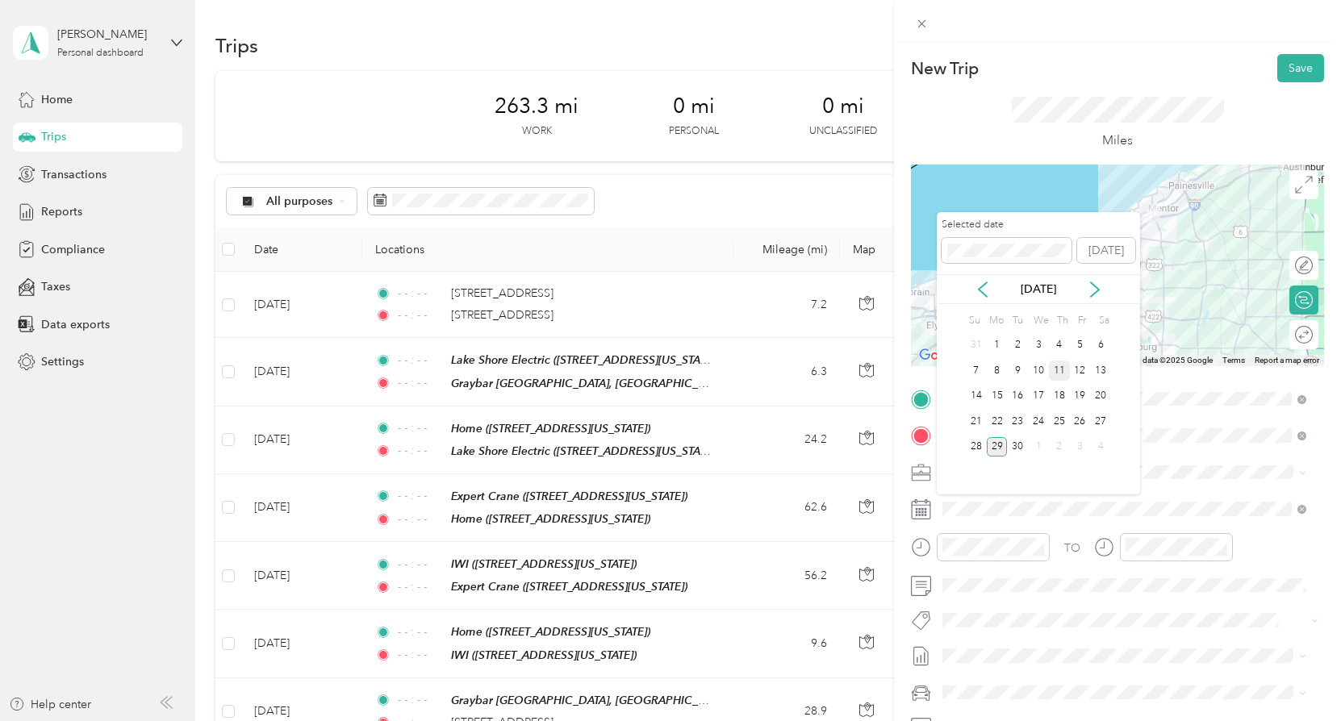
click at [1057, 369] on div "11" at bounding box center [1059, 371] width 21 height 20
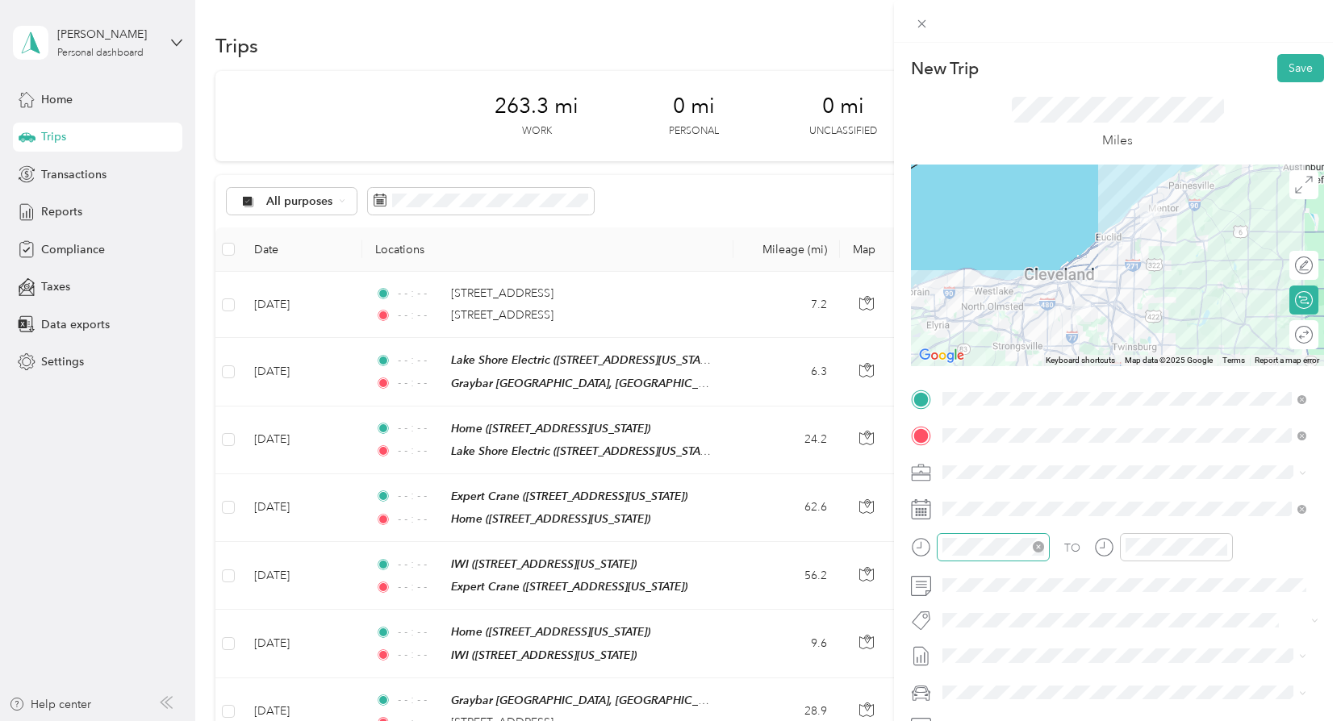
click at [1039, 545] on icon "close-circle" at bounding box center [1038, 546] width 11 height 11
click at [1221, 545] on icon "close-circle" at bounding box center [1221, 546] width 11 height 11
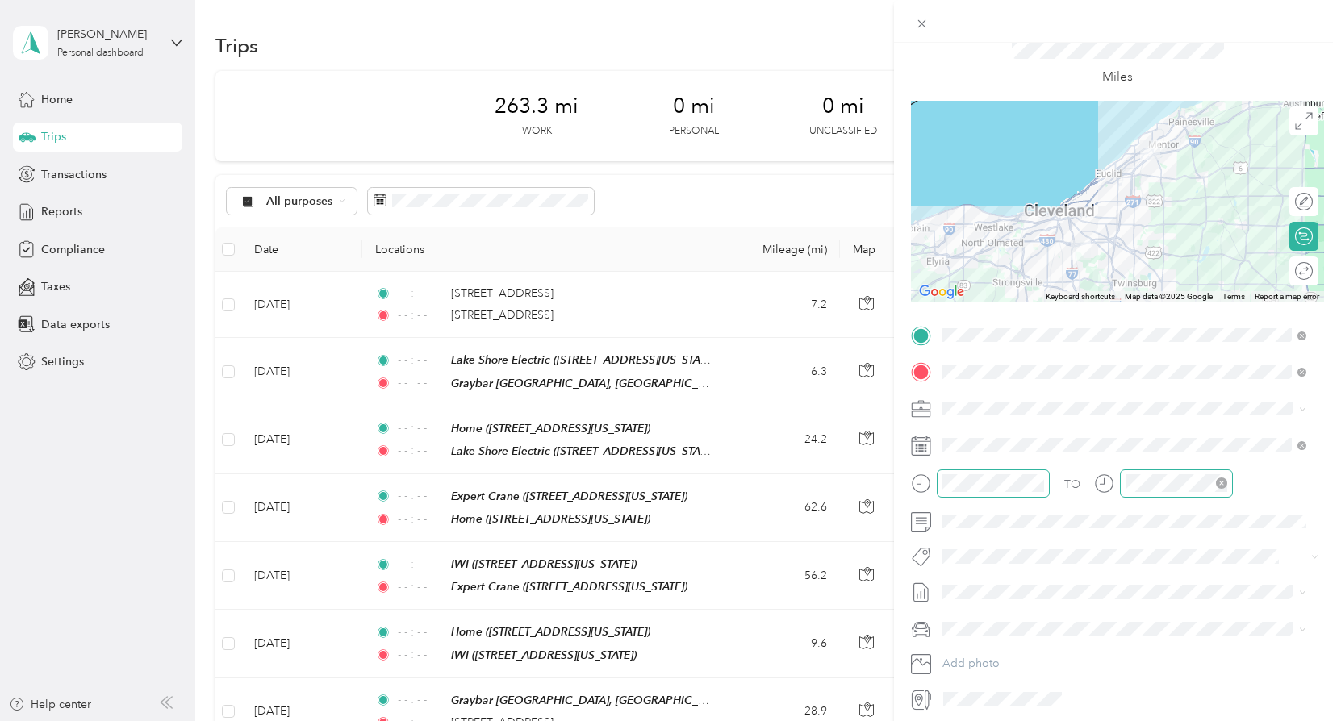
scroll to position [0, 0]
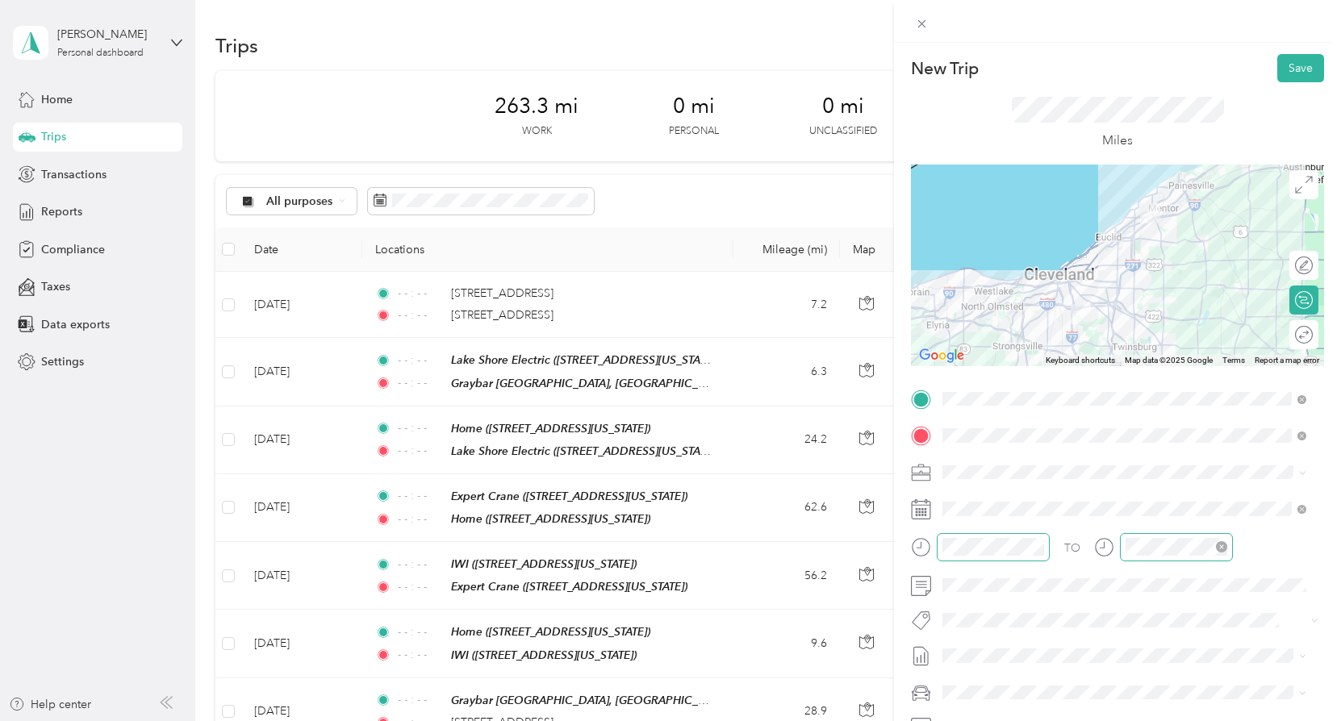
click at [1218, 545] on icon "close-circle" at bounding box center [1221, 546] width 11 height 11
click at [1283, 62] on button "Save" at bounding box center [1300, 68] width 47 height 28
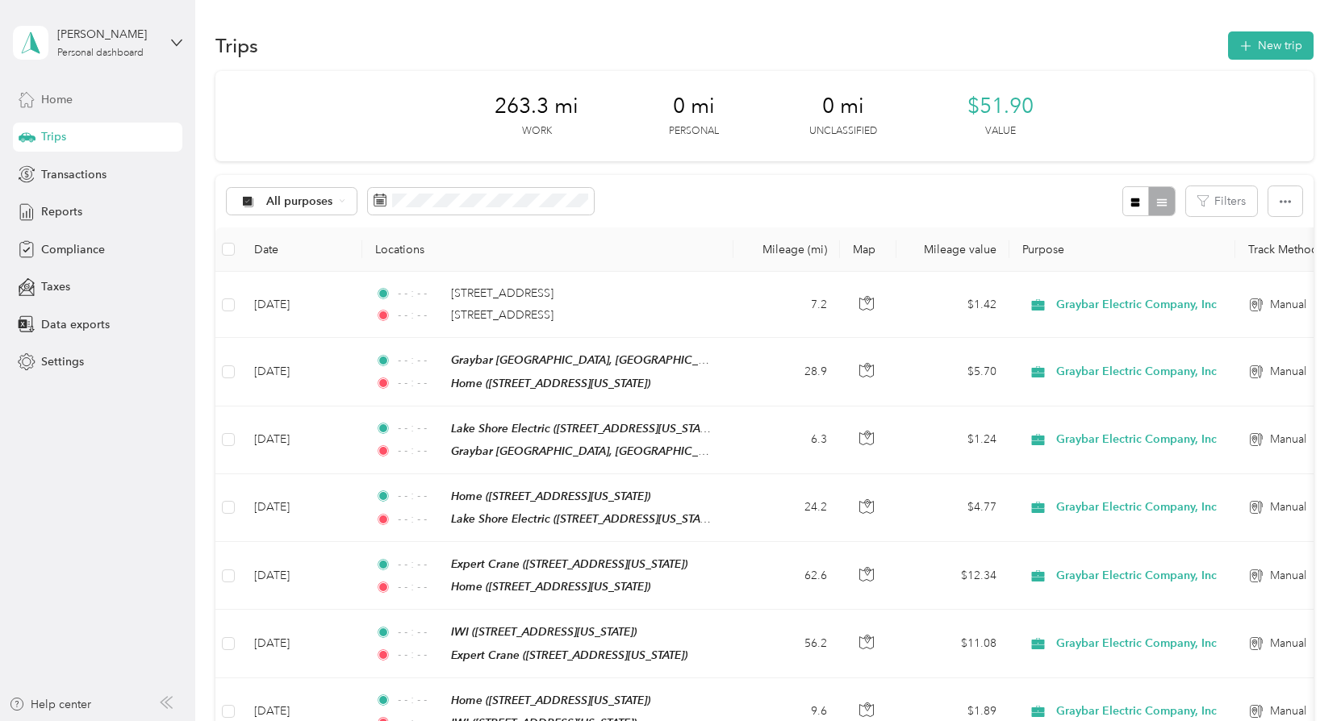
click at [57, 97] on span "Home" at bounding box center [56, 99] width 31 height 17
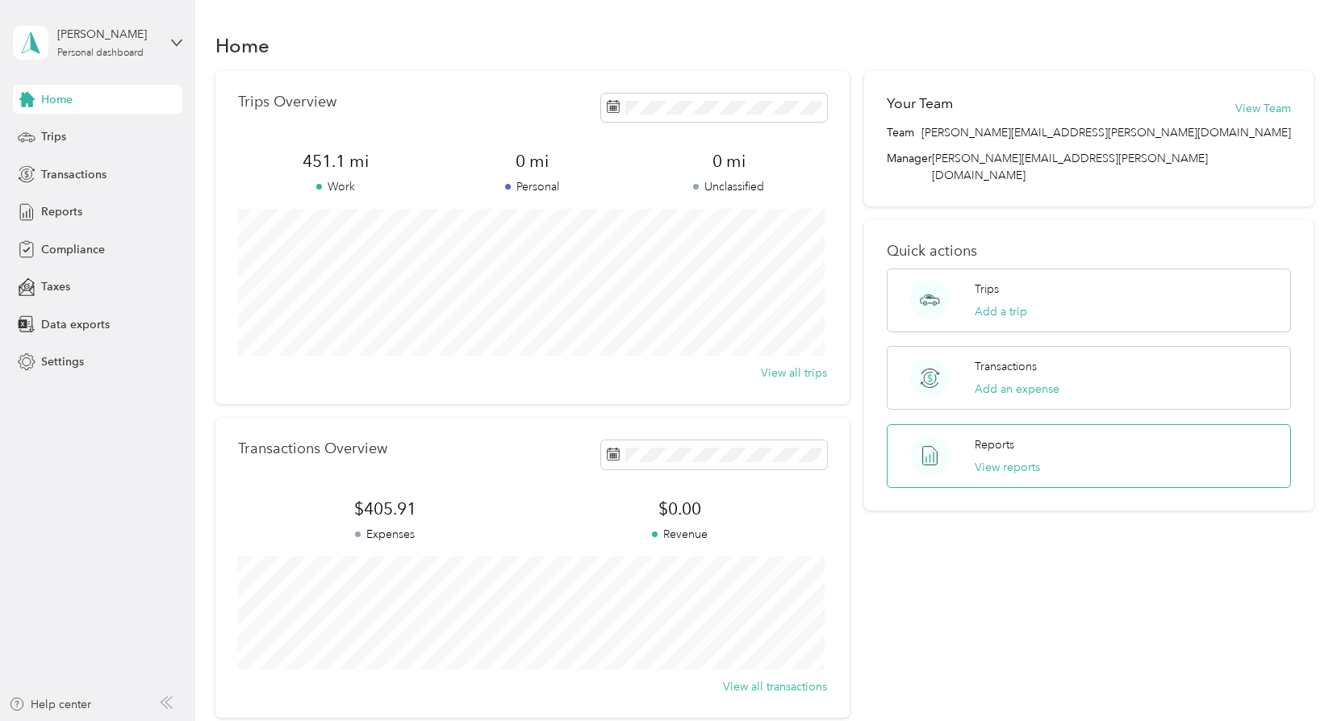
click at [993, 460] on div "Reports View reports" at bounding box center [1089, 456] width 404 height 64
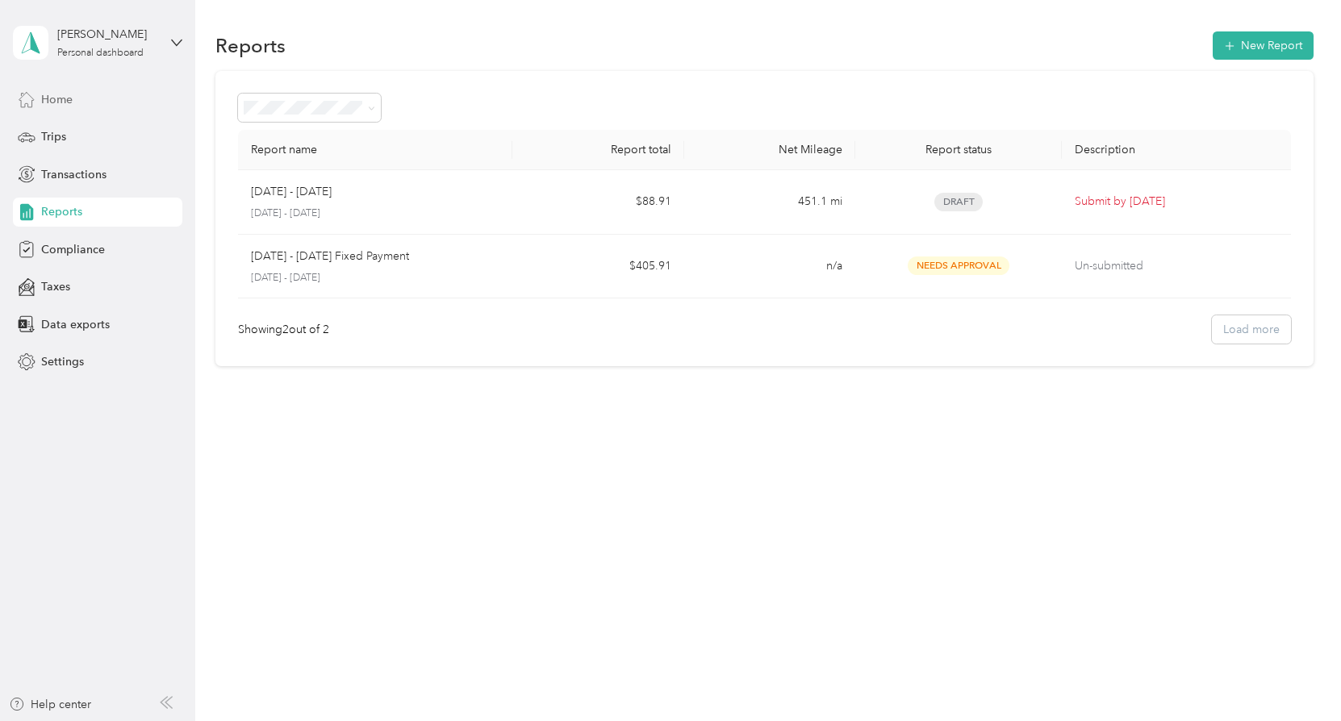
click at [53, 102] on span "Home" at bounding box center [56, 99] width 31 height 17
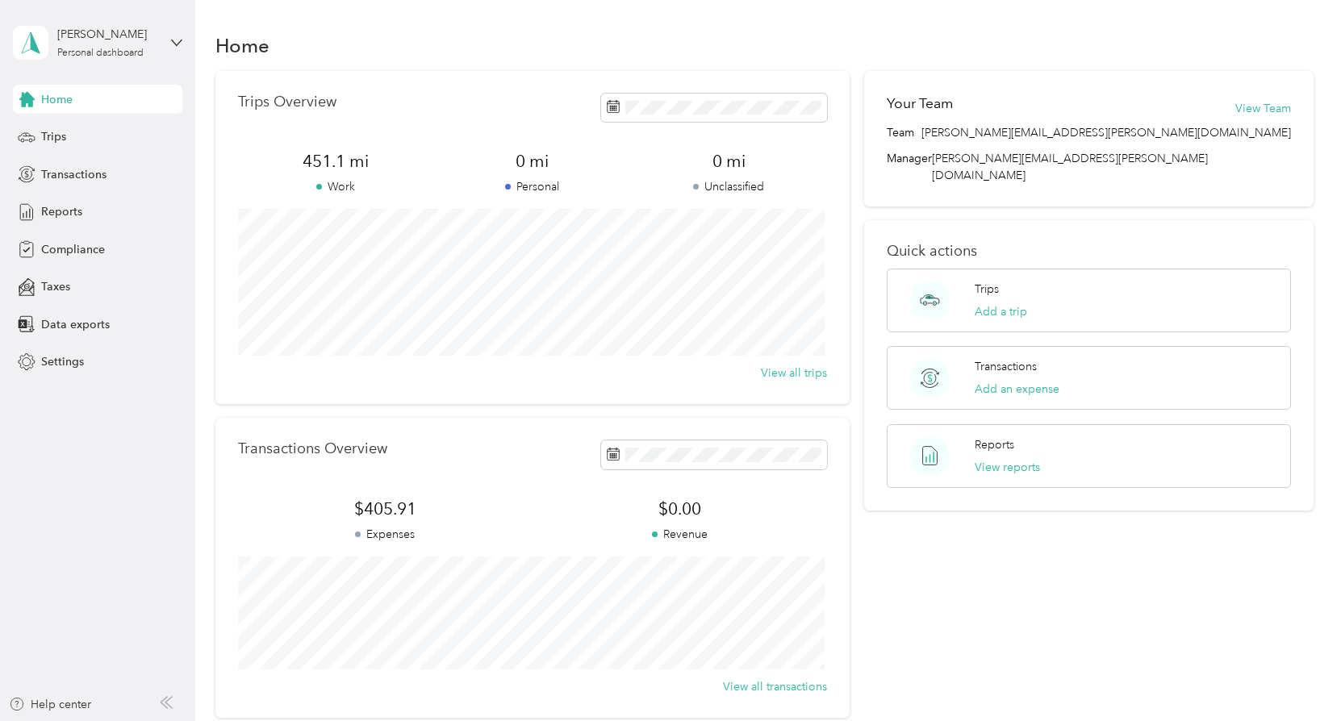
click at [369, 40] on div "Home" at bounding box center [764, 45] width 1098 height 34
click at [69, 100] on span "Home" at bounding box center [56, 99] width 31 height 17
